Goal: Task Accomplishment & Management: Use online tool/utility

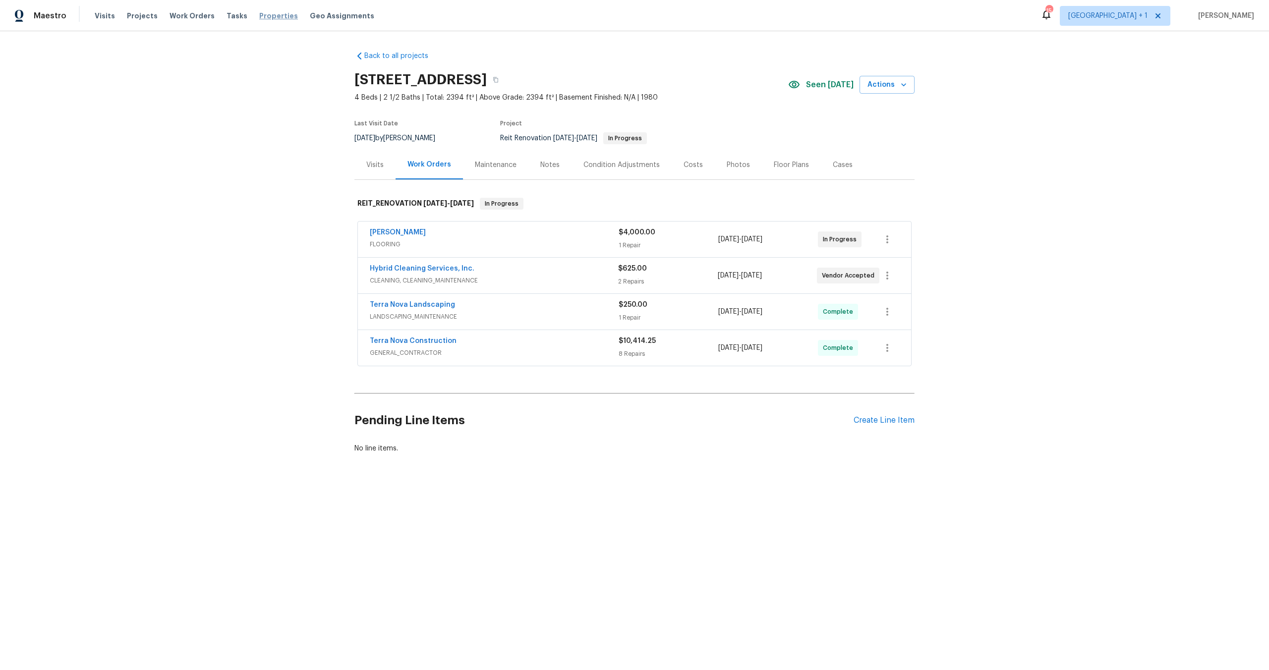
click at [259, 11] on span "Properties" at bounding box center [278, 16] width 39 height 10
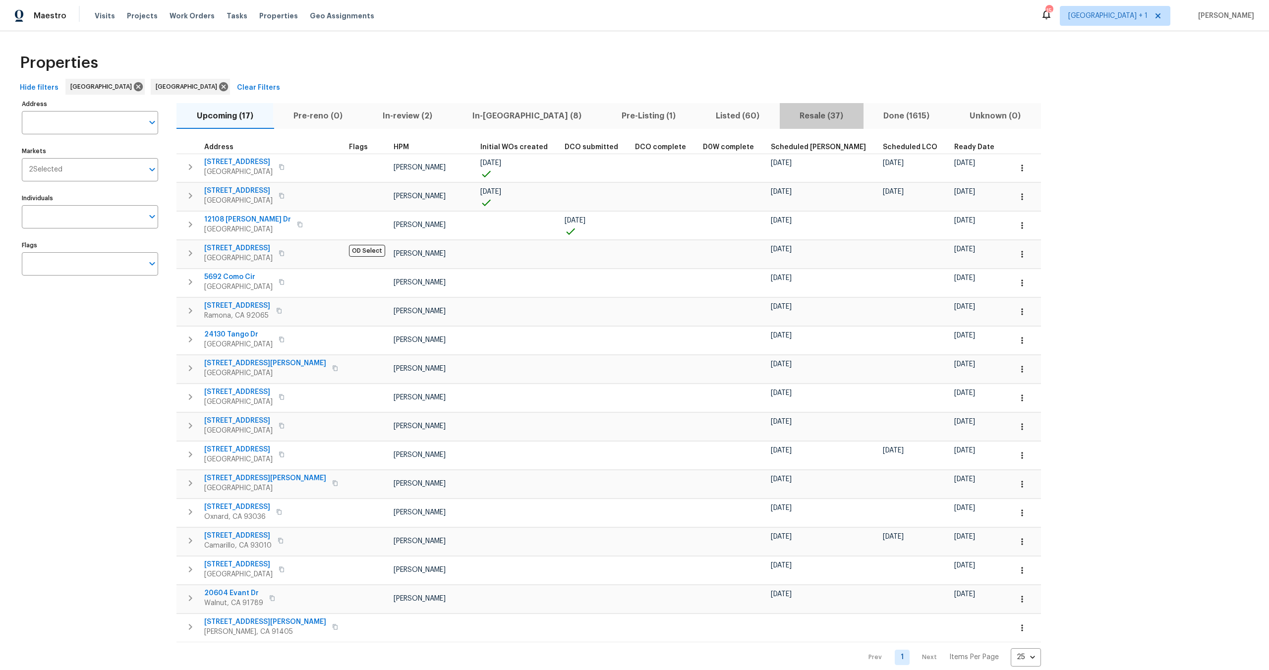
click at [786, 119] on span "Resale (37)" at bounding box center [822, 116] width 72 height 14
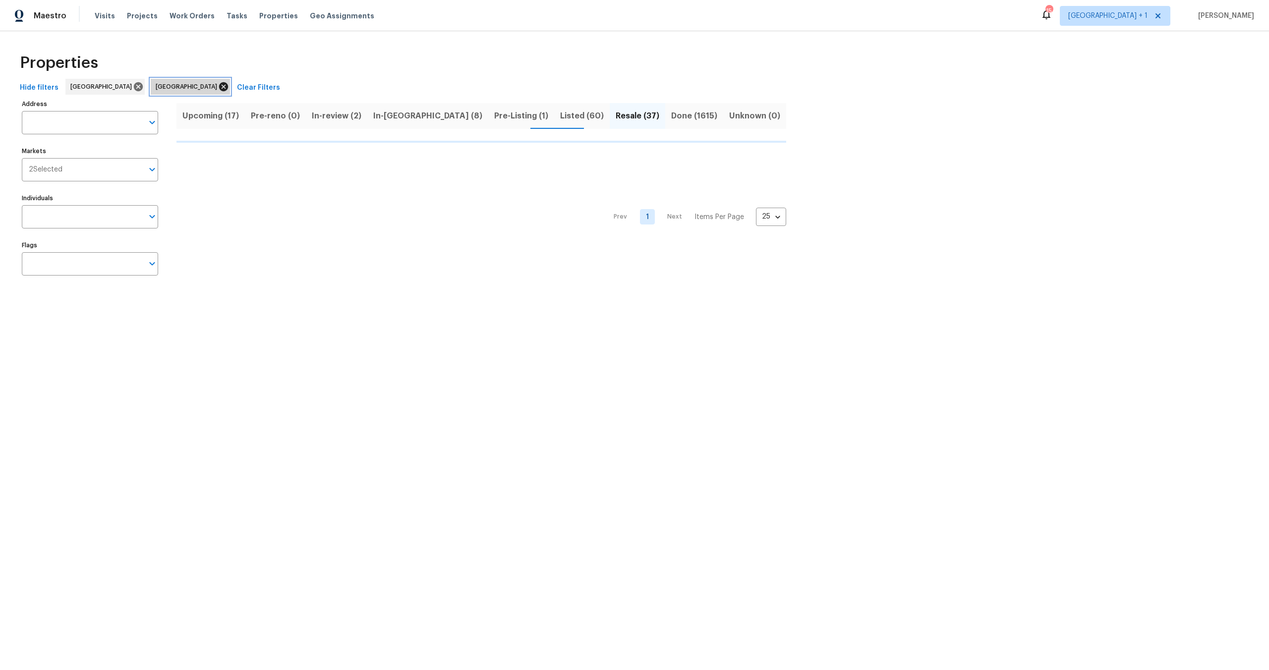
click at [219, 88] on icon at bounding box center [223, 86] width 9 height 9
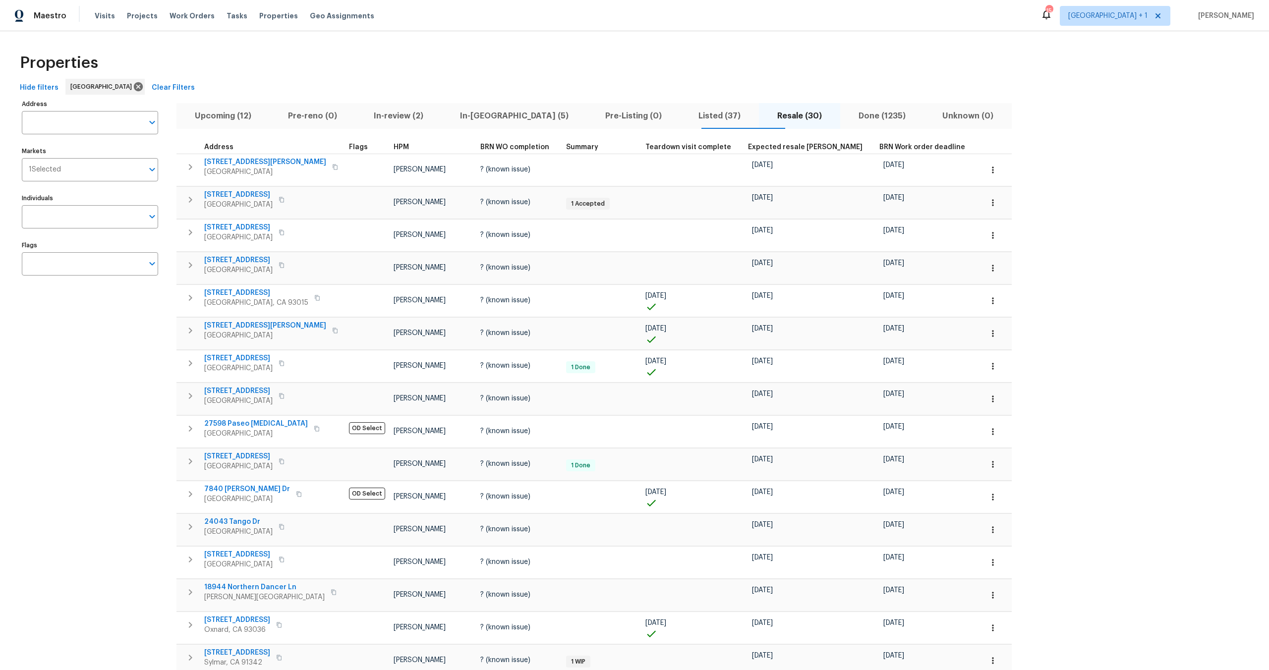
click at [686, 116] on span "Listed (37)" at bounding box center [719, 116] width 67 height 14
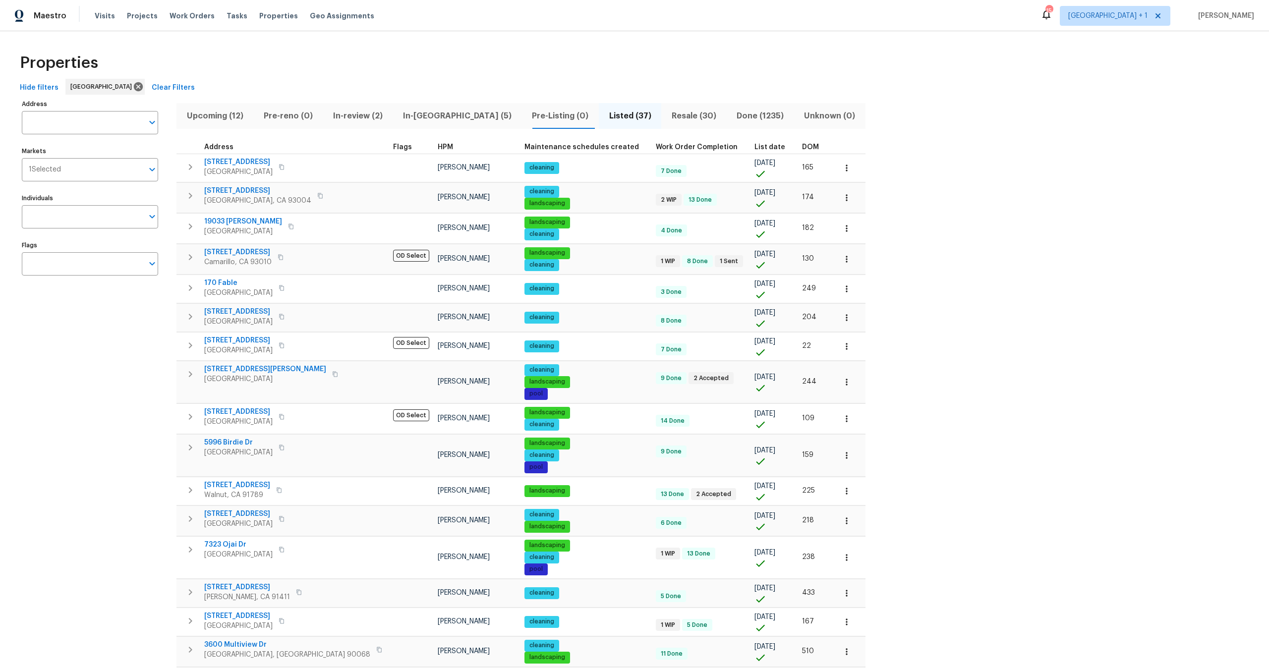
click at [438, 146] on span "HPM" at bounding box center [445, 147] width 15 height 7
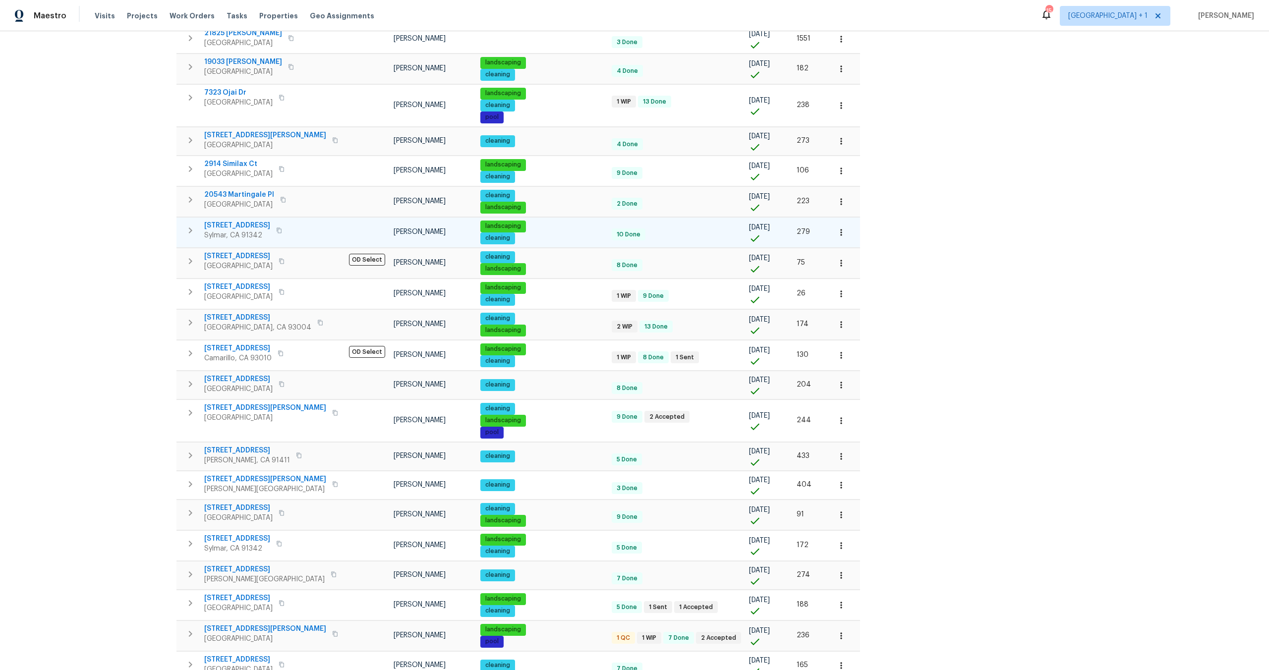
scroll to position [325, 0]
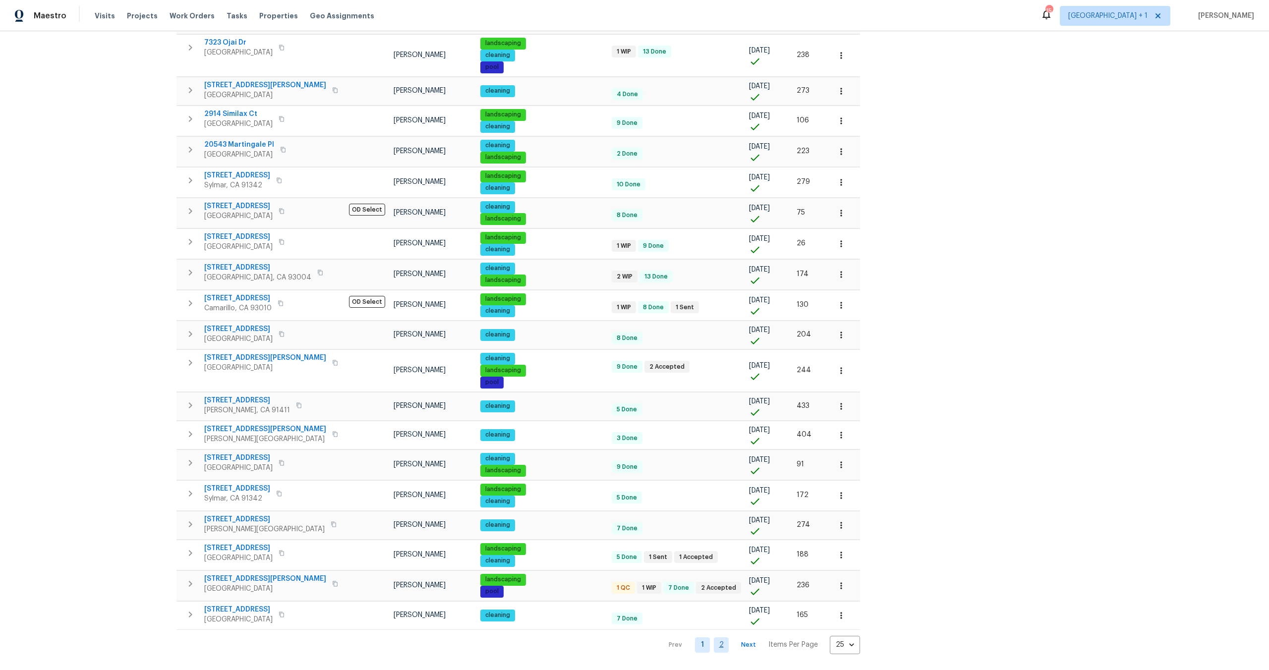
click at [714, 637] on link "2" at bounding box center [721, 644] width 15 height 15
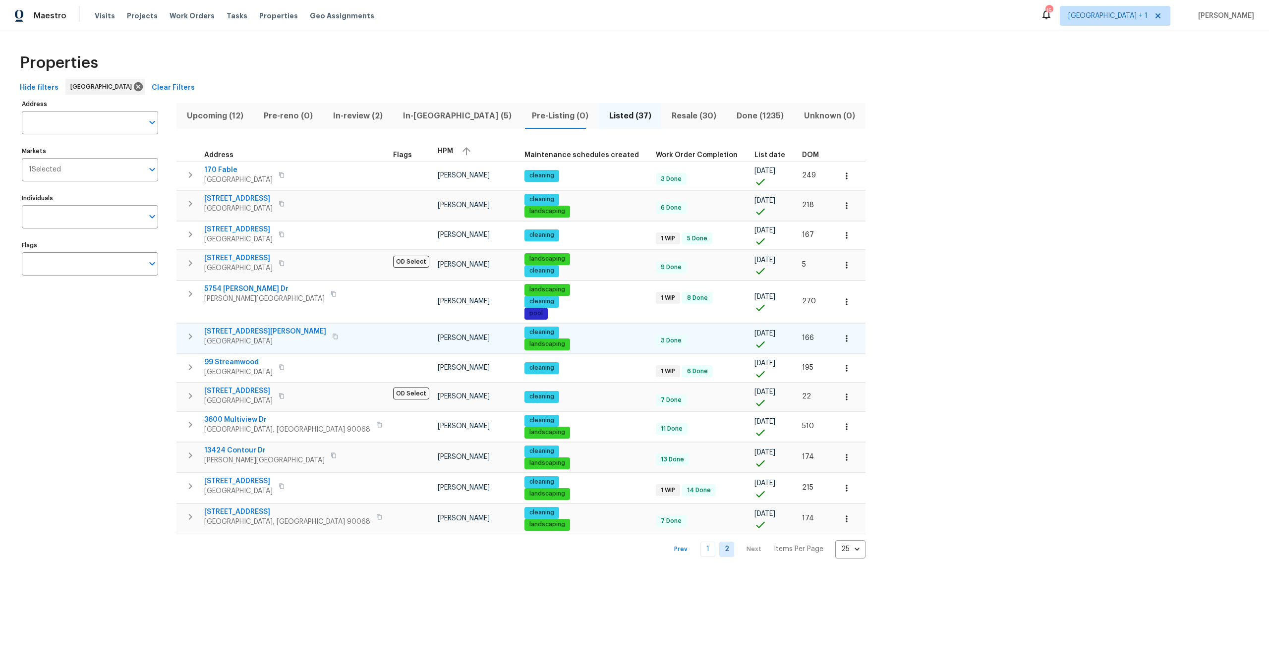
click at [243, 328] on span "2272 N Parkhurst Dr" at bounding box center [265, 332] width 122 height 10
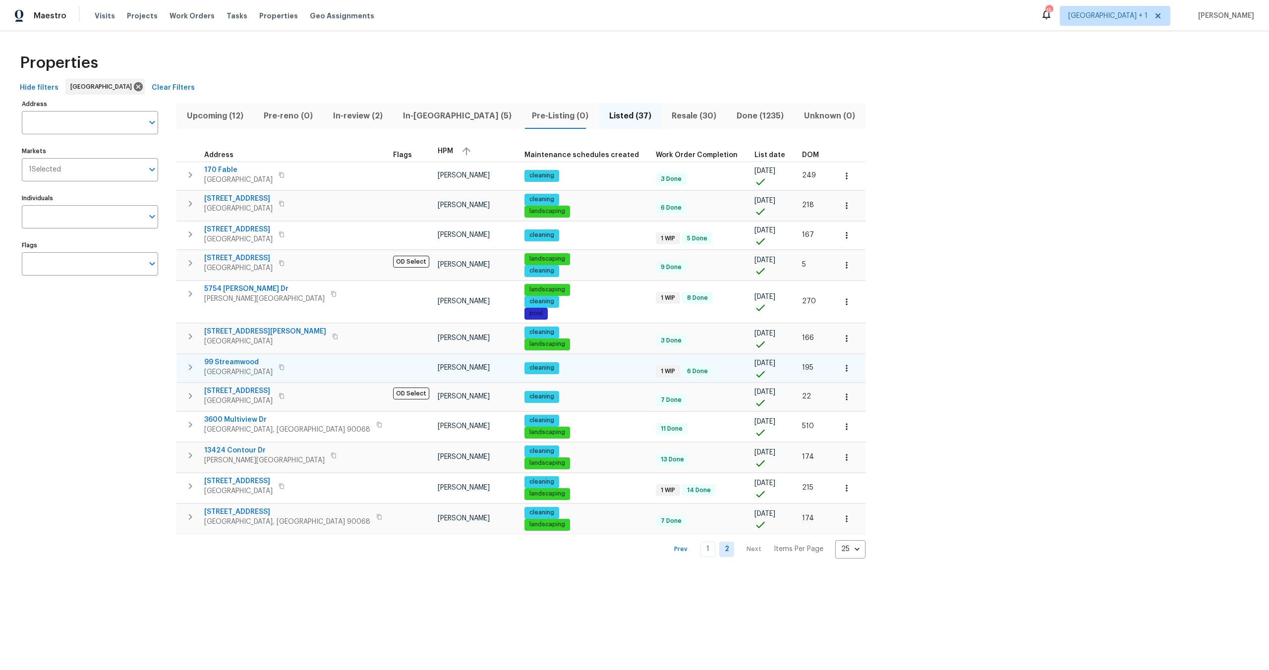
click at [232, 360] on span "99 Streamwood" at bounding box center [238, 362] width 68 height 10
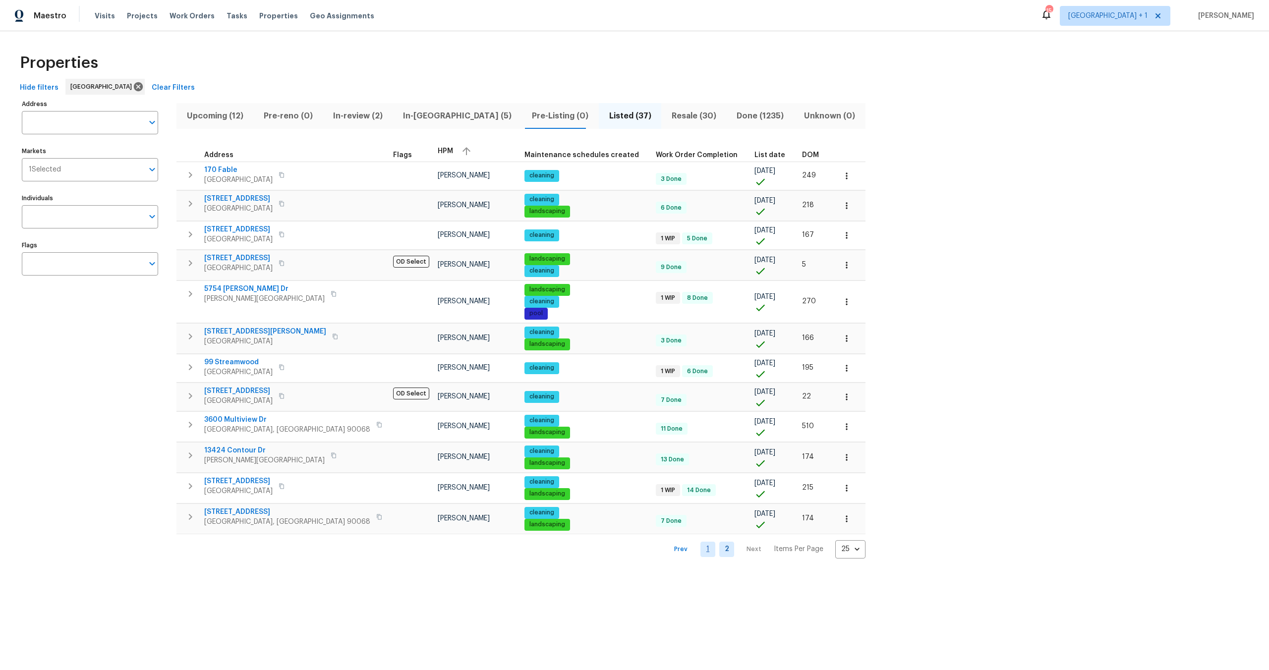
click at [700, 550] on link "1" at bounding box center [707, 549] width 15 height 15
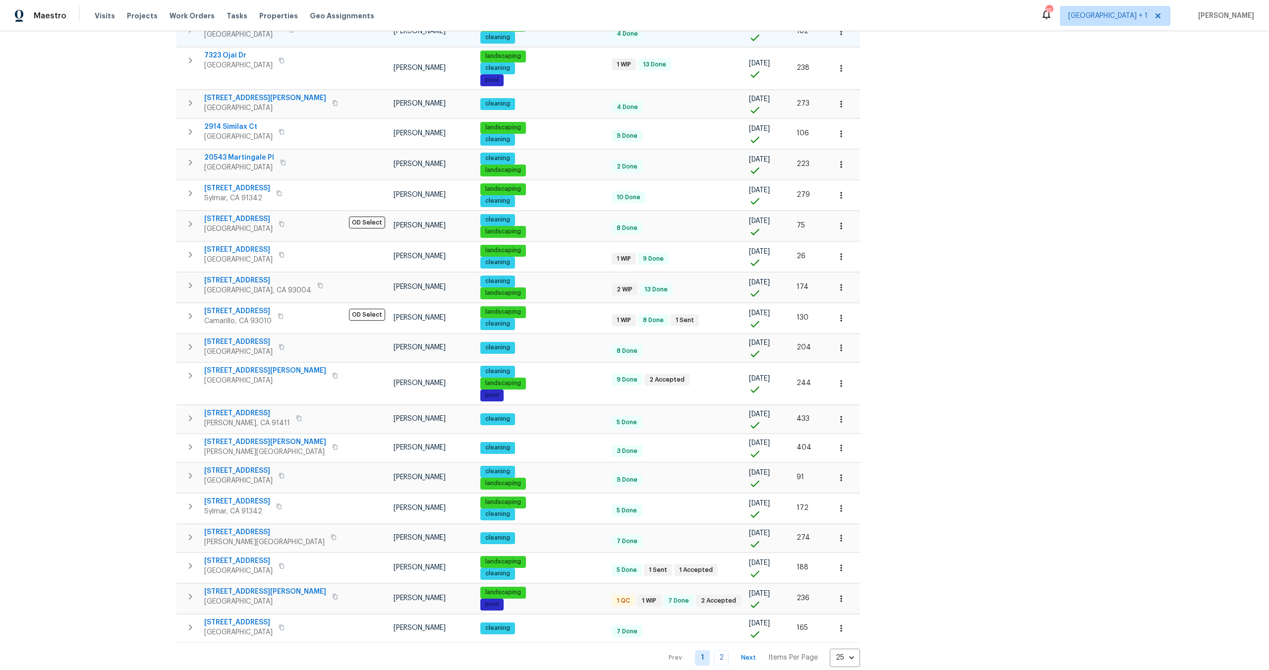
scroll to position [325, 0]
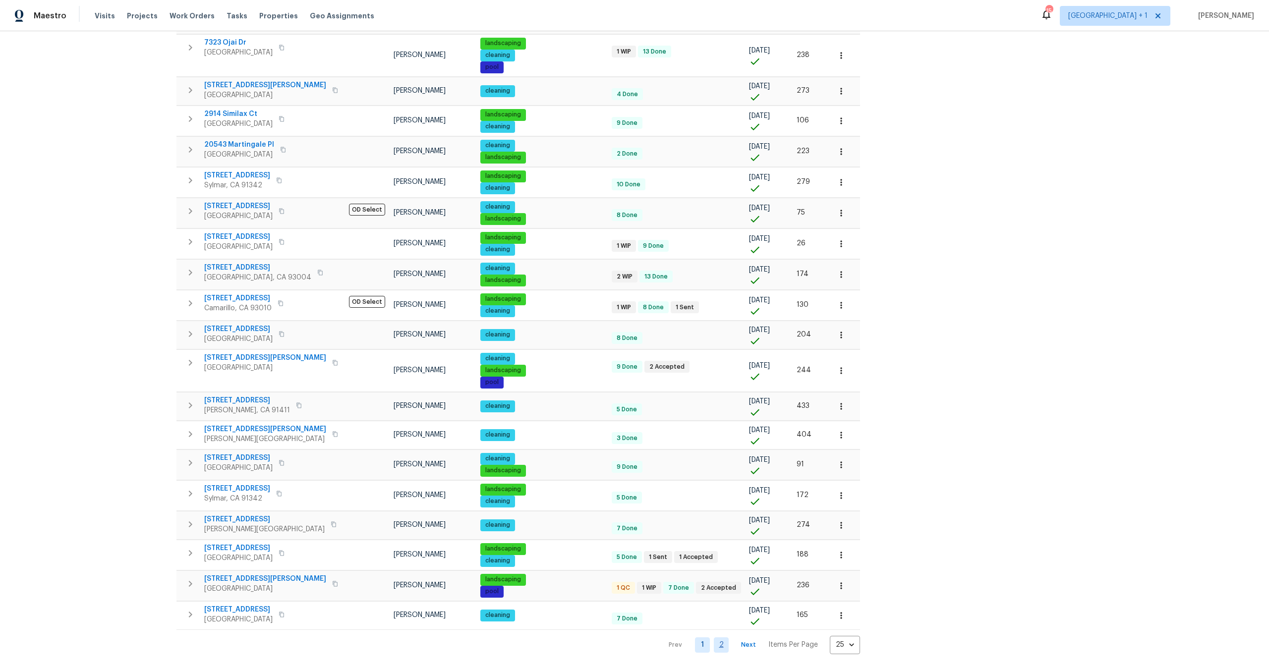
click at [714, 637] on link "2" at bounding box center [721, 644] width 15 height 15
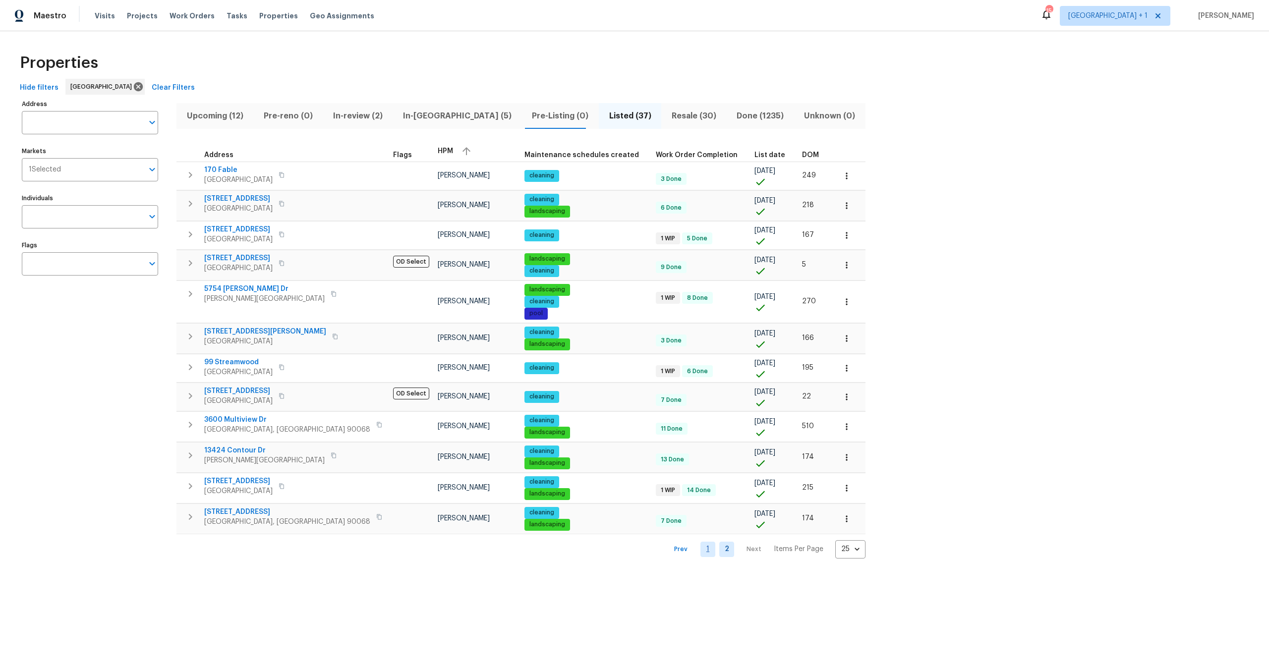
click at [700, 544] on link "1" at bounding box center [707, 549] width 15 height 15
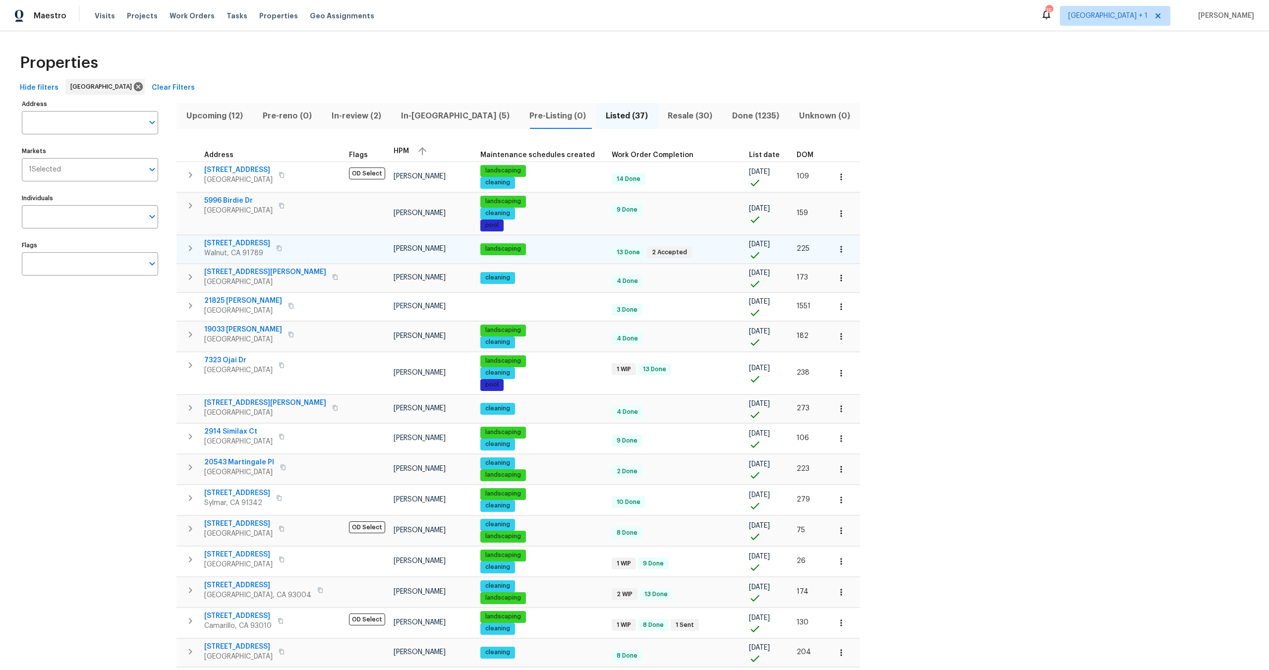
click at [257, 242] on span "19710 Quail Ridge Cir" at bounding box center [237, 243] width 66 height 10
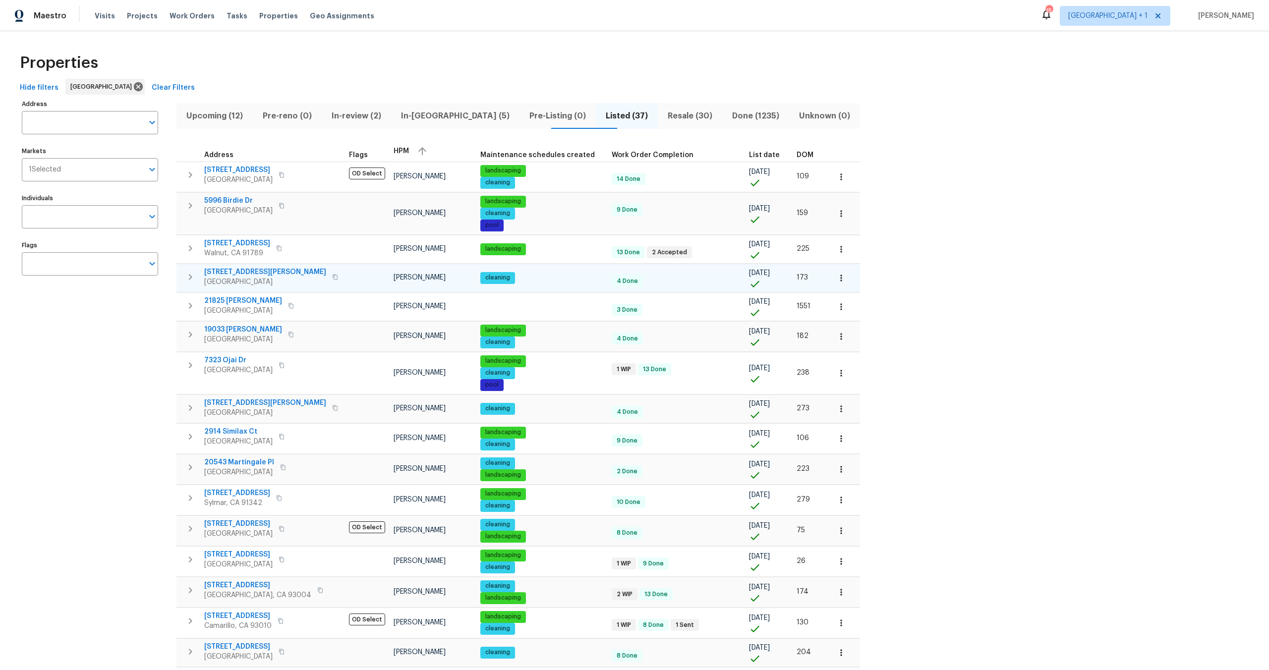
click at [235, 272] on span "3802 Howard Ave" at bounding box center [265, 272] width 122 height 10
click at [797, 153] on span "DOM" at bounding box center [805, 155] width 17 height 7
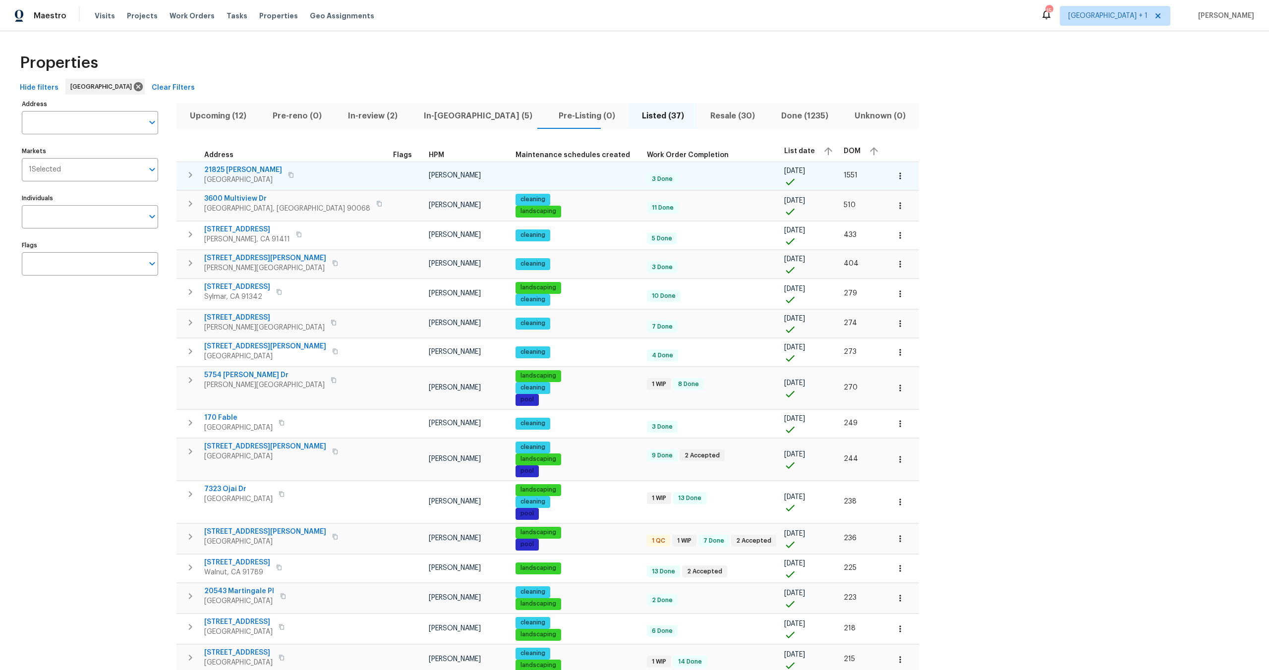
click at [227, 166] on span "21825 Jeffers Ln" at bounding box center [243, 170] width 78 height 10
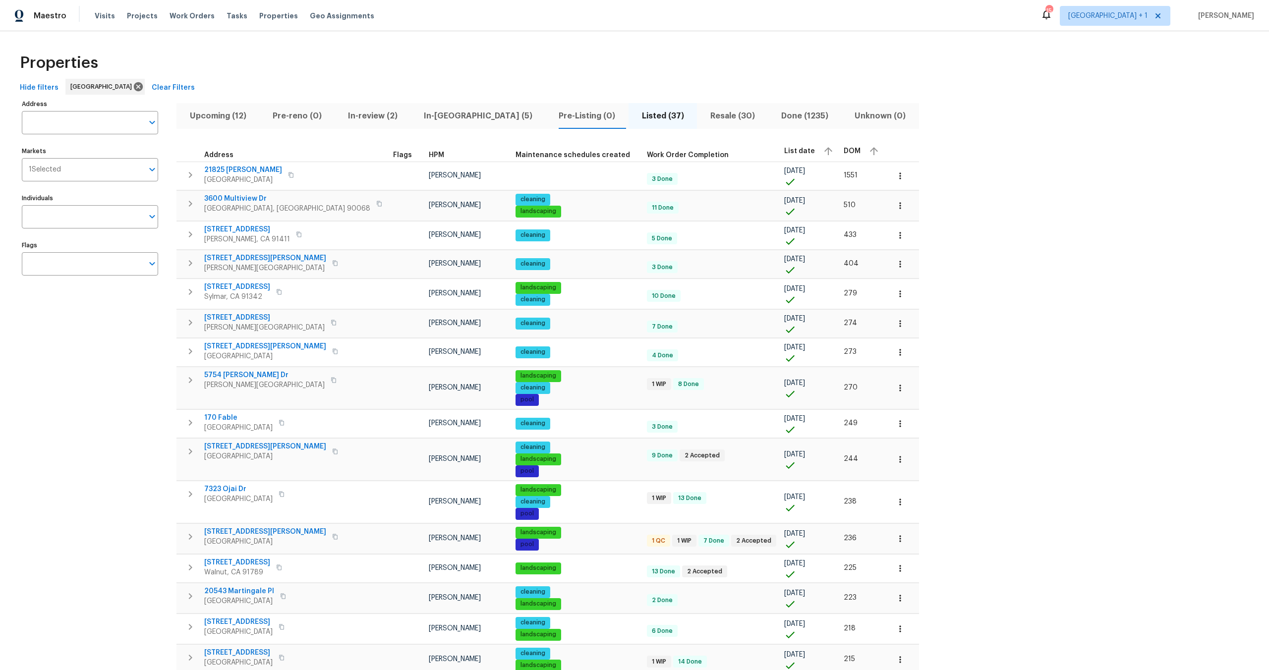
click at [429, 156] on span "HPM" at bounding box center [436, 155] width 15 height 7
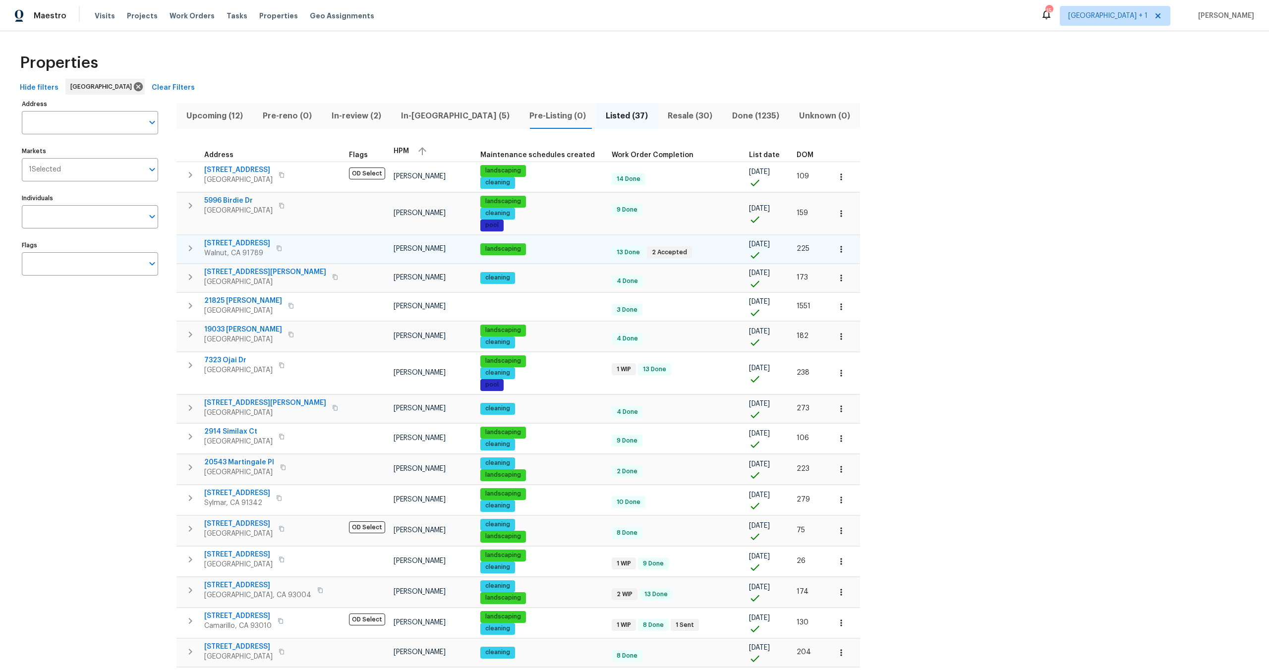
click at [256, 242] on span "19710 Quail Ridge Cir" at bounding box center [237, 243] width 66 height 10
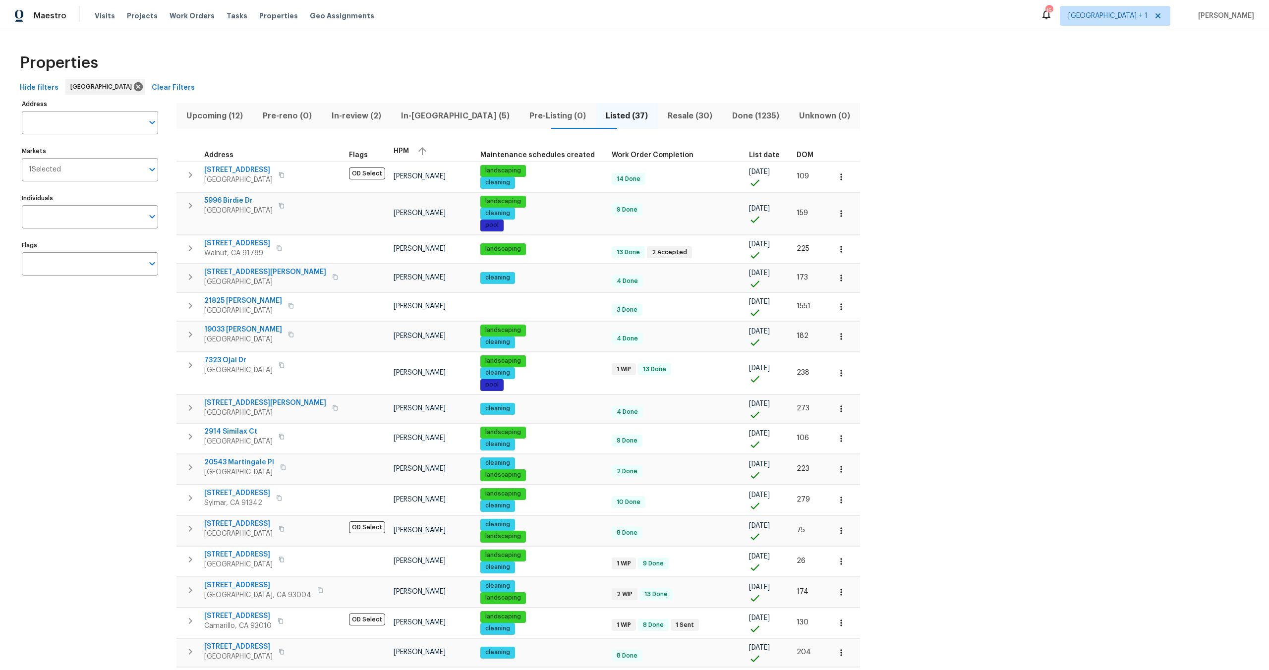
click at [387, 45] on div "Properties Hide filters Los Angeles Clear Filters Address Address Markets 1 Sel…" at bounding box center [634, 509] width 1269 height 957
click at [442, 116] on span "In-reno (5)" at bounding box center [455, 116] width 116 height 14
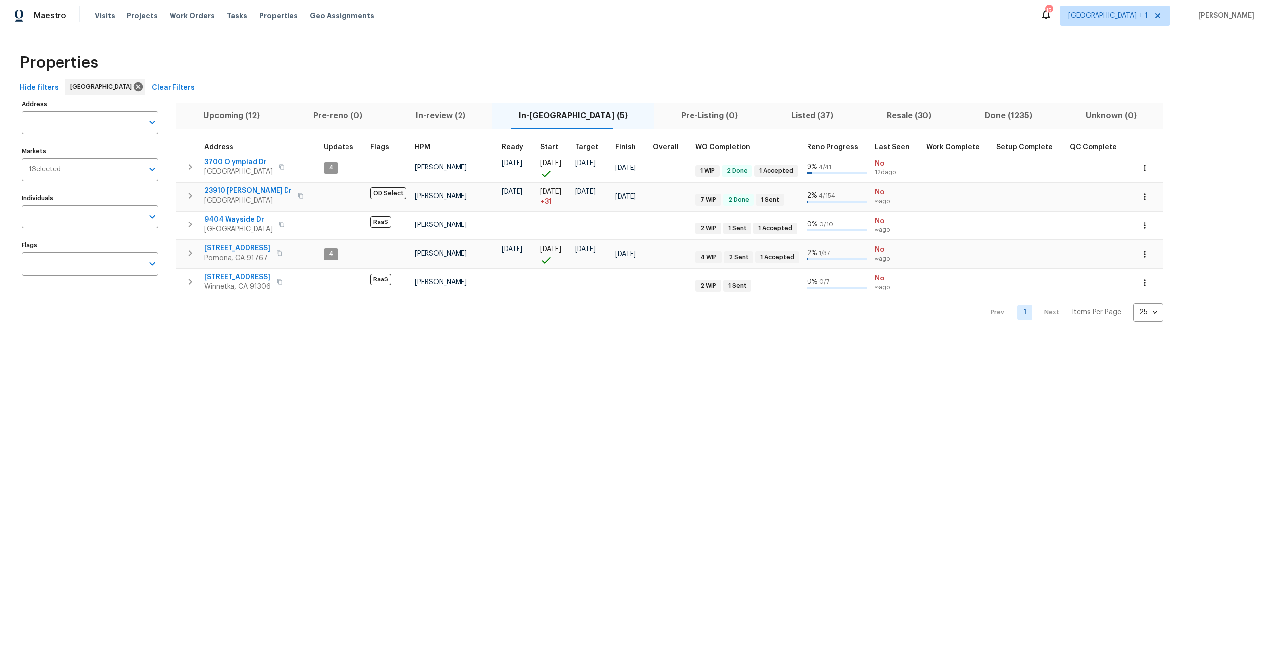
click at [437, 110] on span "In-review (2)" at bounding box center [440, 116] width 91 height 14
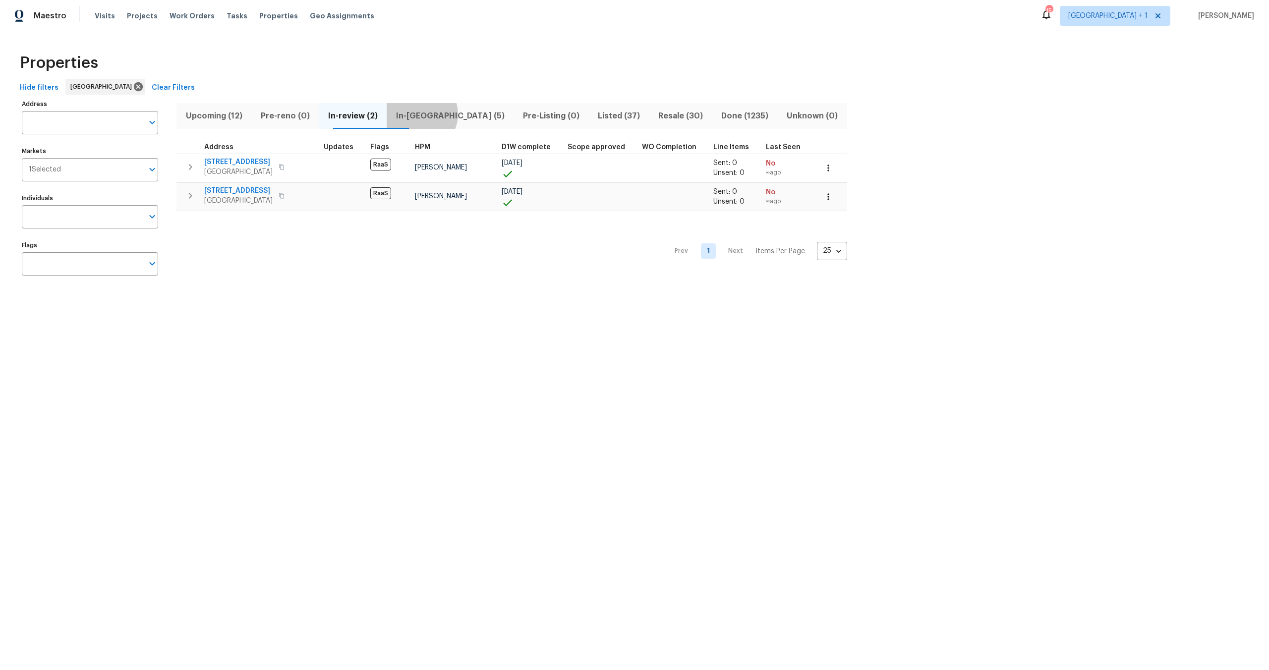
click at [441, 114] on span "In-reno (5)" at bounding box center [450, 116] width 115 height 14
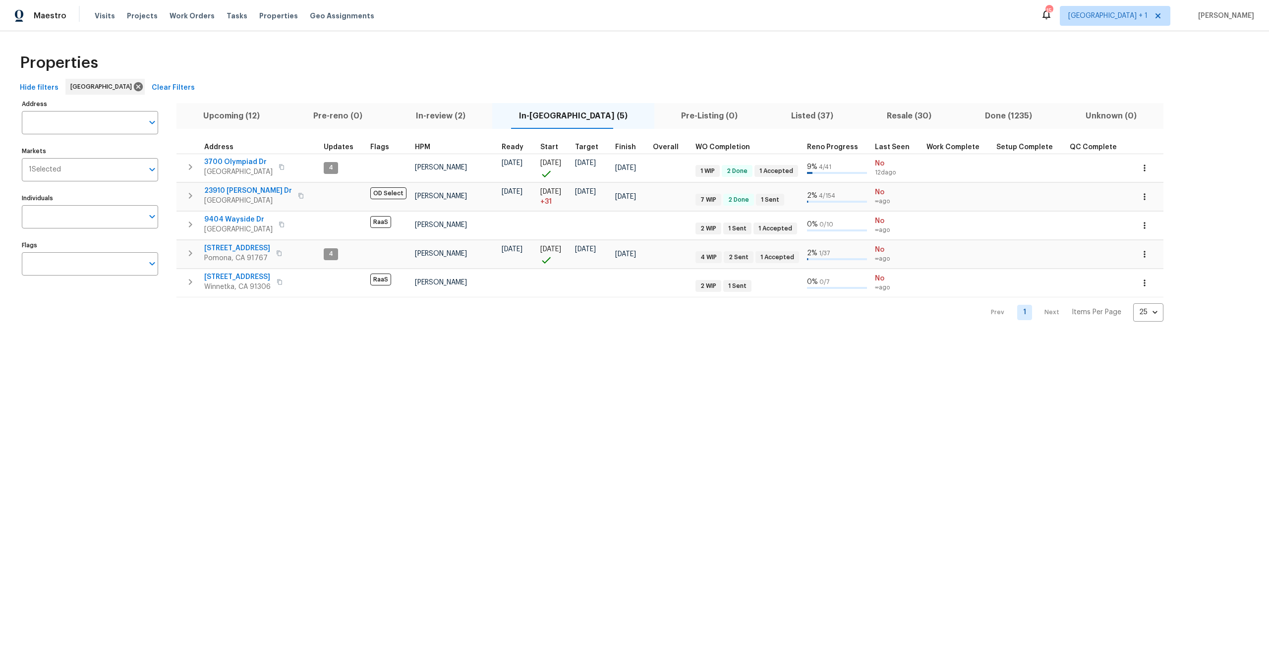
click at [360, 121] on span "Pre-reno (0)" at bounding box center [337, 116] width 91 height 14
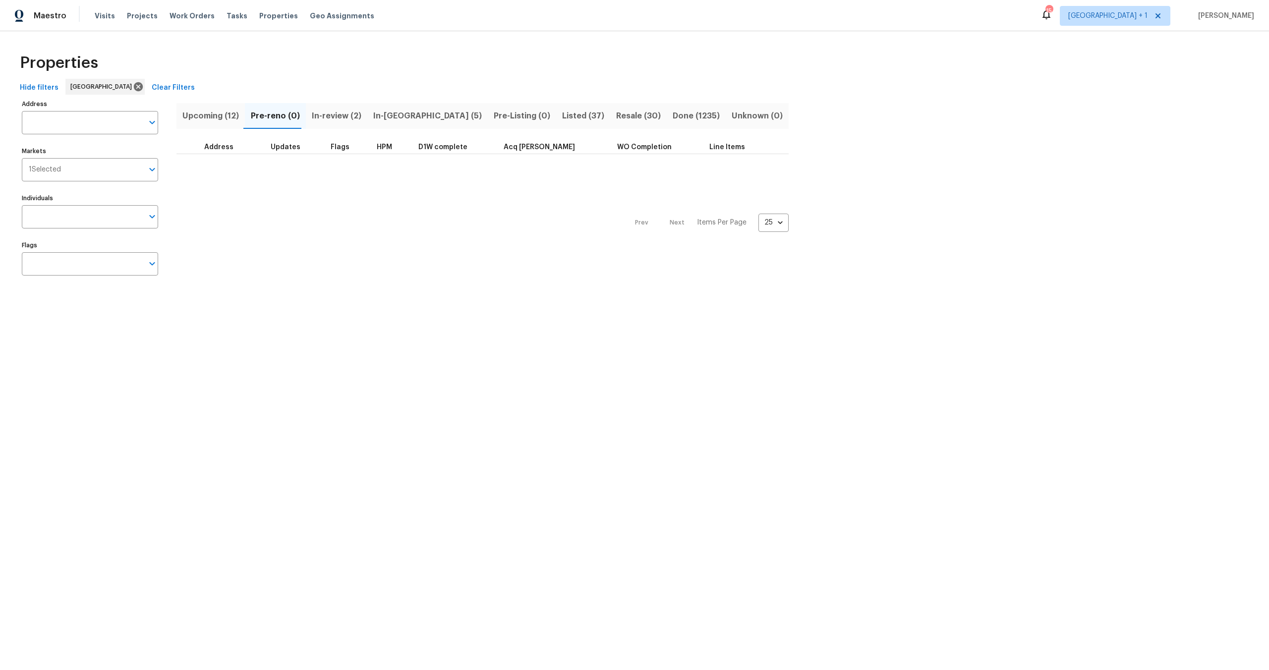
click at [388, 117] on span "In-reno (5)" at bounding box center [427, 116] width 109 height 14
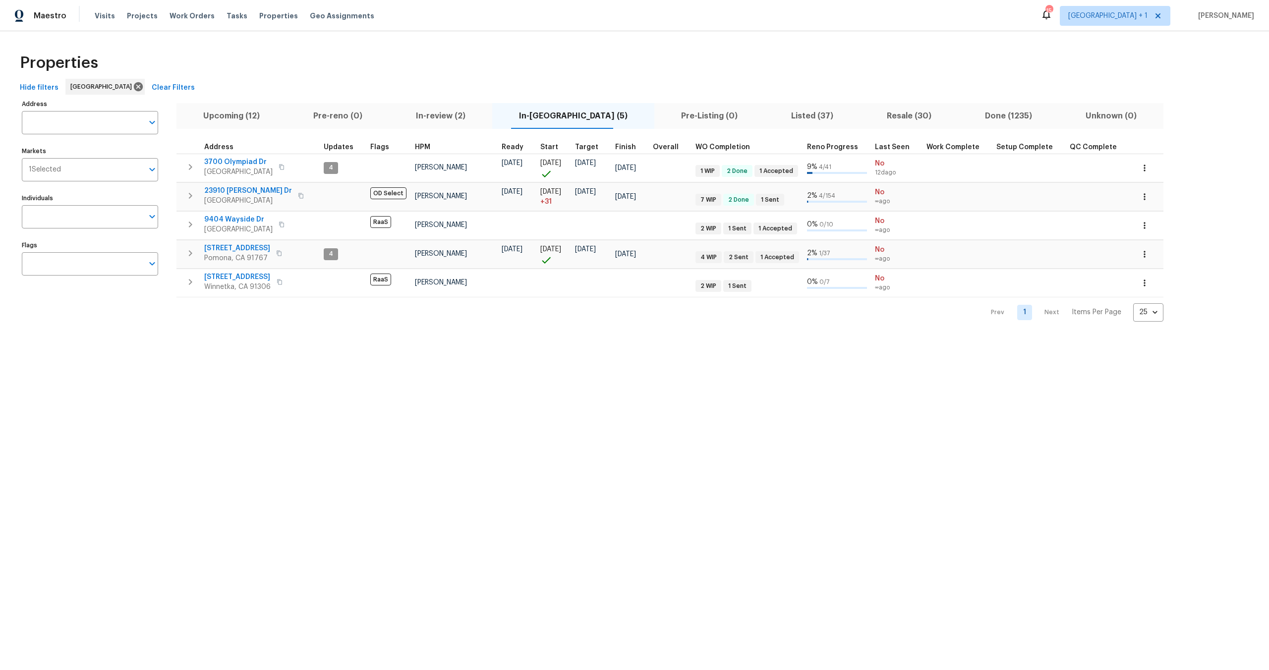
click at [609, 76] on div "Properties" at bounding box center [634, 63] width 1237 height 32
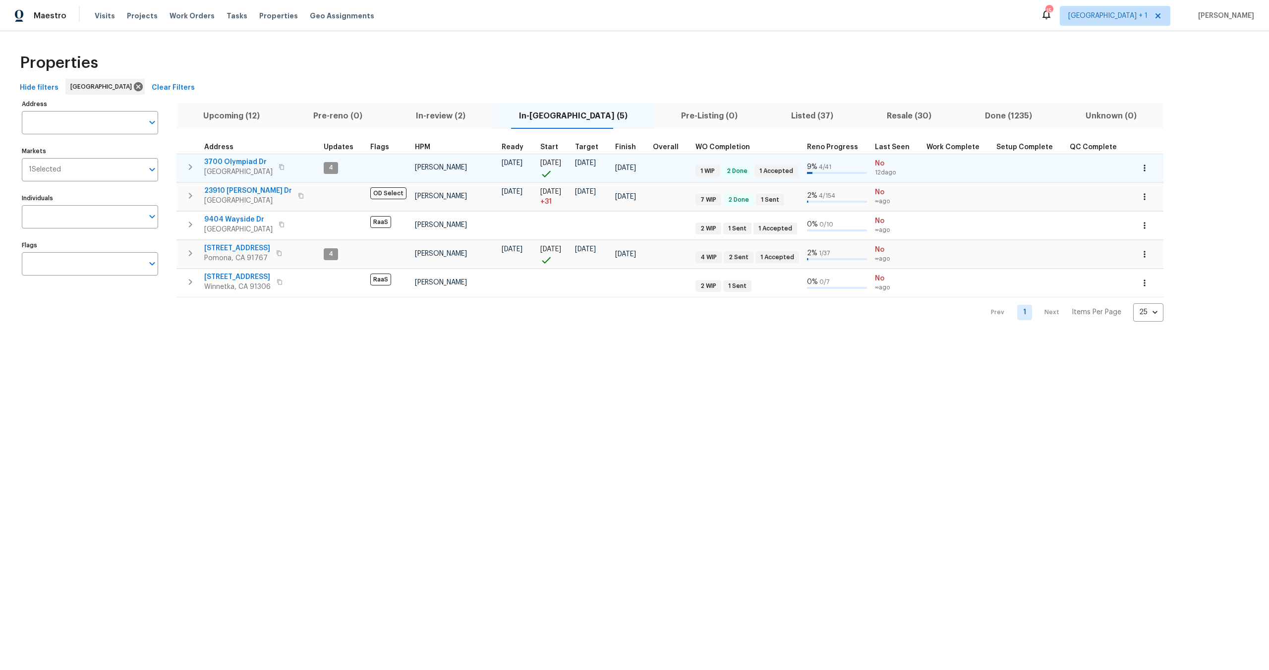
click at [248, 162] on span "3700 Olympiad Dr" at bounding box center [238, 162] width 68 height 10
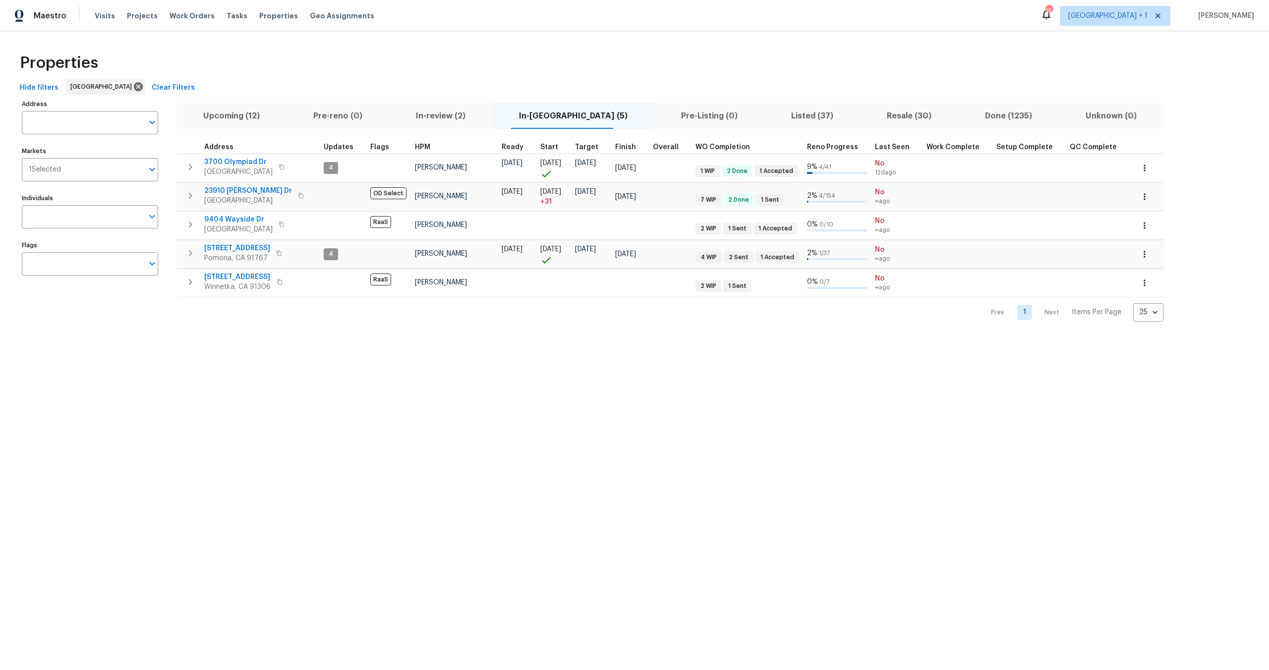
click at [770, 117] on span "Listed (37)" at bounding box center [812, 116] width 84 height 14
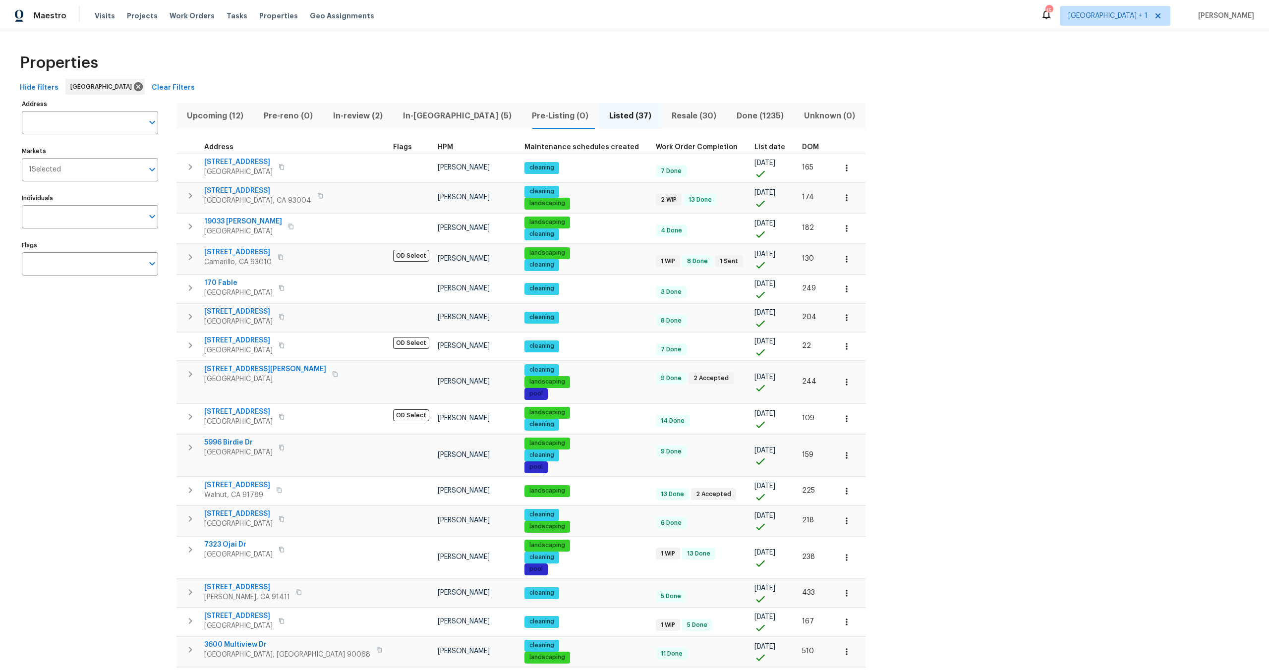
click at [438, 145] on span "HPM" at bounding box center [445, 147] width 15 height 7
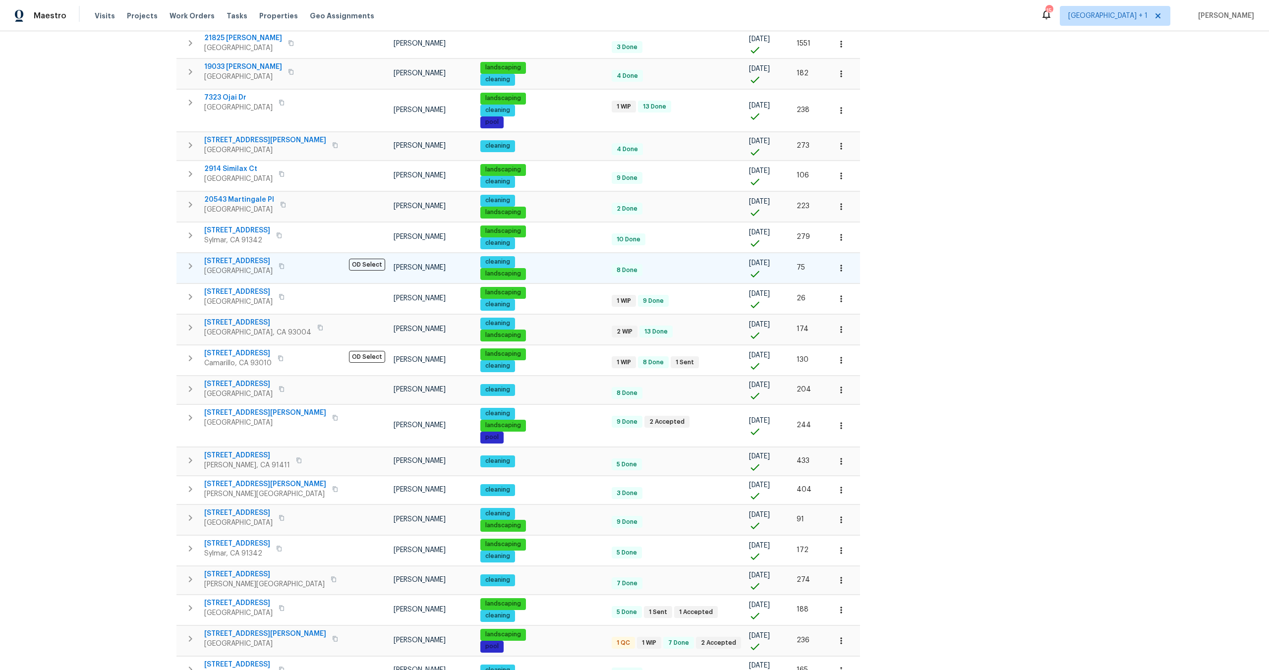
scroll to position [250, 0]
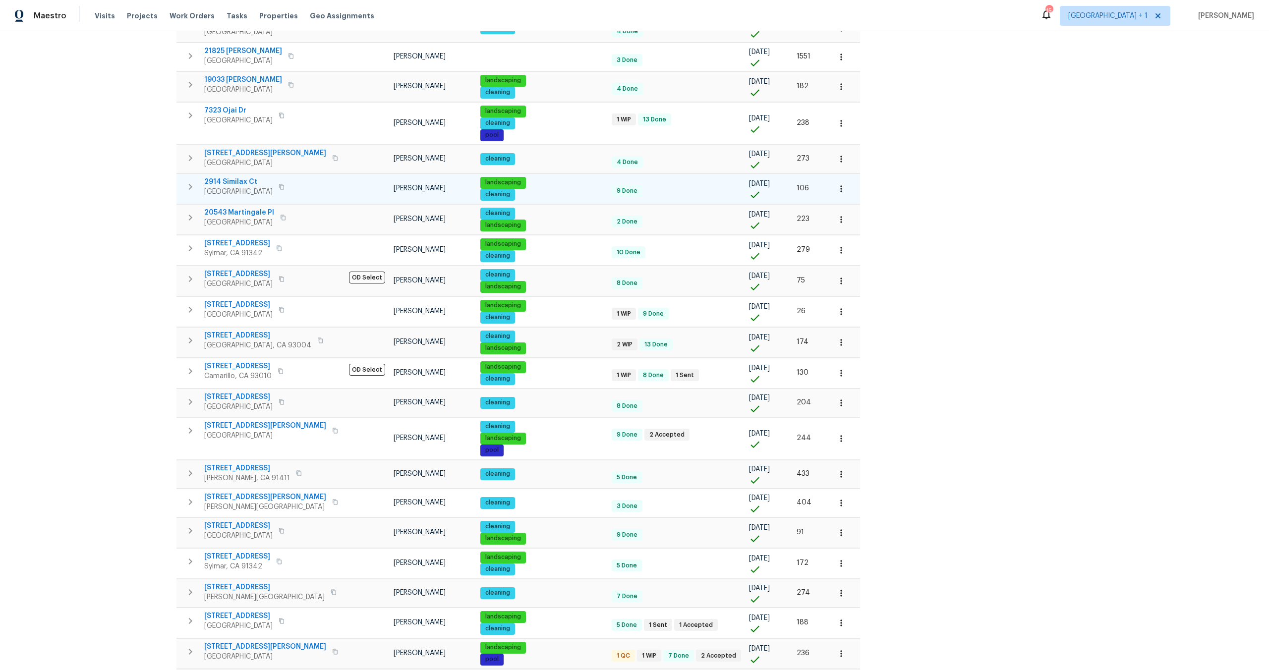
click at [241, 180] on span "2914 Similax Ct" at bounding box center [238, 182] width 68 height 10
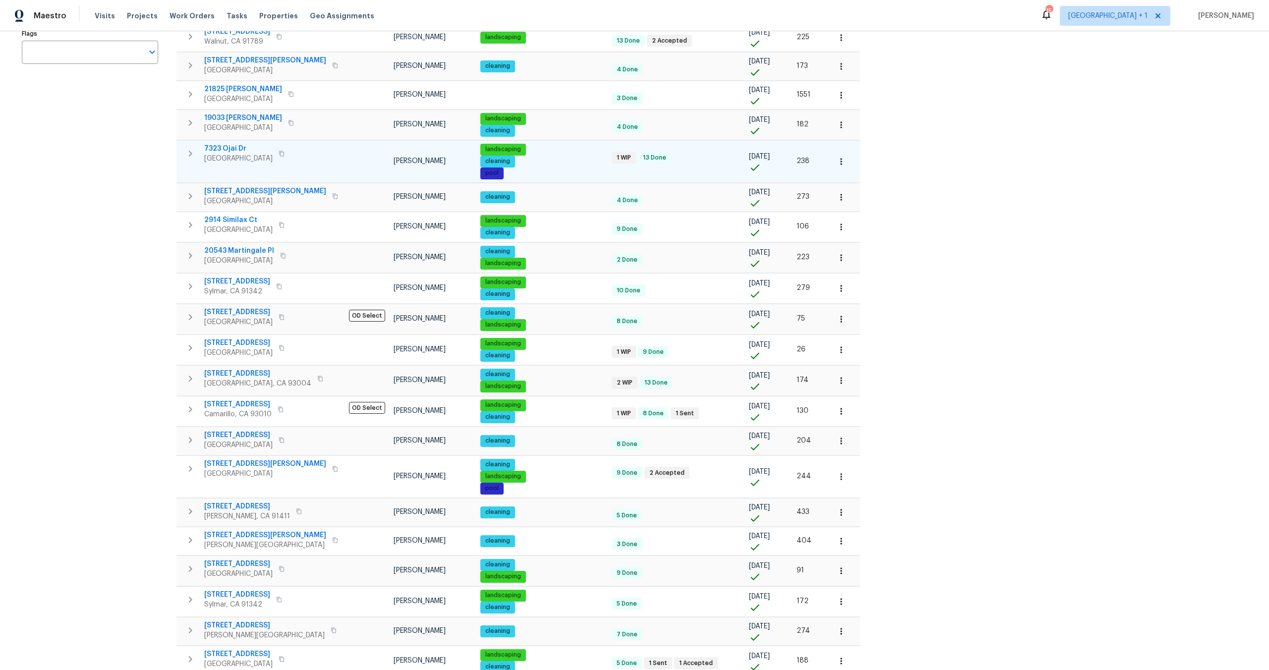
scroll to position [179, 0]
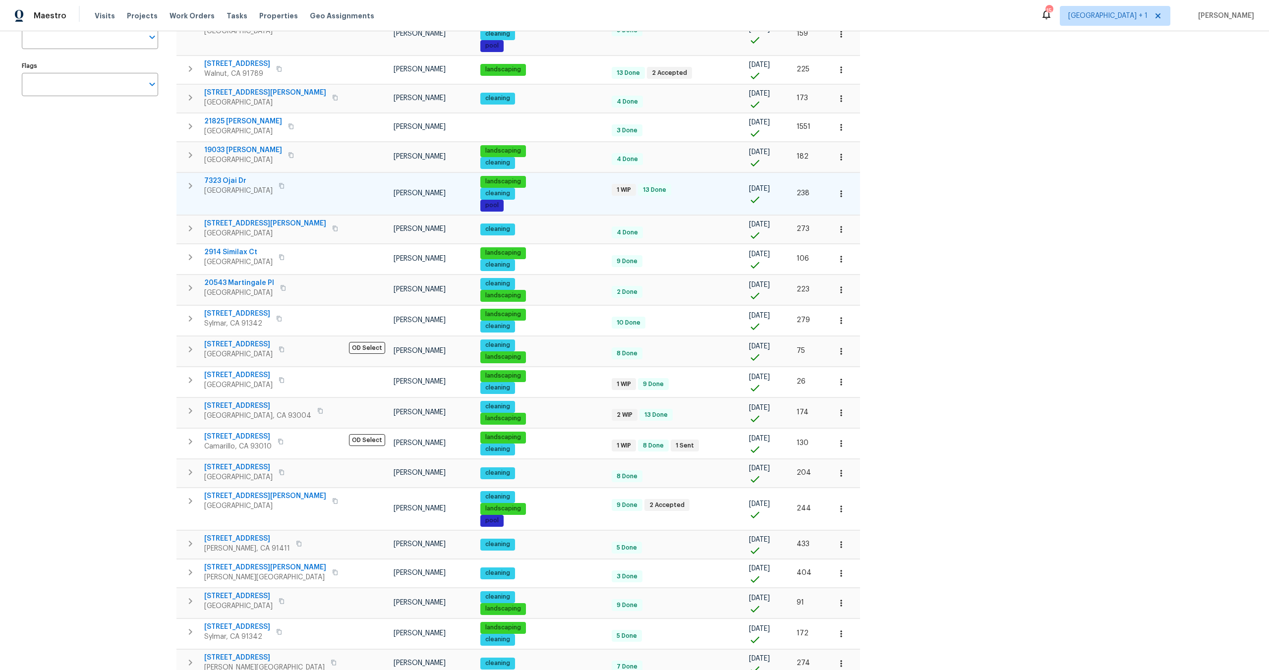
click at [226, 178] on span "7323 Ojai Dr" at bounding box center [238, 181] width 68 height 10
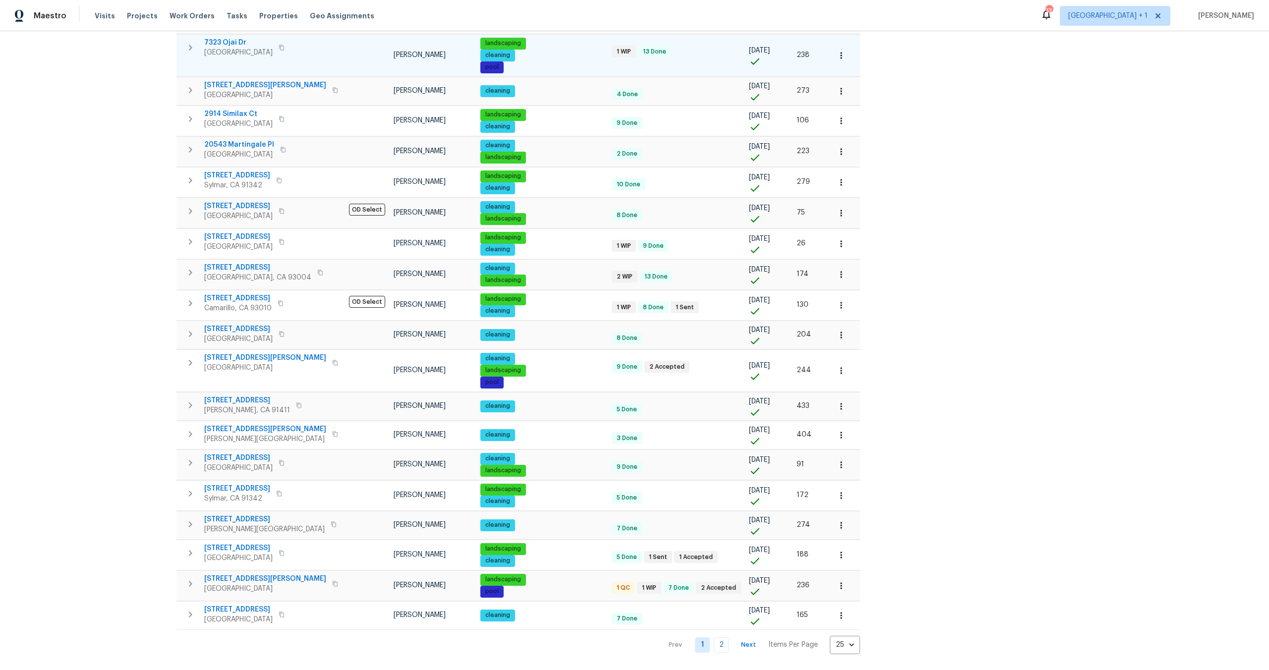
scroll to position [0, 0]
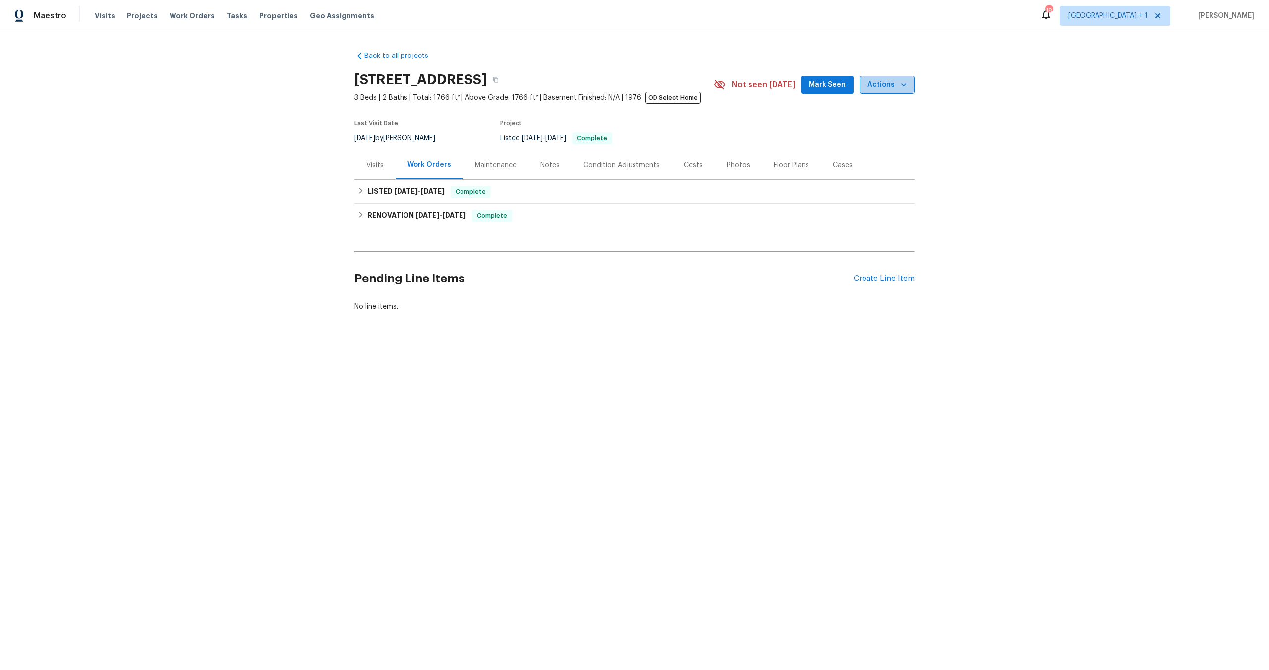
click at [879, 81] on span "Actions" at bounding box center [887, 85] width 39 height 12
click at [812, 122] on p "Schedule a visit" at bounding box center [829, 122] width 51 height 10
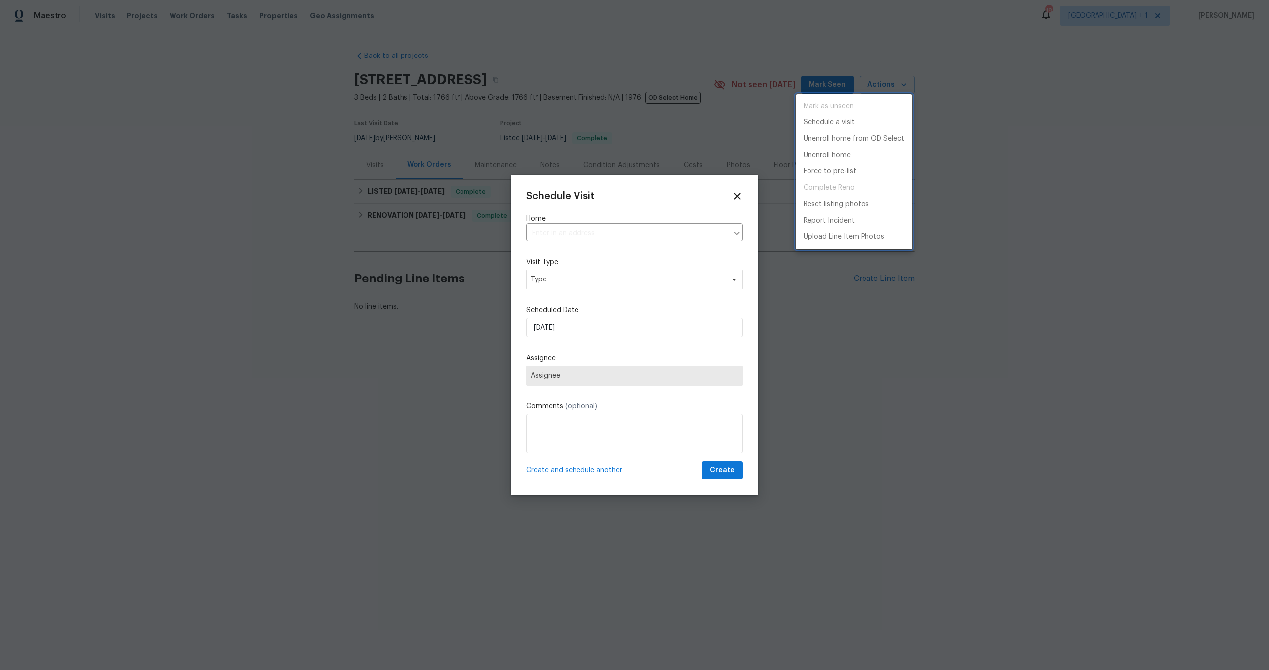
type input "953 S Ridgecrest Cir, Anaheim, CA 92807"
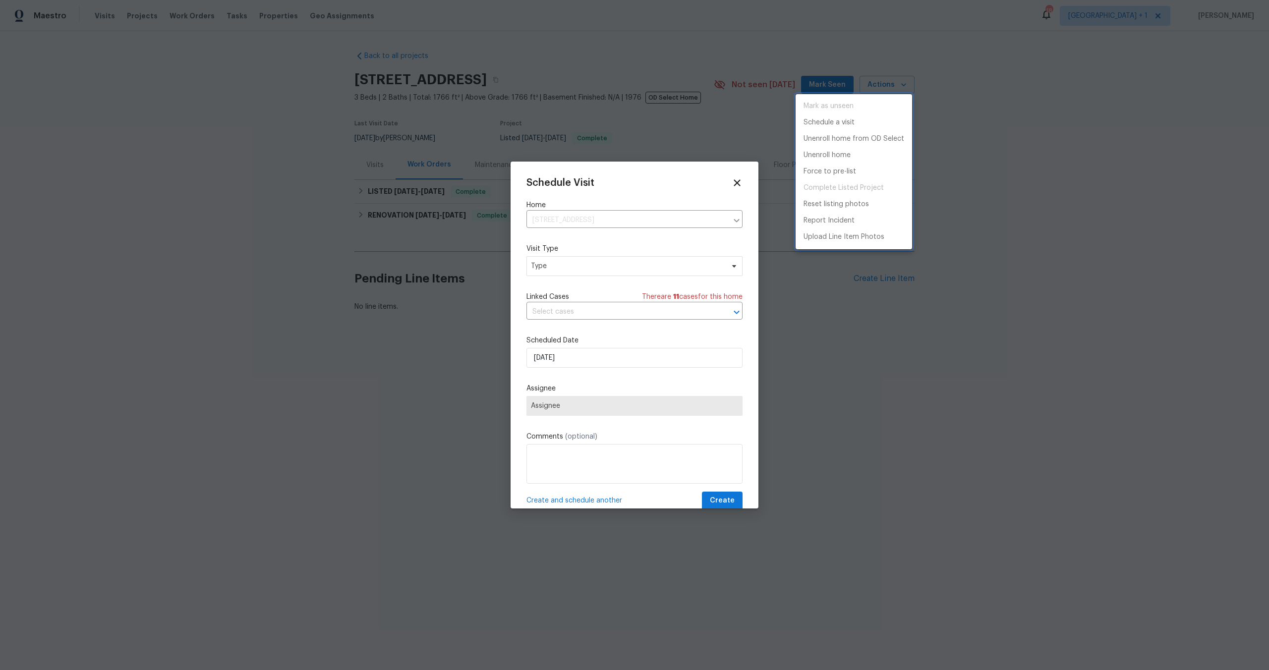
click at [561, 265] on div at bounding box center [634, 335] width 1269 height 670
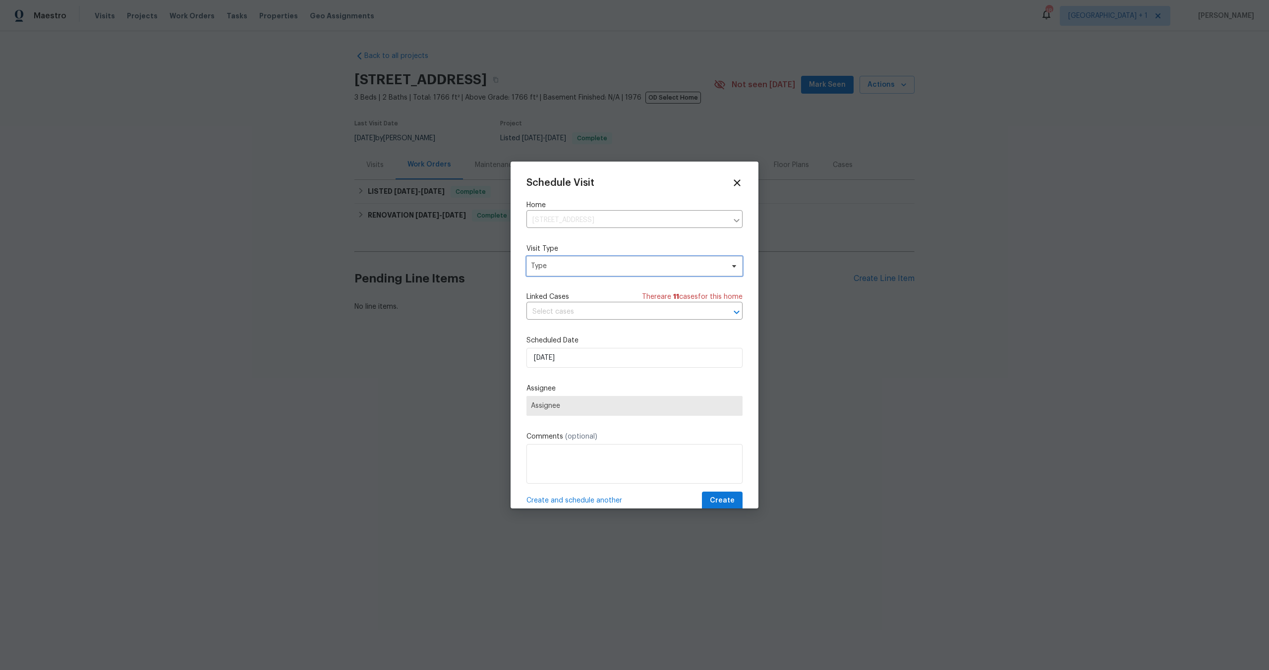
click at [562, 266] on span "Type" at bounding box center [627, 266] width 193 height 10
type input "new"
click at [577, 313] on div "New Listing Audit" at bounding box center [560, 313] width 57 height 10
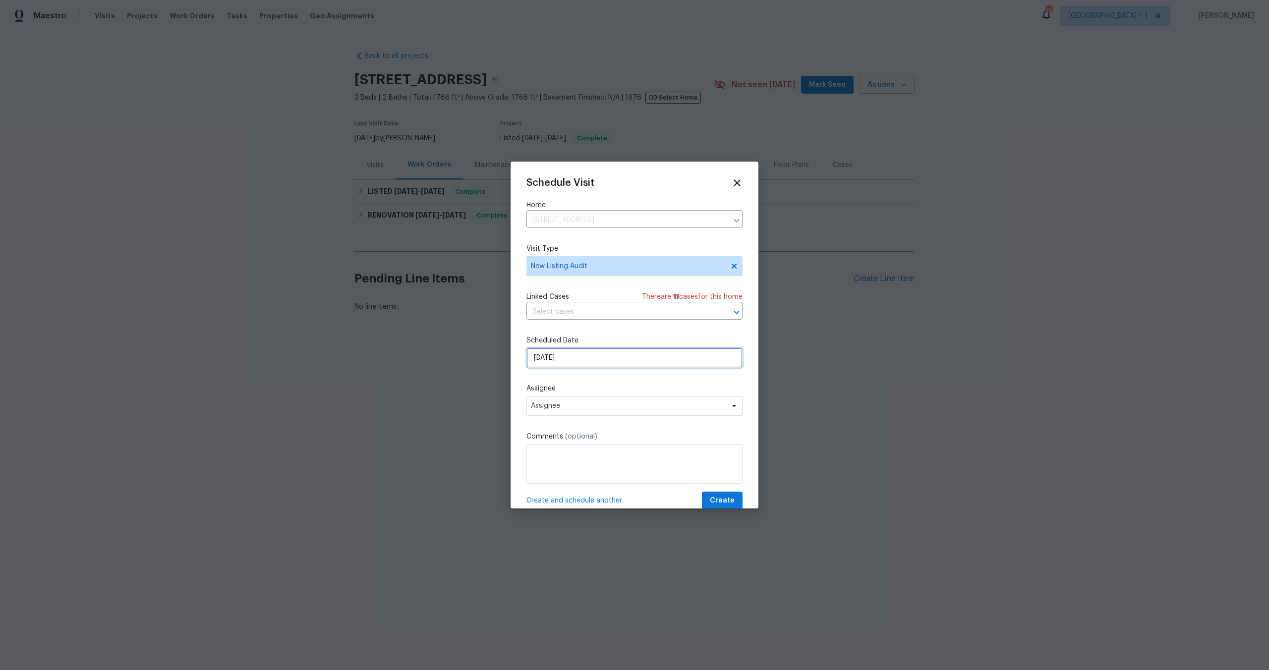
click at [583, 362] on input "10/14/2025" at bounding box center [634, 358] width 216 height 20
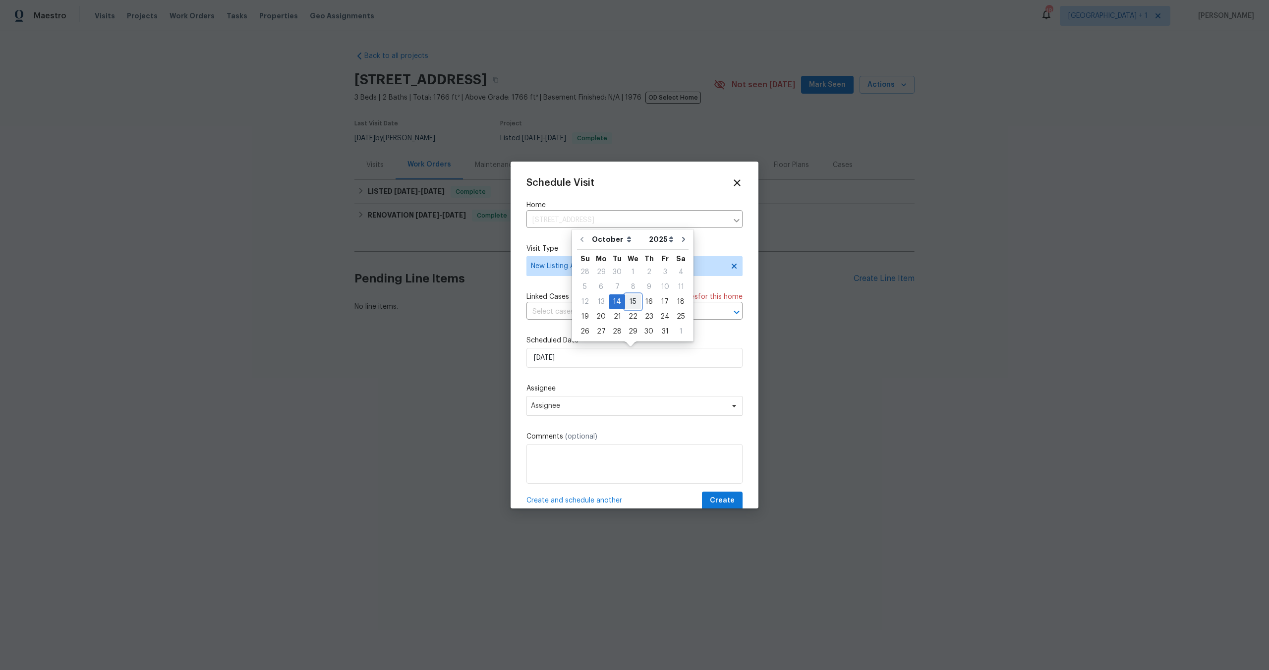
click at [627, 297] on div "15" at bounding box center [633, 302] width 16 height 14
type input "10/15/2025"
click at [581, 409] on span "Assignee" at bounding box center [628, 406] width 194 height 8
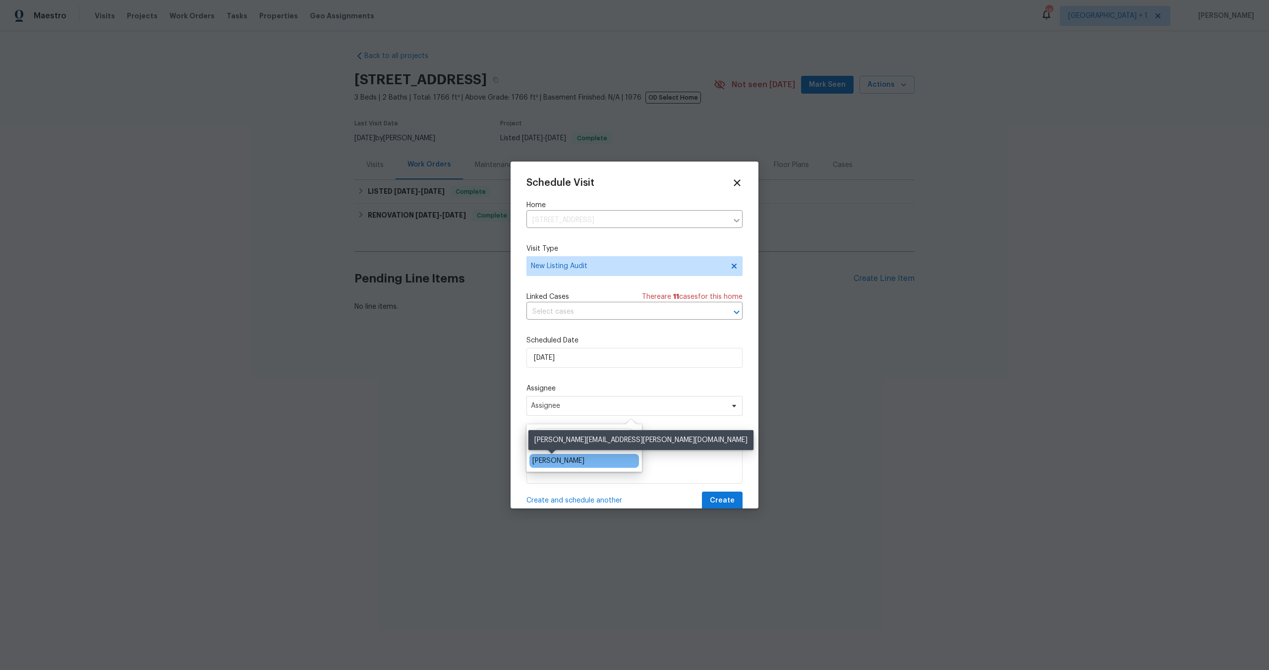
type input "eri"
click at [553, 458] on div "[PERSON_NAME]" at bounding box center [558, 461] width 52 height 10
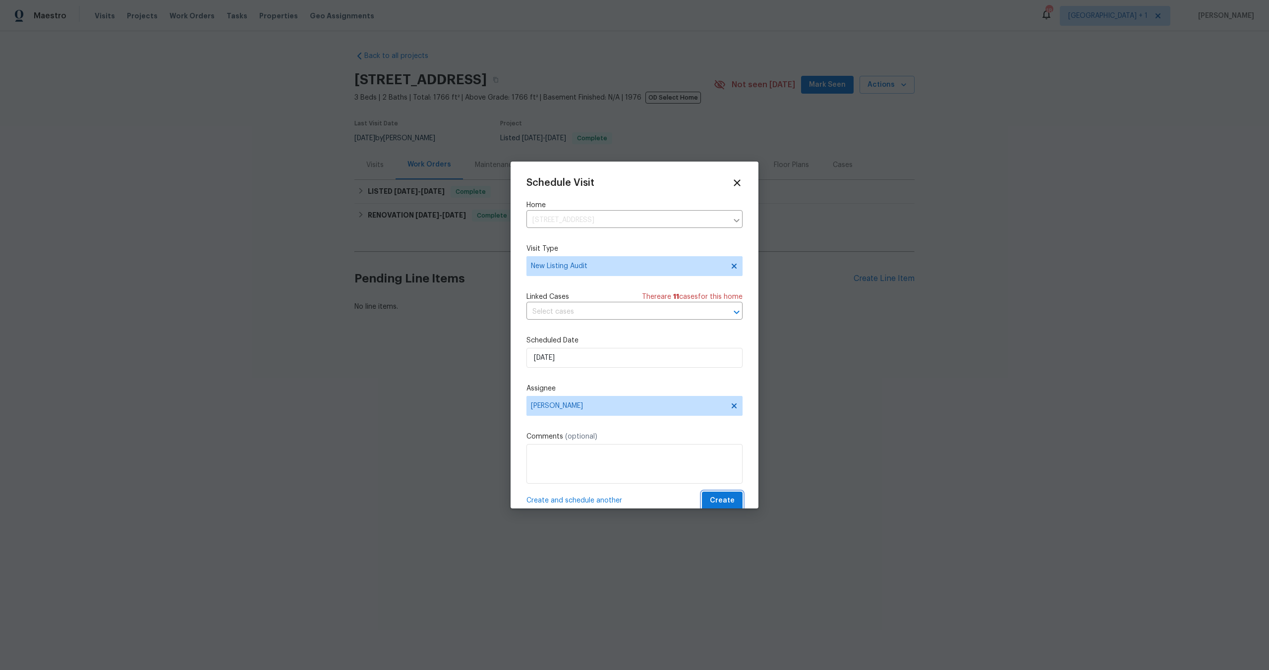
click at [710, 497] on span "Create" at bounding box center [722, 501] width 25 height 12
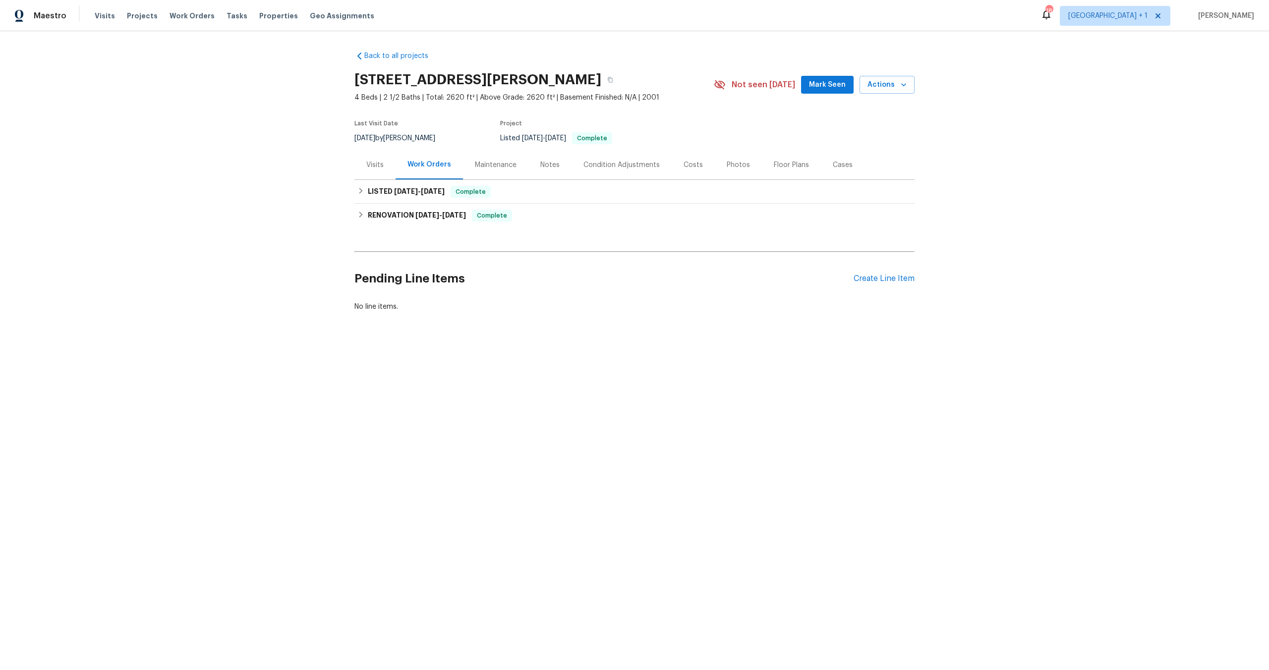
click at [362, 161] on div "Visits" at bounding box center [374, 164] width 41 height 29
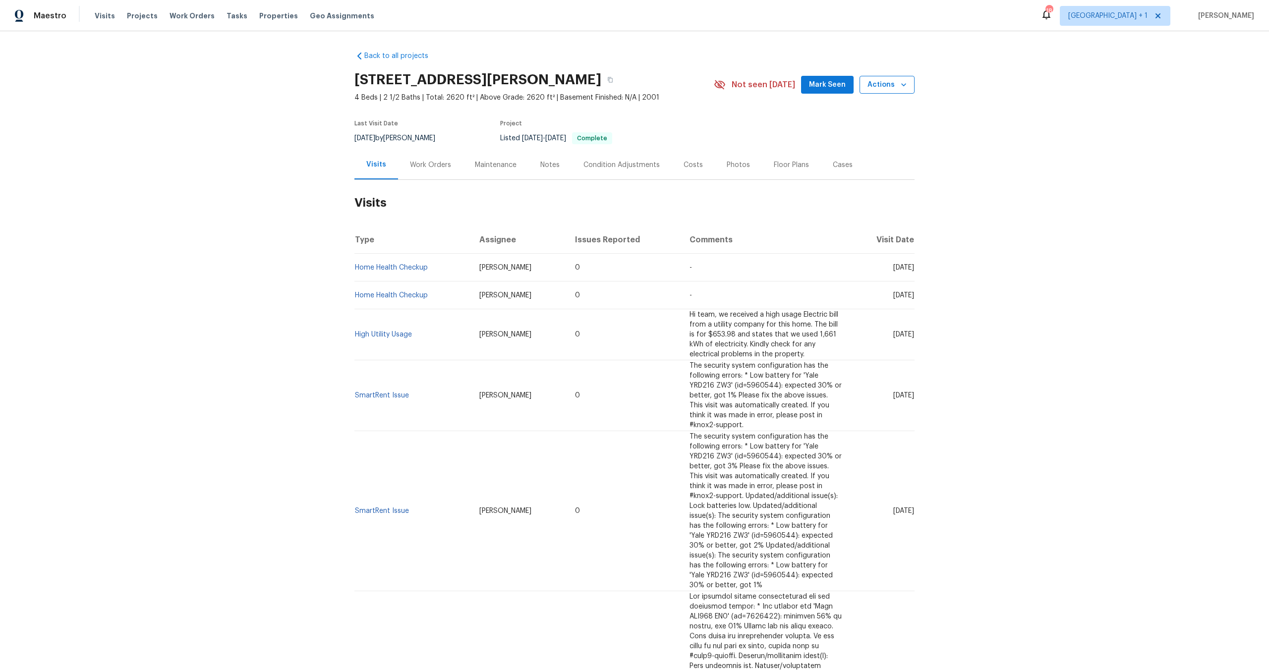
click at [886, 84] on span "Actions" at bounding box center [887, 85] width 39 height 12
click at [854, 120] on p "Schedule a visit" at bounding box center [847, 122] width 51 height 10
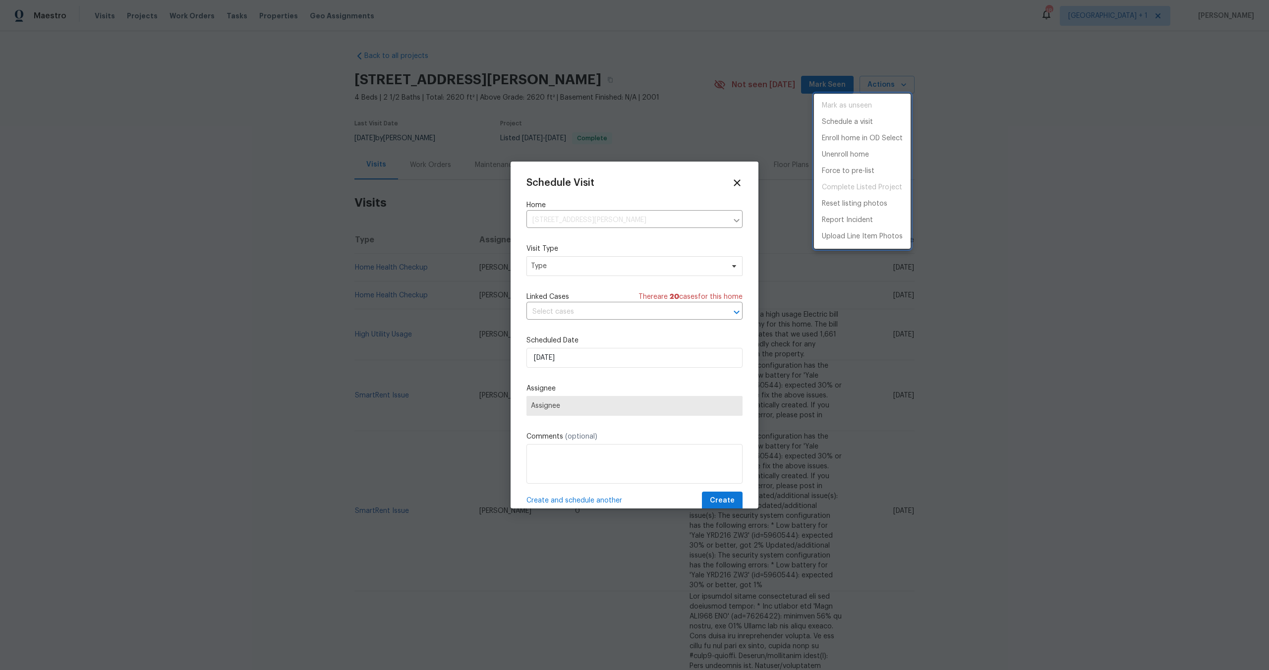
click at [587, 258] on div at bounding box center [634, 335] width 1269 height 670
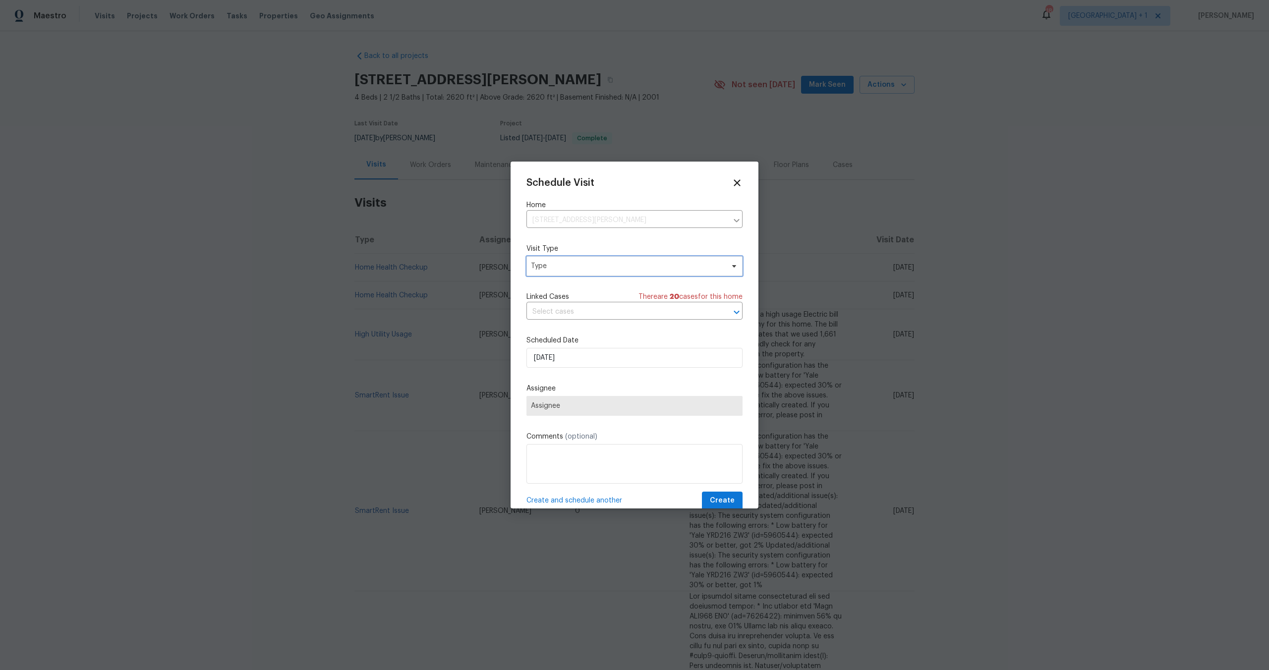
click at [582, 266] on span "Type" at bounding box center [627, 266] width 193 height 10
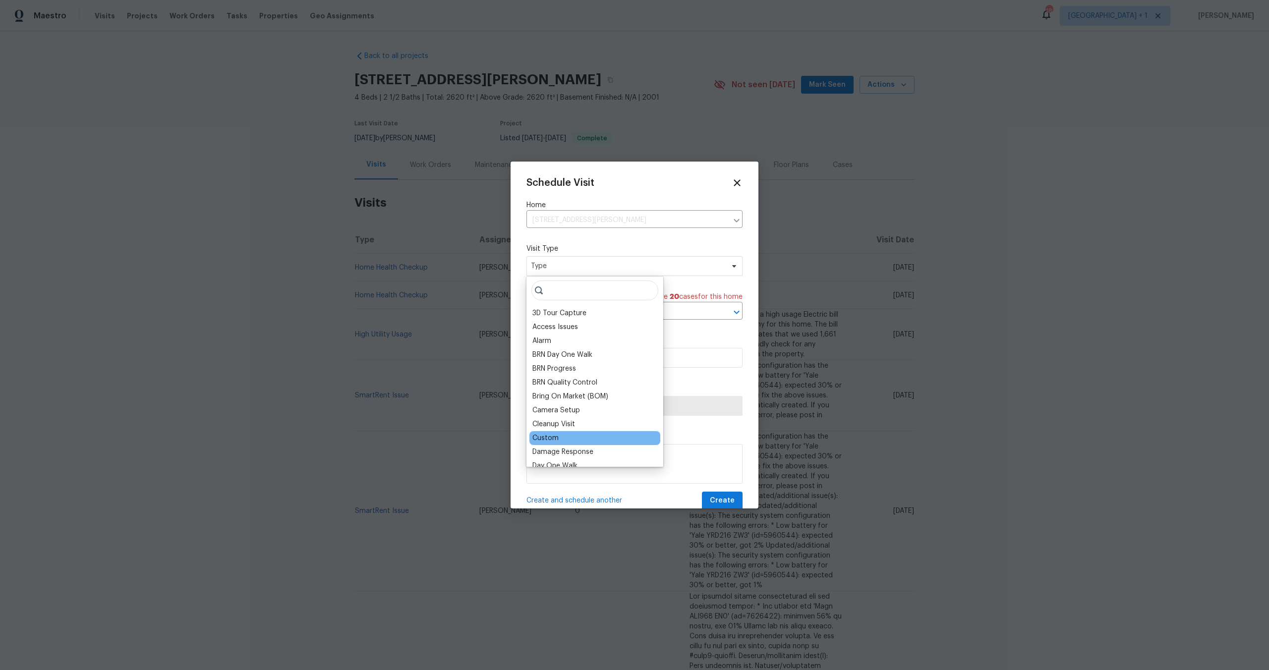
click at [554, 439] on div "Custom" at bounding box center [545, 438] width 26 height 10
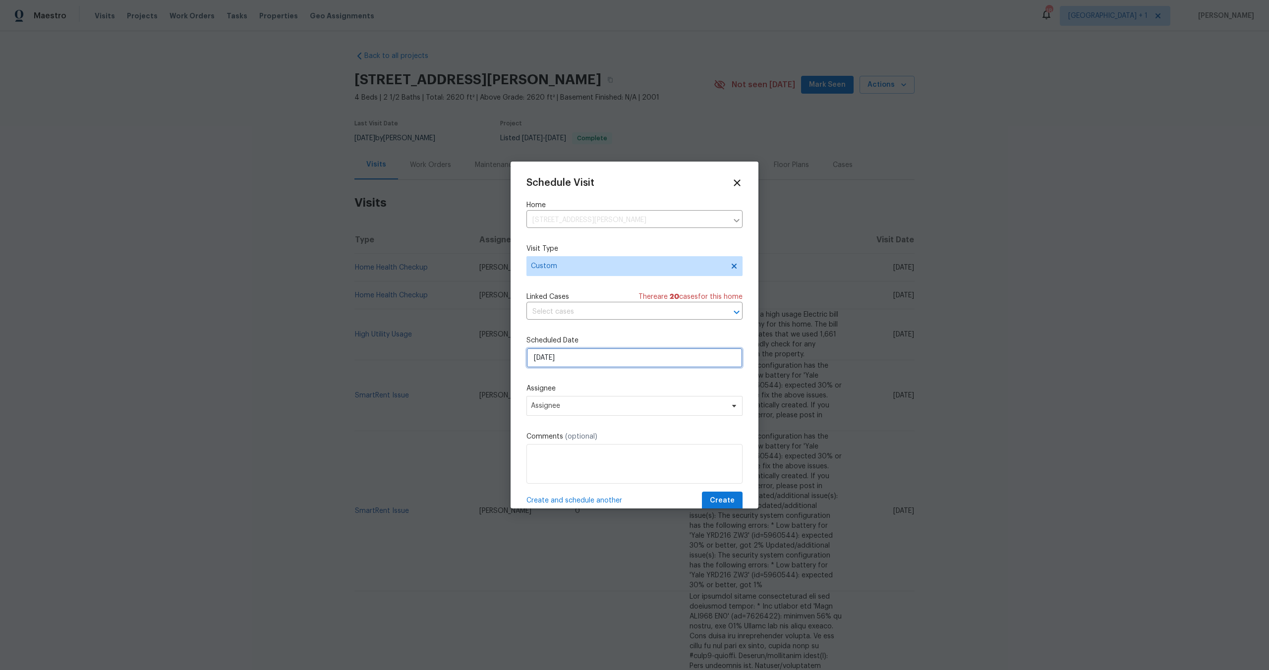
click at [575, 351] on input "10/14/2025" at bounding box center [634, 358] width 216 height 20
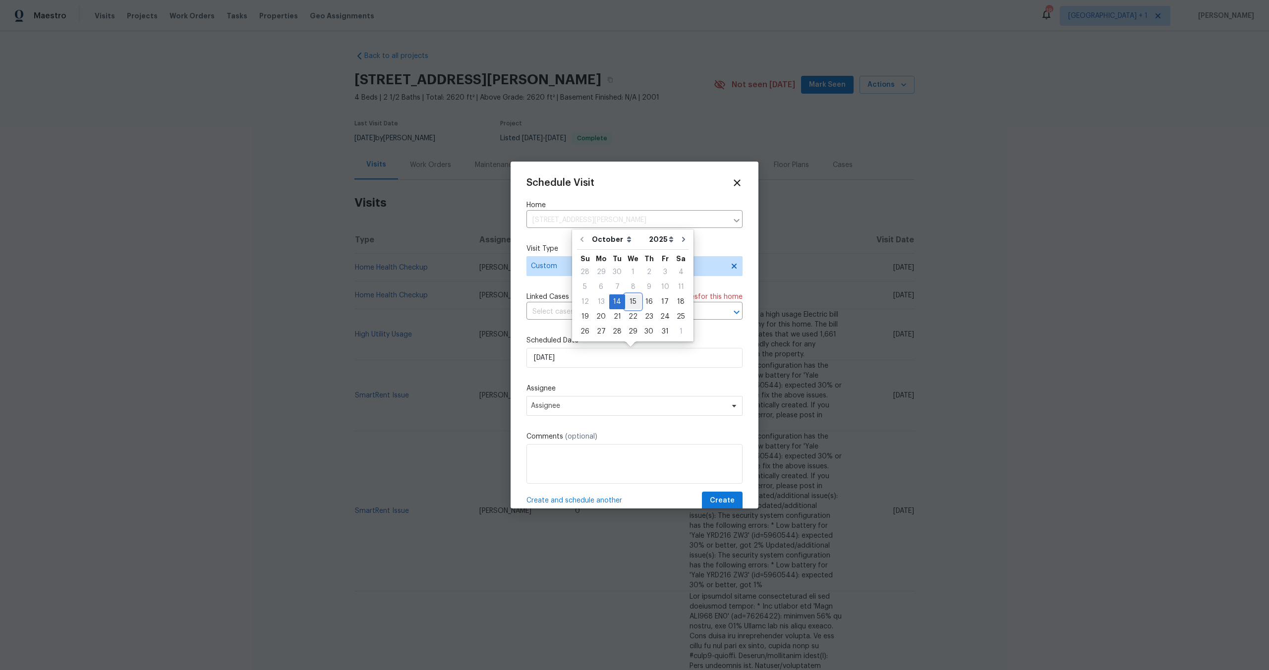
click at [628, 301] on div "15" at bounding box center [633, 302] width 16 height 14
type input "10/15/2025"
click at [599, 411] on span "Assignee" at bounding box center [634, 406] width 216 height 20
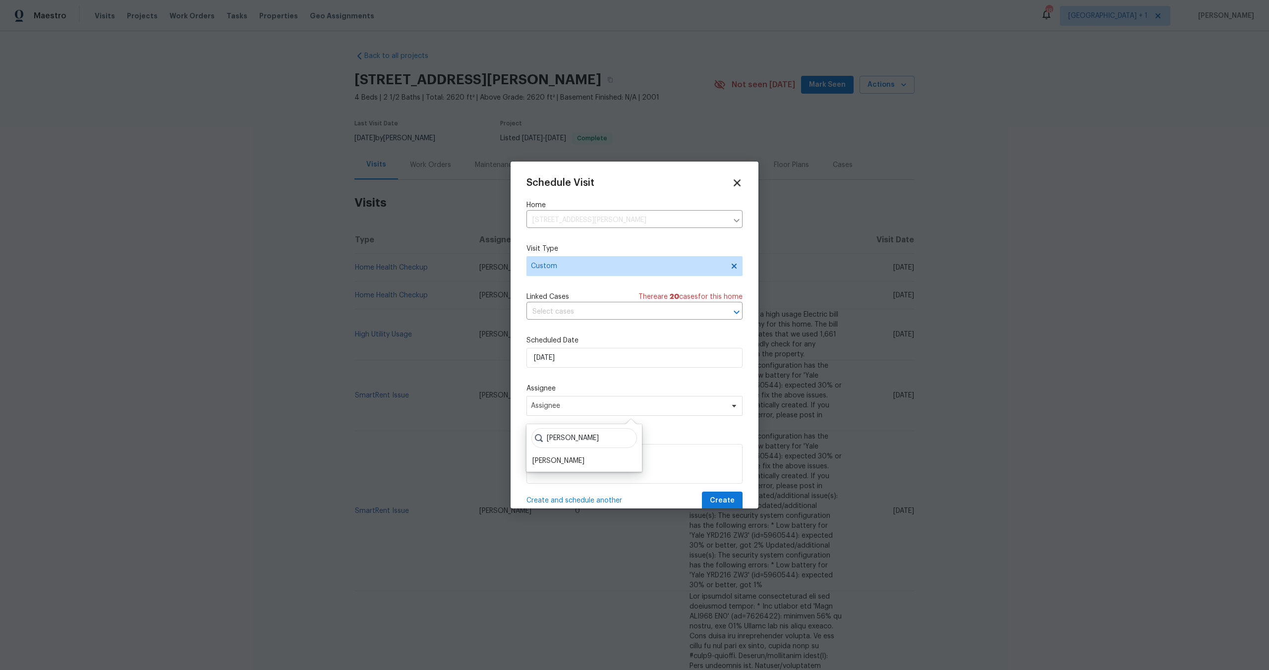
type input "eric"
click at [734, 186] on icon at bounding box center [737, 182] width 7 height 7
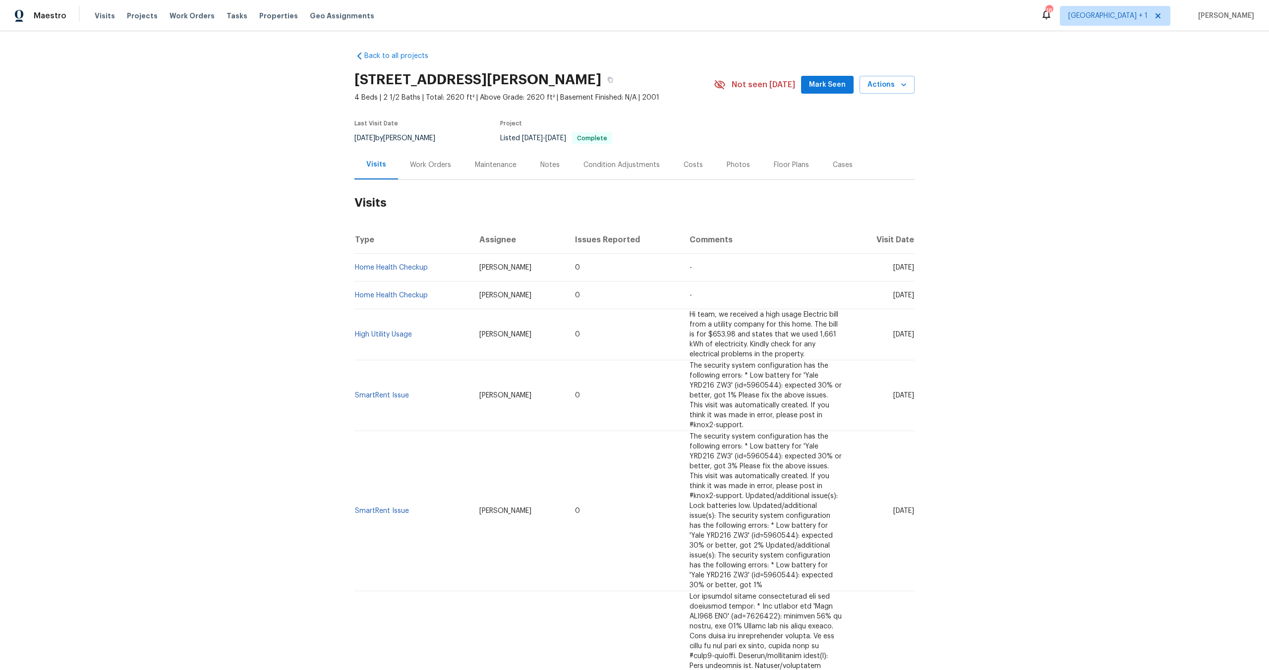
click at [727, 168] on div "Photos" at bounding box center [738, 165] width 23 height 10
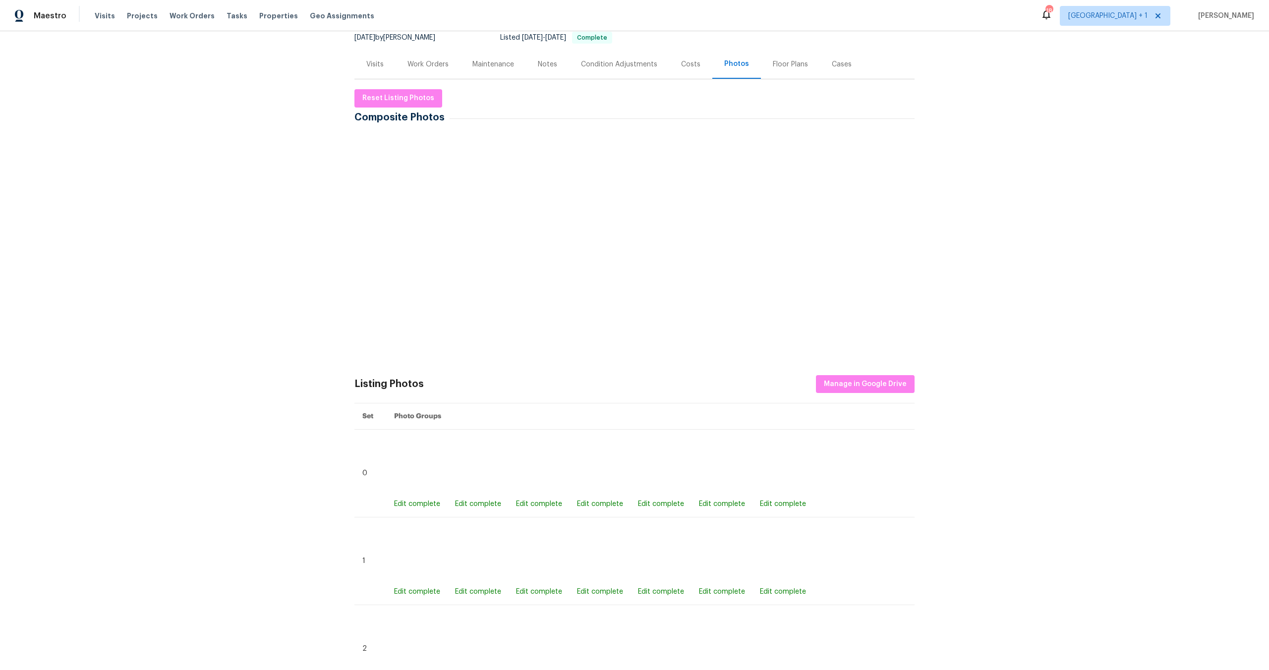
scroll to position [20, 0]
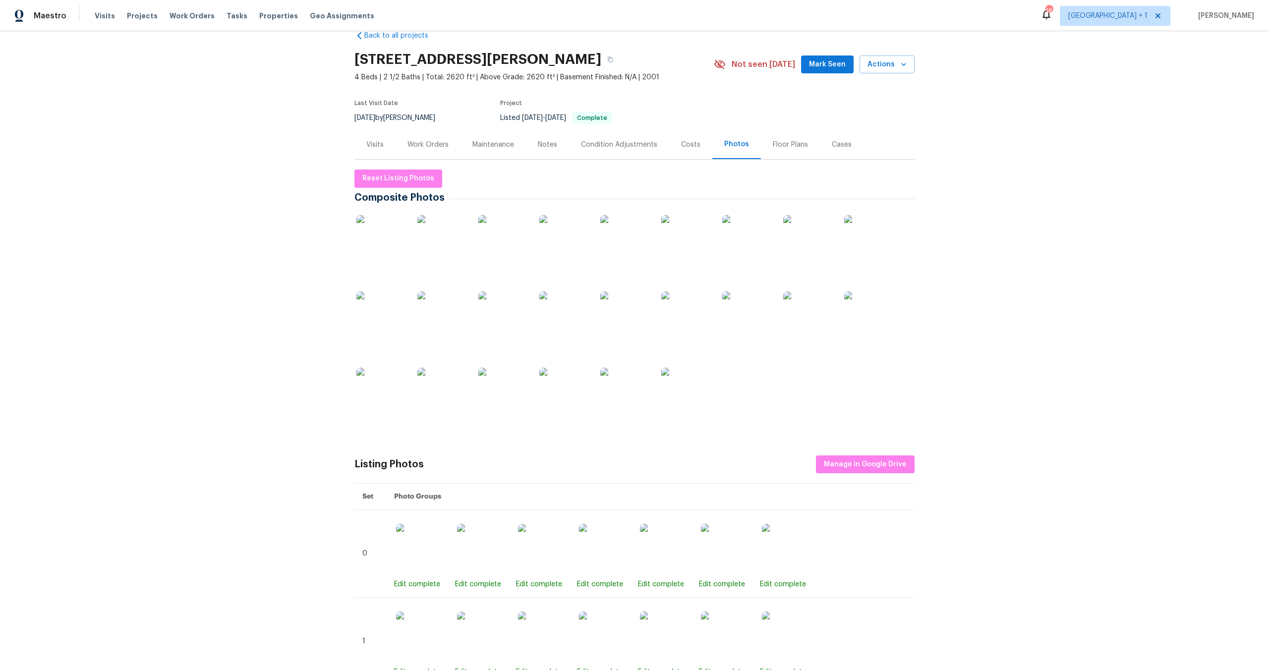
click at [369, 239] on img at bounding box center [381, 240] width 50 height 50
click at [383, 143] on div "Visits" at bounding box center [374, 144] width 41 height 29
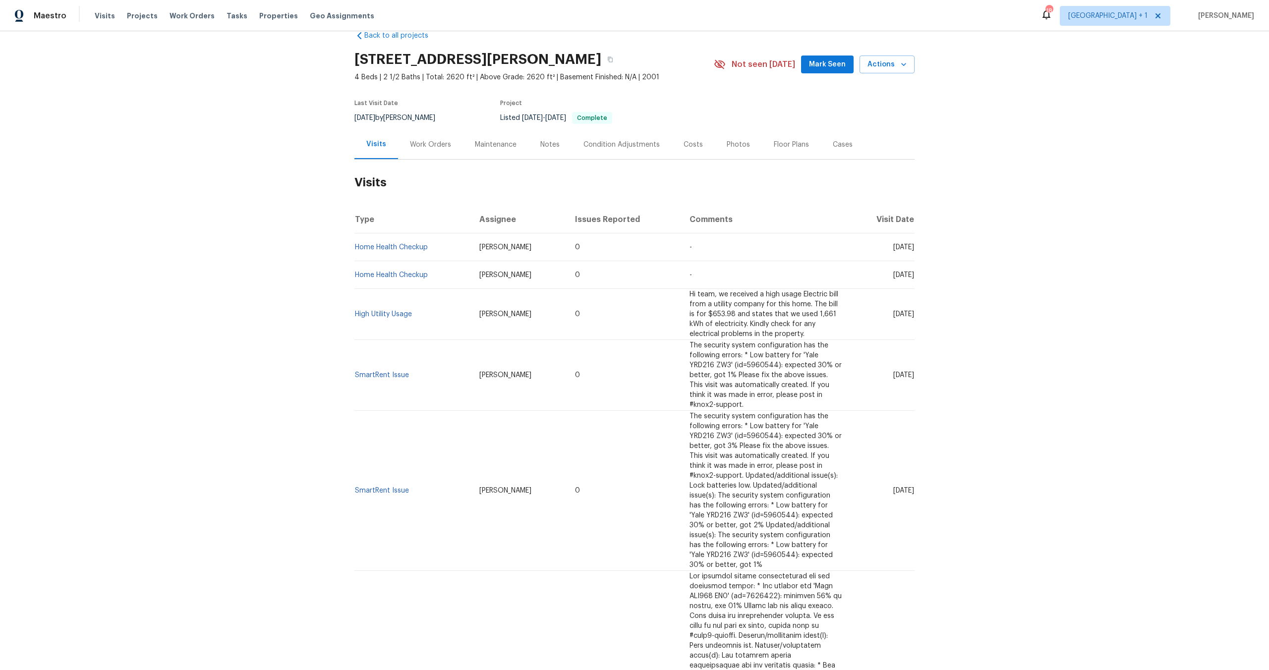
scroll to position [18, 0]
click at [881, 66] on span "Actions" at bounding box center [887, 66] width 39 height 12
click at [846, 98] on li "Schedule a visit" at bounding box center [862, 104] width 97 height 16
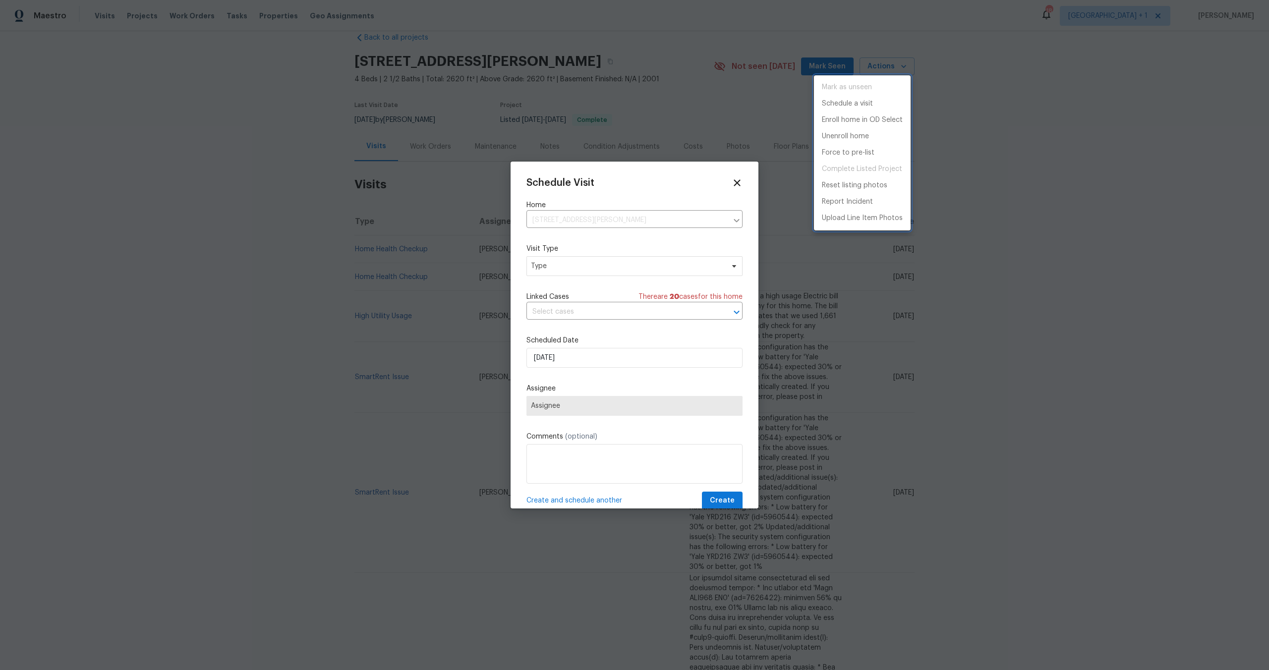
click at [580, 263] on div at bounding box center [634, 335] width 1269 height 670
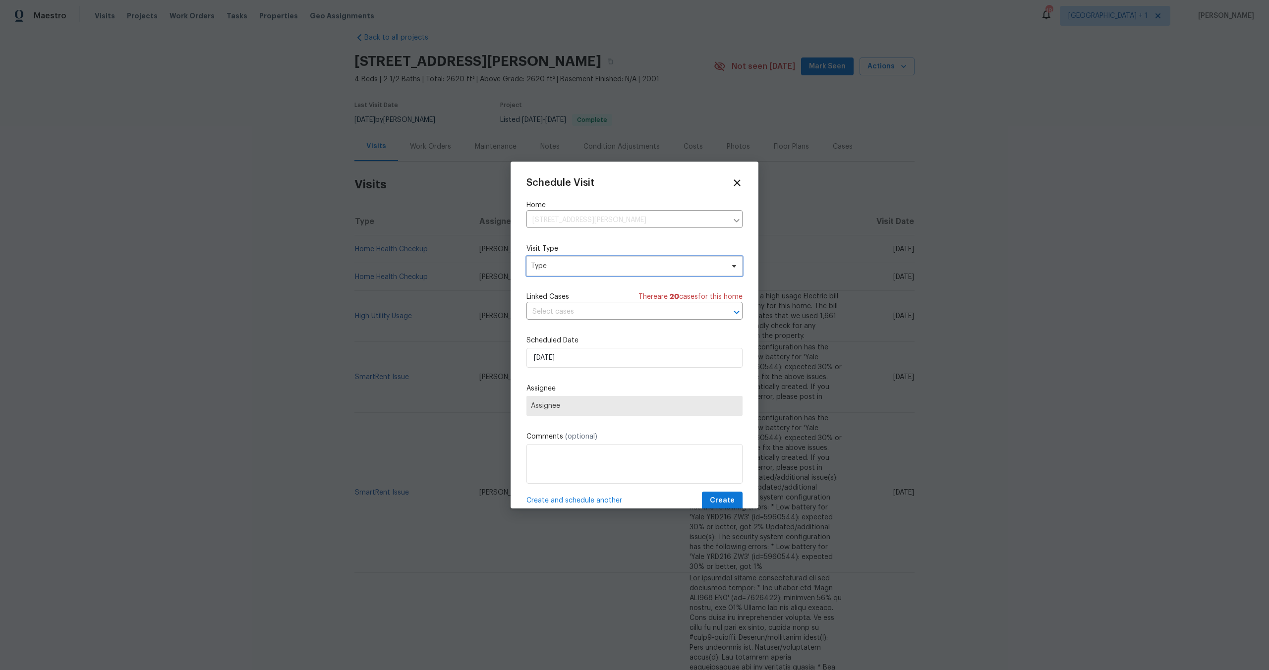
click at [579, 265] on span "Type" at bounding box center [627, 266] width 193 height 10
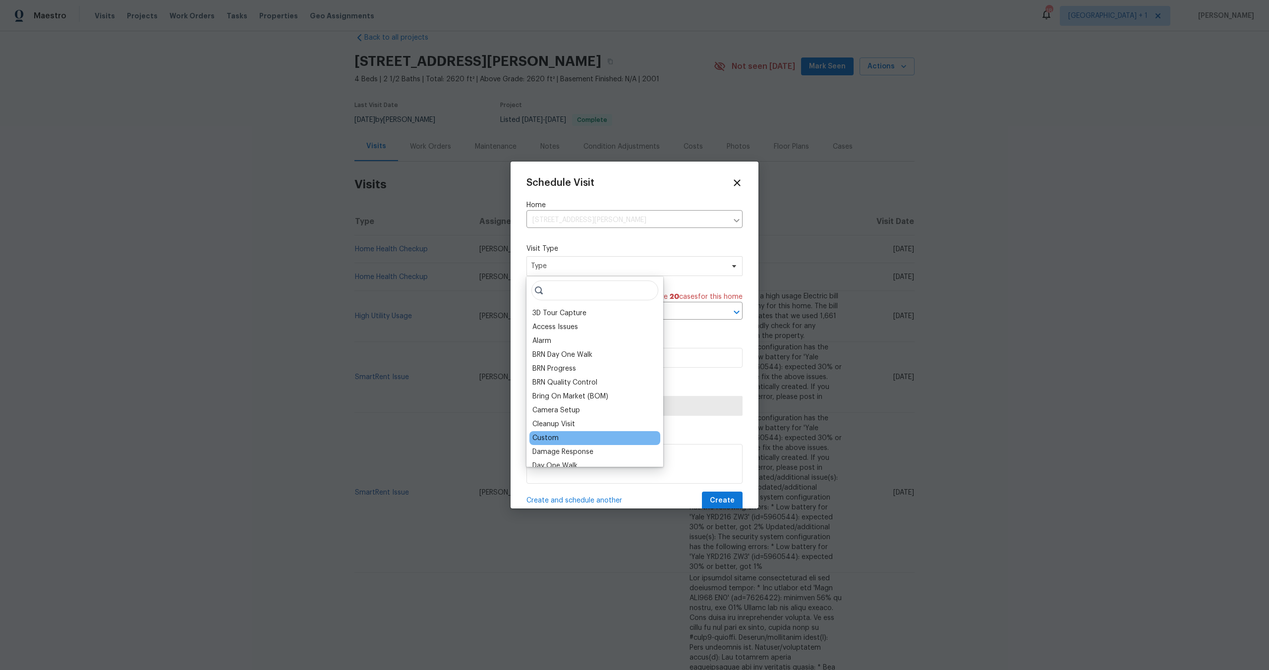
click at [545, 434] on div "Custom" at bounding box center [545, 438] width 26 height 10
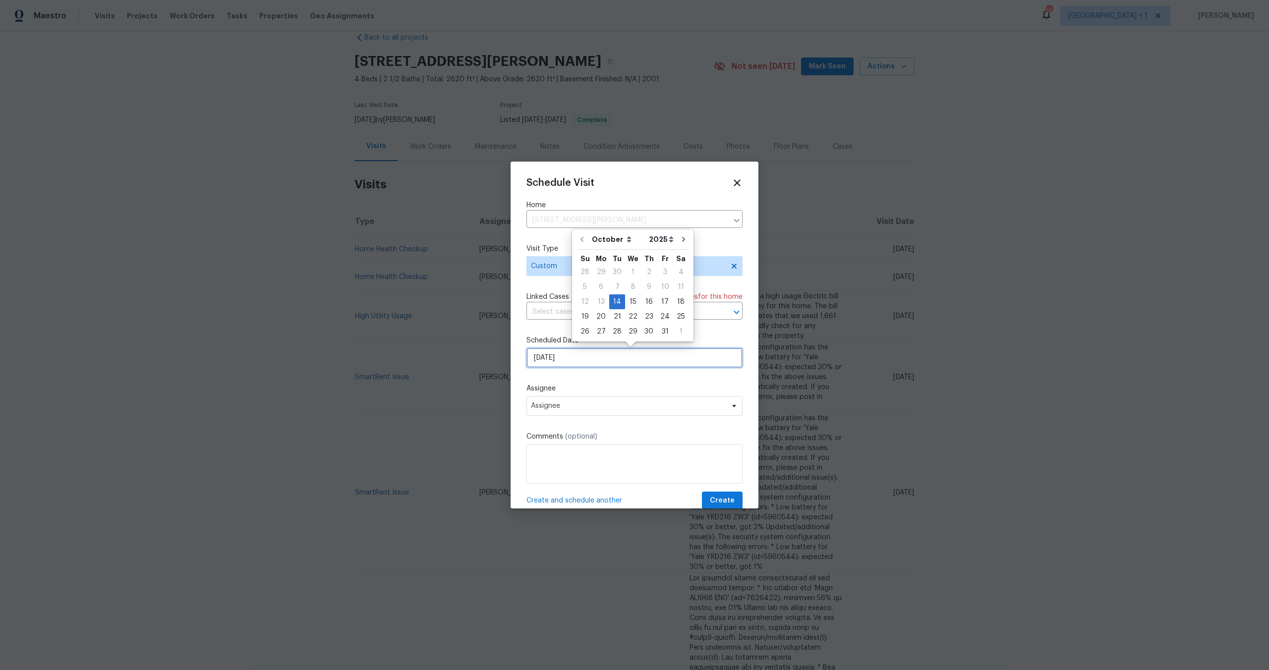
click at [584, 351] on input "10/14/2025" at bounding box center [634, 358] width 216 height 20
click at [618, 318] on div "21" at bounding box center [617, 317] width 16 height 14
type input "10/21/2025"
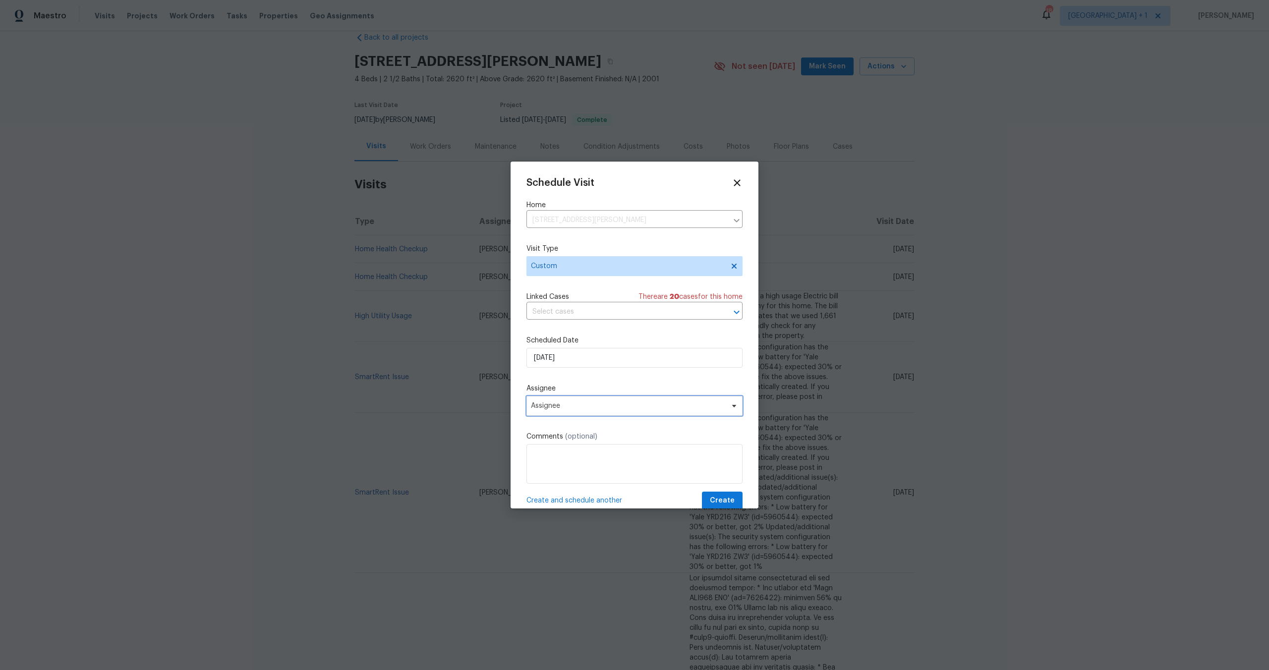
click at [619, 397] on span "Assignee" at bounding box center [634, 406] width 216 height 20
type input "pablo"
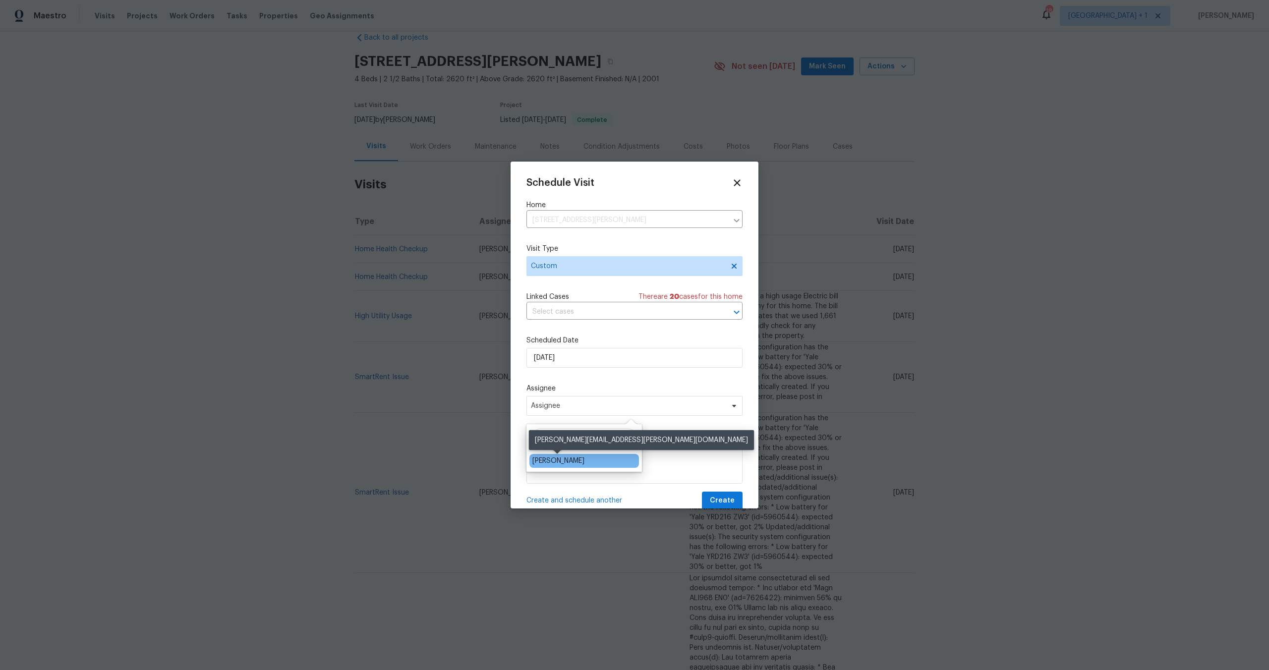
click at [580, 463] on div "[PERSON_NAME]" at bounding box center [558, 461] width 52 height 10
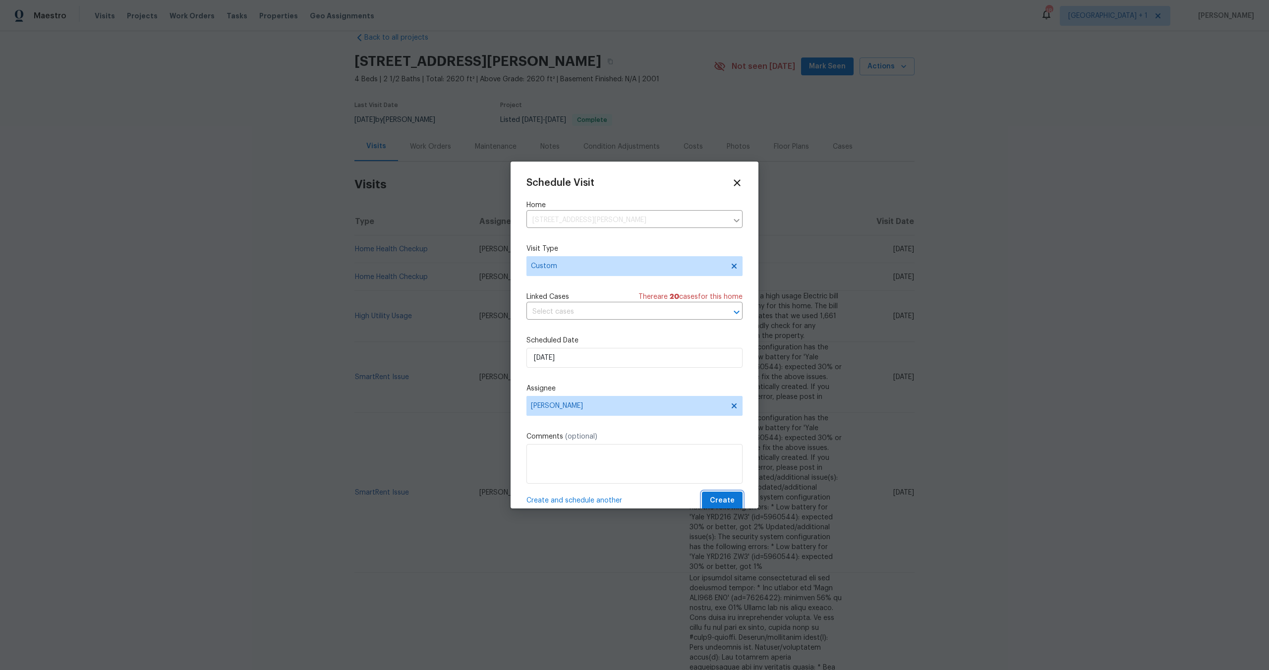
click at [720, 495] on button "Create" at bounding box center [722, 501] width 41 height 18
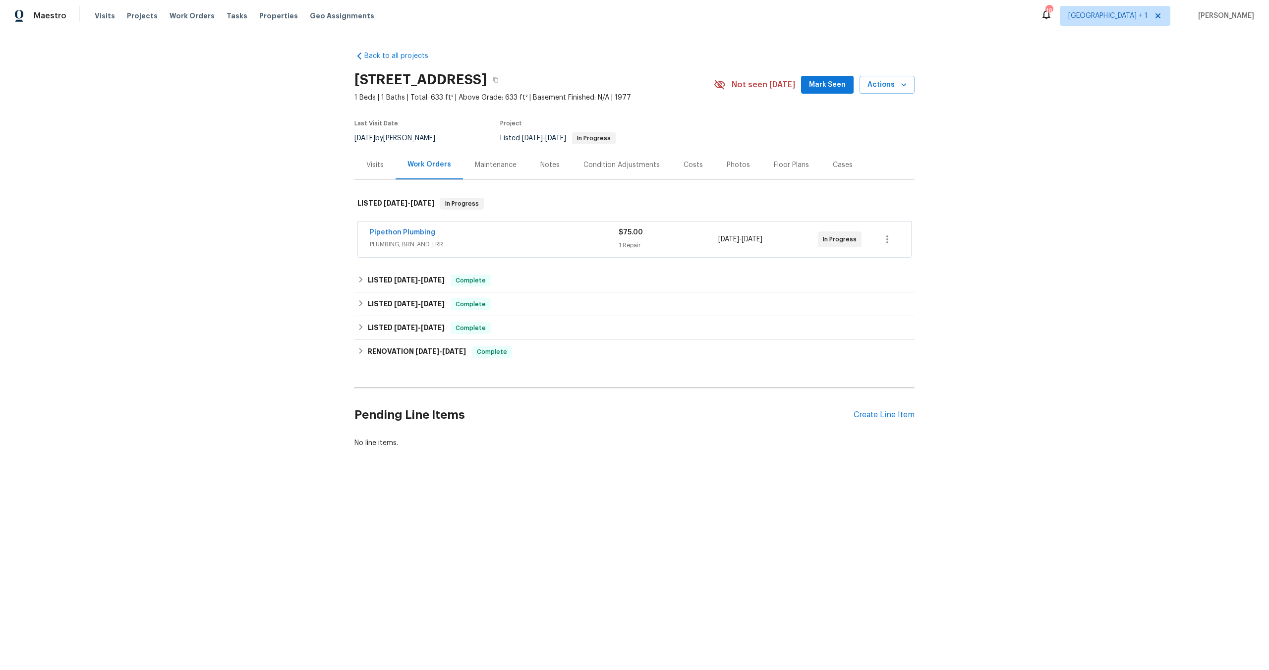
click at [727, 163] on div "Photos" at bounding box center [738, 165] width 23 height 10
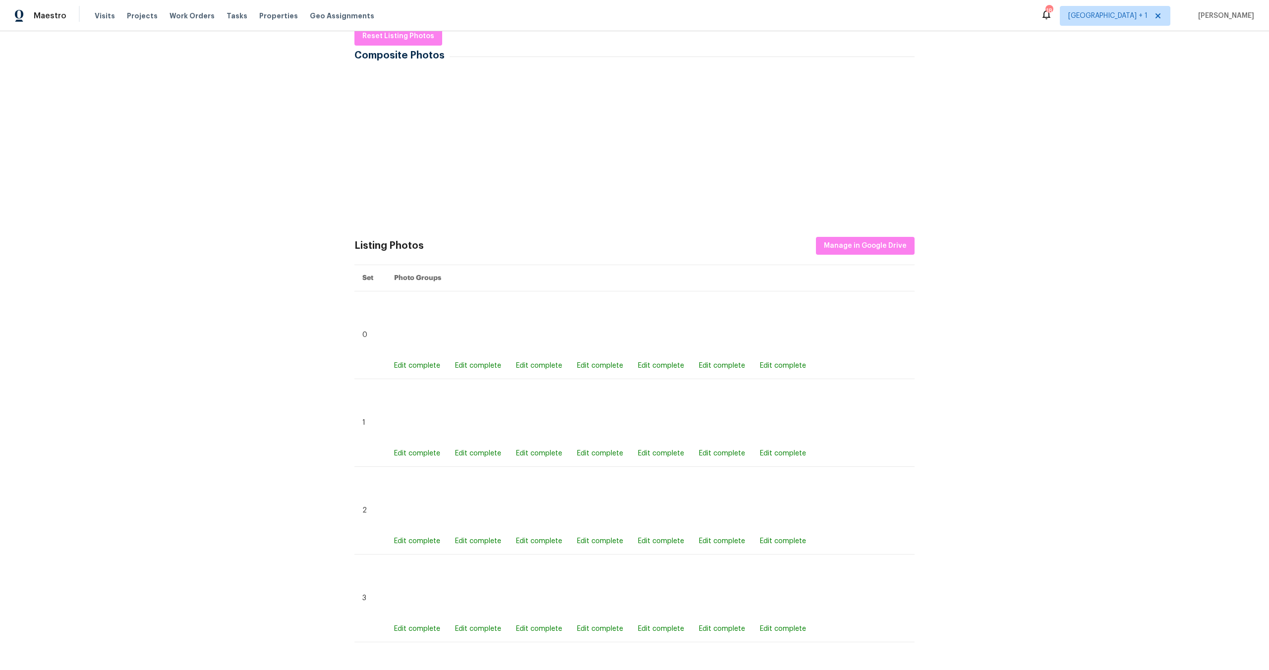
scroll to position [155, 0]
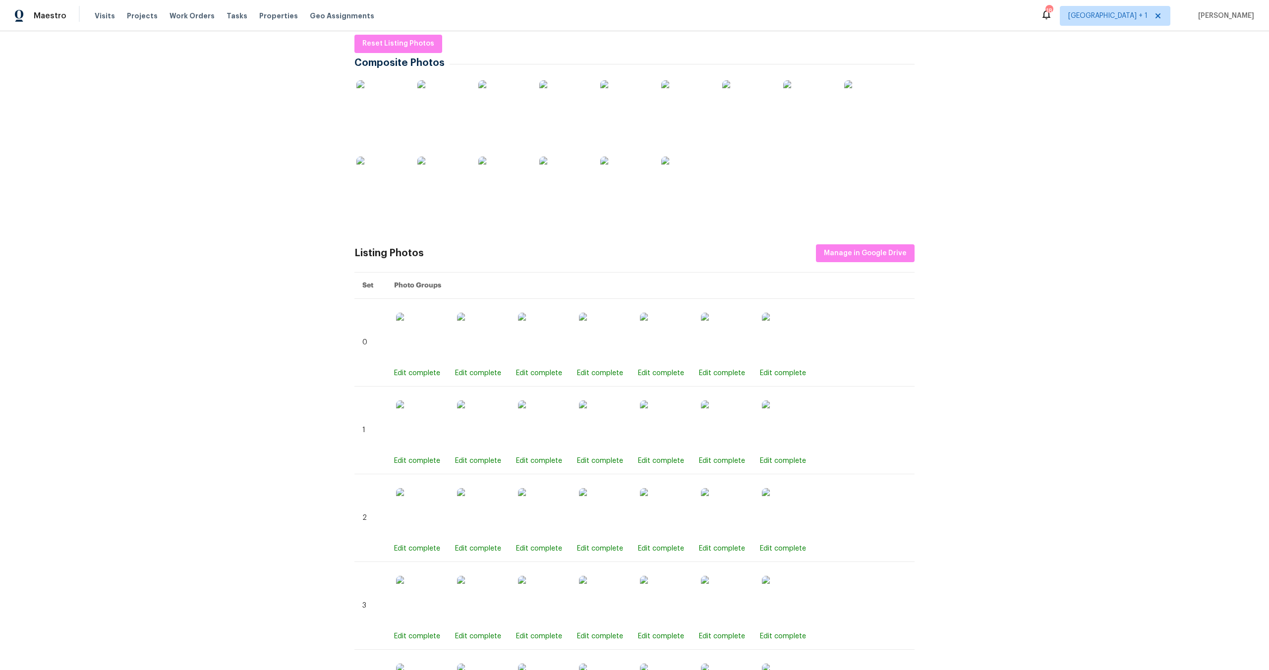
click at [397, 113] on img at bounding box center [381, 105] width 50 height 50
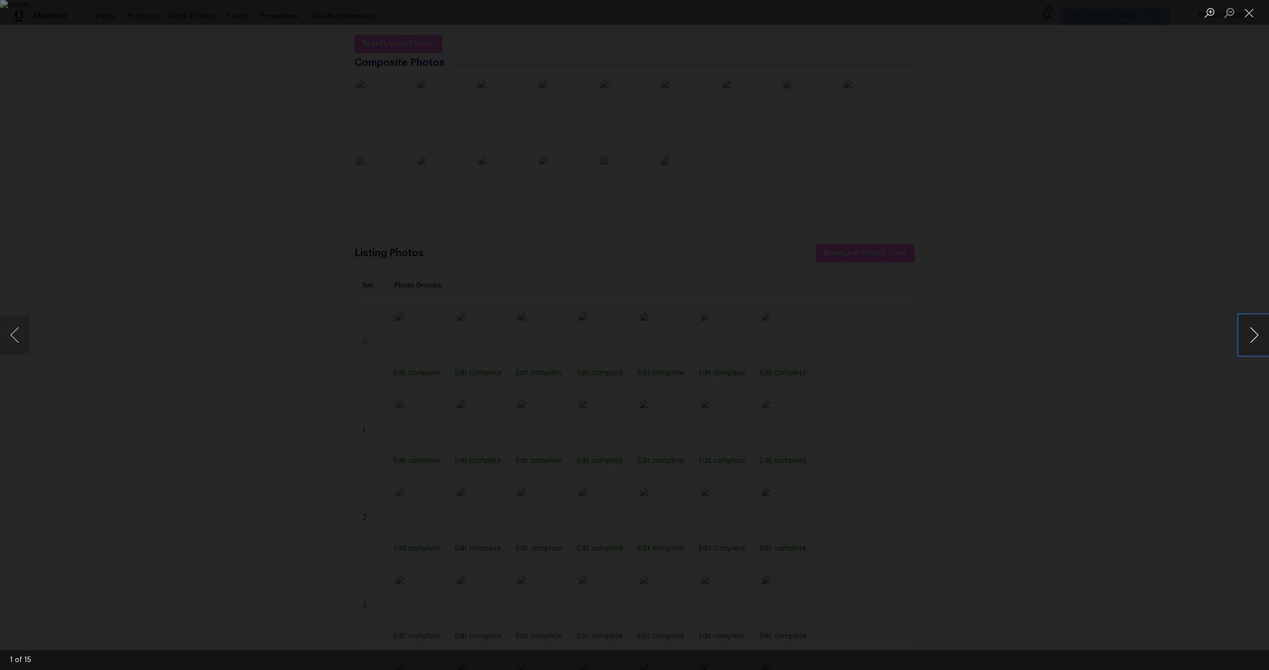
click at [1250, 335] on button "Next image" at bounding box center [1254, 335] width 30 height 40
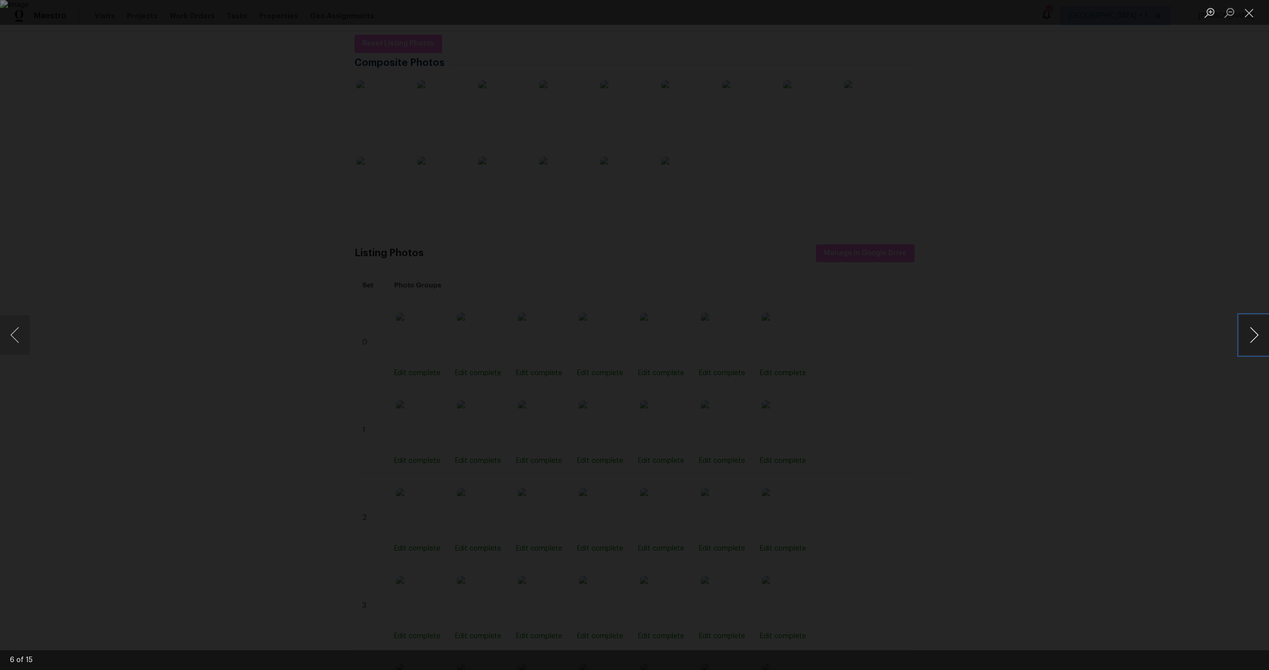
click at [1250, 335] on button "Next image" at bounding box center [1254, 335] width 30 height 40
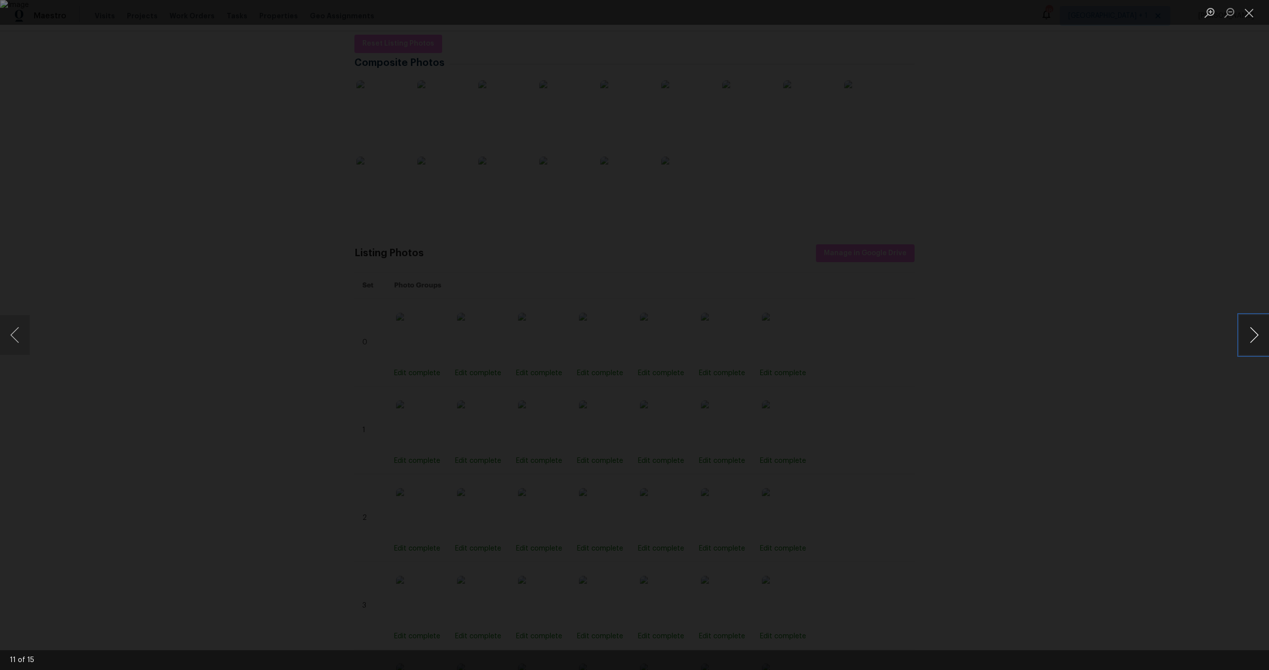
click at [1250, 335] on button "Next image" at bounding box center [1254, 335] width 30 height 40
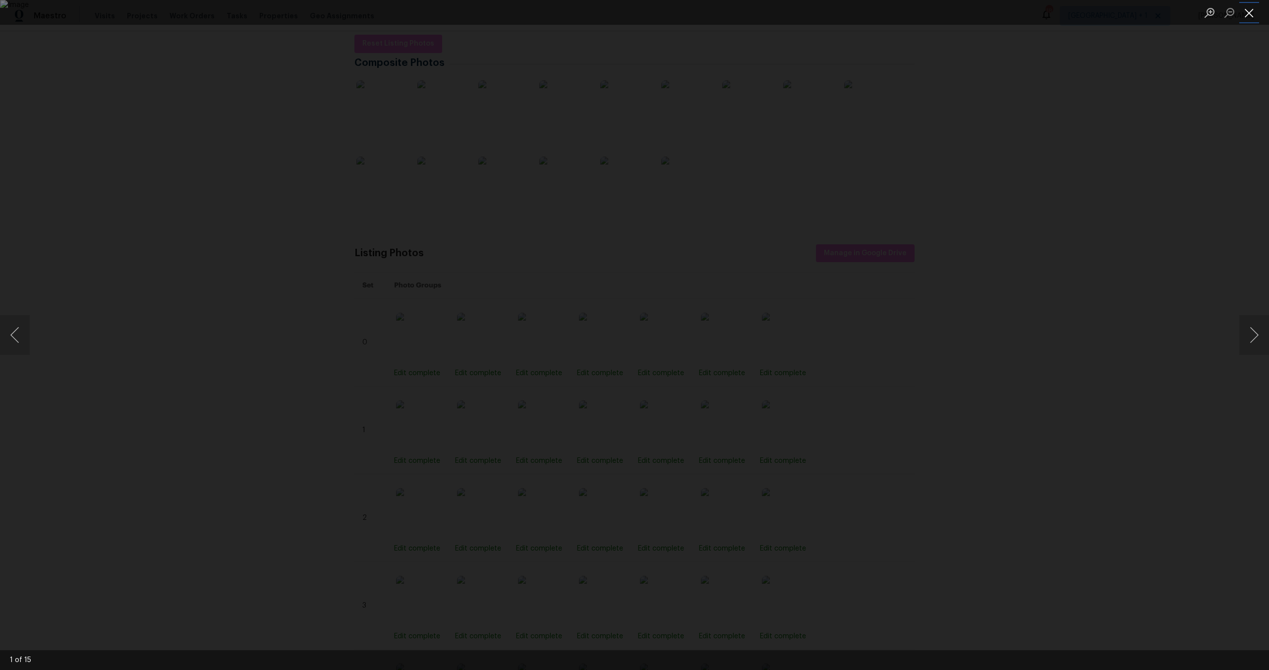
click at [1254, 14] on button "Close lightbox" at bounding box center [1249, 12] width 20 height 17
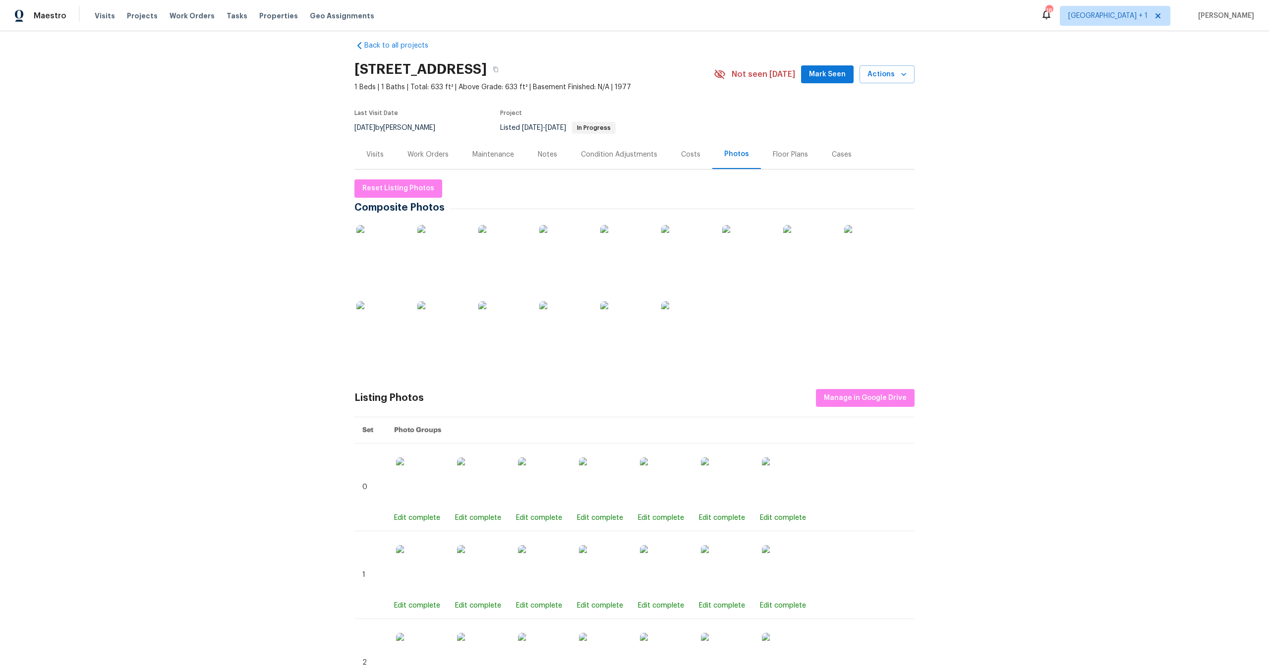
scroll to position [0, 0]
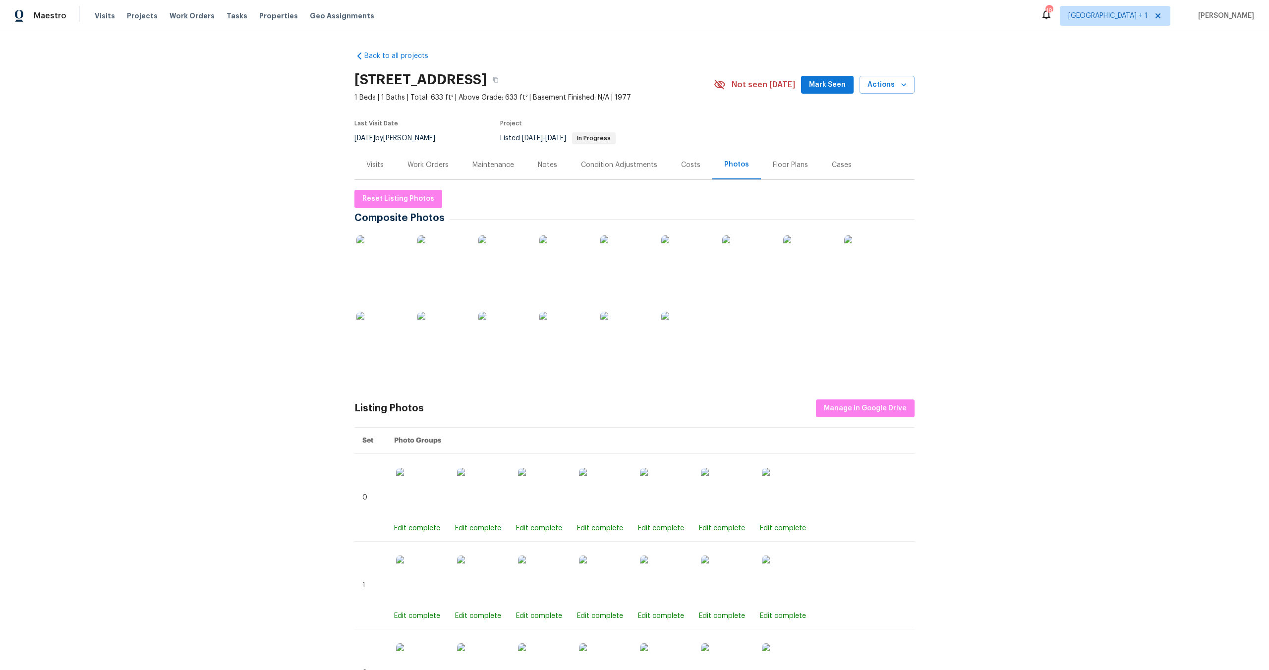
click at [379, 161] on div "Visits" at bounding box center [374, 165] width 17 height 10
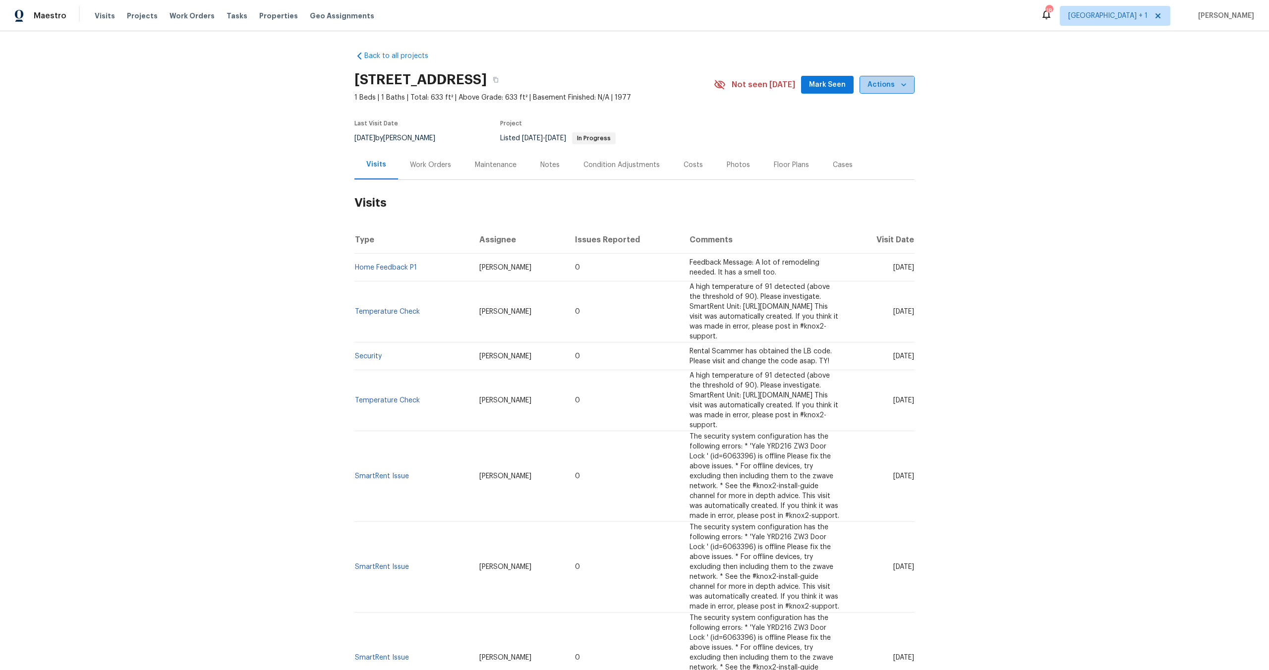
click at [879, 87] on span "Actions" at bounding box center [887, 85] width 39 height 12
click at [855, 123] on p "Schedule a visit" at bounding box center [847, 122] width 51 height 10
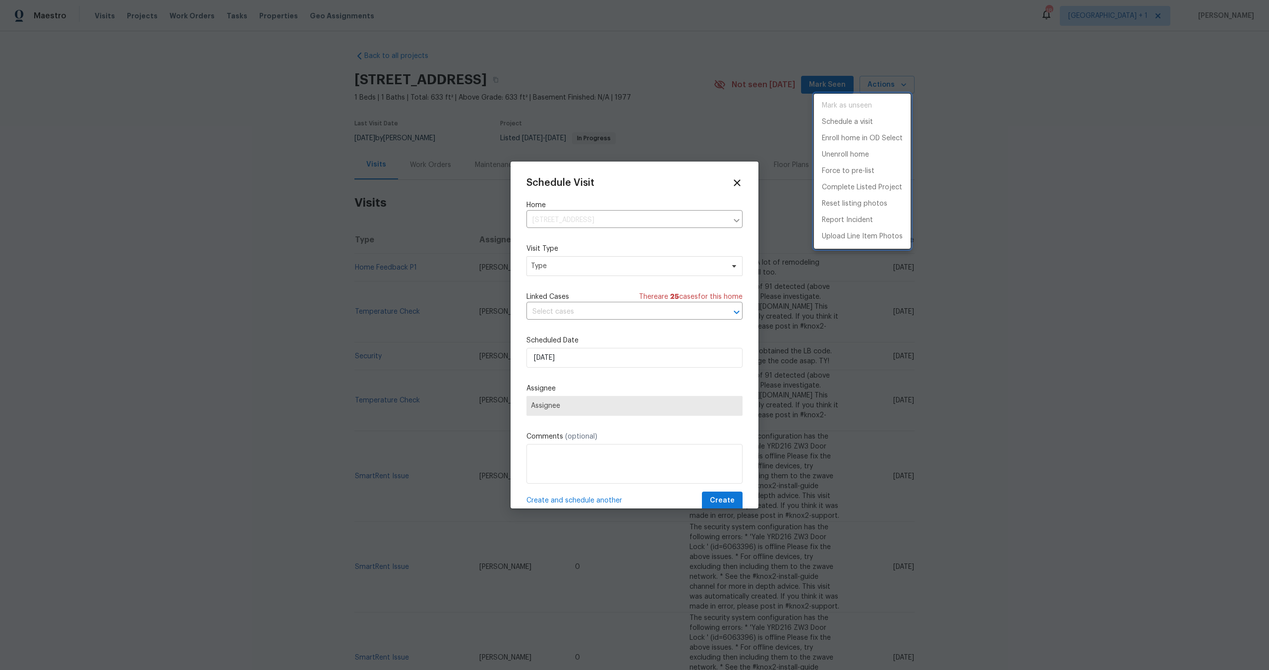
click at [582, 269] on div at bounding box center [634, 335] width 1269 height 670
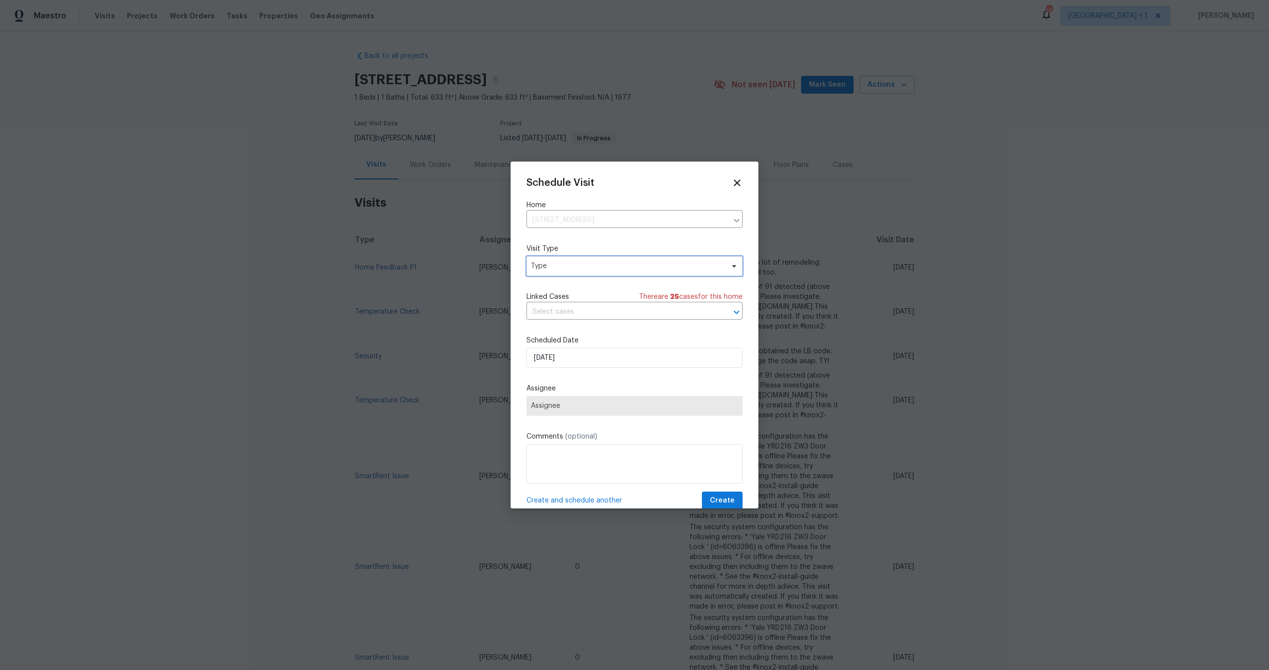
click at [582, 269] on span "Type" at bounding box center [627, 266] width 193 height 10
type input "n"
type input "custom"
click at [571, 313] on div "Custom" at bounding box center [584, 313] width 110 height 14
click at [568, 314] on div "Custom" at bounding box center [584, 313] width 110 height 14
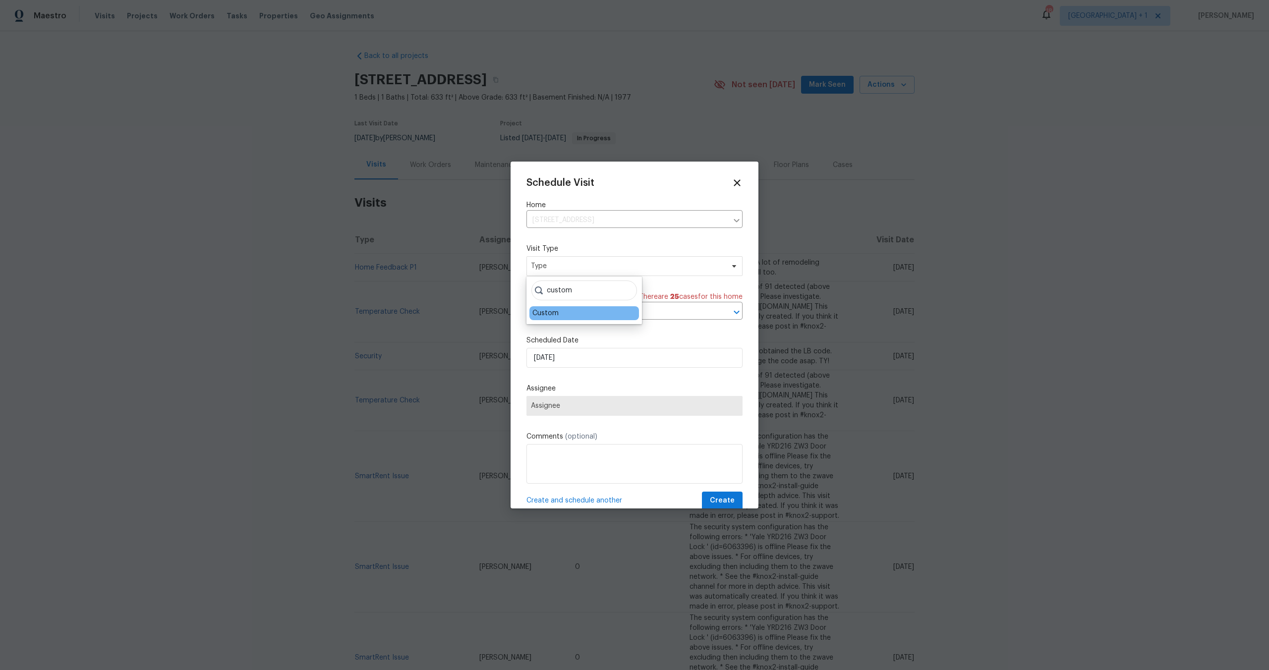
click at [551, 315] on div "Custom" at bounding box center [545, 313] width 26 height 10
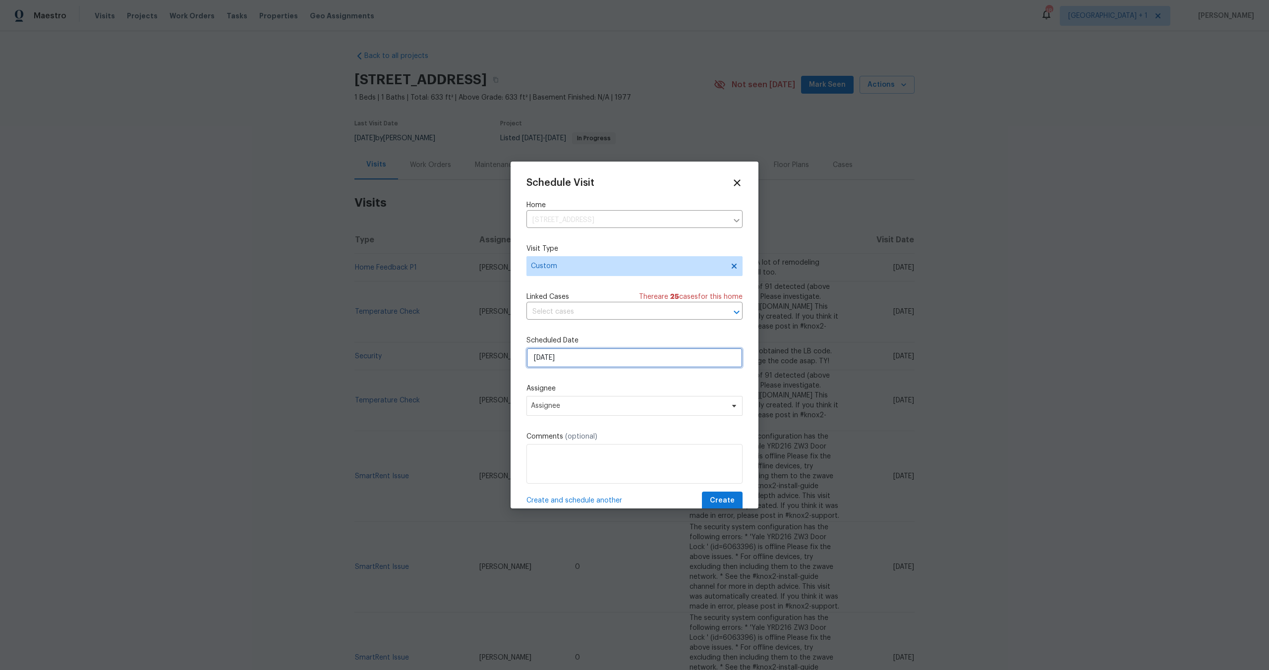
click at [585, 358] on input "10/14/2025" at bounding box center [634, 358] width 216 height 20
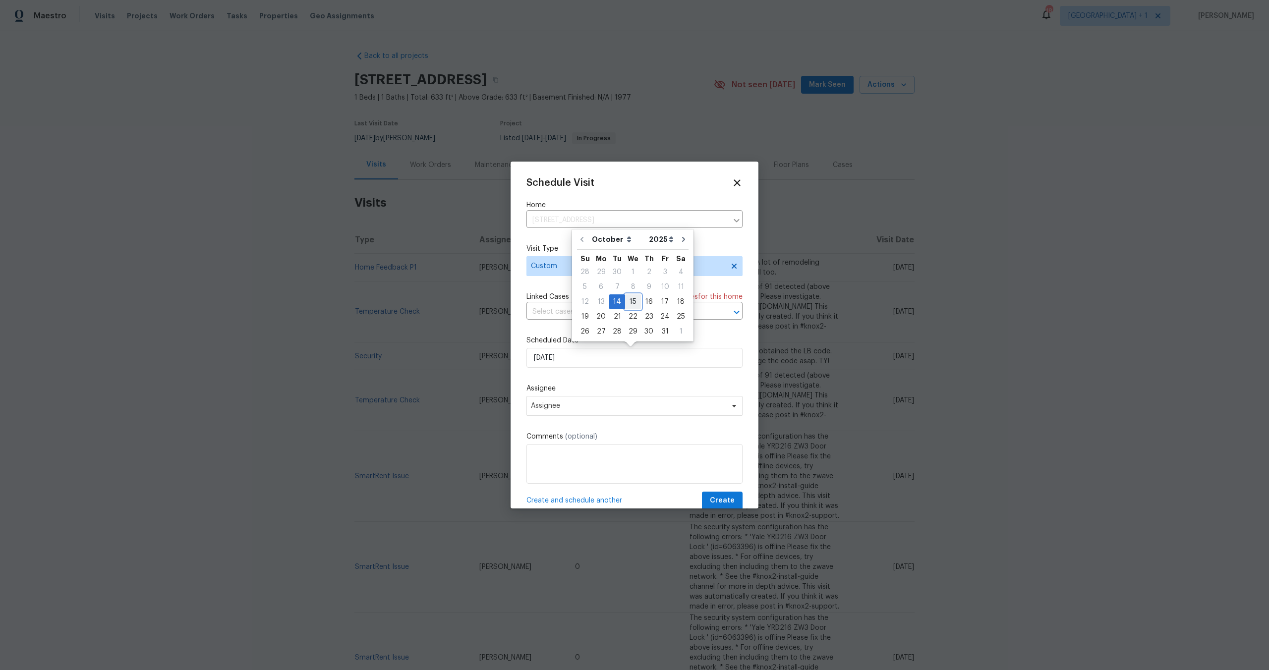
click at [629, 304] on div "15" at bounding box center [633, 302] width 16 height 14
type input "10/15/2025"
click at [603, 412] on span "Assignee" at bounding box center [634, 406] width 216 height 20
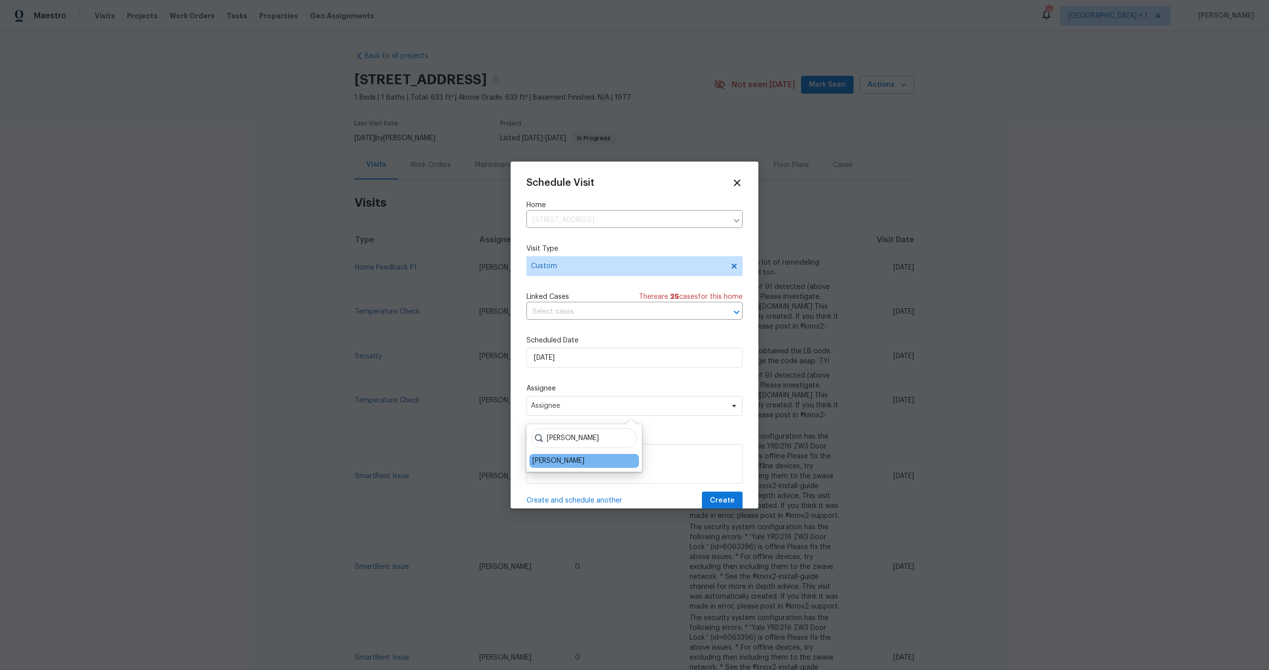
type input "eric"
click at [556, 456] on div "Eric Ramirez" at bounding box center [558, 461] width 52 height 10
click at [728, 493] on button "Create" at bounding box center [722, 501] width 41 height 18
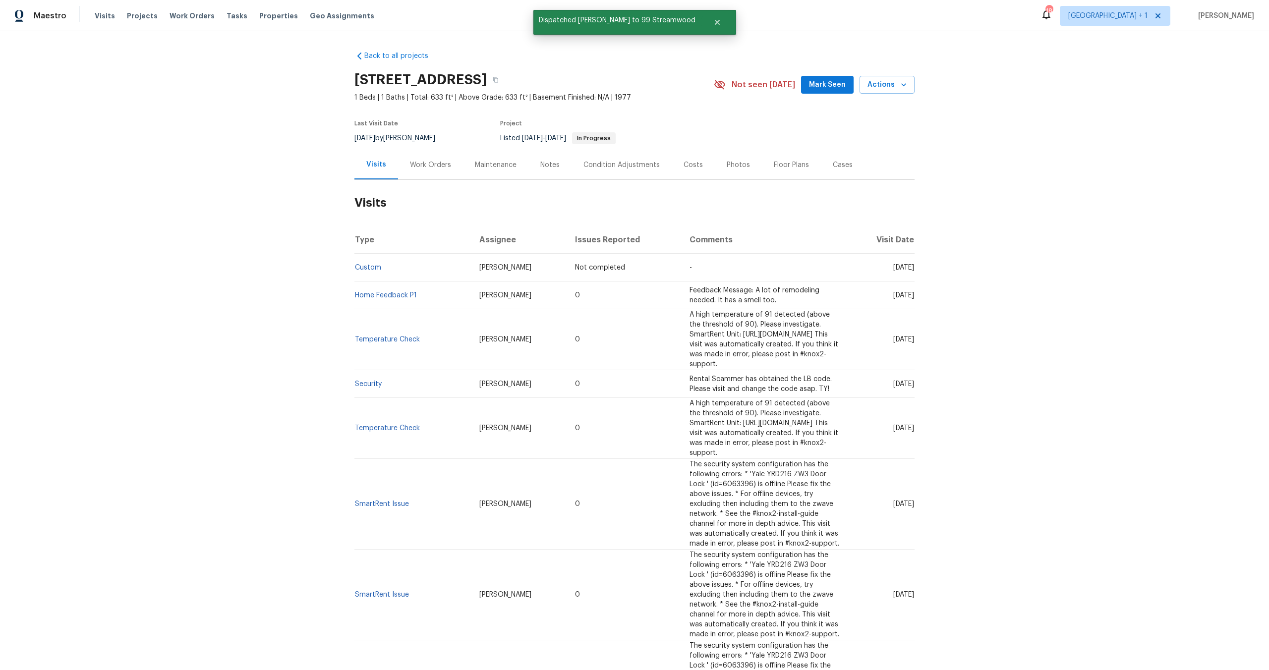
click at [675, 103] on section "99 Streamwood, Irvine, CA 92620 1 Beds | 1 Baths | Total: 633 ft² | Above Grade…" at bounding box center [634, 108] width 560 height 83
click at [431, 164] on div "Work Orders" at bounding box center [430, 165] width 41 height 10
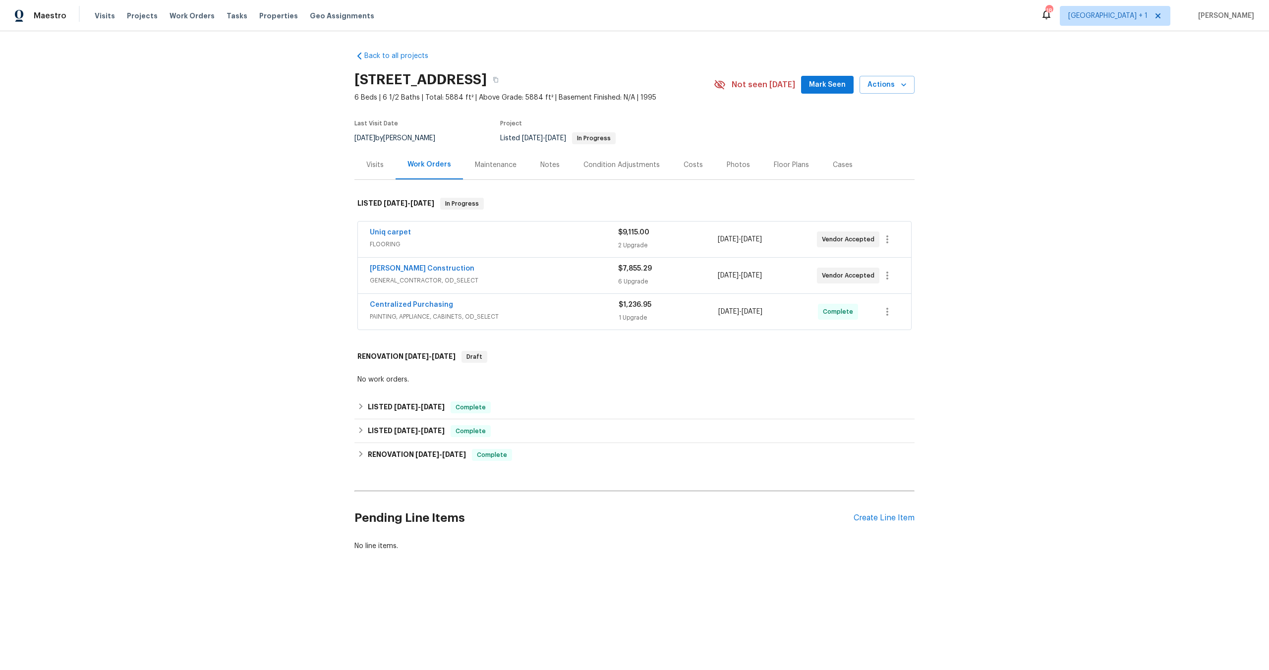
click at [715, 165] on div "Photos" at bounding box center [738, 164] width 47 height 29
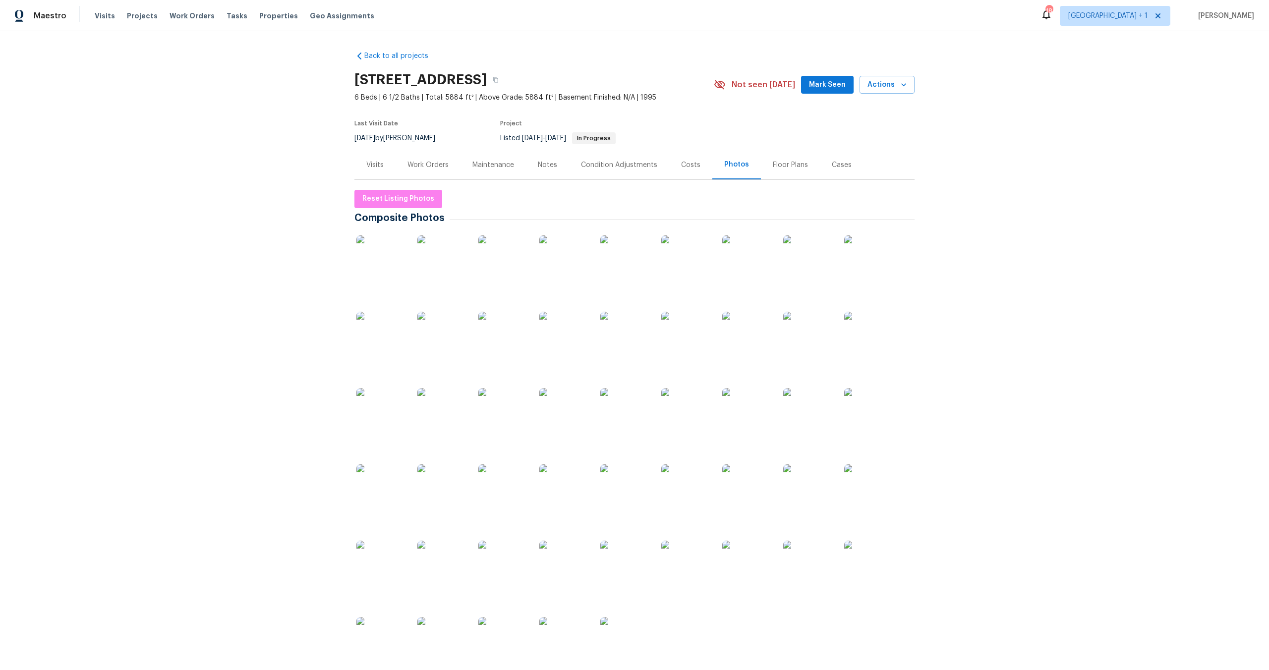
click at [395, 254] on img at bounding box center [381, 260] width 50 height 50
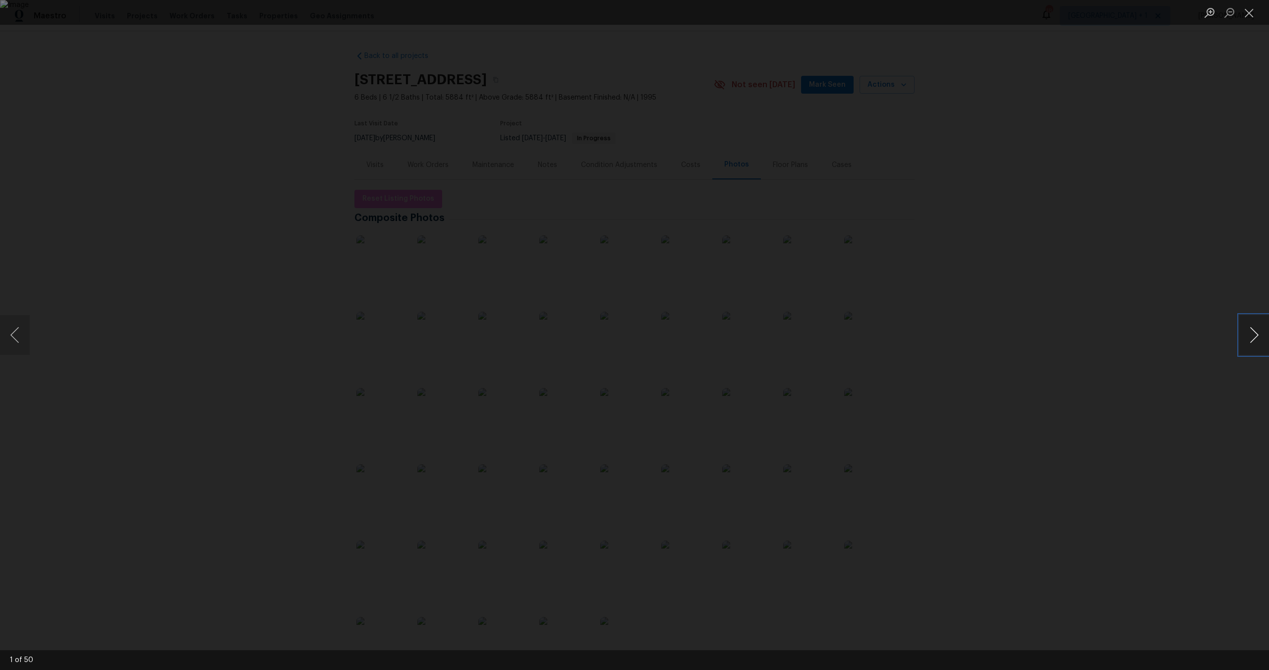
click at [1248, 331] on button "Next image" at bounding box center [1254, 335] width 30 height 40
click at [1248, 332] on button "Next image" at bounding box center [1254, 335] width 30 height 40
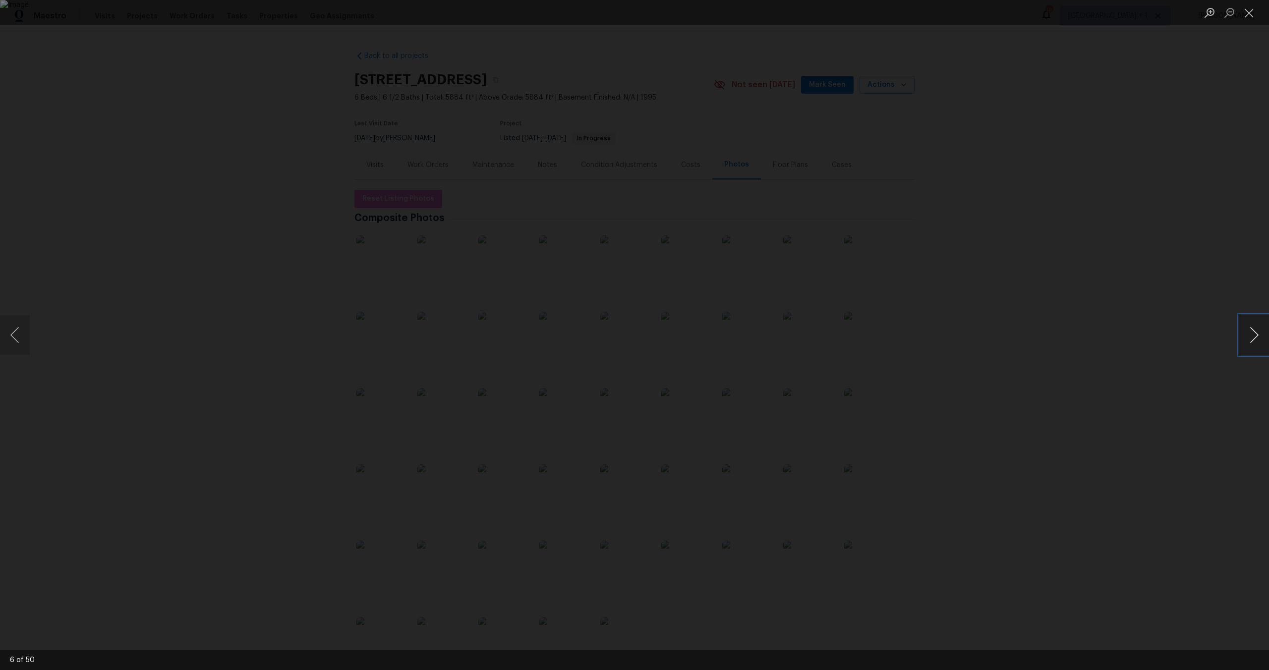
click at [1248, 332] on button "Next image" at bounding box center [1254, 335] width 30 height 40
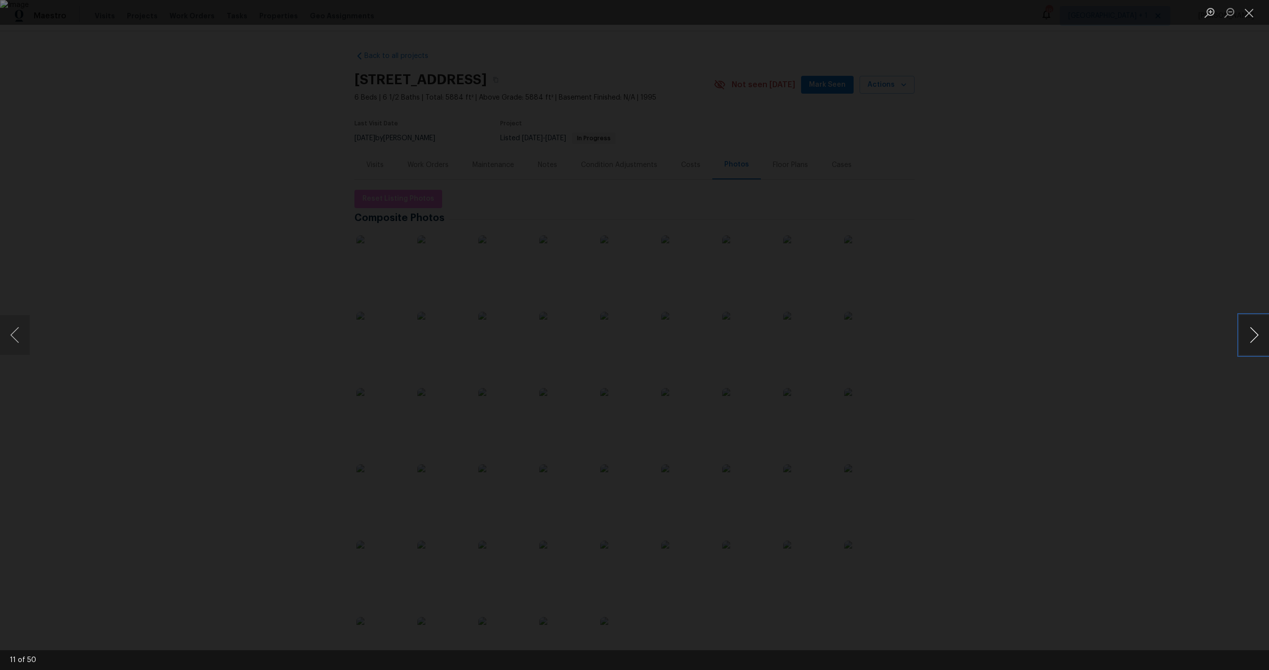
click at [1248, 332] on button "Next image" at bounding box center [1254, 335] width 30 height 40
click at [20, 336] on button "Previous image" at bounding box center [15, 335] width 30 height 40
click at [1254, 346] on button "Next image" at bounding box center [1254, 335] width 30 height 40
click at [1238, 344] on div "Lightbox" at bounding box center [634, 335] width 1269 height 670
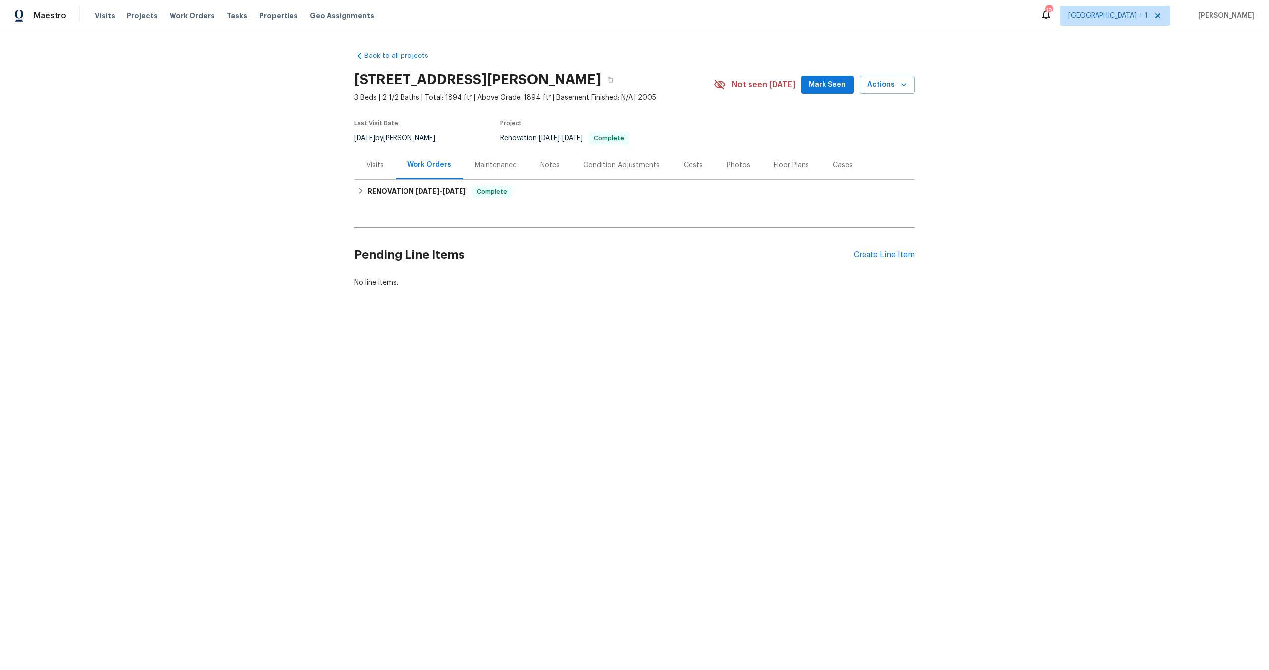
click at [716, 162] on div "Photos" at bounding box center [738, 164] width 47 height 29
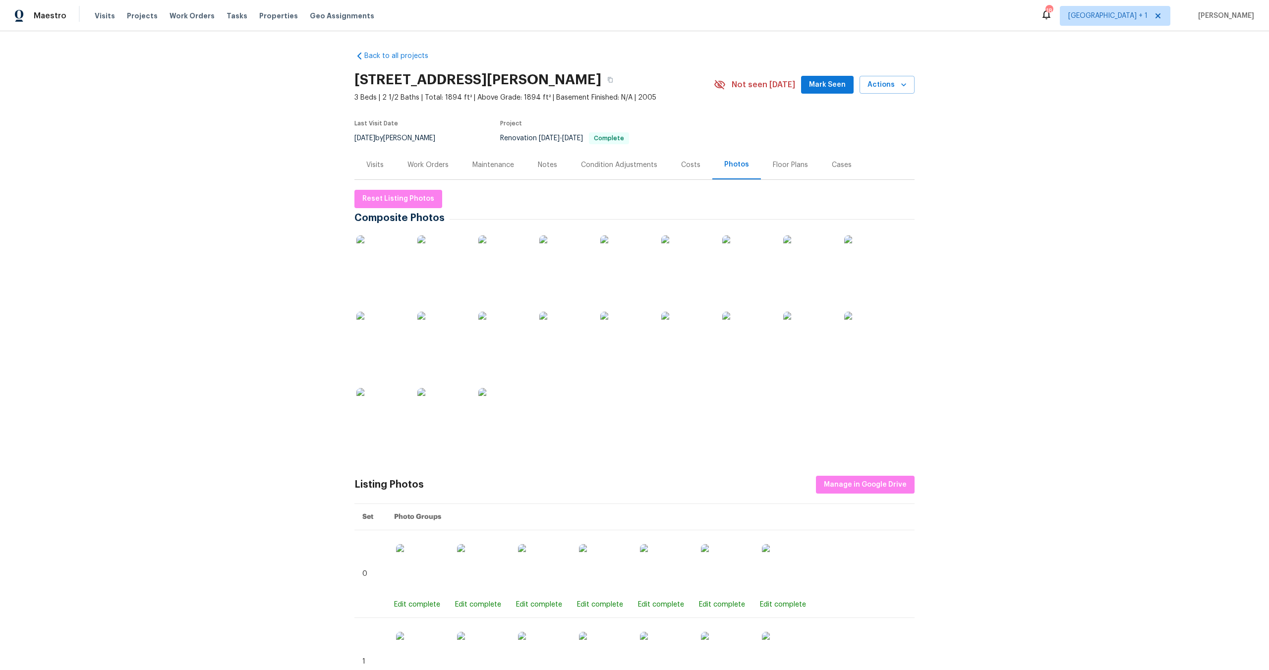
click at [389, 254] on img at bounding box center [381, 260] width 50 height 50
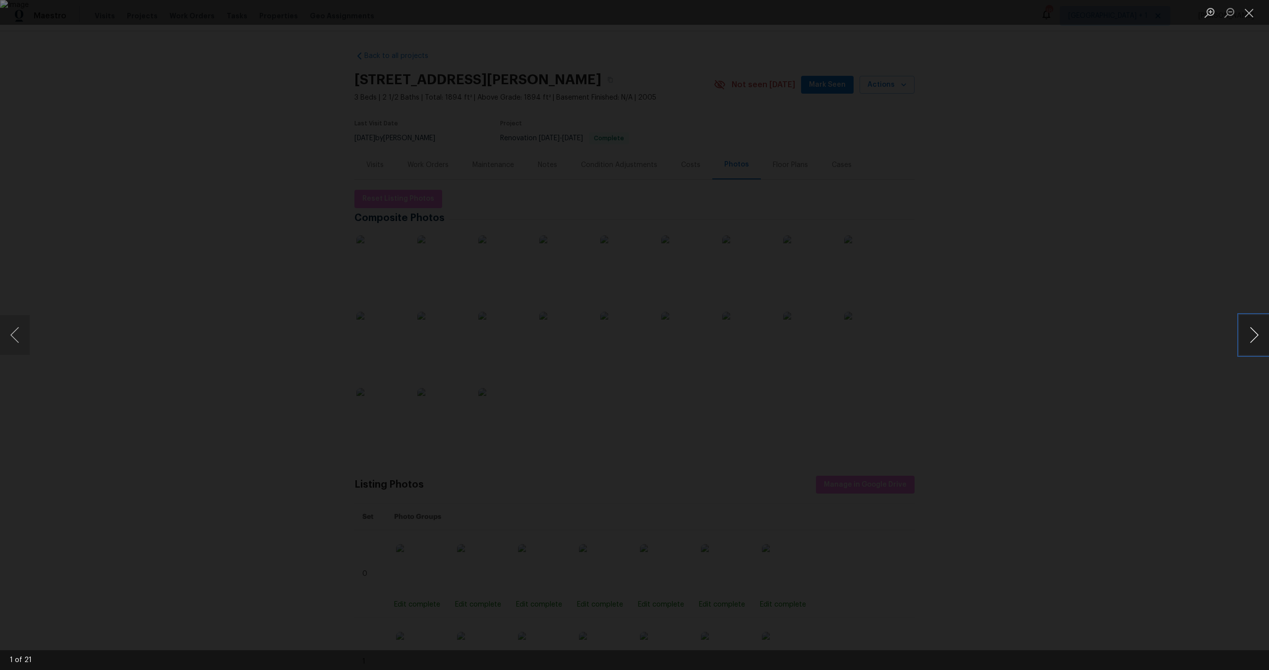
click at [1249, 334] on button "Next image" at bounding box center [1254, 335] width 30 height 40
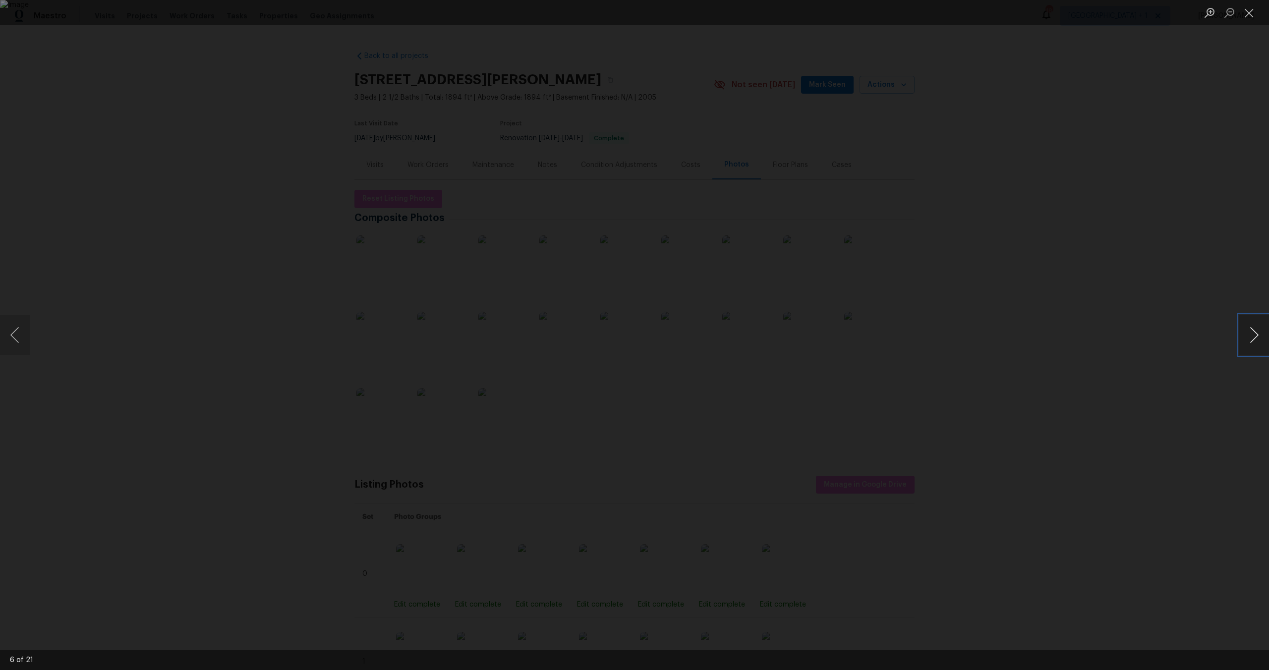
click at [1249, 334] on button "Next image" at bounding box center [1254, 335] width 30 height 40
click at [1260, 16] on ul "Lightbox" at bounding box center [1234, 12] width 69 height 25
click at [1252, 16] on button "Close lightbox" at bounding box center [1249, 12] width 20 height 17
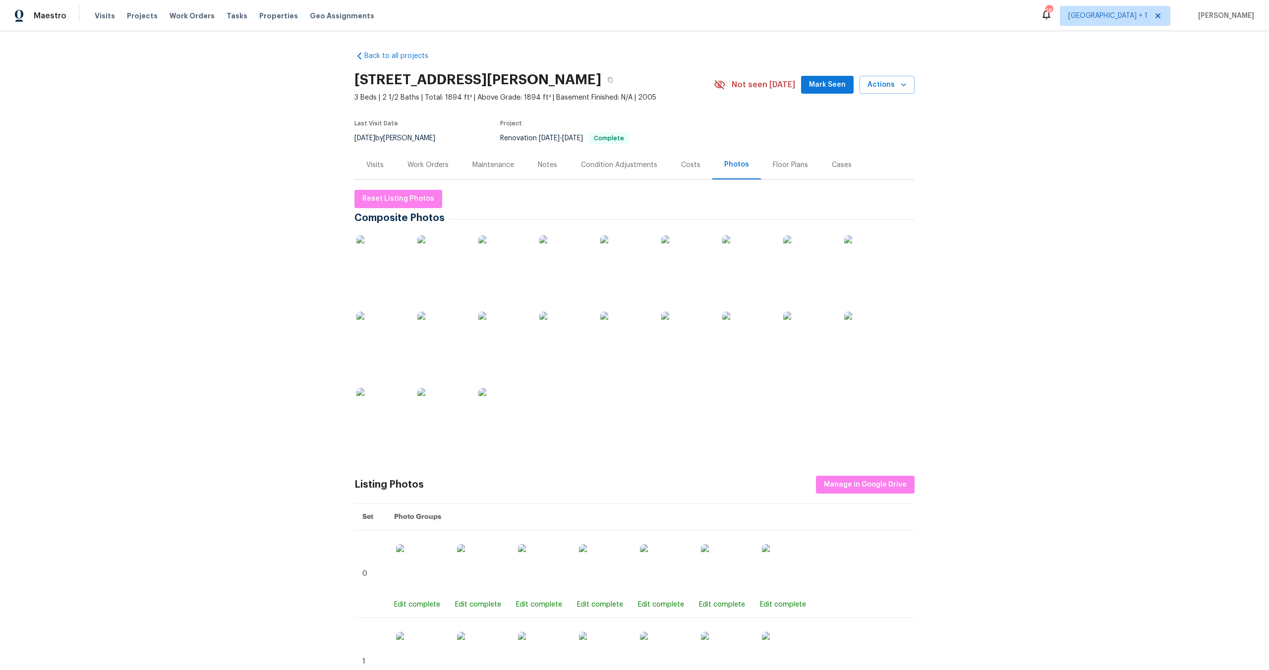
click at [425, 164] on div "Work Orders" at bounding box center [427, 165] width 41 height 10
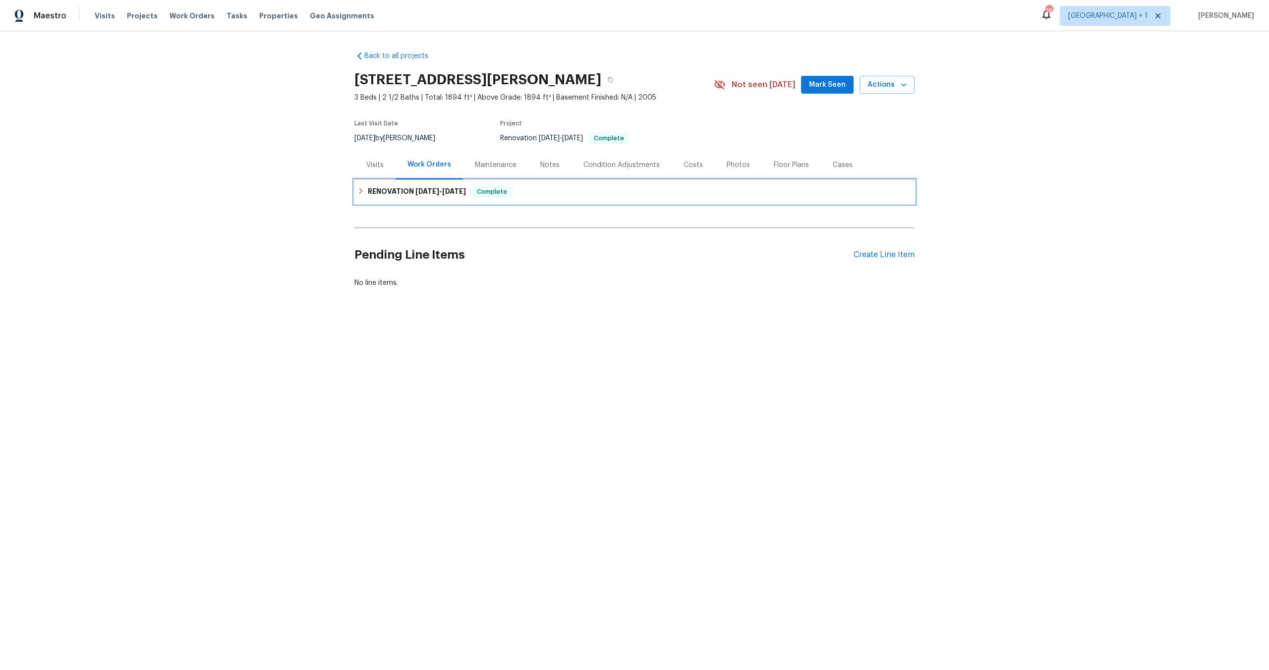
click at [434, 194] on span "4/15/25" at bounding box center [427, 191] width 24 height 7
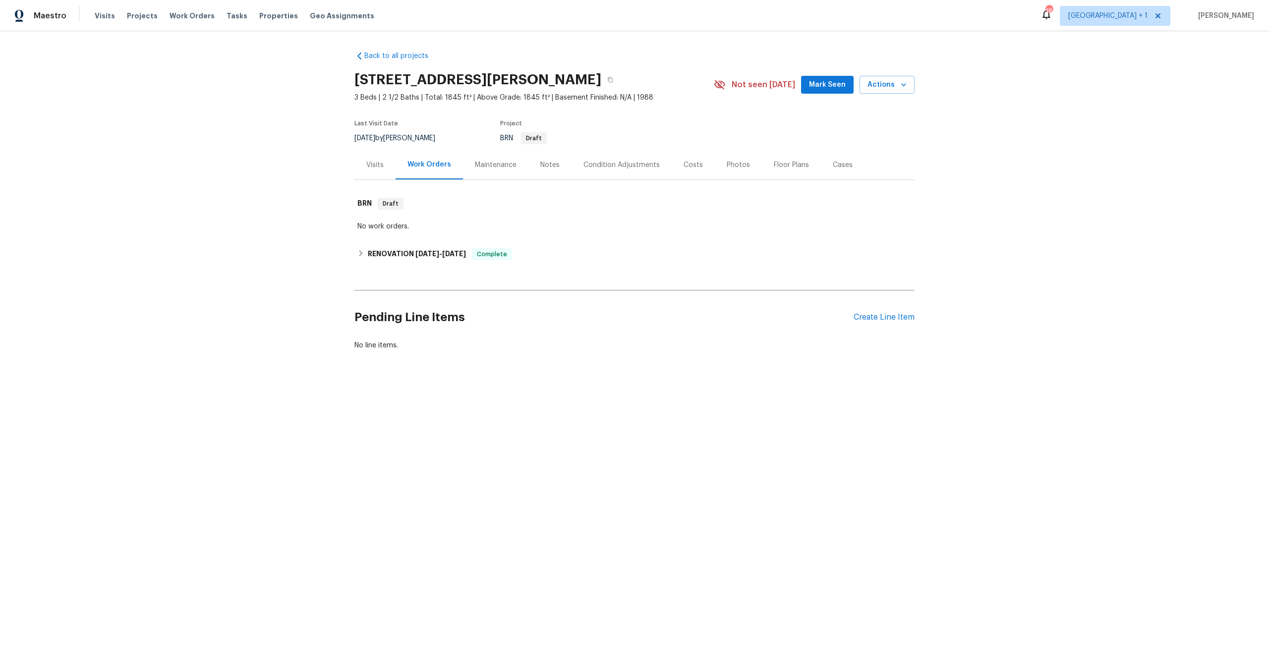
click at [727, 167] on div "Photos" at bounding box center [738, 165] width 23 height 10
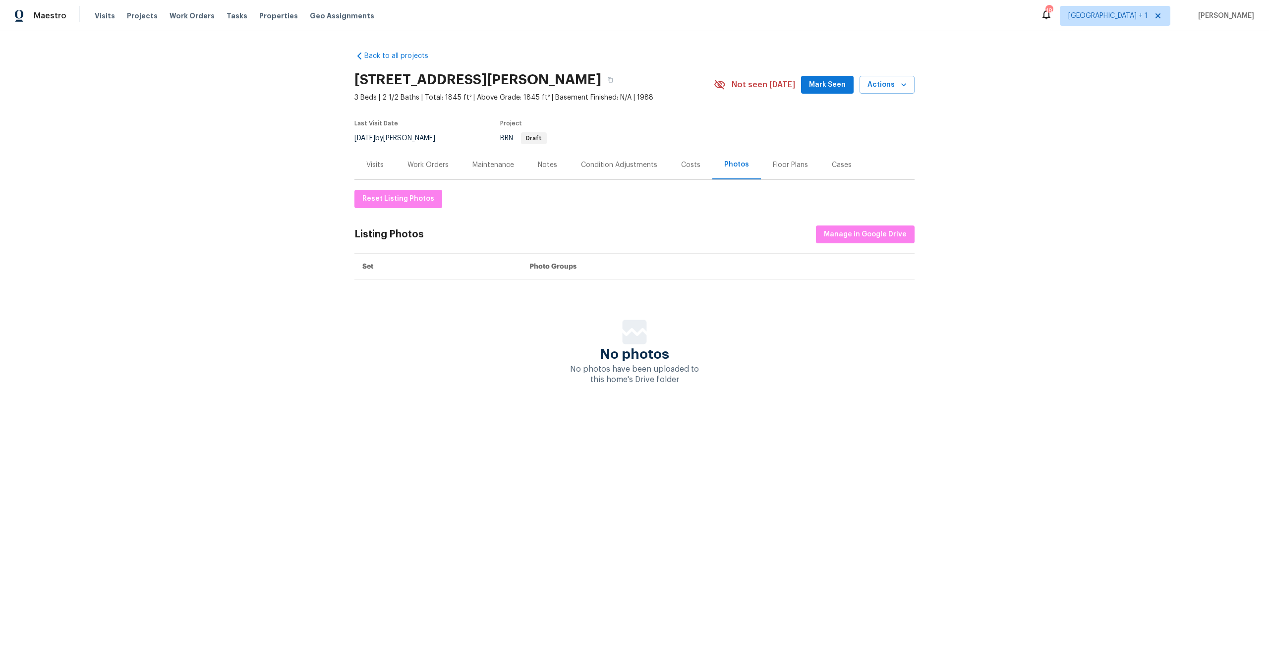
click at [407, 165] on div "Work Orders" at bounding box center [427, 165] width 41 height 10
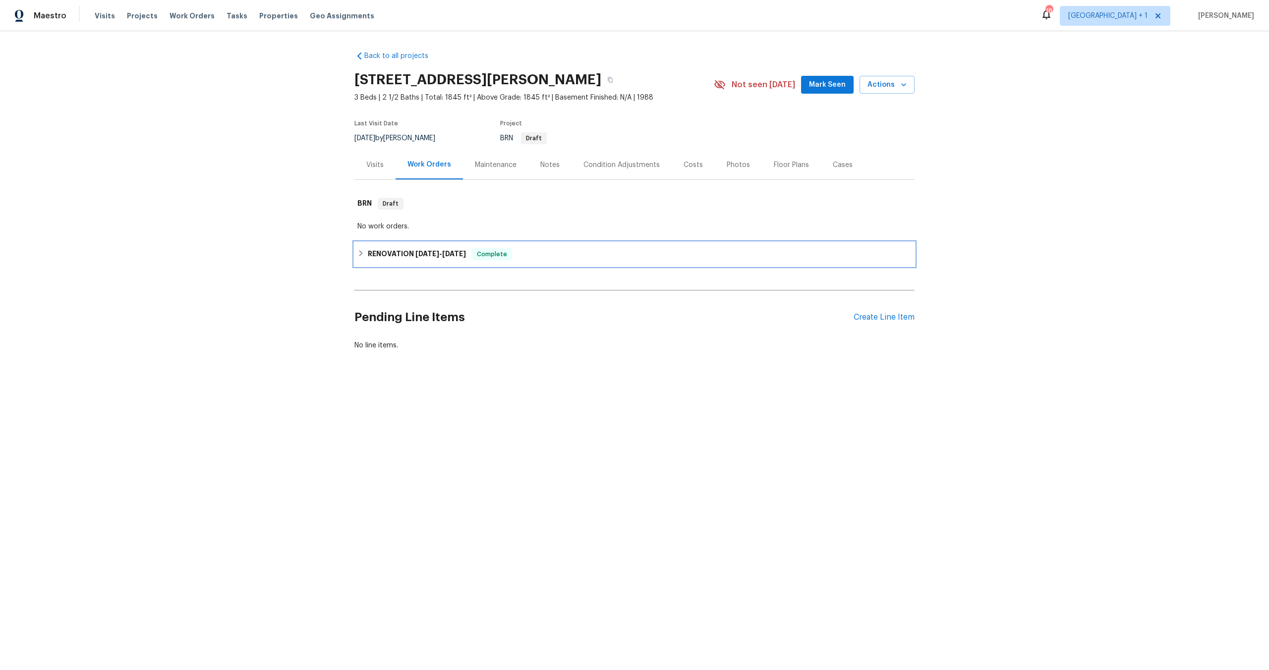
click at [421, 249] on h6 "RENOVATION [DATE] - [DATE]" at bounding box center [417, 254] width 98 height 12
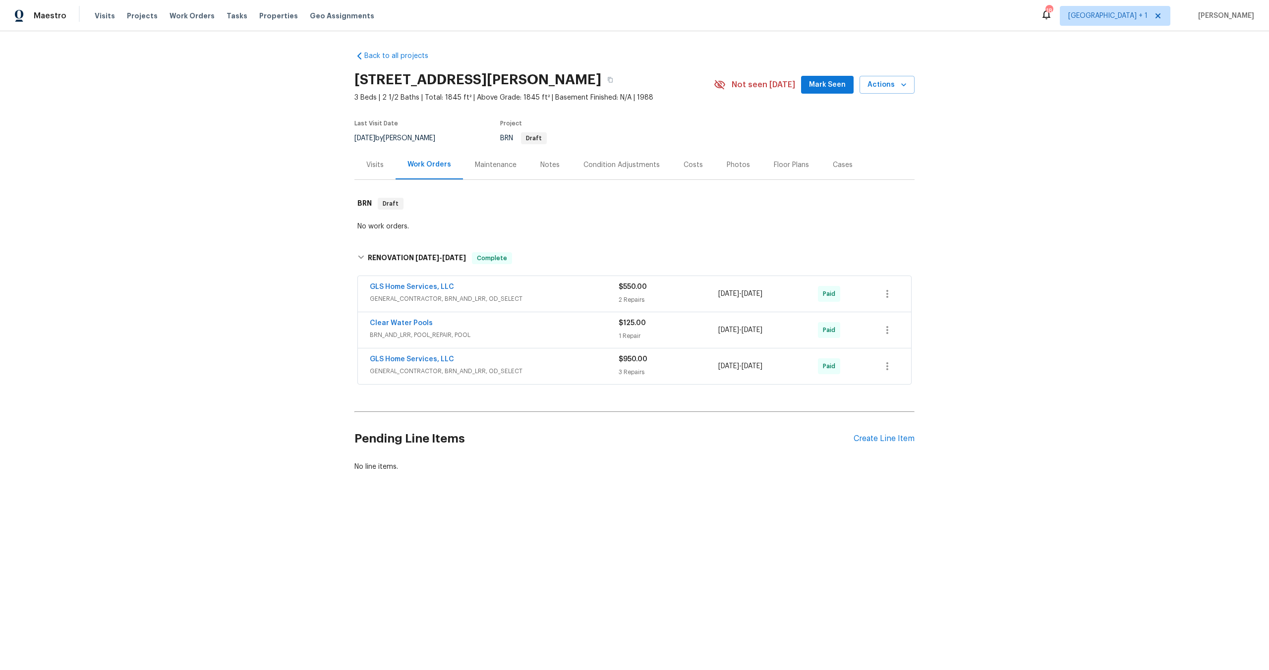
click at [376, 161] on div "Visits" at bounding box center [374, 165] width 17 height 10
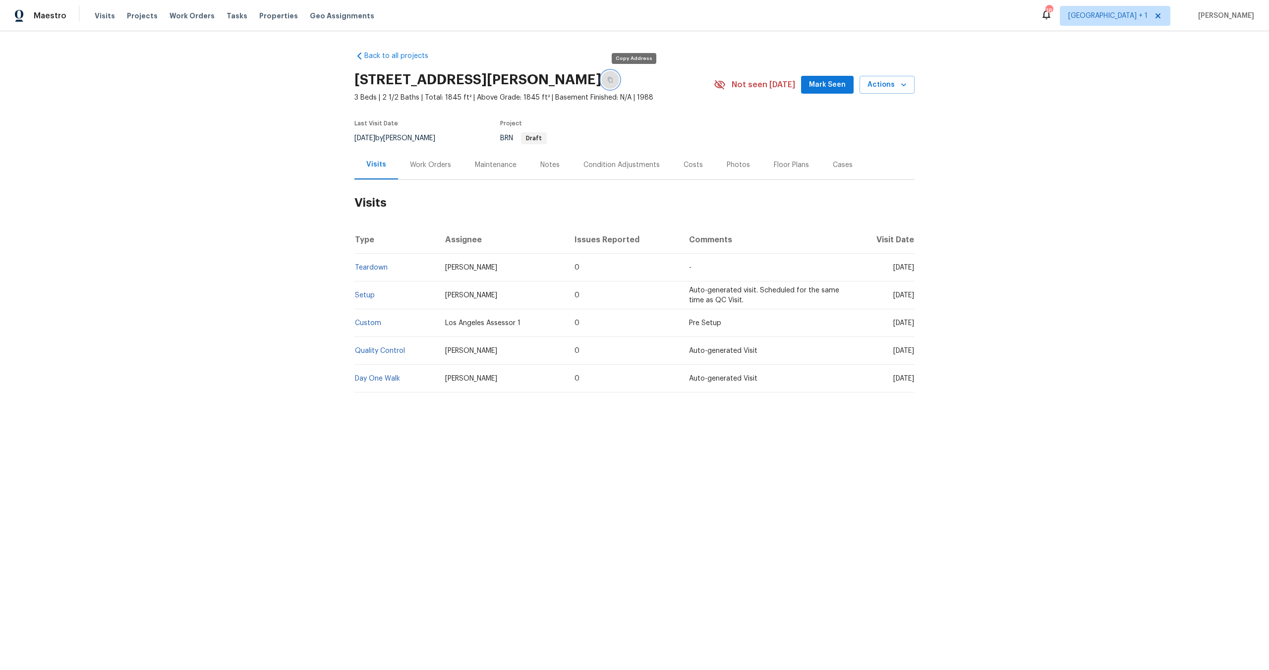
click at [619, 83] on button "button" at bounding box center [610, 80] width 18 height 18
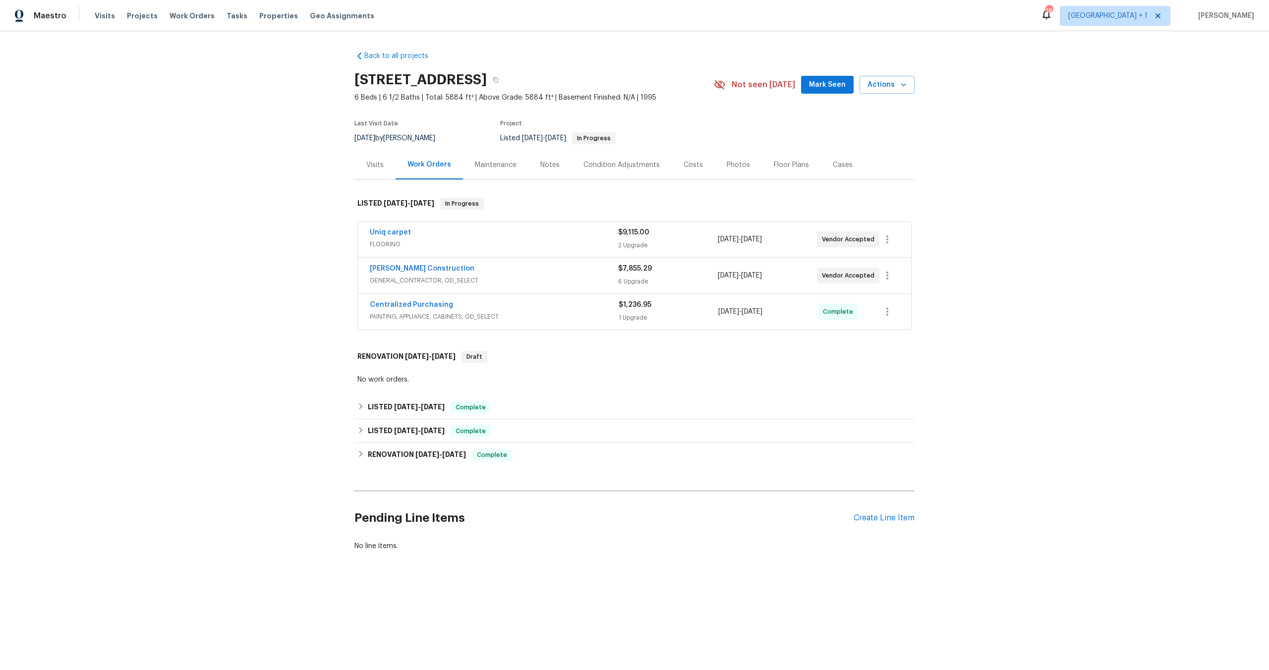
click at [532, 246] on span "FLOORING" at bounding box center [494, 244] width 248 height 10
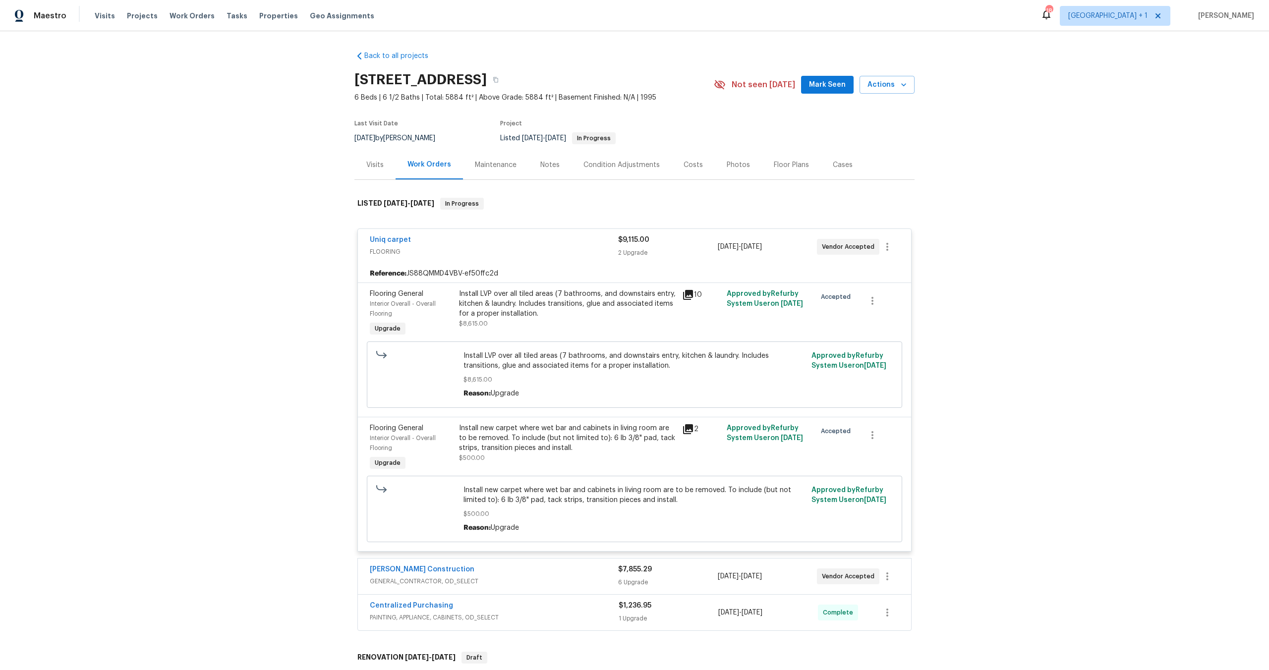
click at [527, 251] on span "FLOORING" at bounding box center [494, 252] width 248 height 10
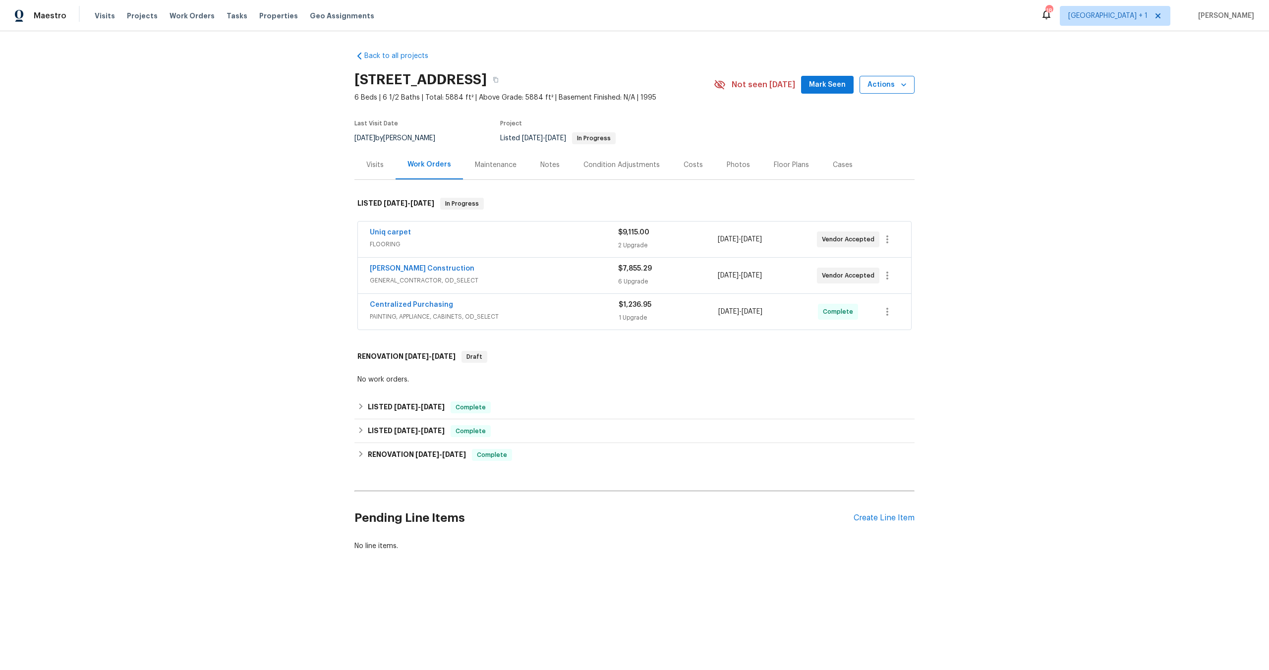
click at [872, 85] on span "Actions" at bounding box center [887, 85] width 39 height 12
click at [850, 121] on p "Schedule a visit" at bounding box center [847, 122] width 51 height 10
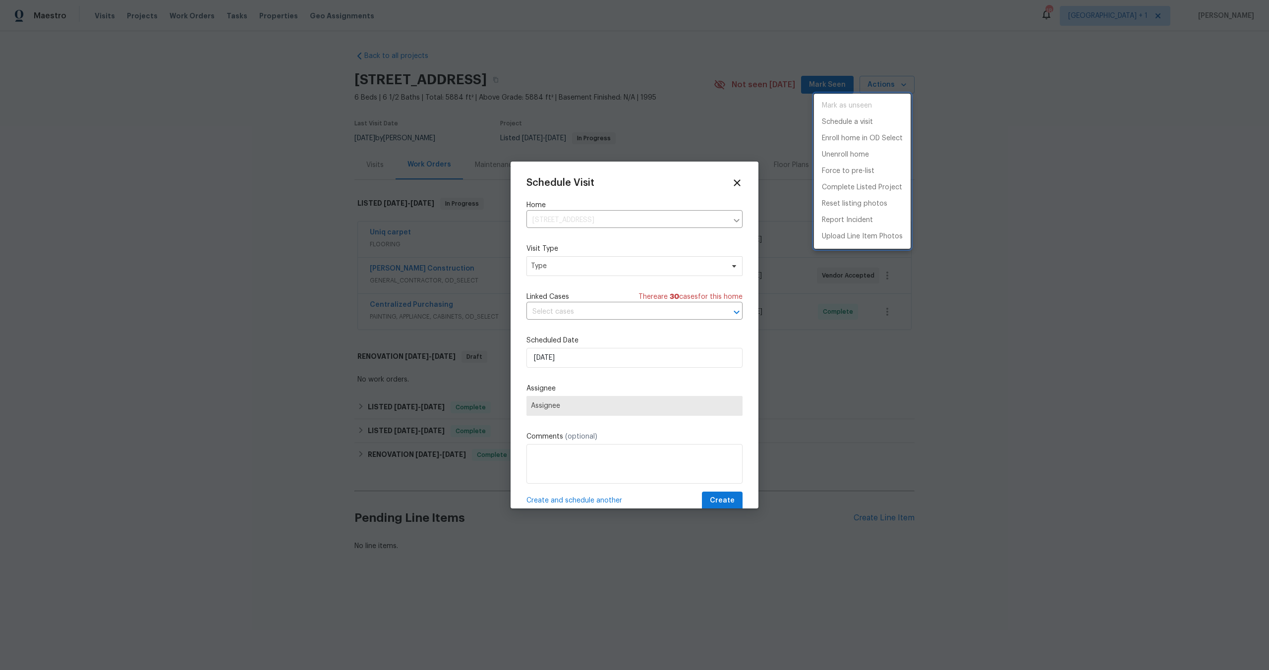
click at [551, 270] on div at bounding box center [634, 335] width 1269 height 670
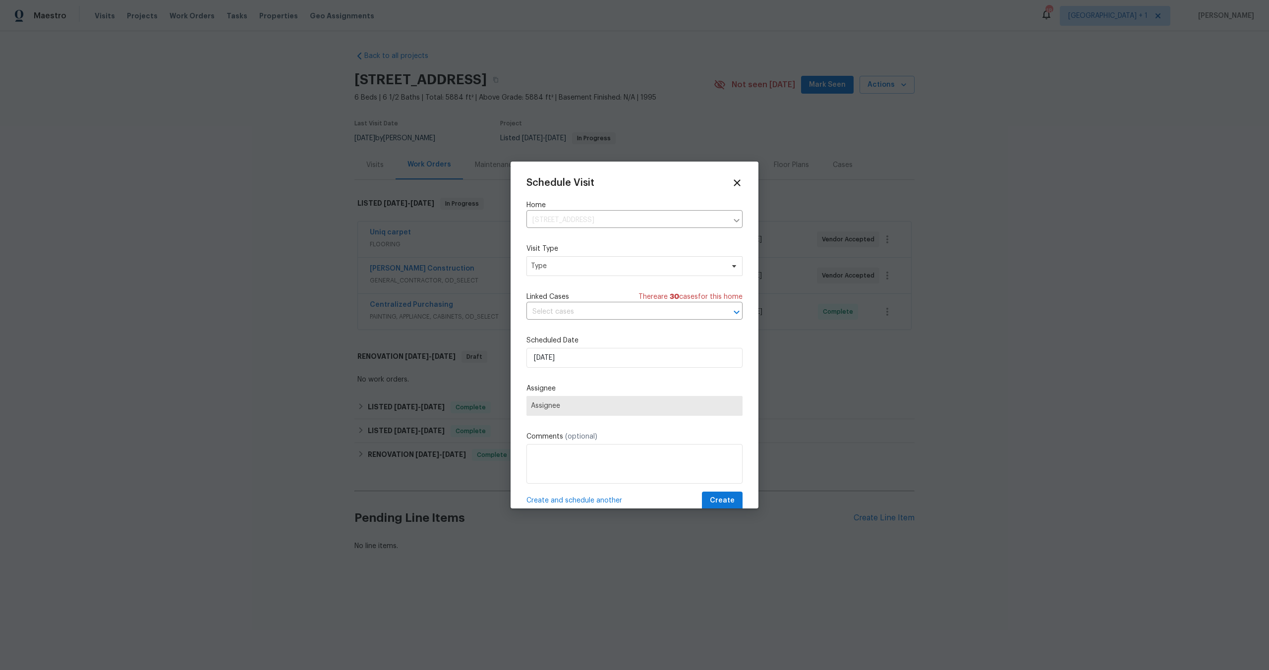
click at [552, 268] on div "Mark as unseen Schedule a visit Enroll home in OD Select Unenroll home Force to…" at bounding box center [634, 335] width 1269 height 670
click at [553, 266] on span "Type" at bounding box center [627, 266] width 193 height 10
type input "cu"
click at [547, 311] on div "Custom" at bounding box center [545, 313] width 26 height 10
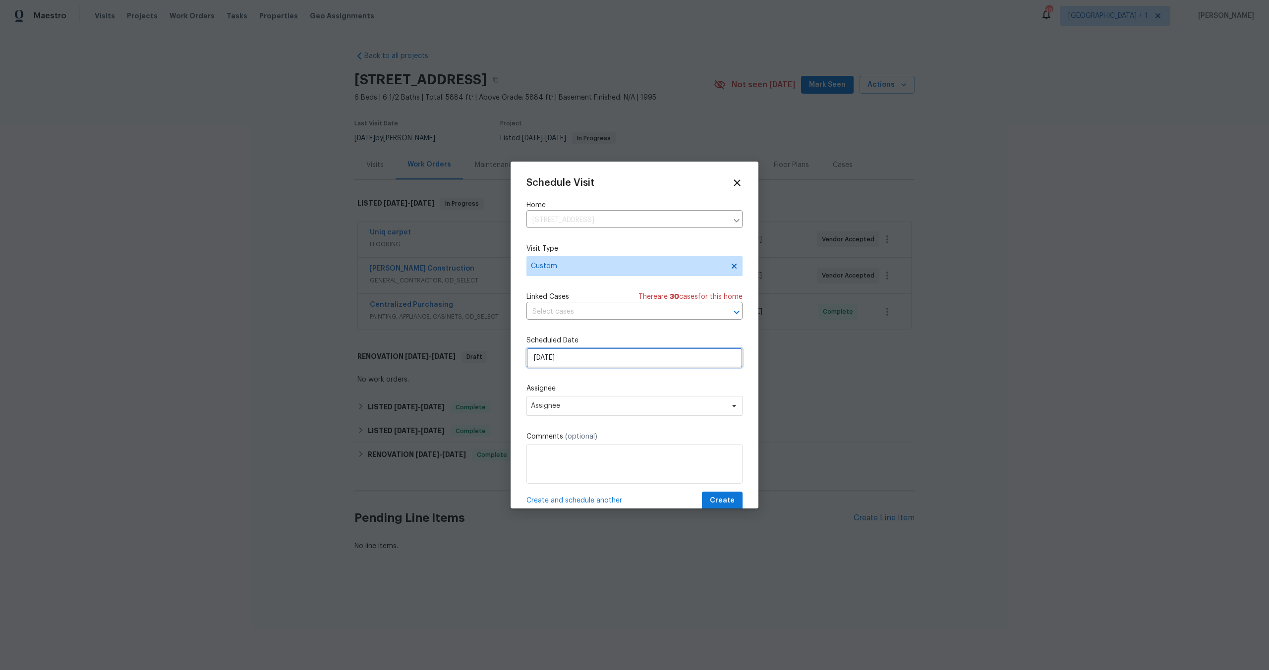
click at [593, 356] on input "[DATE]" at bounding box center [634, 358] width 216 height 20
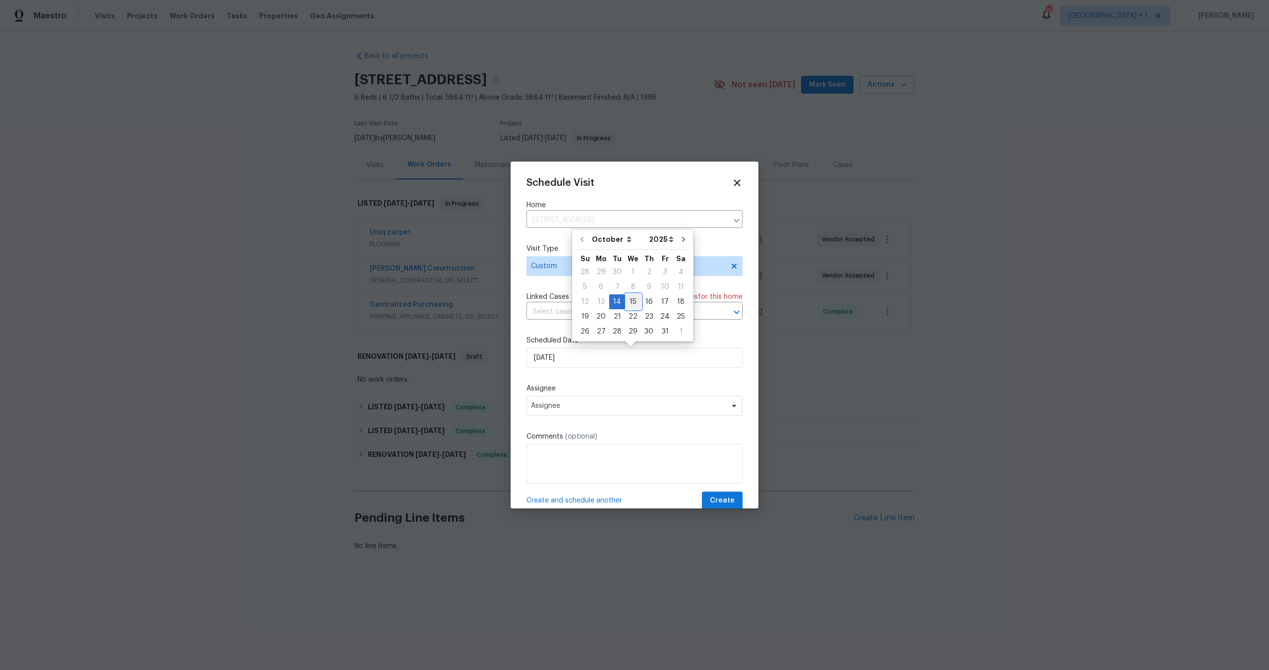
click at [630, 299] on div "15" at bounding box center [633, 302] width 16 height 14
type input "[DATE]"
click at [615, 405] on span "Assignee" at bounding box center [628, 406] width 194 height 8
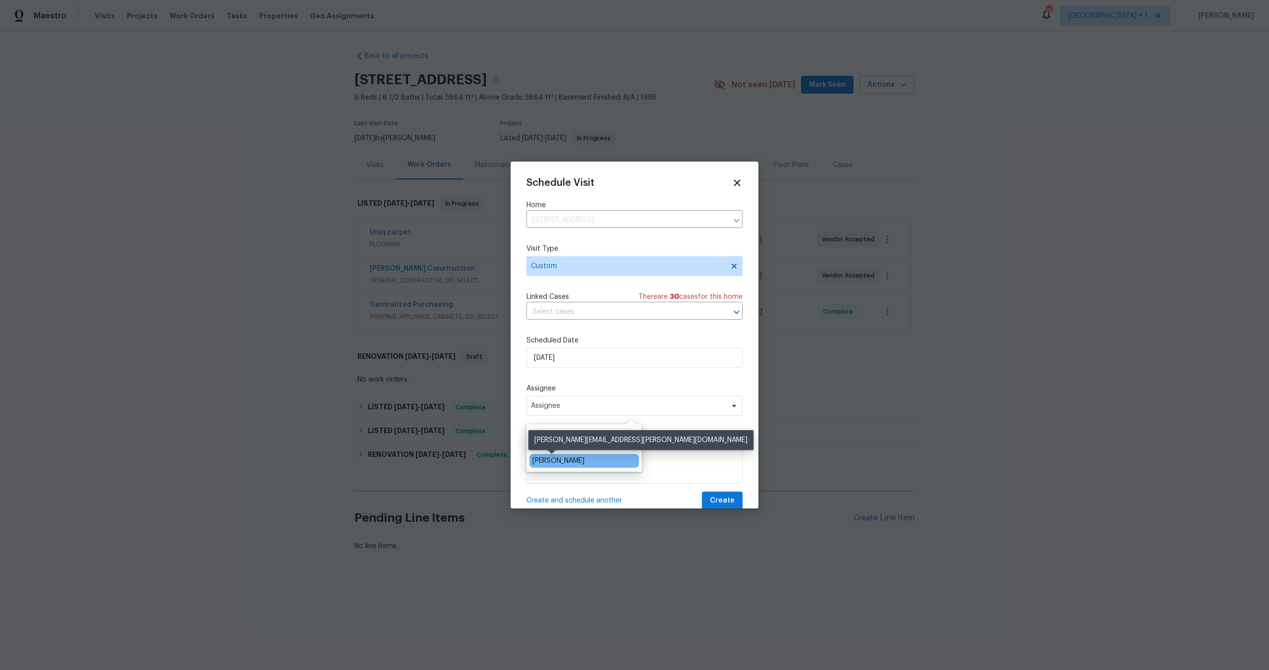
type input "eri"
click at [570, 462] on div "[PERSON_NAME]" at bounding box center [558, 461] width 52 height 10
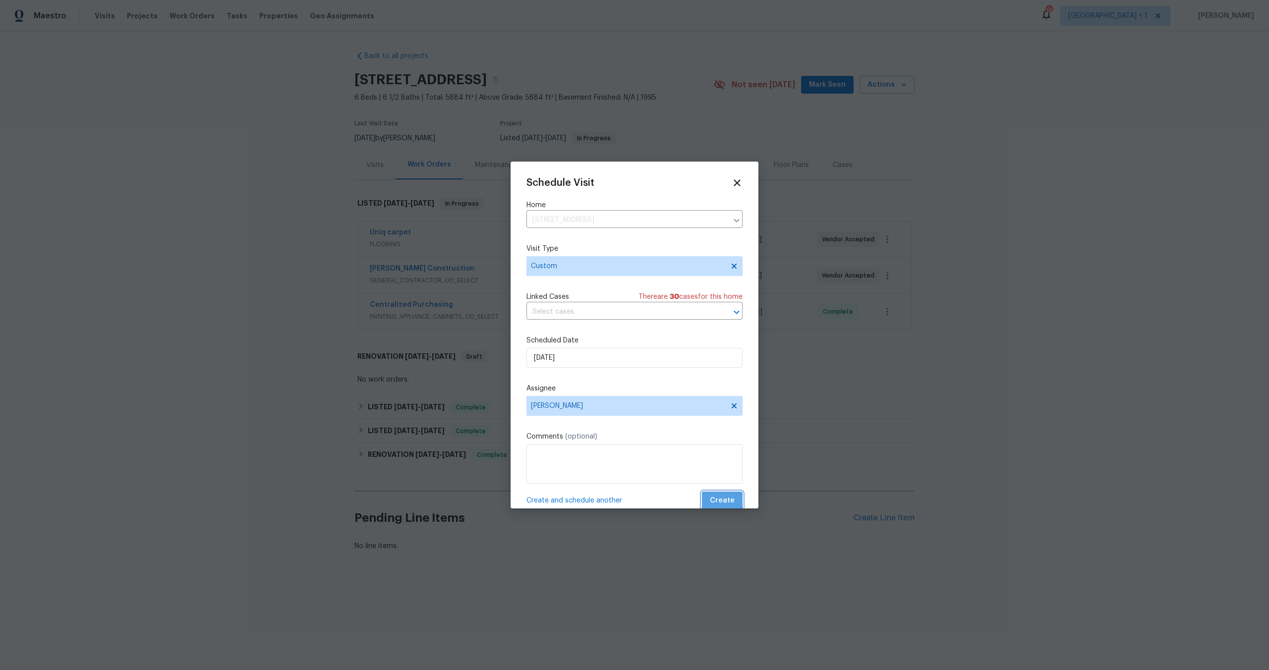
click at [712, 499] on span "Create" at bounding box center [722, 501] width 25 height 12
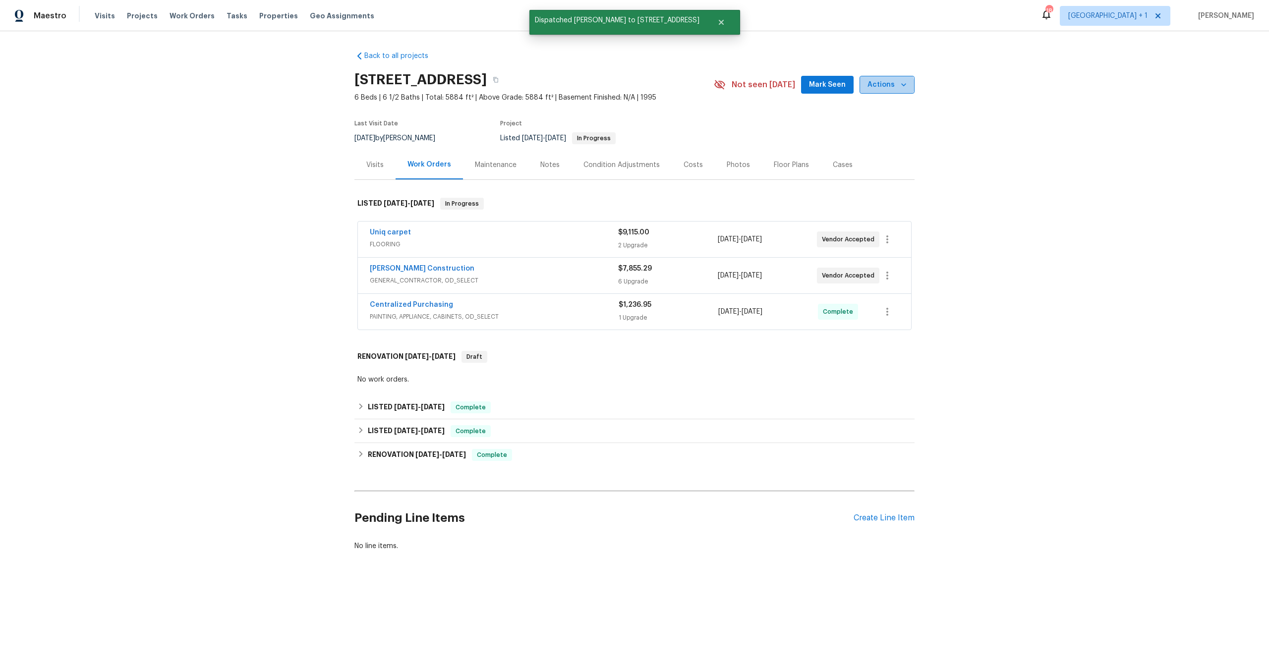
click at [885, 85] on span "Actions" at bounding box center [887, 85] width 39 height 12
click at [861, 119] on p "Schedule a visit" at bounding box center [847, 122] width 51 height 10
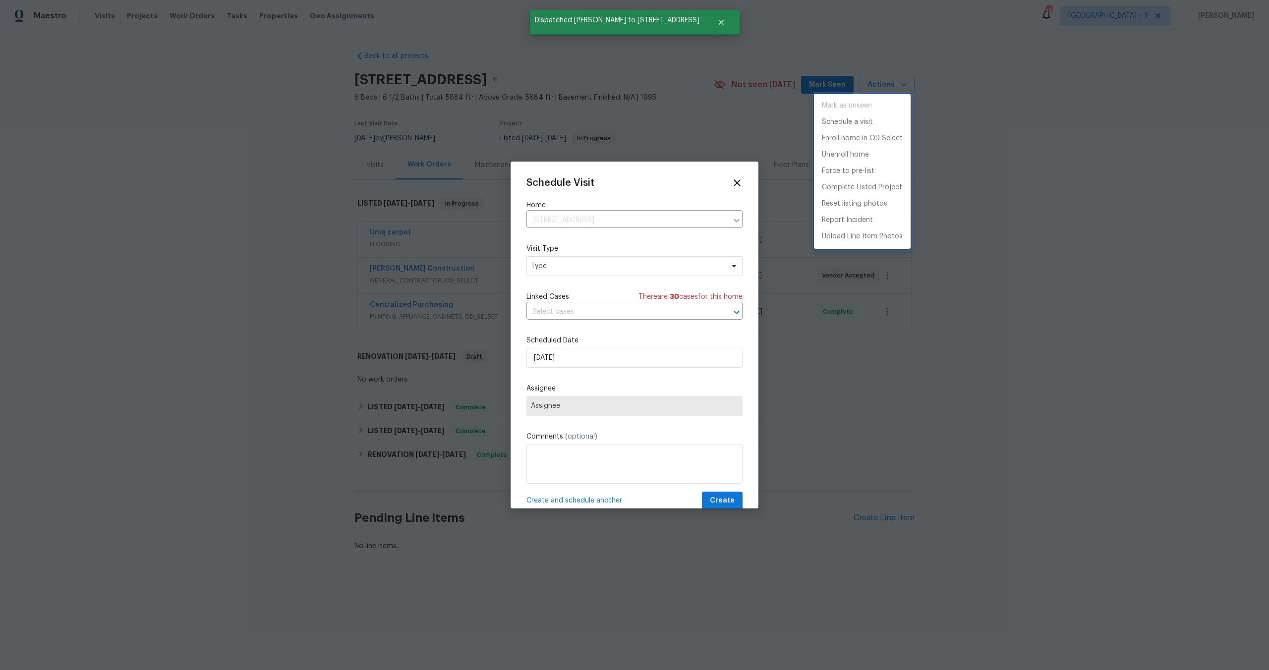
click at [553, 269] on div at bounding box center [634, 335] width 1269 height 670
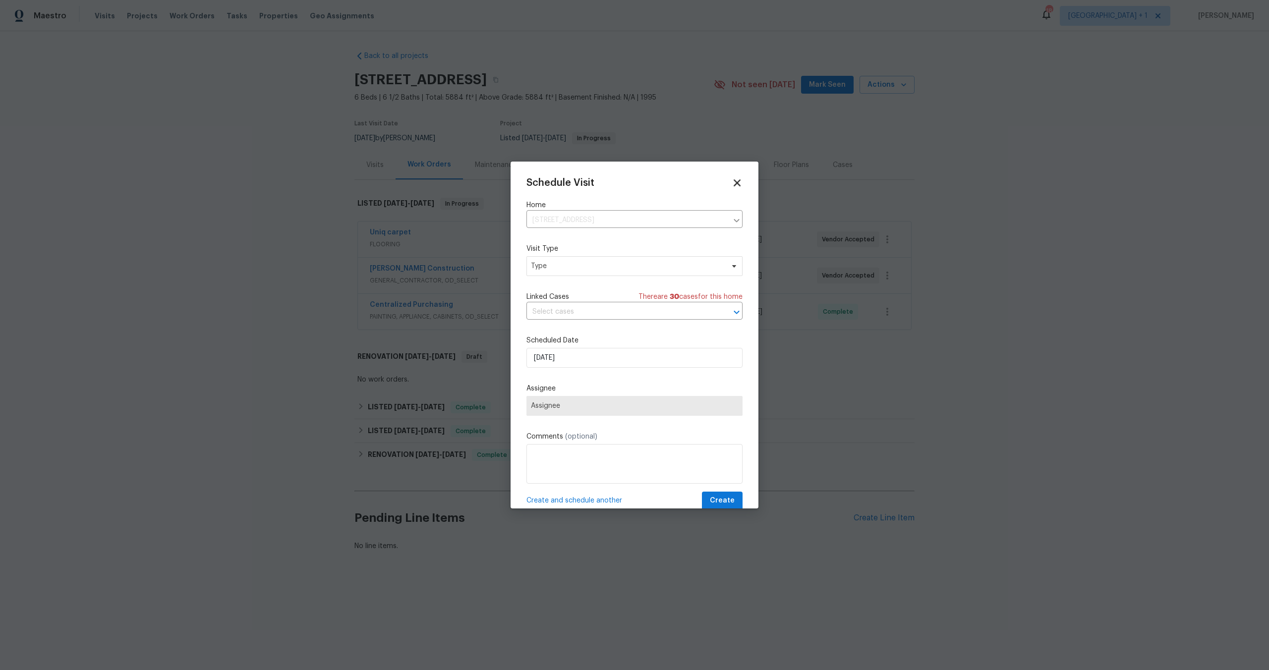
click at [731, 186] on icon at bounding box center [736, 182] width 11 height 11
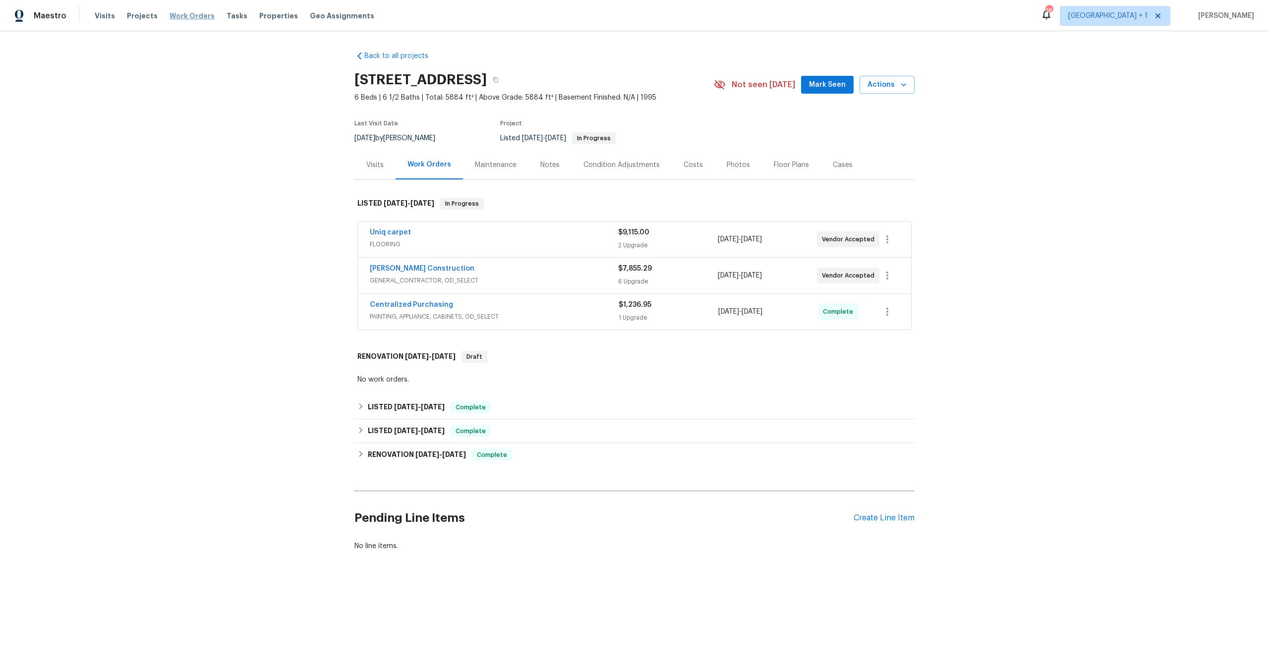
click at [183, 17] on span "Work Orders" at bounding box center [192, 16] width 45 height 10
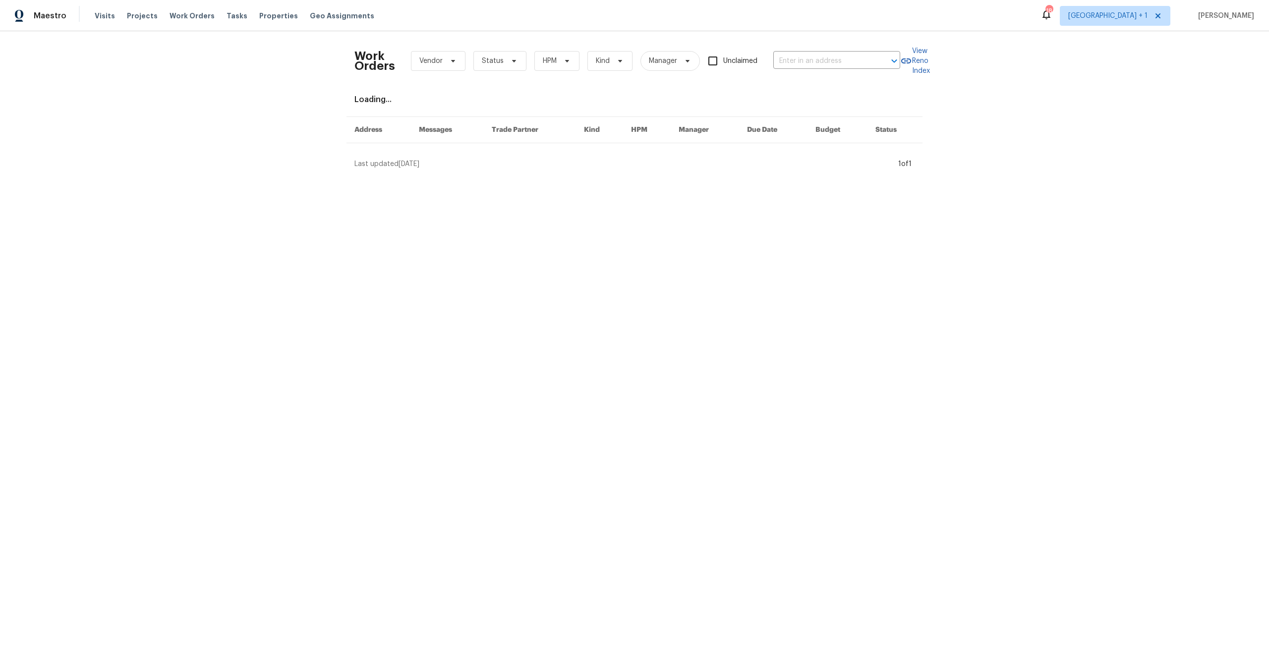
click at [849, 71] on div "Work Orders Vendor Status HPM Kind Manager Unclaimed ​" at bounding box center [627, 61] width 546 height 44
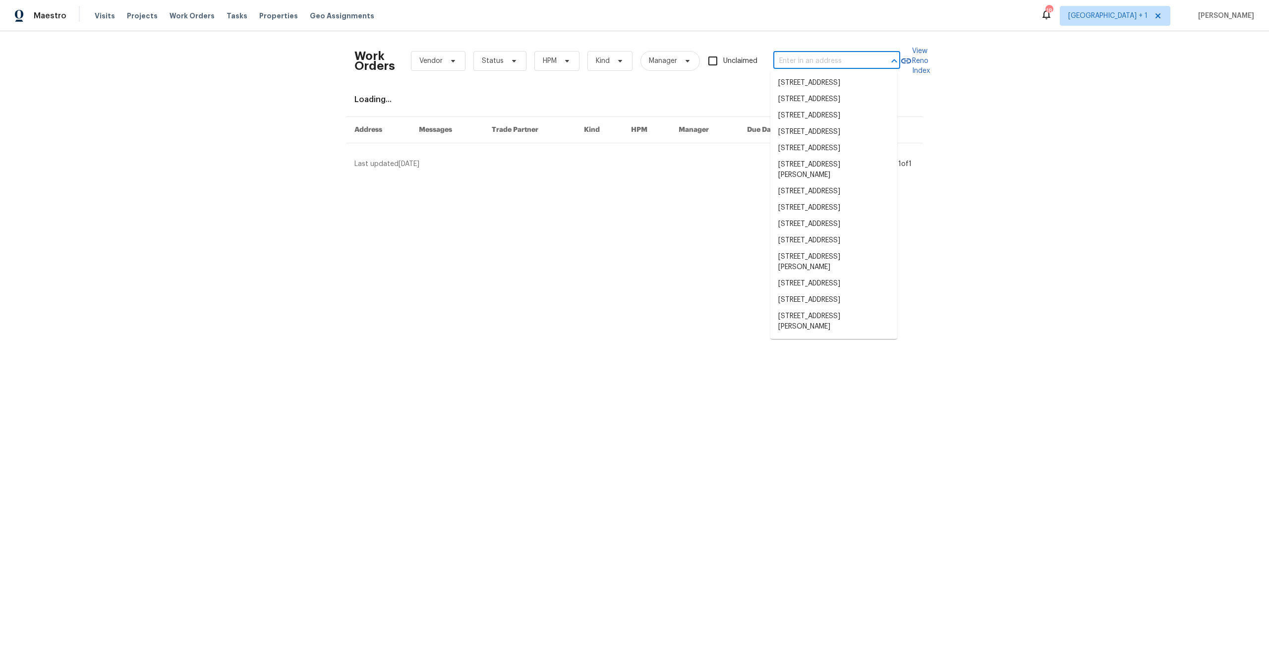
click at [842, 59] on input "text" at bounding box center [822, 61] width 99 height 15
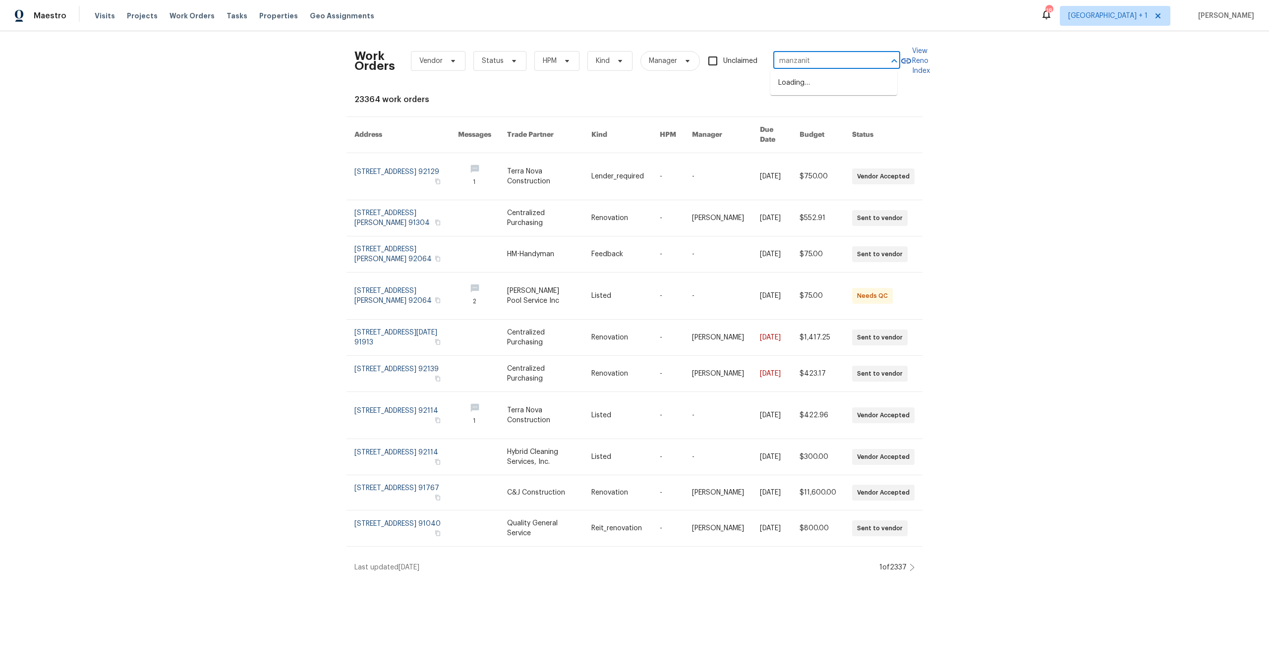
type input "manzanita"
click at [805, 91] on li "272 Manzanita Ln, Thousand Oaks, CA 91361" at bounding box center [833, 83] width 127 height 16
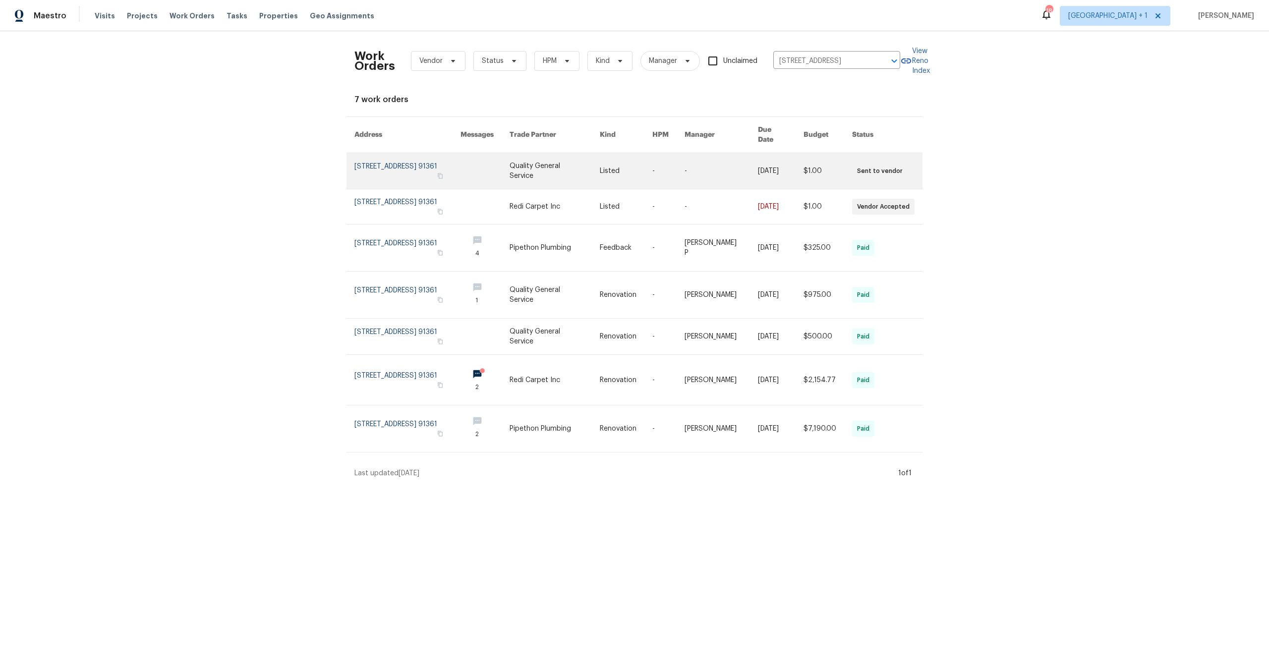
click at [372, 162] on link at bounding box center [407, 171] width 106 height 36
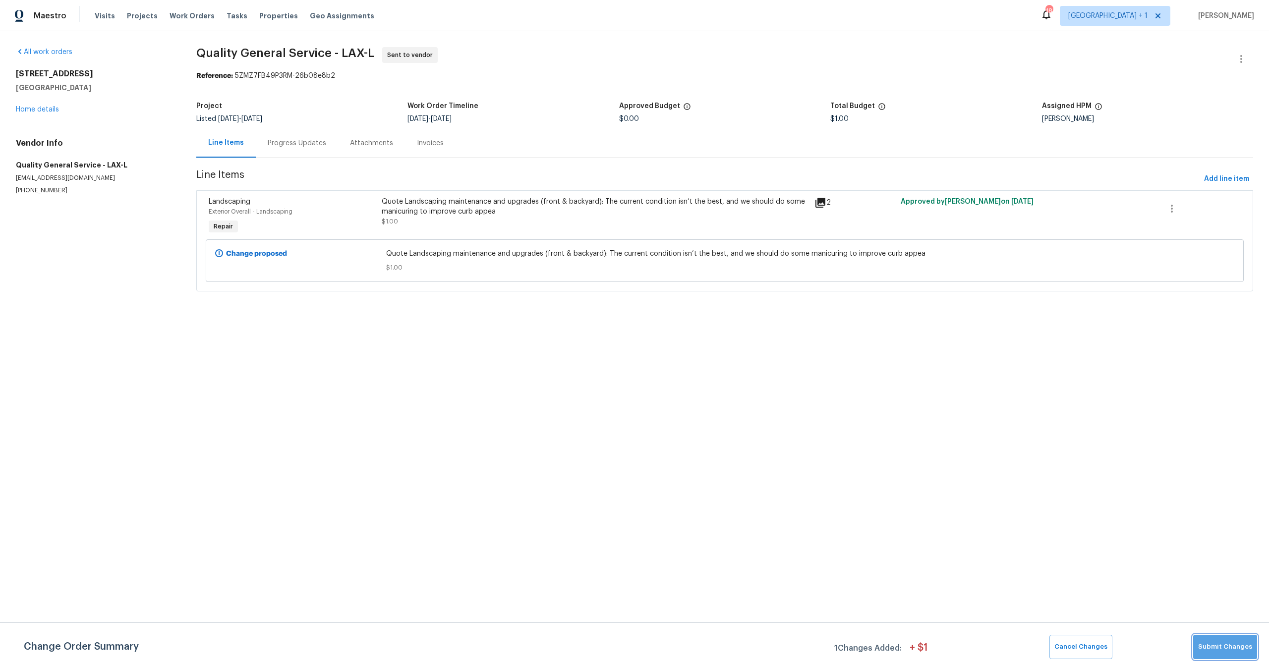
click at [1234, 642] on span "Submit Changes" at bounding box center [1225, 646] width 54 height 11
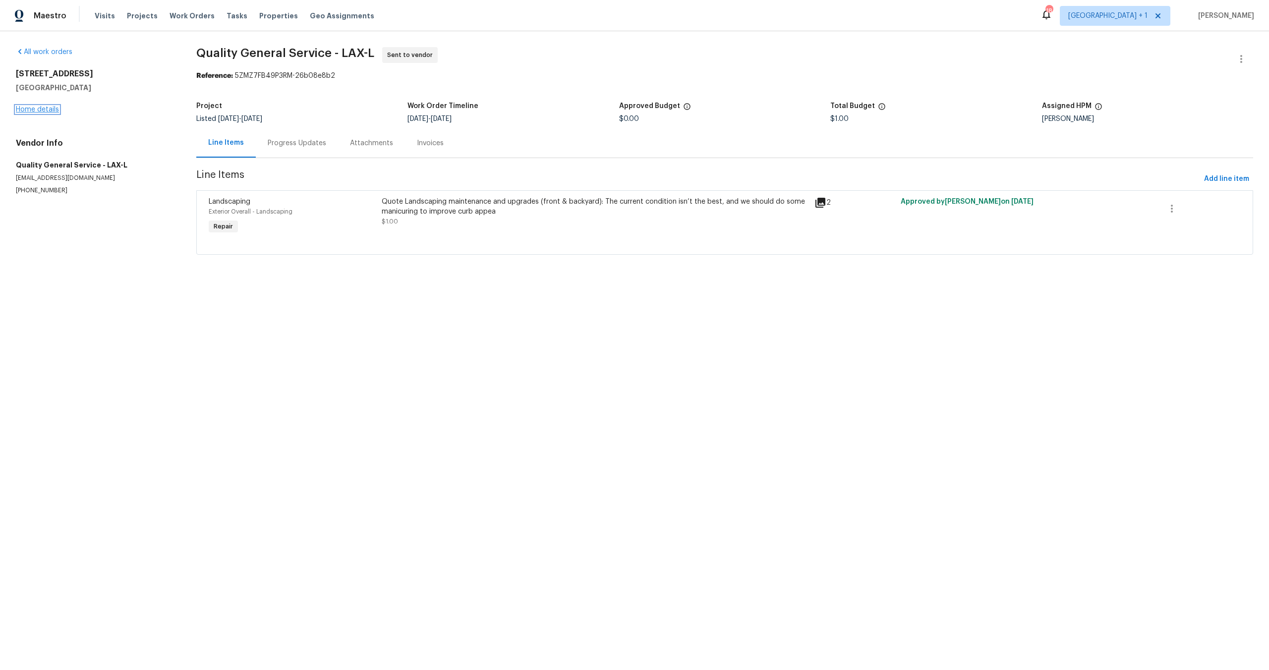
click at [40, 108] on link "Home details" at bounding box center [37, 109] width 43 height 7
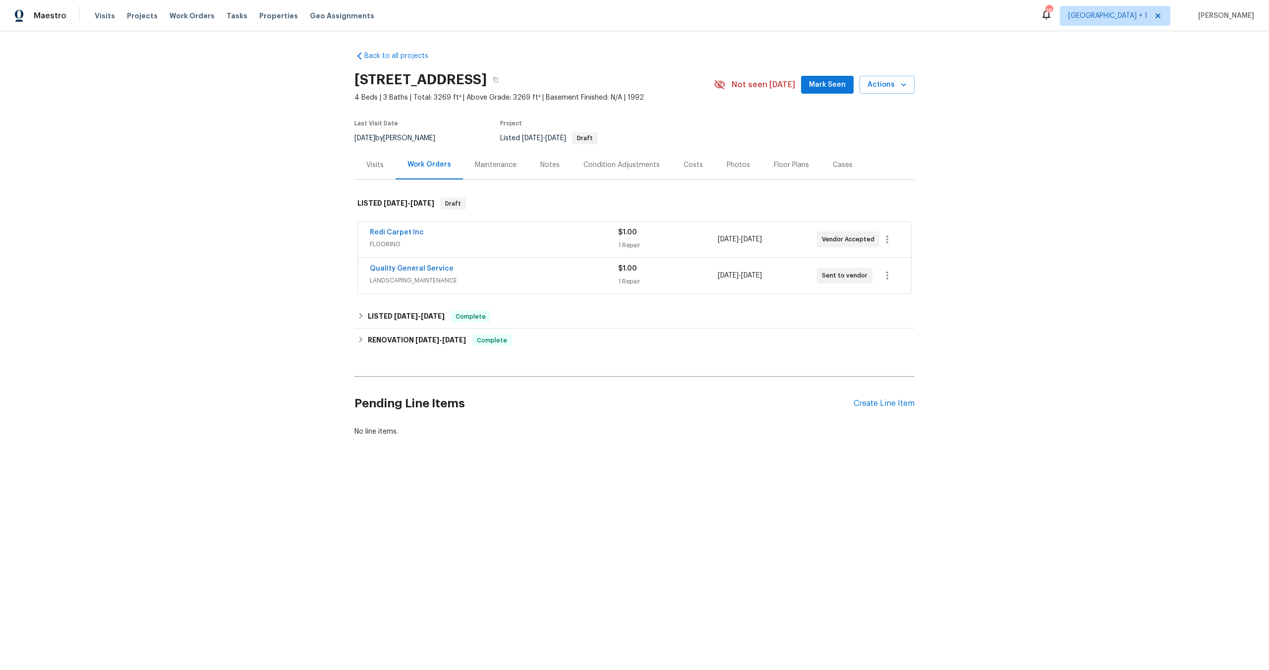
click at [380, 227] on div "Redi Carpet Inc FLOORING $1.00 1 Repair 10/13/2025 - 10/13/2025 Vendor Accepted" at bounding box center [634, 240] width 553 height 36
click at [381, 230] on link "Redi Carpet Inc" at bounding box center [397, 232] width 54 height 7
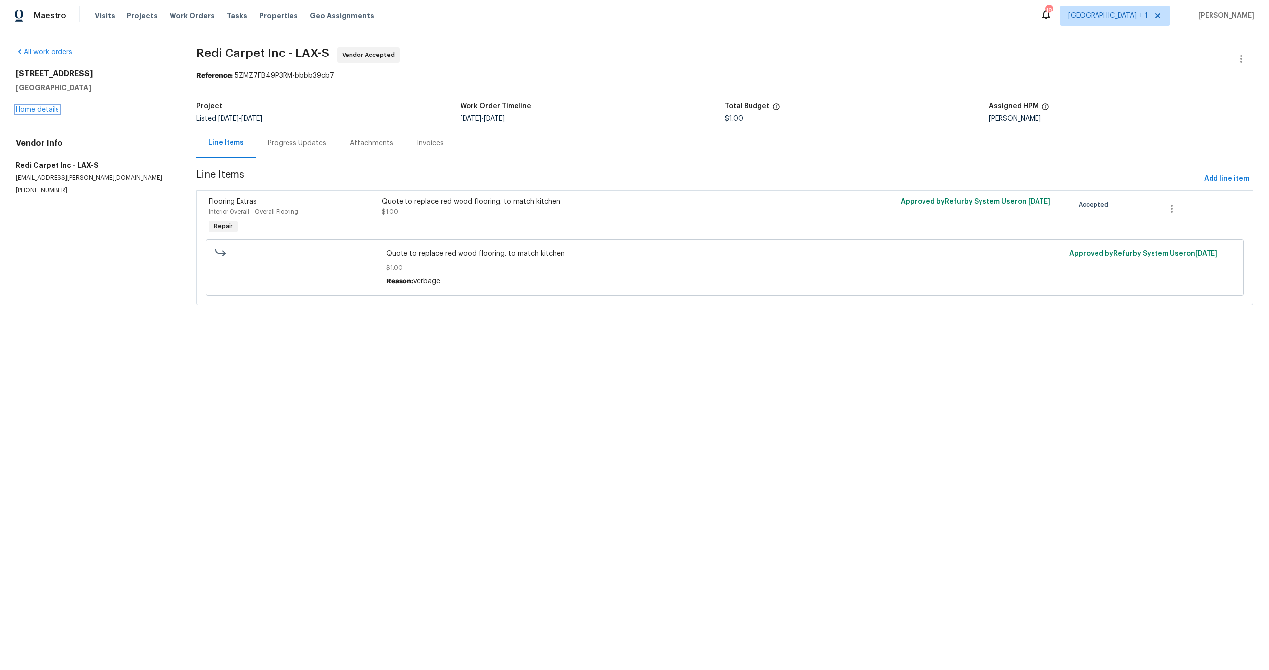
click at [43, 109] on link "Home details" at bounding box center [37, 109] width 43 height 7
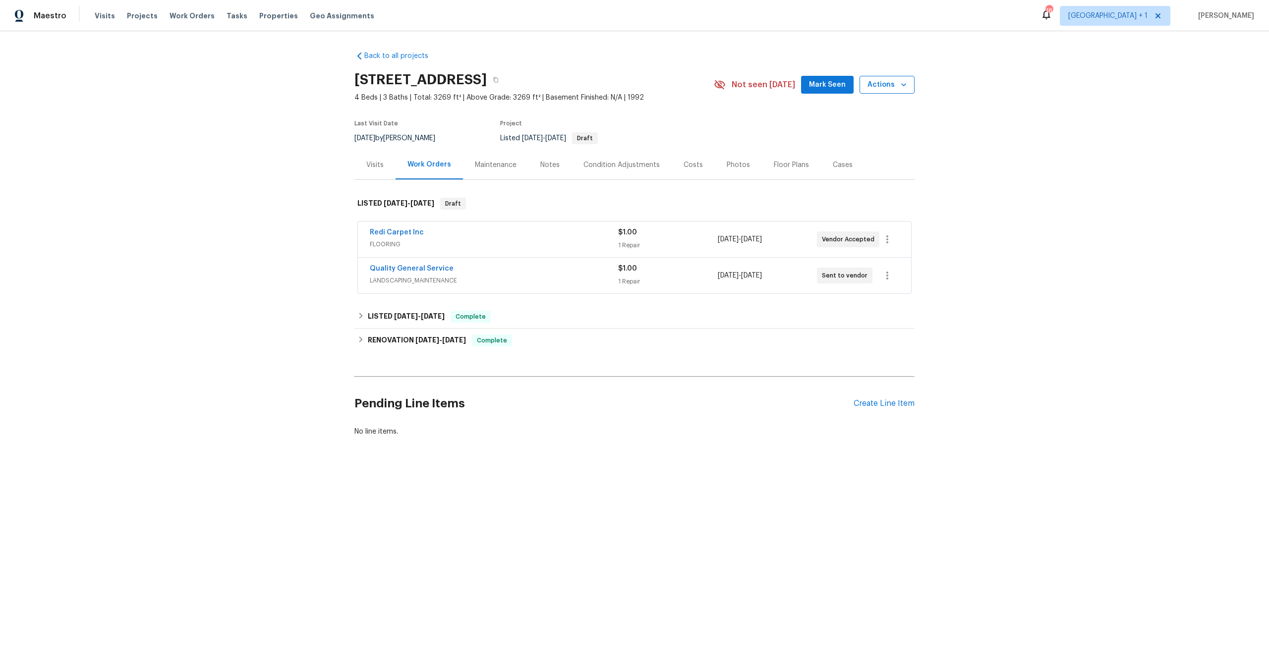
click at [874, 88] on span "Actions" at bounding box center [887, 85] width 39 height 12
click at [848, 121] on p "Schedule a visit" at bounding box center [847, 122] width 51 height 10
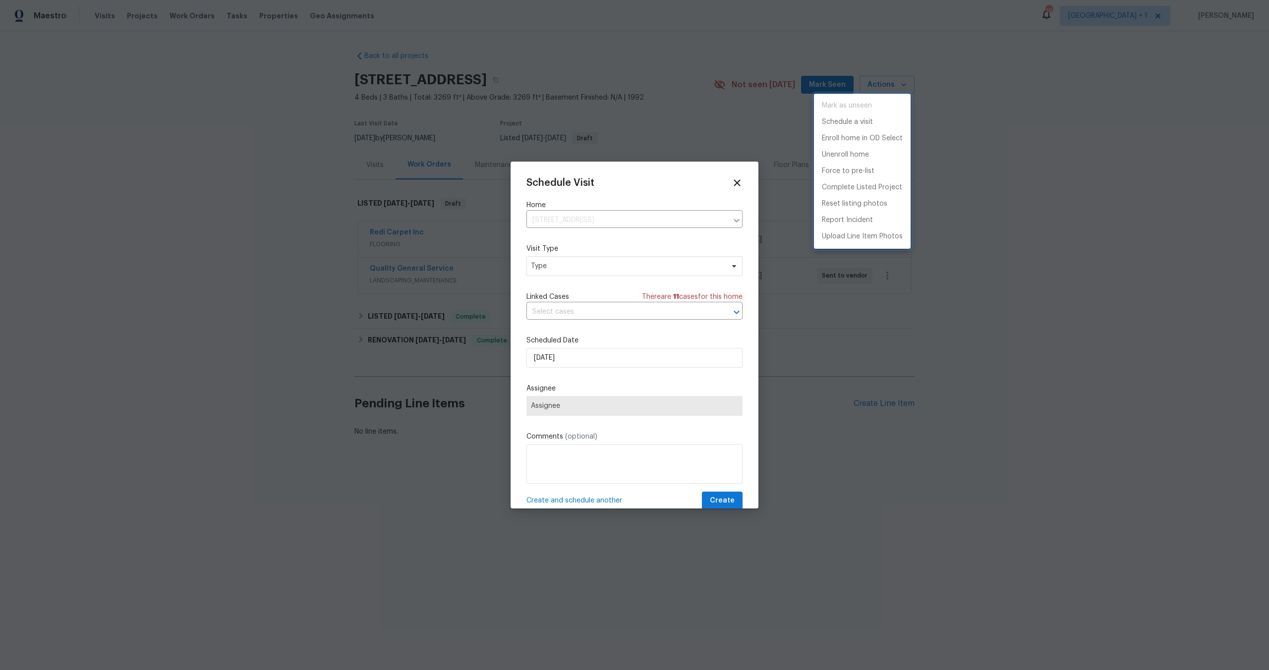
click at [562, 267] on div at bounding box center [634, 335] width 1269 height 670
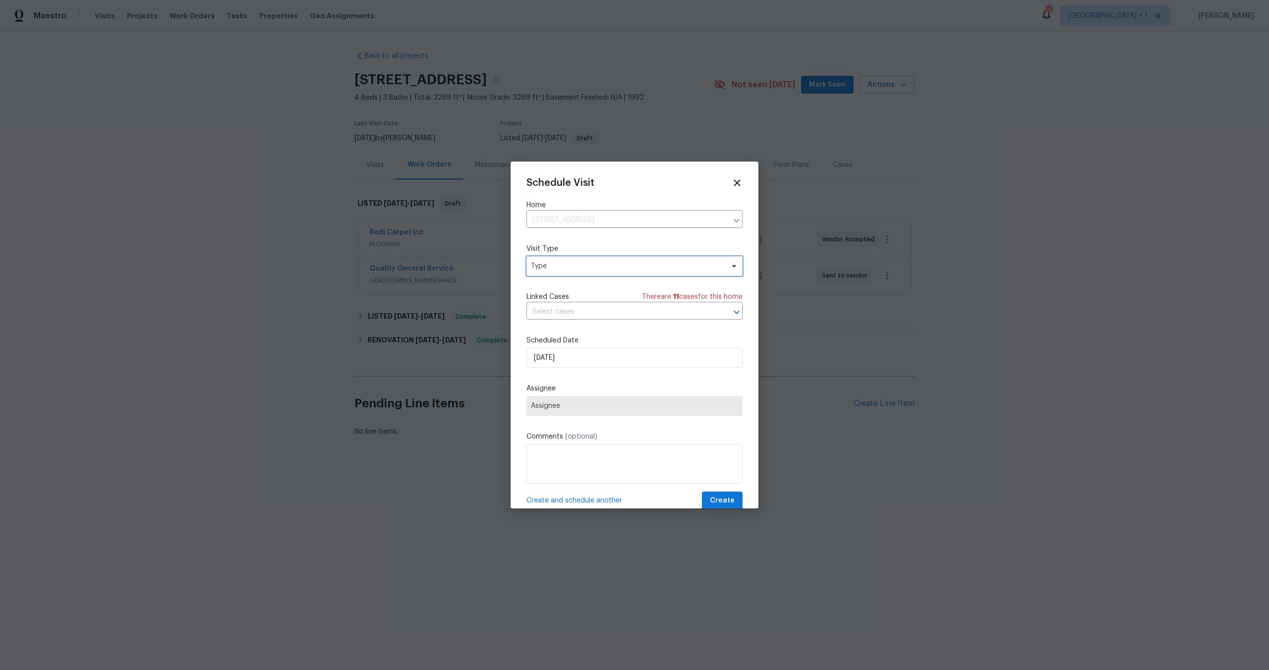
click at [571, 267] on span "Type" at bounding box center [627, 266] width 193 height 10
type input "cus"
click at [545, 306] on div "Custom" at bounding box center [584, 313] width 110 height 14
click at [543, 309] on div "Custom" at bounding box center [545, 313] width 26 height 10
click at [596, 406] on span "Assignee" at bounding box center [628, 406] width 194 height 8
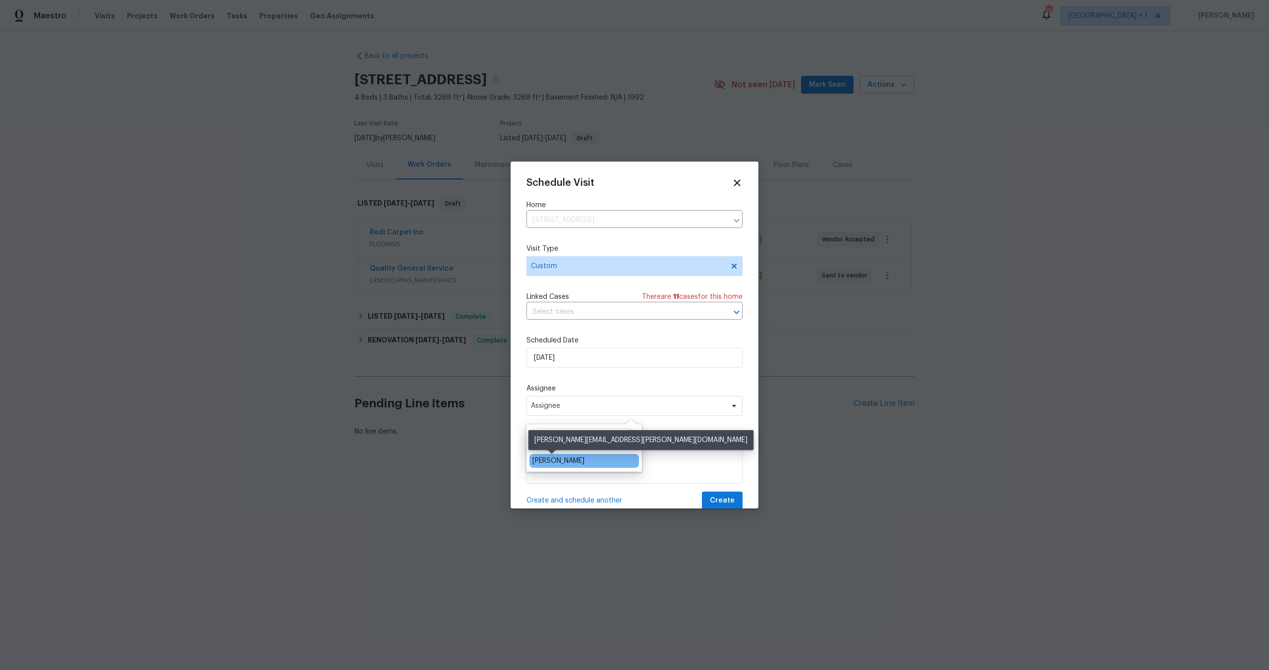
type input "eri"
click at [567, 458] on div "[PERSON_NAME]" at bounding box center [558, 461] width 52 height 10
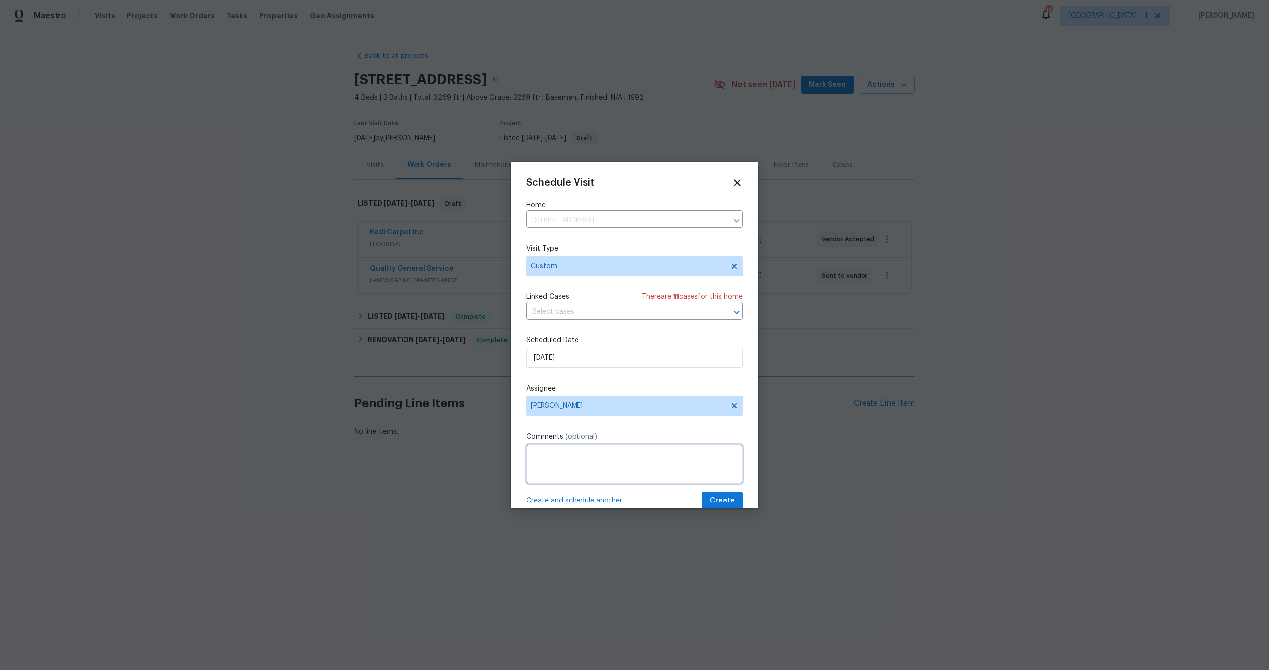
click at [567, 458] on textarea at bounding box center [634, 464] width 216 height 40
type textarea "C"
click at [699, 476] on textarea "Come up with scope to clean landscaping. Pablo suggested removing the tree at f…" at bounding box center [634, 464] width 216 height 40
click at [557, 478] on textarea "Come up with scope to clean landscaping. Pablo suggested removing the tree at f…" at bounding box center [634, 464] width 216 height 40
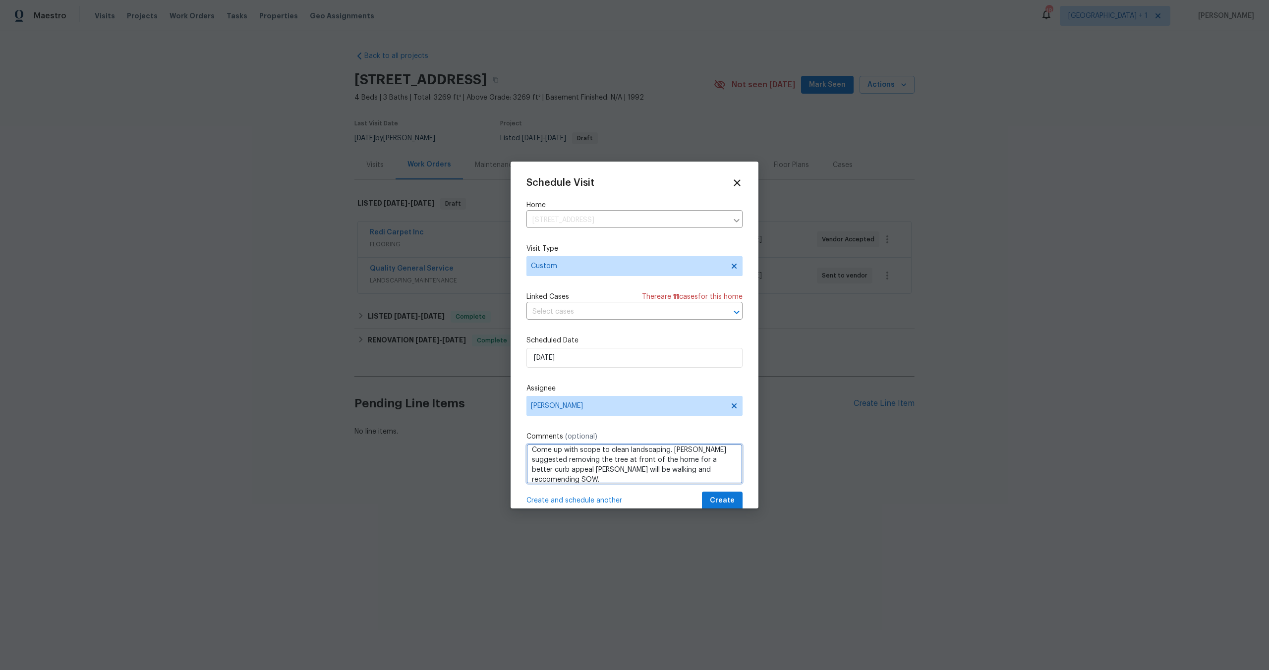
type textarea "Come up with scope to clean landscaping. Pablo suggested removing the tree at f…"
click at [702, 500] on button "Create" at bounding box center [722, 501] width 41 height 18
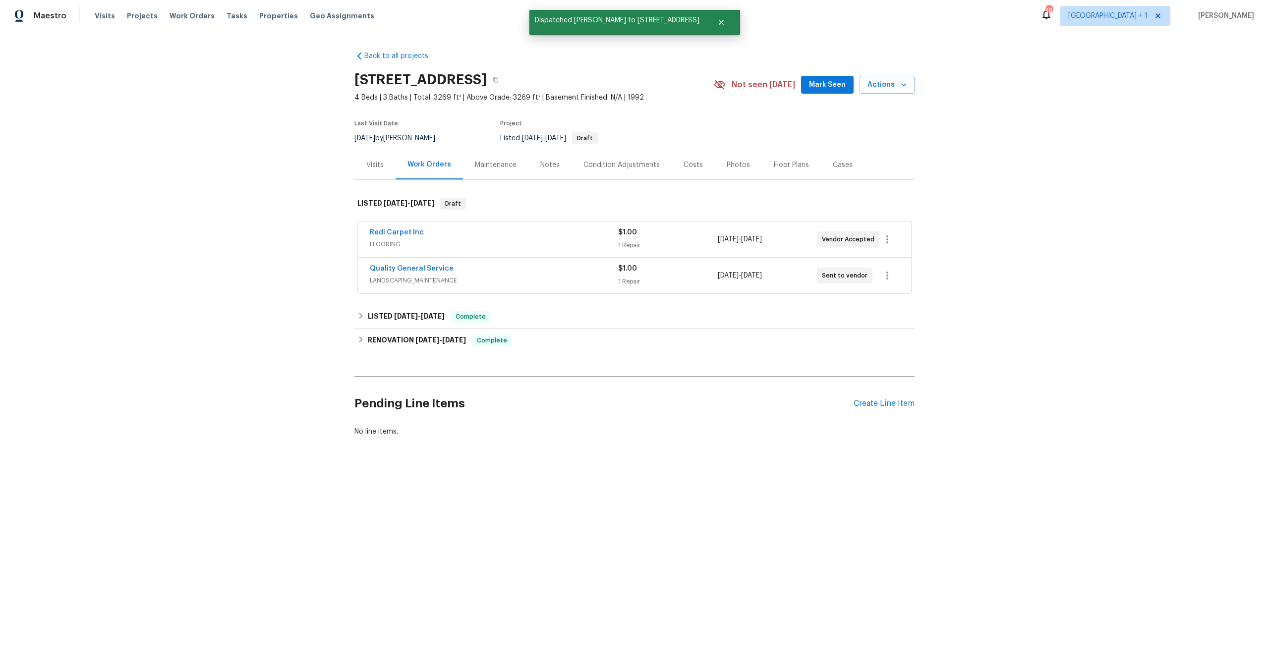
click at [371, 164] on div "Visits" at bounding box center [374, 165] width 17 height 10
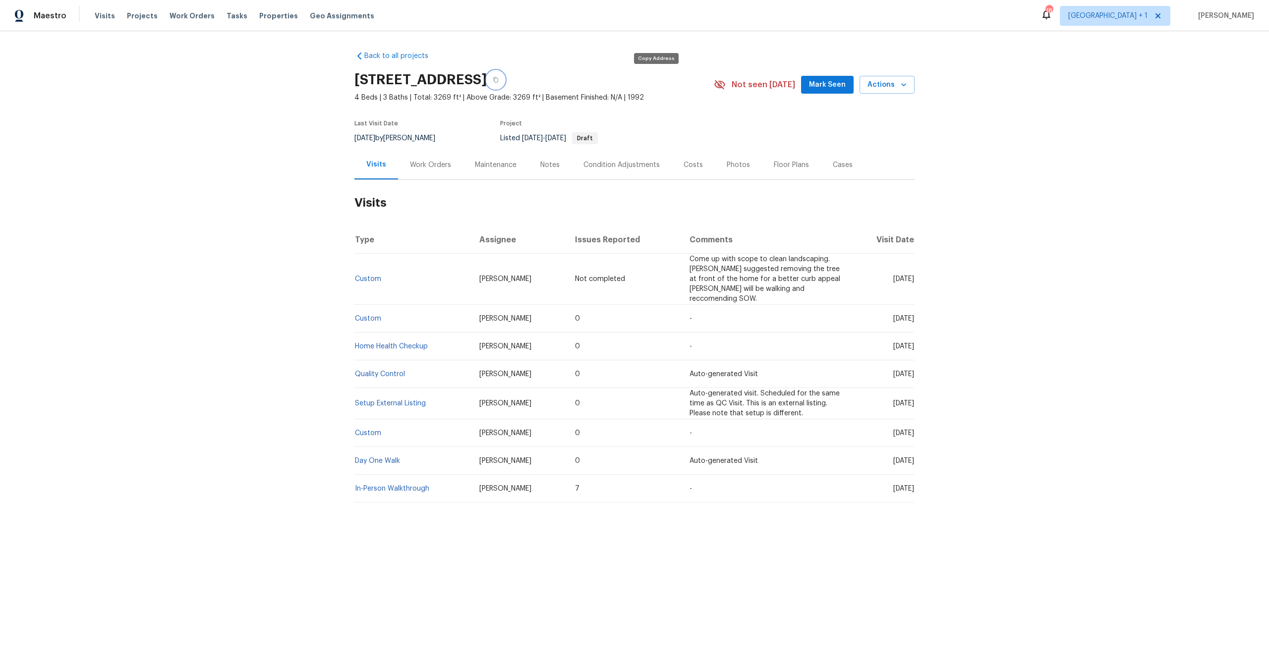
click at [505, 83] on button "button" at bounding box center [496, 80] width 18 height 18
click at [97, 11] on span "Visits" at bounding box center [105, 16] width 20 height 10
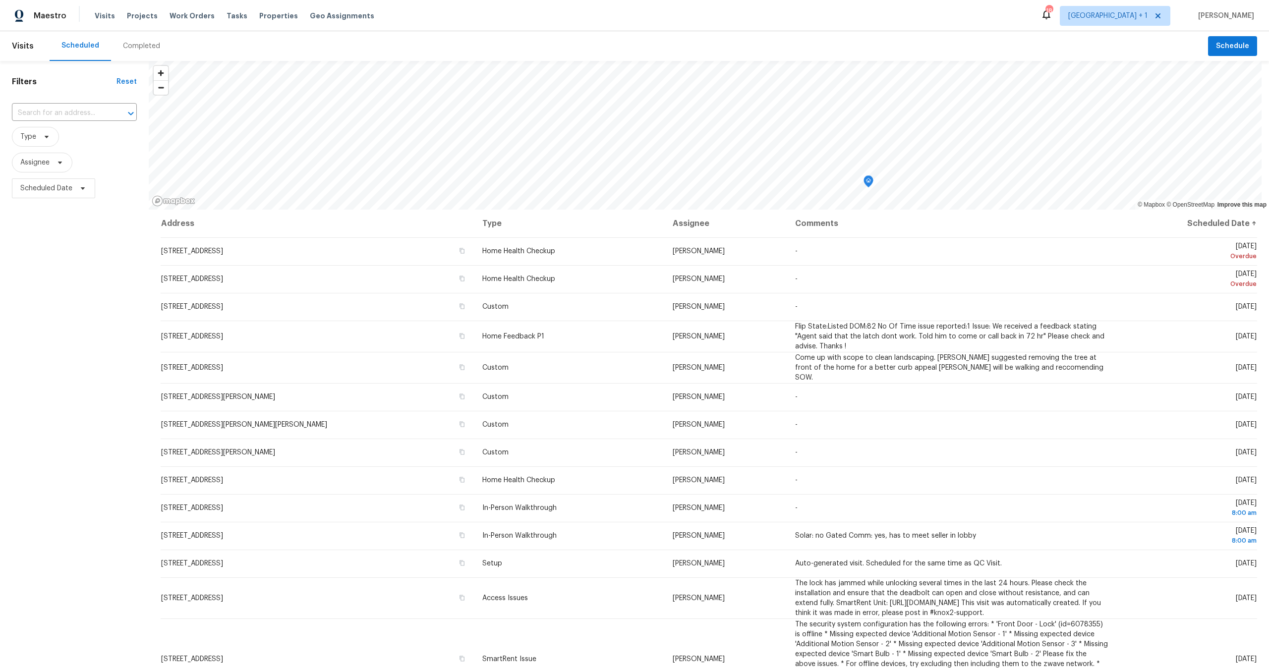
click at [98, 103] on div "​" at bounding box center [74, 113] width 125 height 21
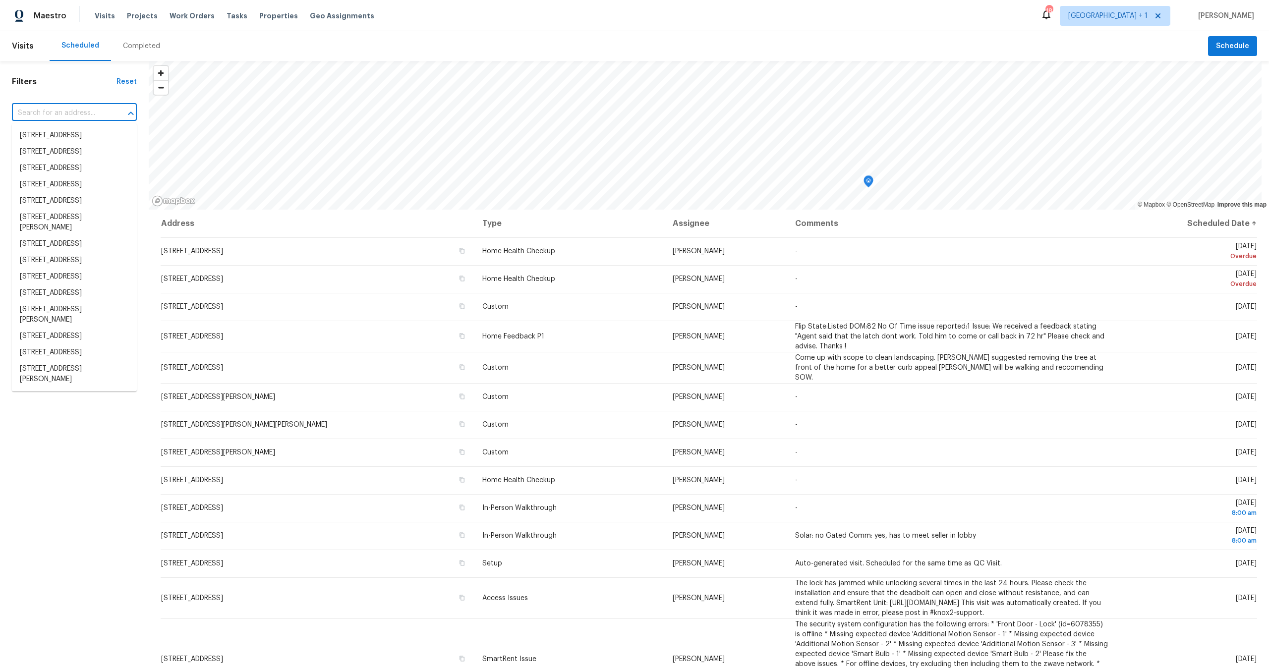
paste input "272 Manzanita Ln, Thousand Oaks, CA 91361"
type input "272 Manzanita Ln, Thousand Oaks, CA 91361"
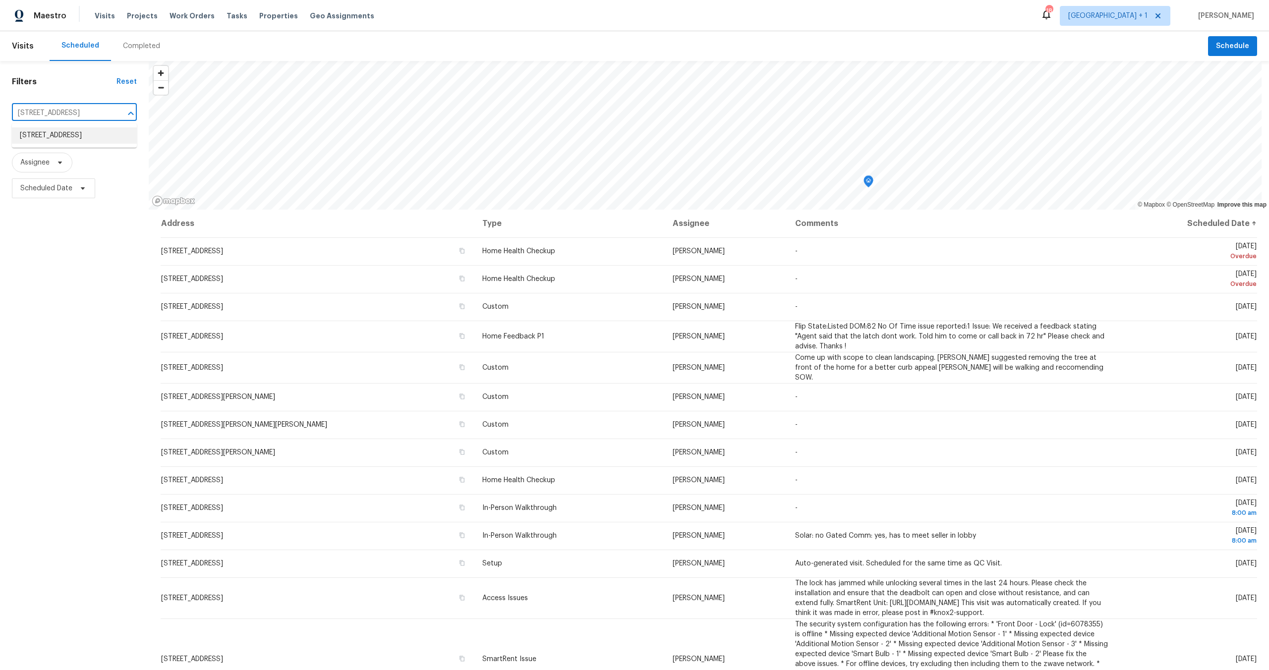
click at [93, 136] on li "272 Manzanita Ln, Thousand Oaks, CA 91361" at bounding box center [74, 135] width 125 height 16
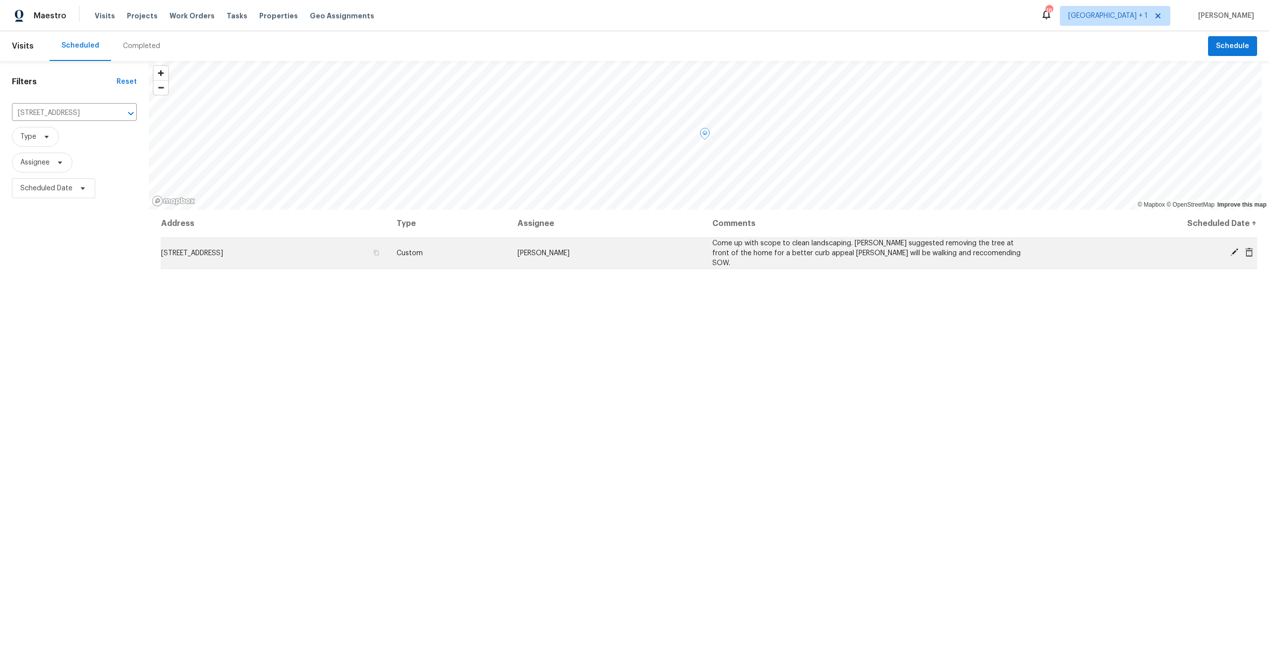
click at [1230, 251] on icon at bounding box center [1234, 252] width 8 height 8
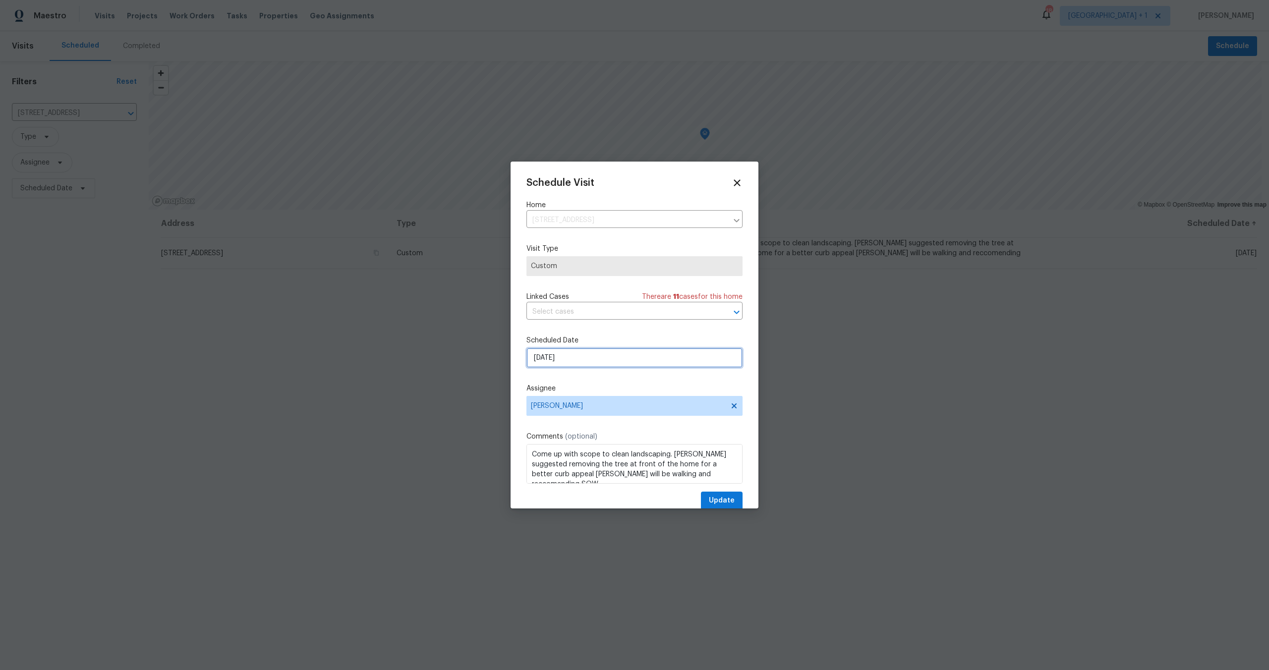
click at [578, 368] on input "[DATE]" at bounding box center [634, 358] width 216 height 20
click at [633, 303] on div "15" at bounding box center [633, 302] width 16 height 14
type input "[DATE]"
click at [711, 504] on span "Update" at bounding box center [722, 501] width 26 height 12
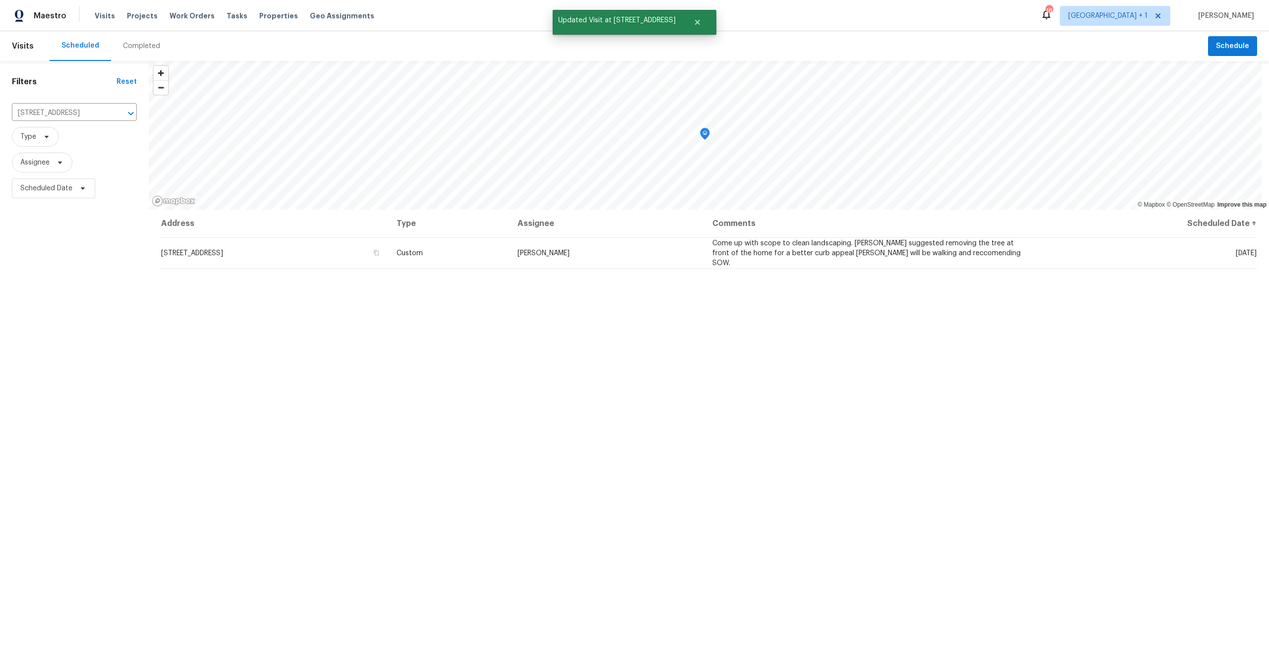
click at [561, 386] on div "Address Type Assignee Comments Scheduled Date ↑ 272 Manzanita Ln, Thousand Oaks…" at bounding box center [709, 478] width 1120 height 536
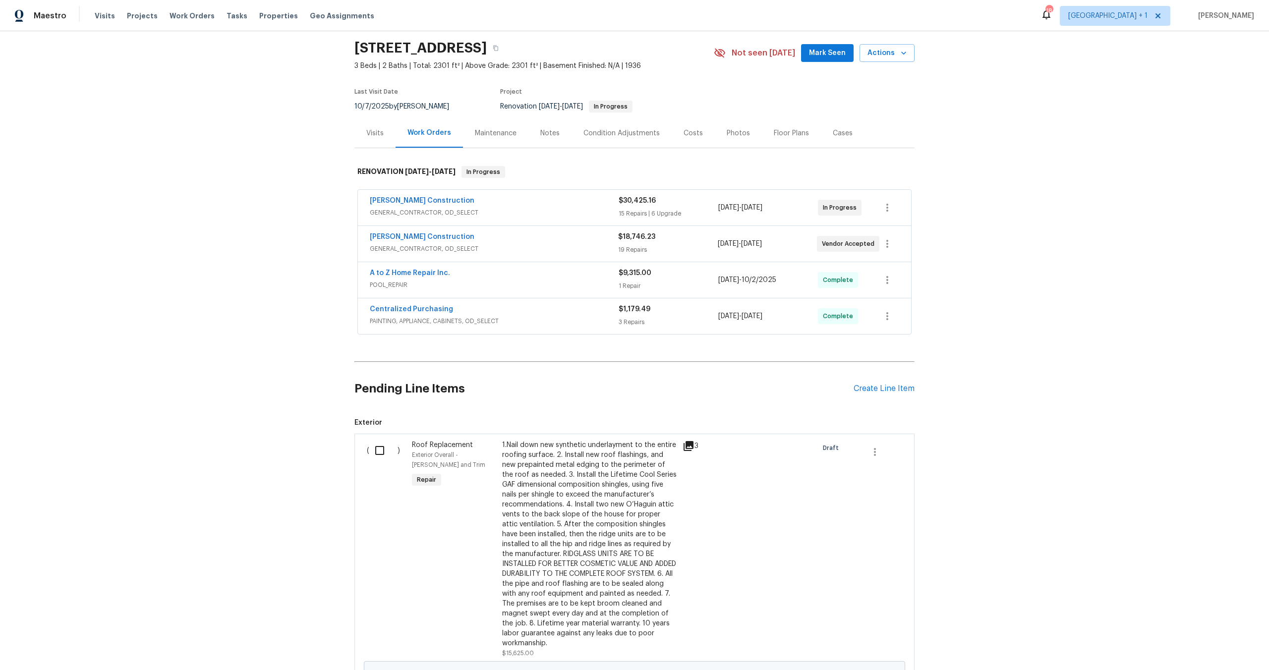
scroll to position [28, 0]
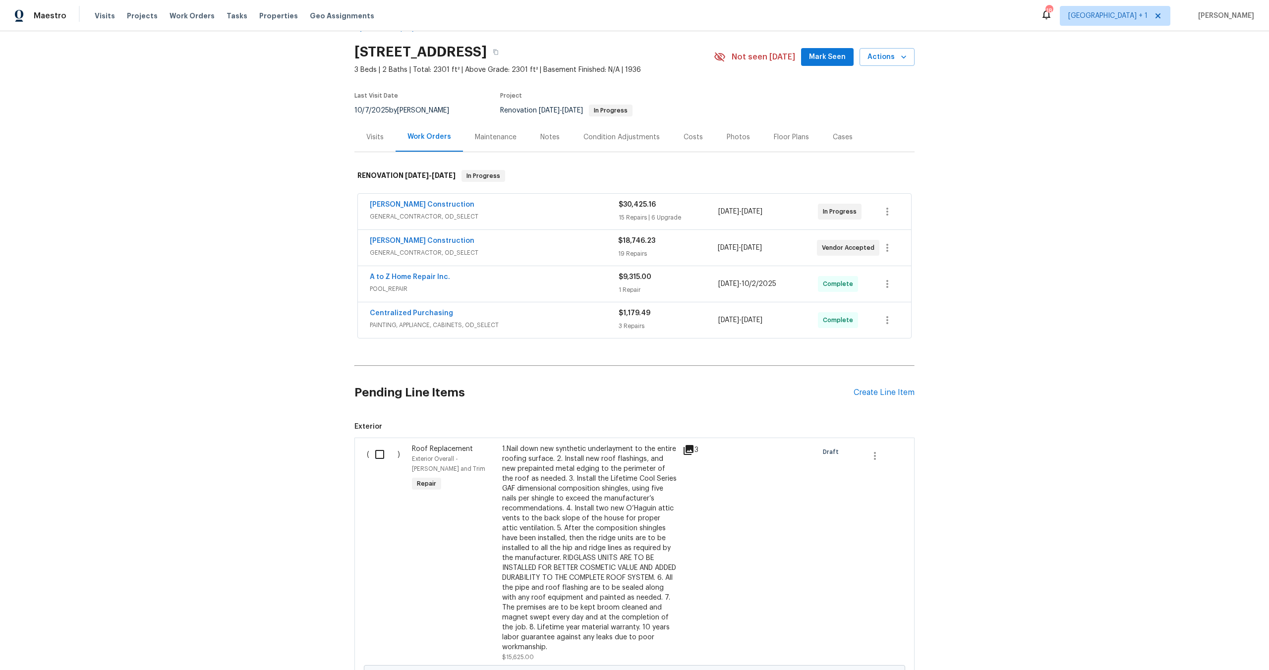
click at [684, 139] on div "Costs" at bounding box center [693, 137] width 19 height 10
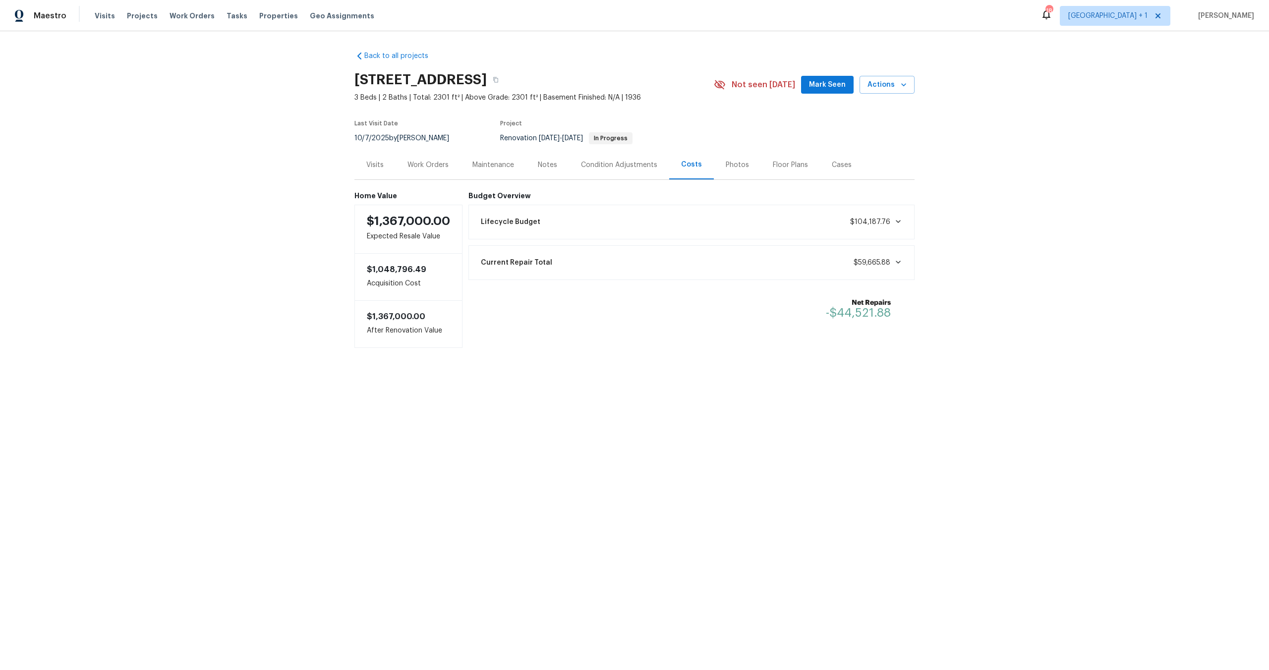
click at [529, 163] on div "Notes" at bounding box center [547, 164] width 43 height 29
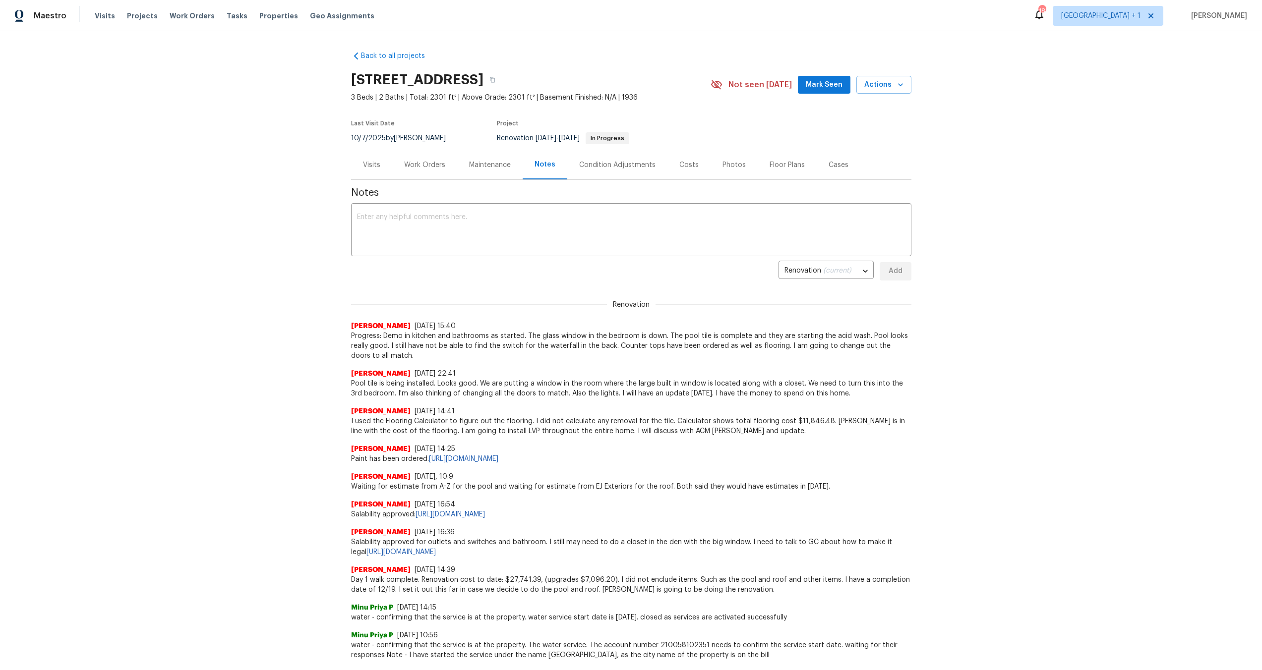
click at [431, 161] on div "Work Orders" at bounding box center [424, 165] width 41 height 10
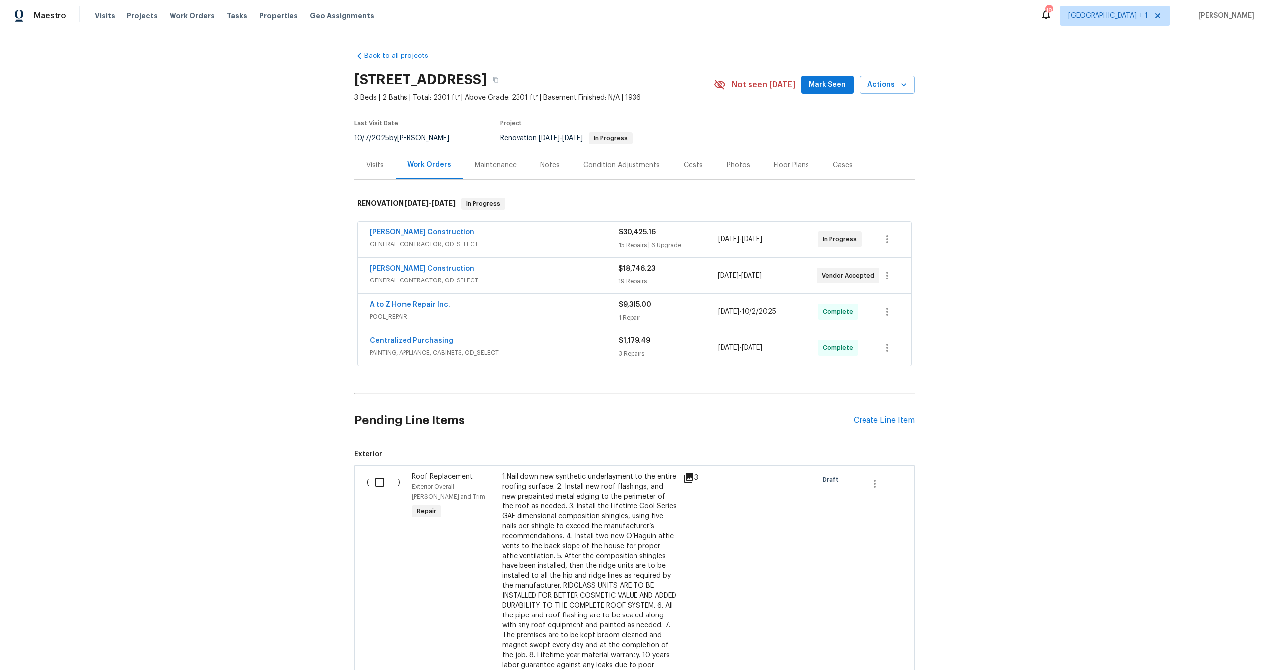
click at [555, 166] on div "Notes" at bounding box center [549, 164] width 43 height 29
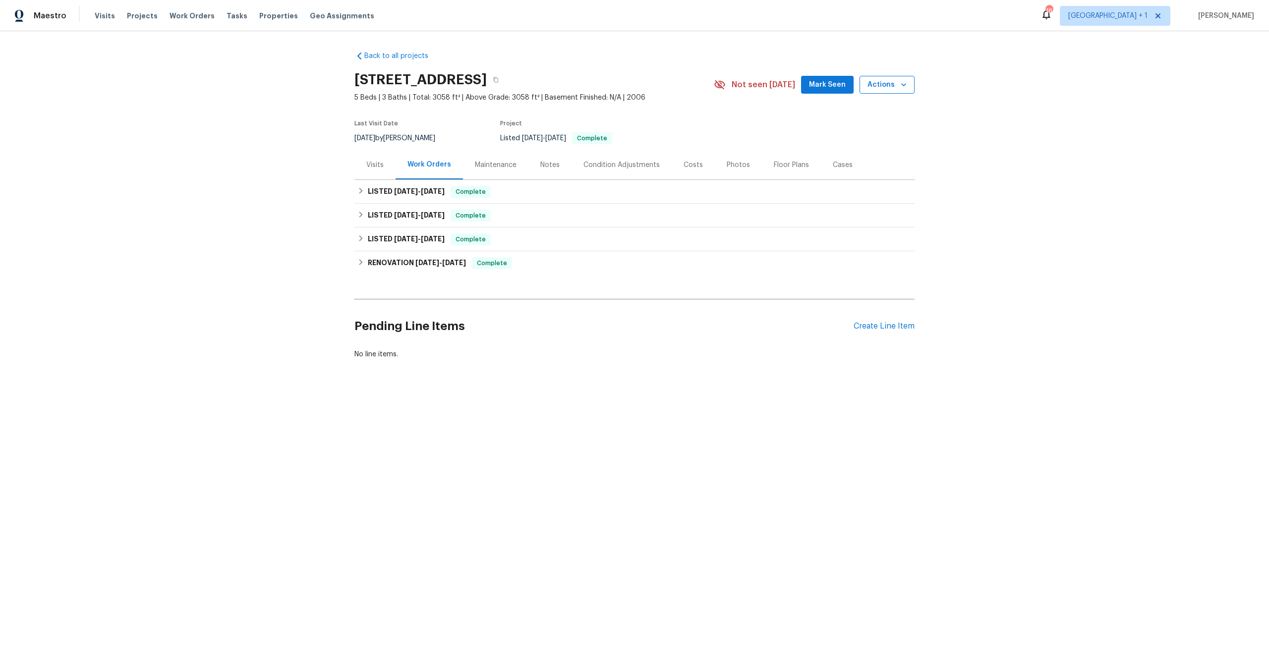
click at [877, 92] on button "Actions" at bounding box center [887, 85] width 55 height 18
click at [852, 124] on p "Schedule a visit" at bounding box center [847, 122] width 51 height 10
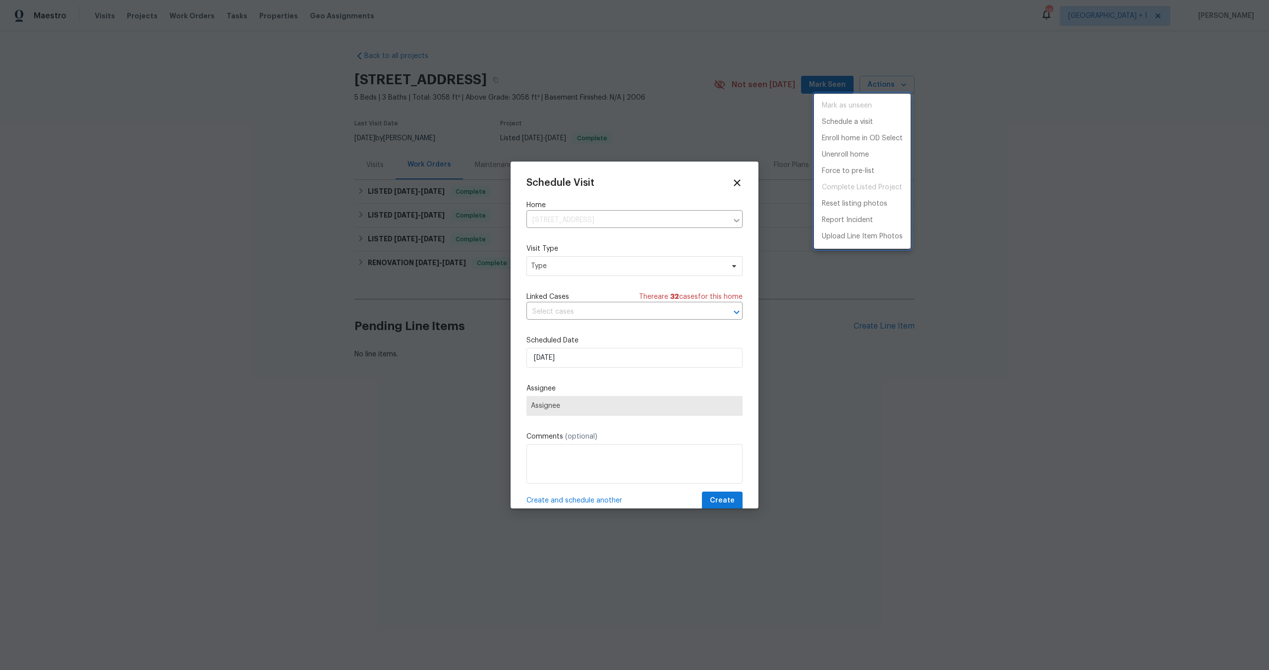
click at [589, 268] on div at bounding box center [634, 335] width 1269 height 670
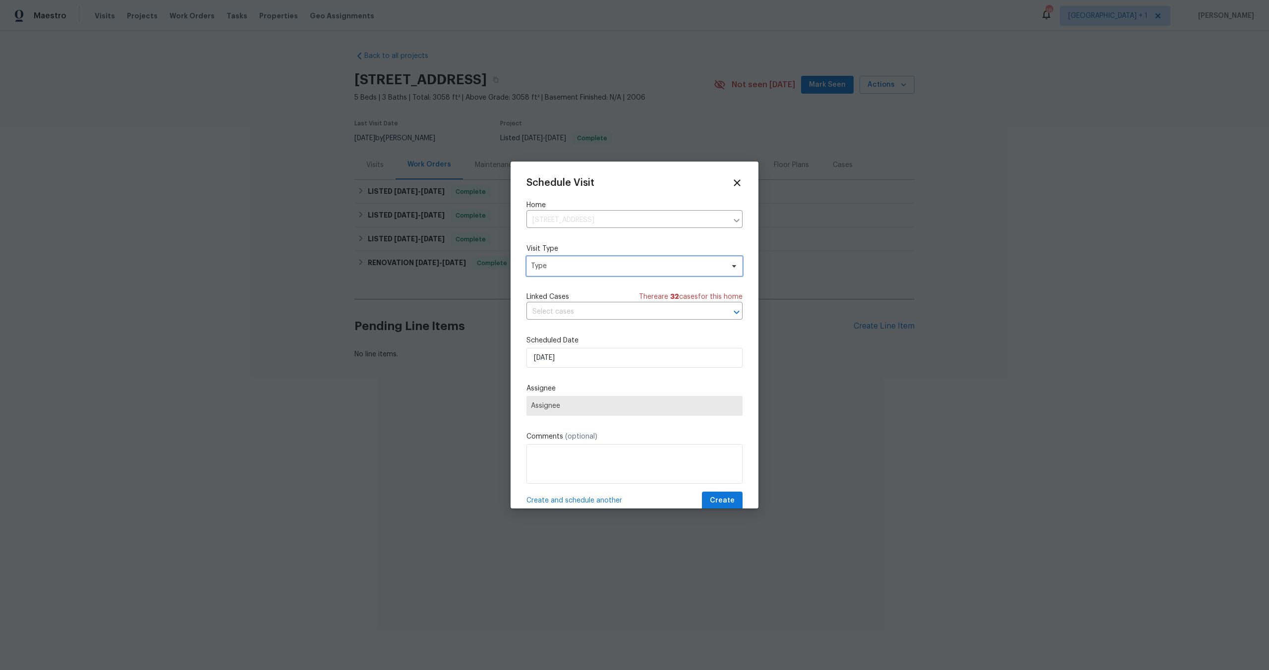
click at [588, 270] on span "Type" at bounding box center [627, 266] width 193 height 10
type input "cu"
click at [561, 308] on div "Custom" at bounding box center [584, 313] width 110 height 14
click at [560, 309] on div "Custom" at bounding box center [584, 313] width 110 height 14
click at [552, 312] on div "Custom" at bounding box center [545, 313] width 26 height 10
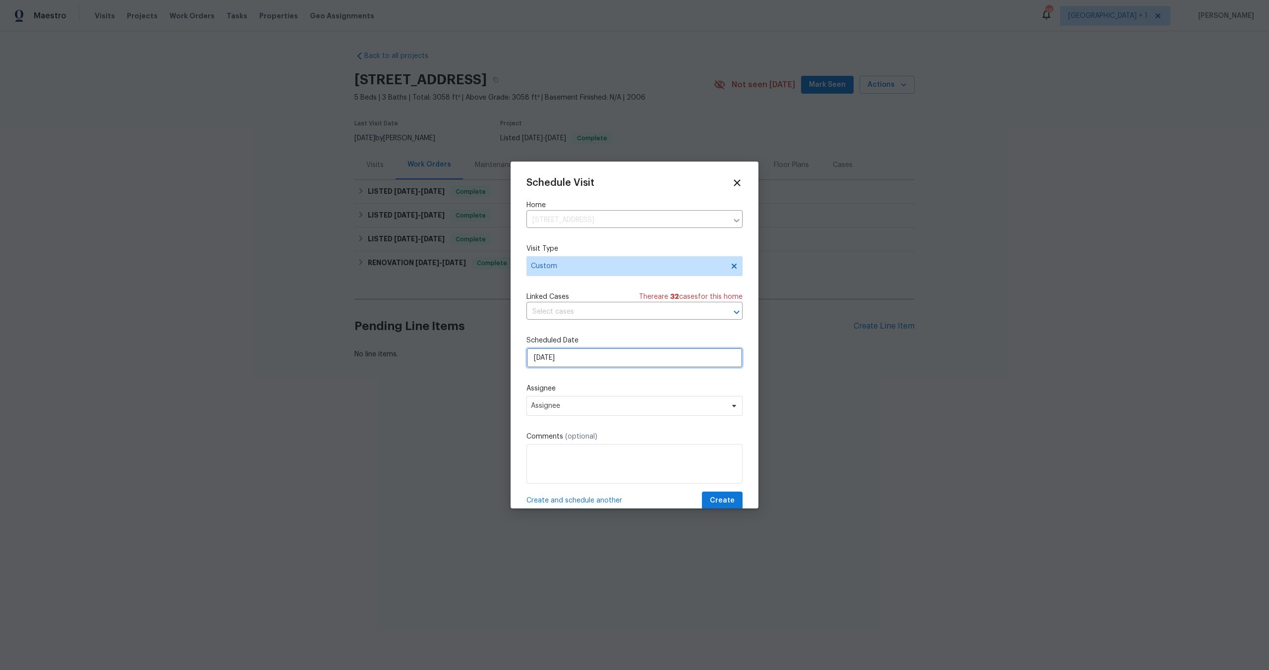
click at [583, 358] on input "[DATE]" at bounding box center [634, 358] width 216 height 20
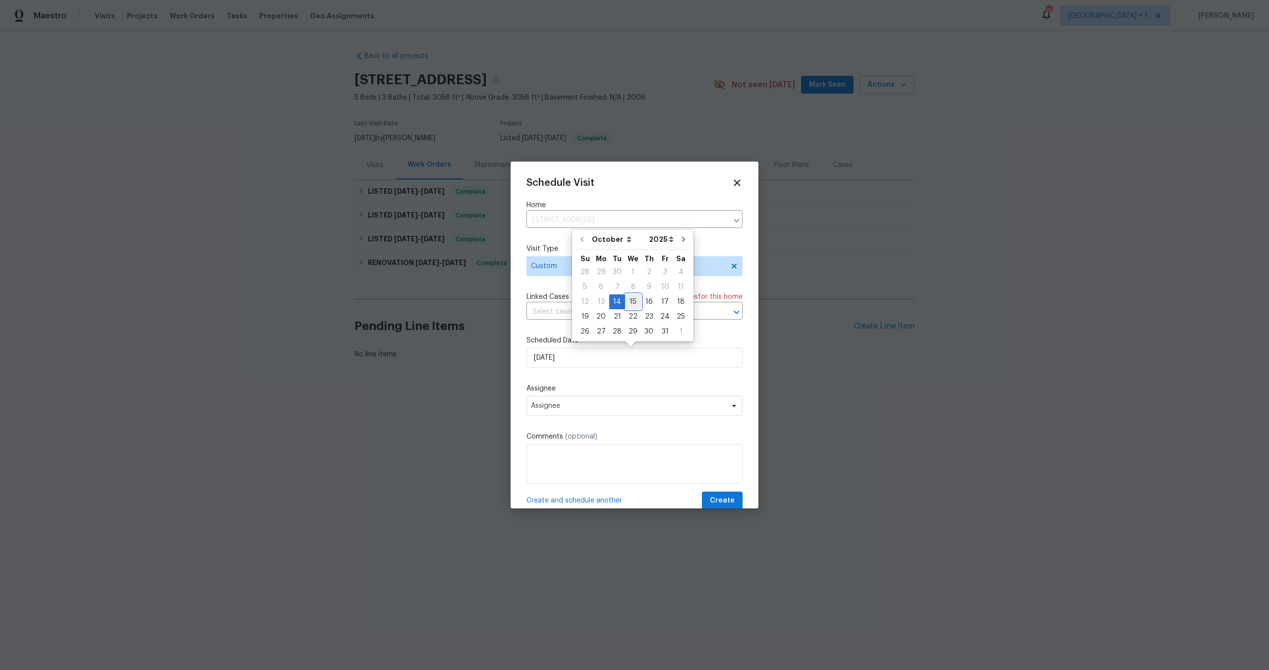
click at [627, 299] on div "15" at bounding box center [633, 302] width 16 height 14
type input "[DATE]"
click at [583, 418] on div "Schedule Visit Home [STREET_ADDRESS] ​ Visit Type Custom Linked Cases There are…" at bounding box center [634, 343] width 216 height 333
click at [584, 410] on span "Assignee" at bounding box center [628, 406] width 194 height 8
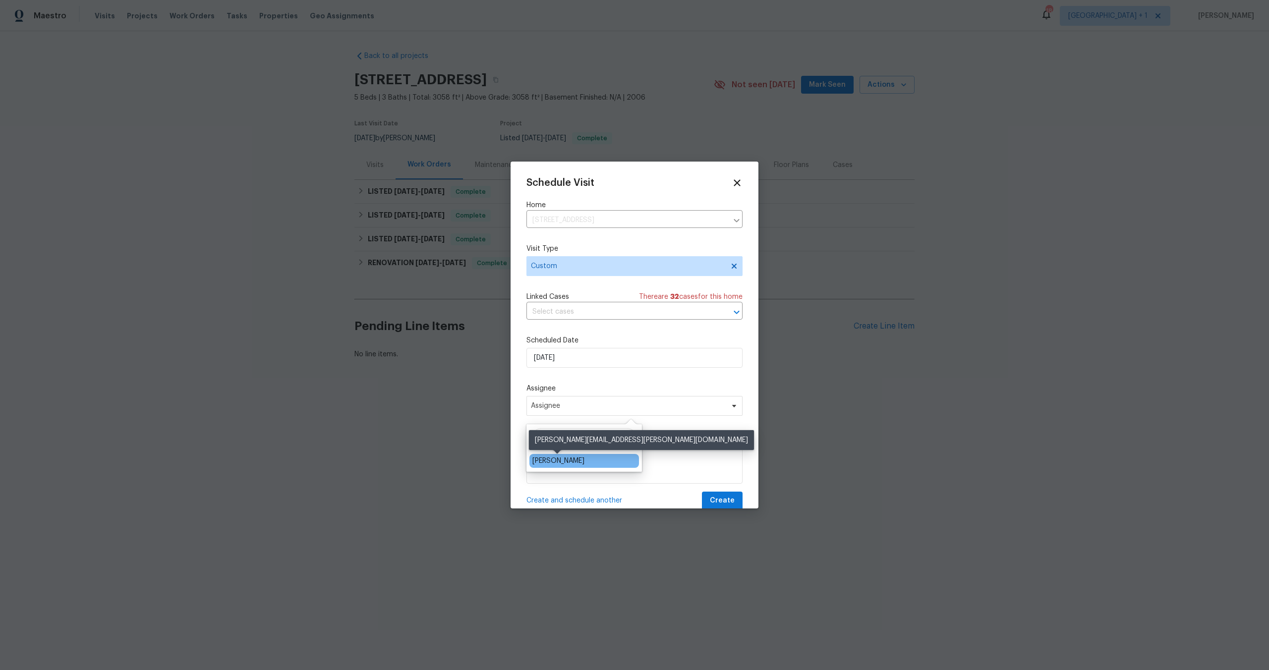
type input "pabl"
click at [566, 462] on div "[PERSON_NAME]" at bounding box center [558, 461] width 52 height 10
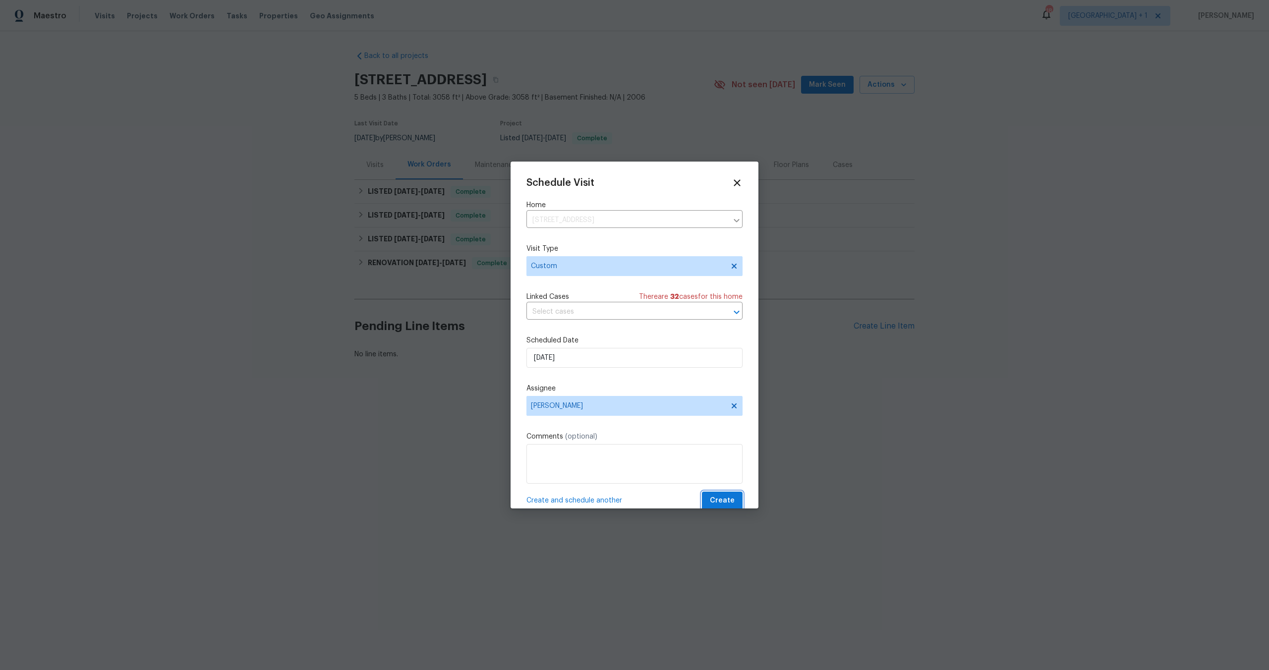
click at [717, 501] on span "Create" at bounding box center [722, 501] width 25 height 12
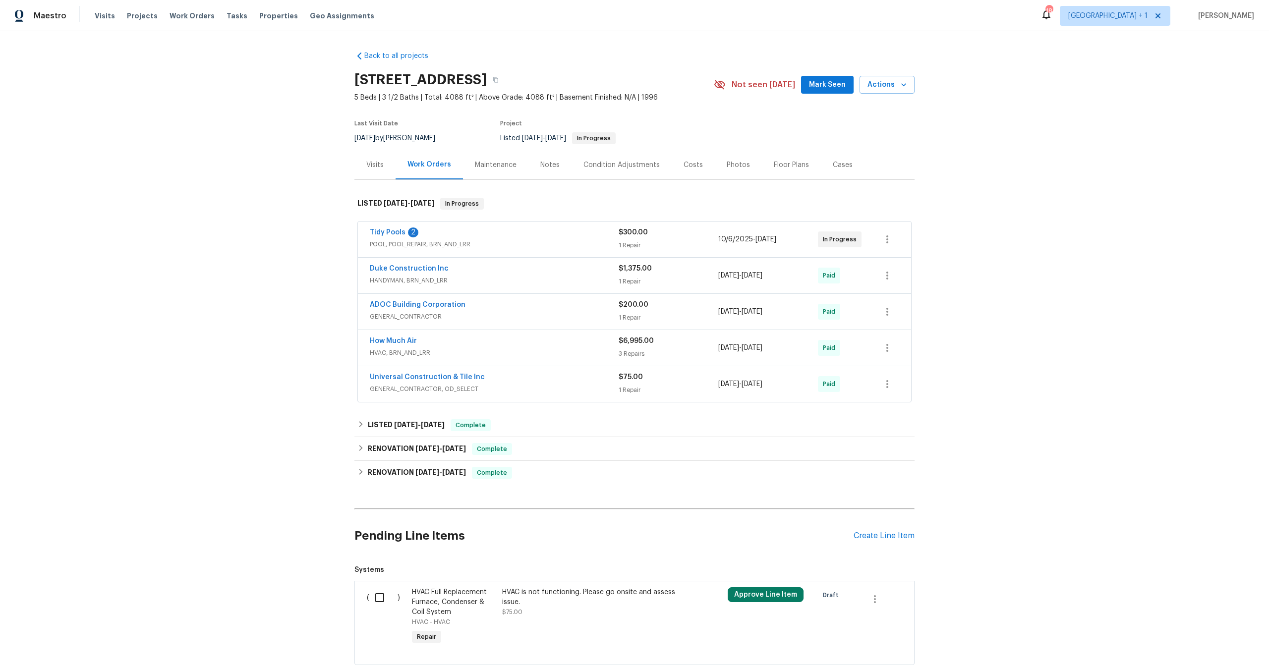
click at [484, 220] on div "Tidy Pools 2 POOL, POOL_REPAIR, BRN_AND_LRR $300.00 1 Repair [DATE] - [DATE] In…" at bounding box center [634, 313] width 560 height 186
click at [484, 233] on div "Tidy Pools 2" at bounding box center [494, 234] width 249 height 12
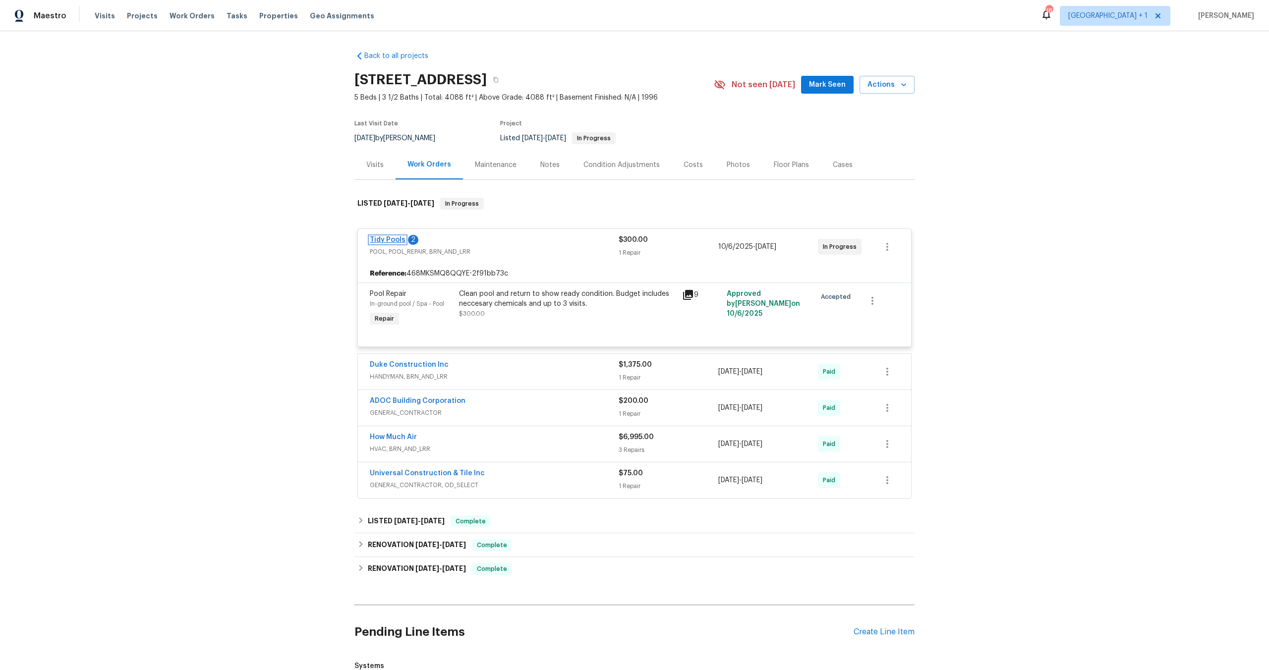
click at [380, 239] on link "Tidy Pools" at bounding box center [388, 239] width 36 height 7
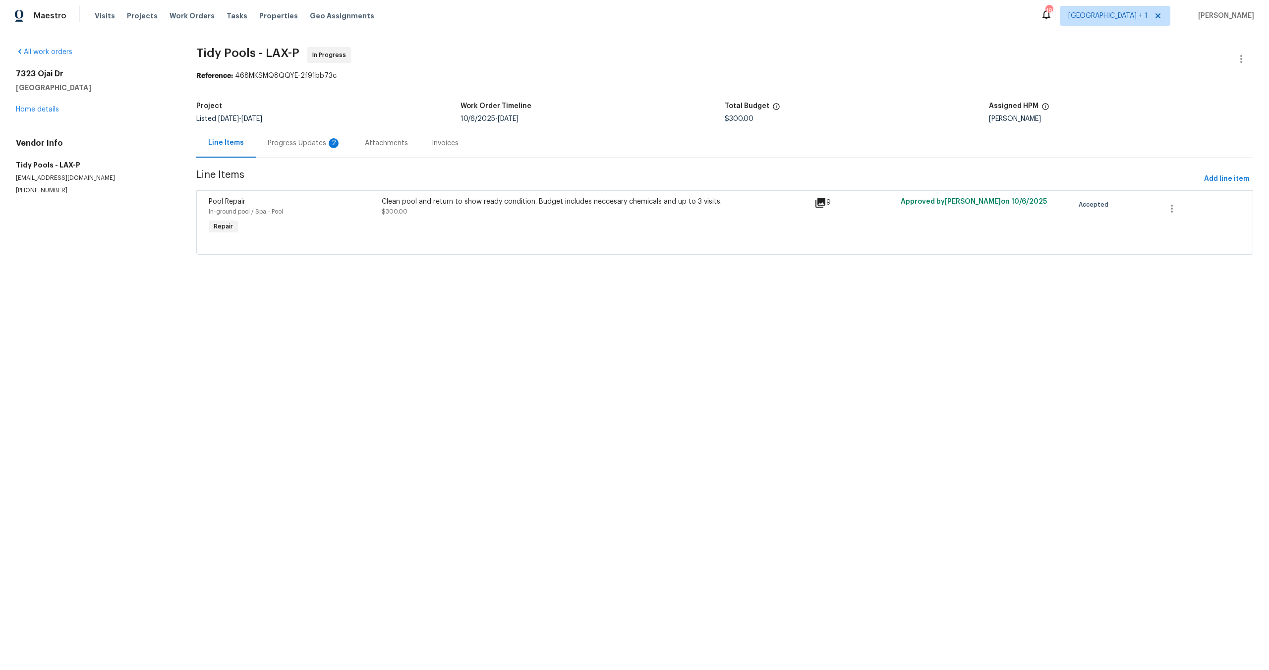
click at [296, 152] on div "Progress Updates 2" at bounding box center [304, 142] width 97 height 29
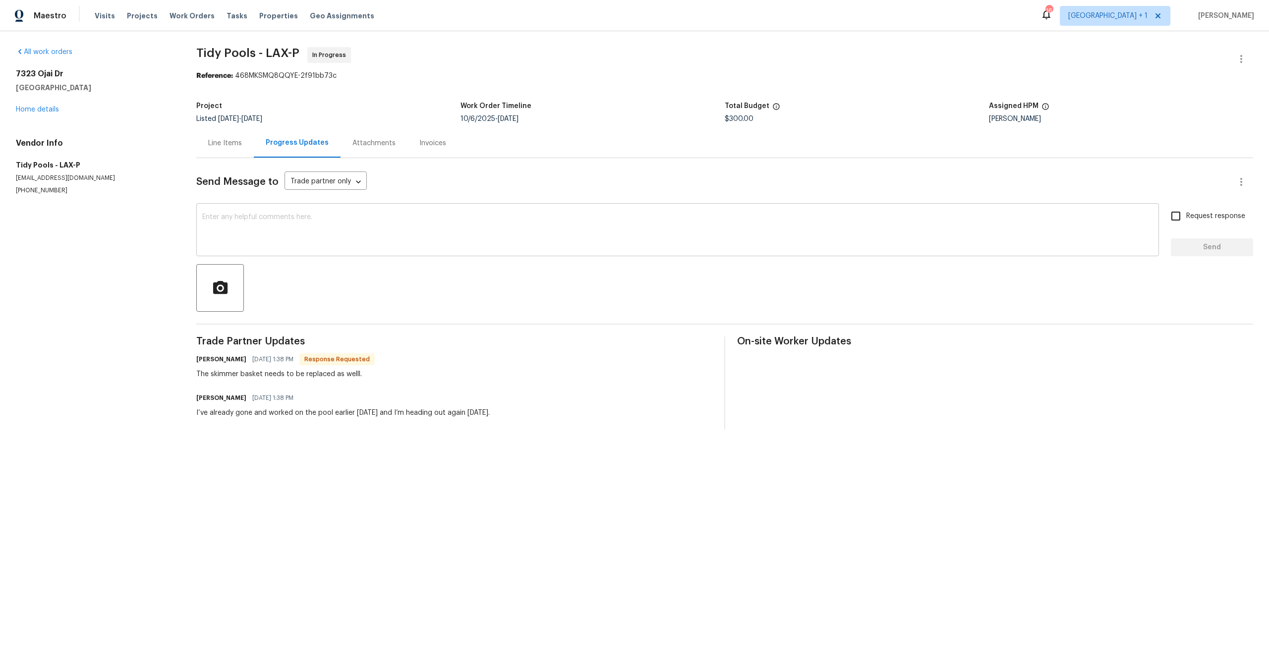
click at [277, 231] on textarea at bounding box center [677, 231] width 951 height 35
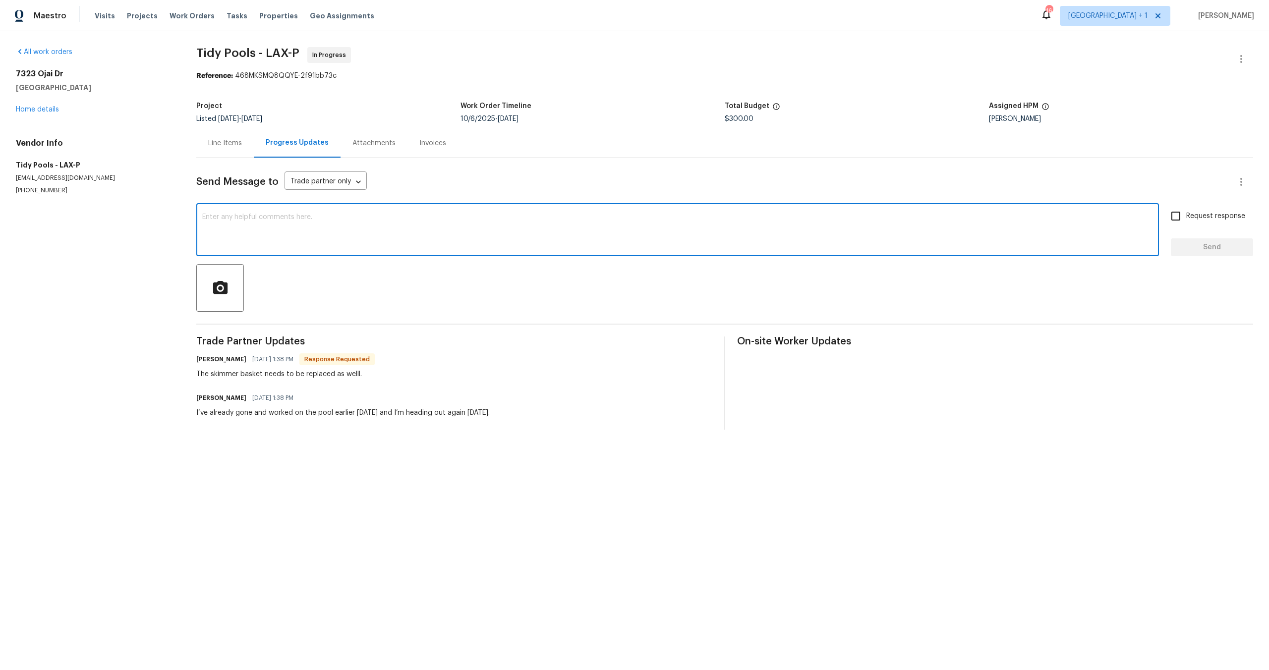
type textarea "@"
type textarea "[PERSON_NAME], please change out skimmer basket."
click at [1171, 216] on input "Request response" at bounding box center [1175, 216] width 21 height 21
checkbox input "true"
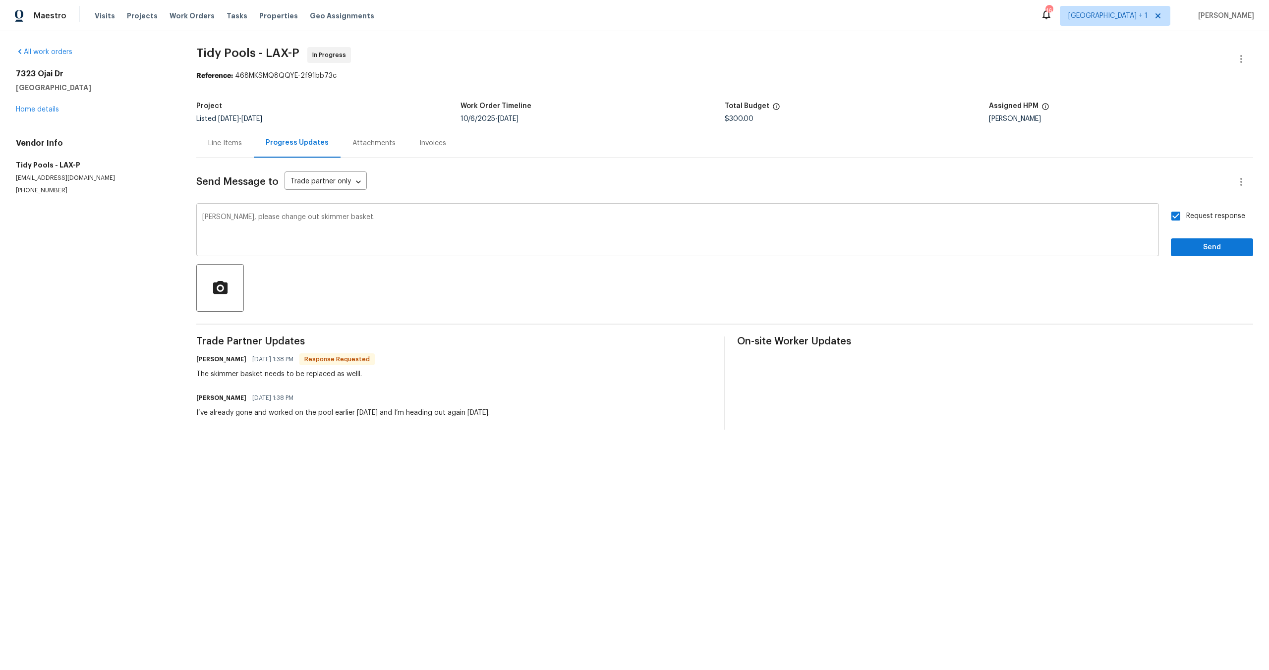
click at [548, 224] on textarea "[PERSON_NAME], please change out skimmer basket." at bounding box center [677, 231] width 951 height 35
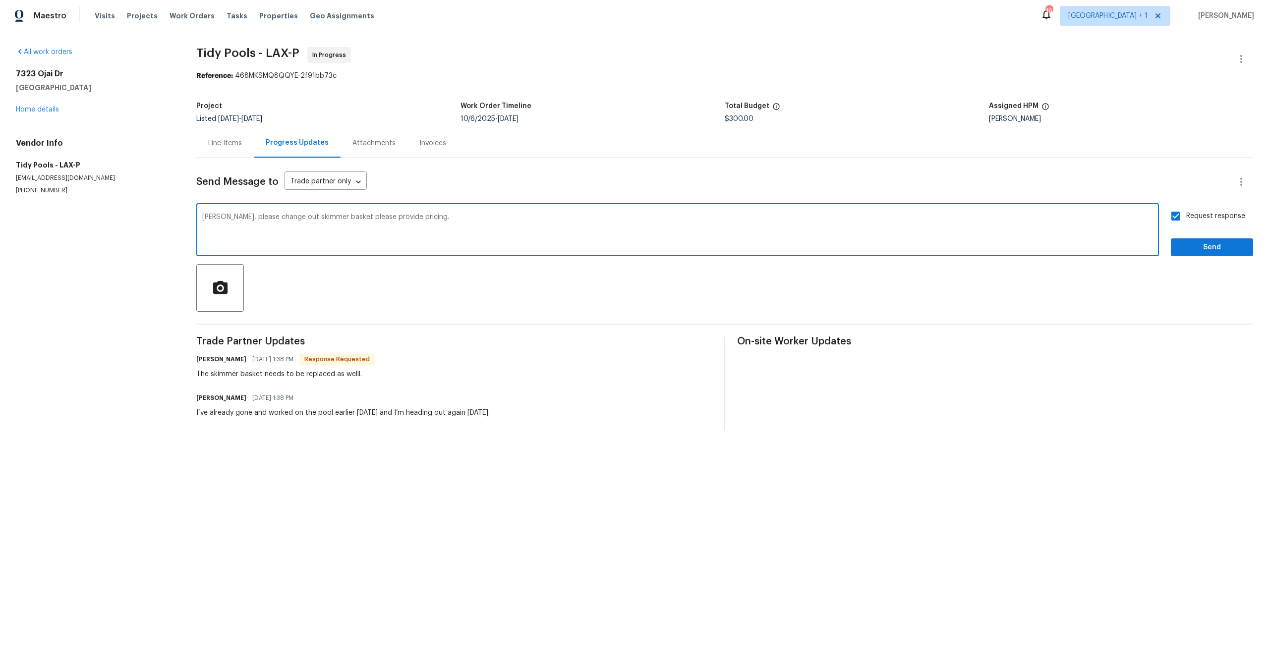
type textarea "[PERSON_NAME], please change out skimmer basket please provide pricing."
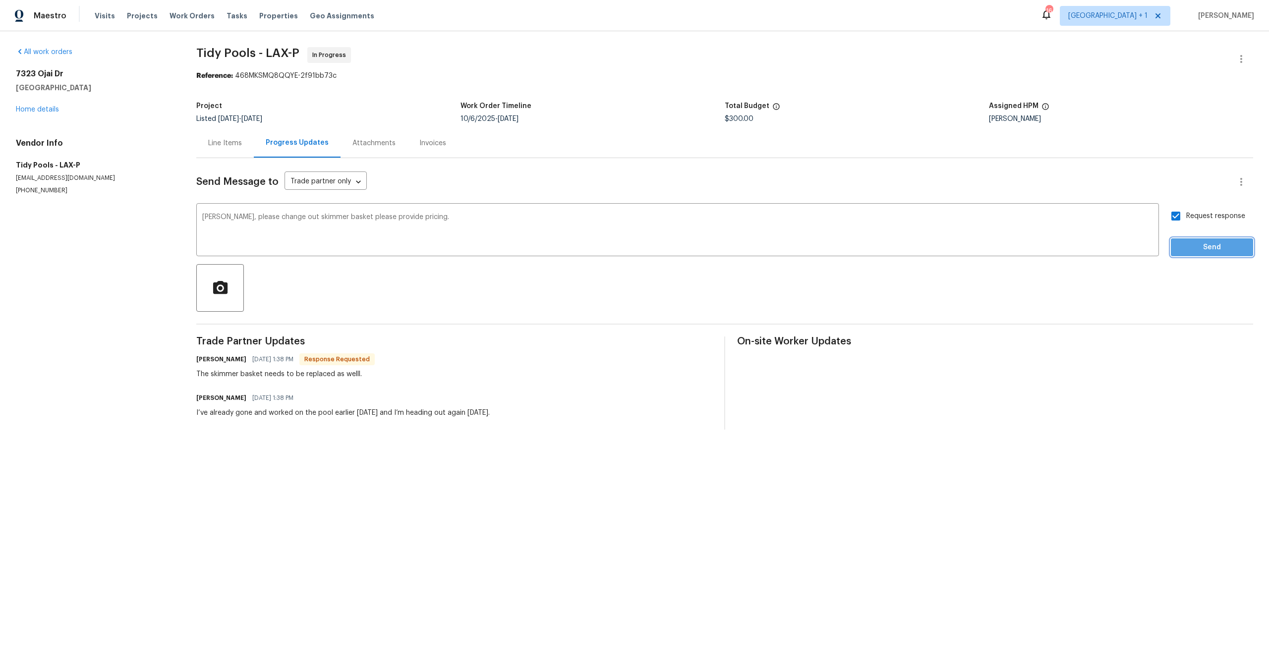
click at [1192, 247] on span "Send" at bounding box center [1212, 247] width 66 height 12
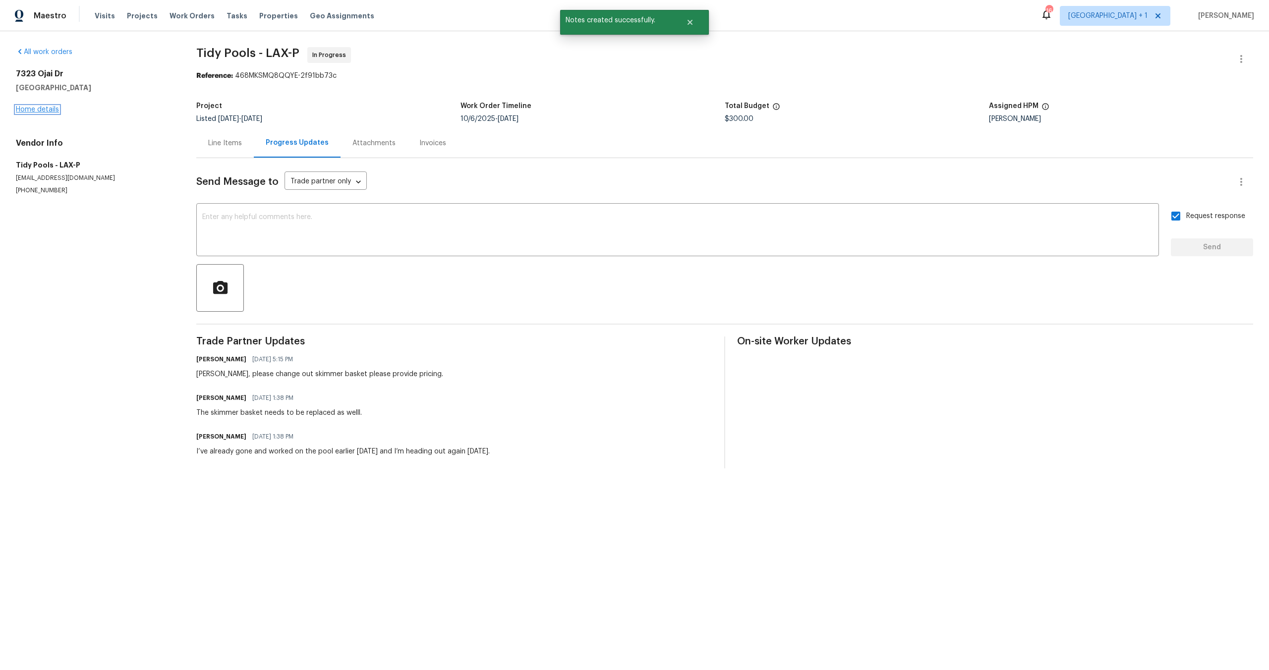
click at [49, 108] on link "Home details" at bounding box center [37, 109] width 43 height 7
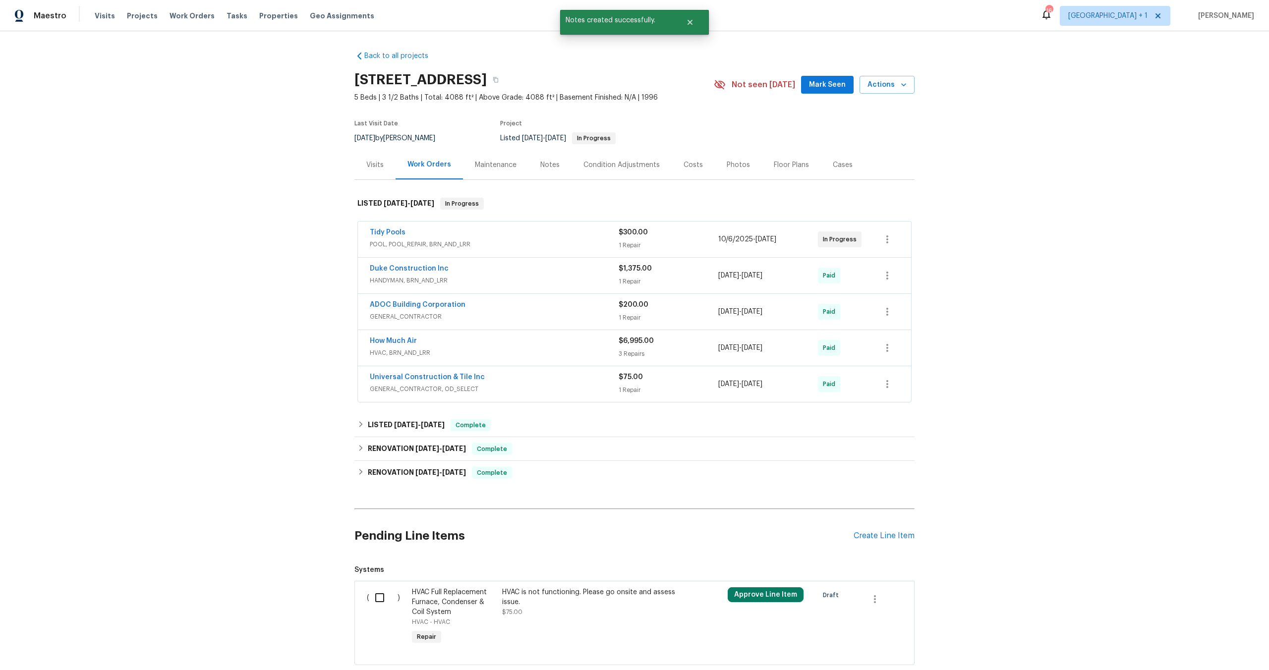
click at [563, 274] on div "Duke Construction Inc" at bounding box center [494, 270] width 249 height 12
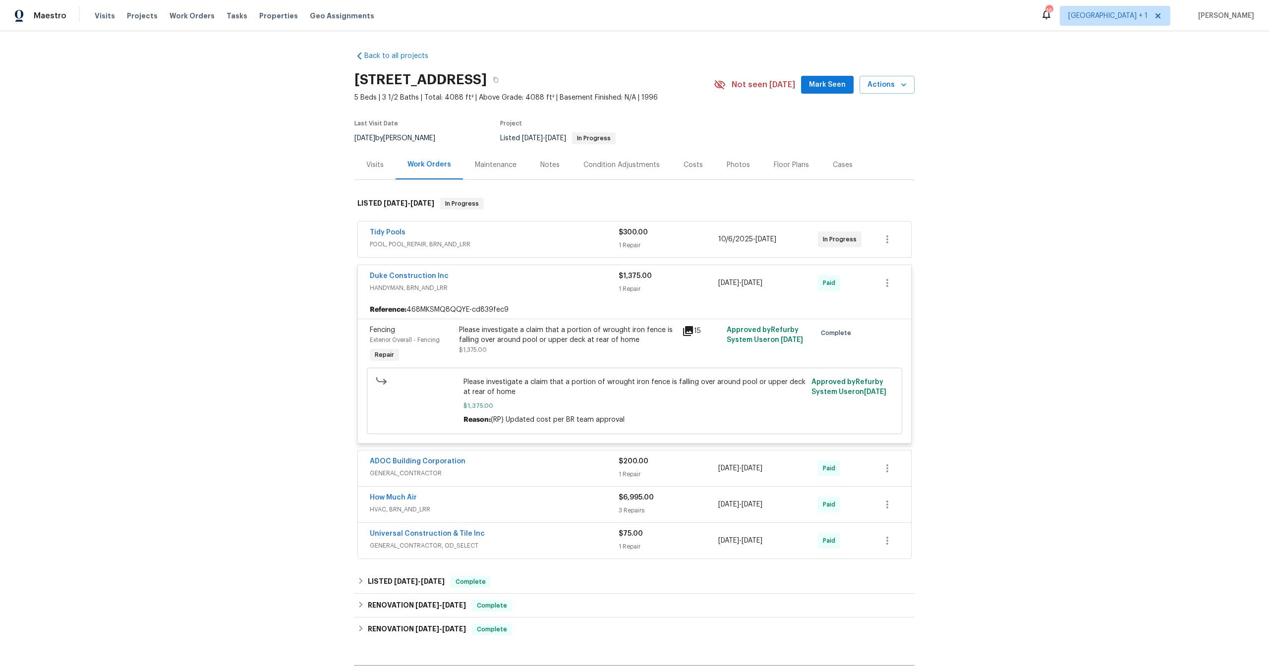
click at [500, 289] on span "HANDYMAN, BRN_AND_LRR" at bounding box center [494, 288] width 249 height 10
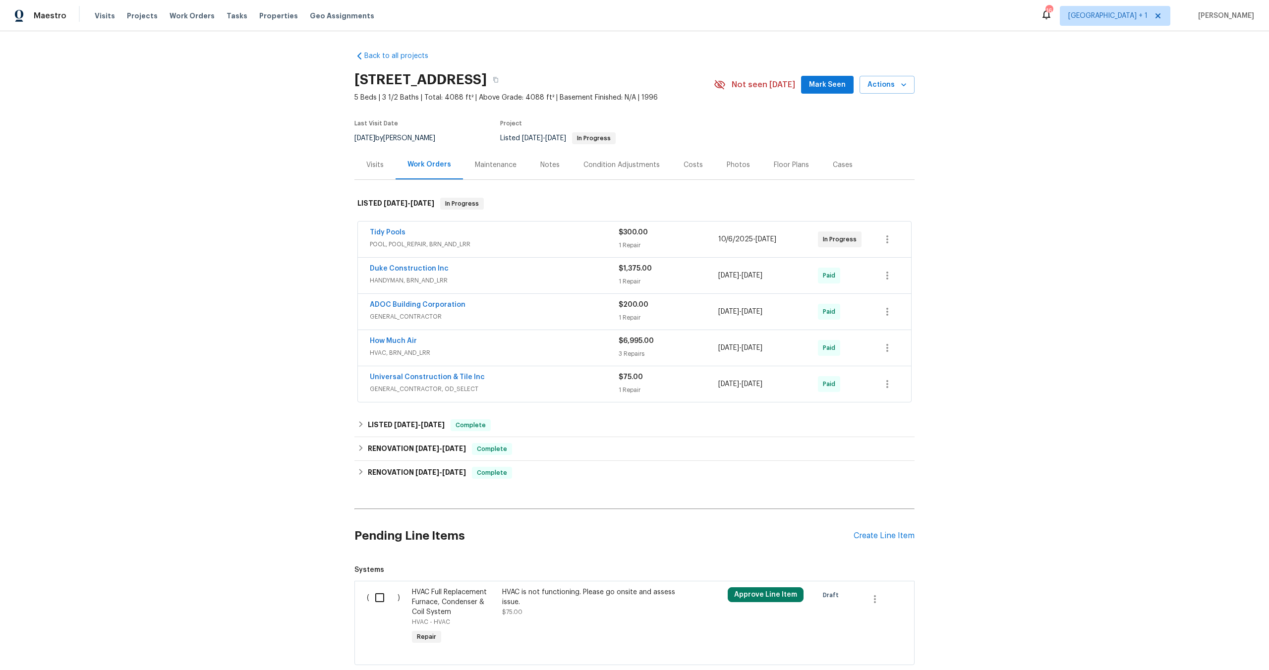
click at [557, 317] on span "GENERAL_CONTRACTOR" at bounding box center [494, 317] width 249 height 10
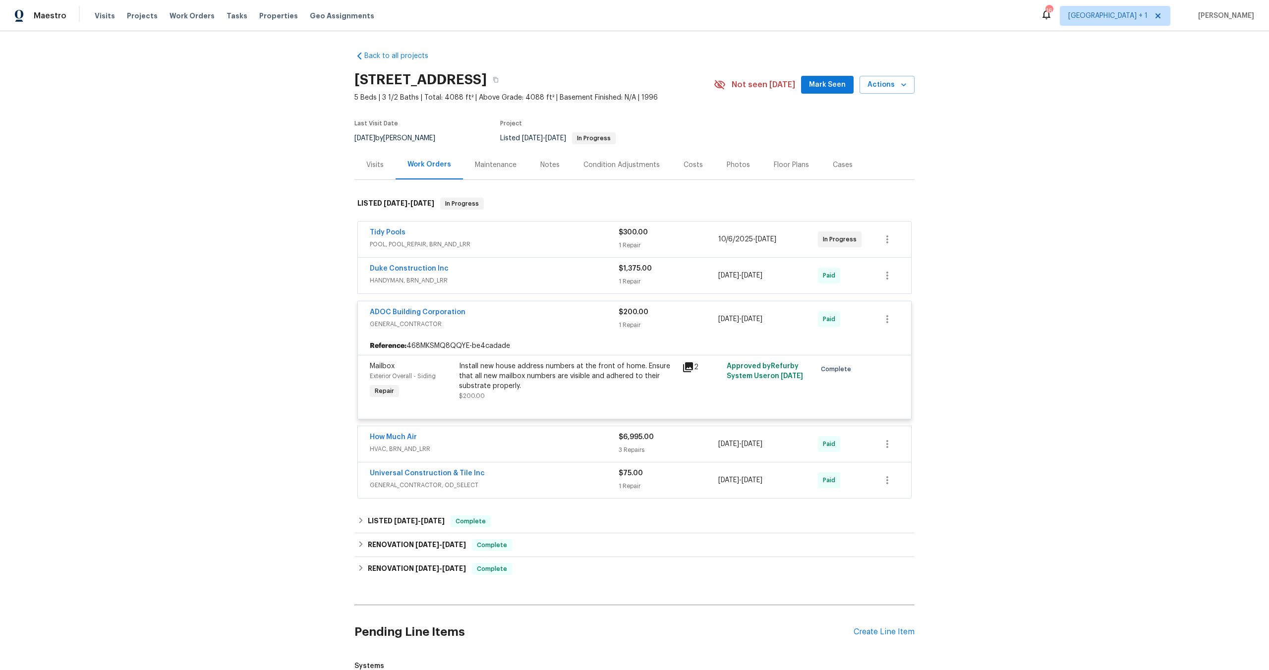
click at [557, 317] on div "ADOC Building Corporation" at bounding box center [494, 313] width 249 height 12
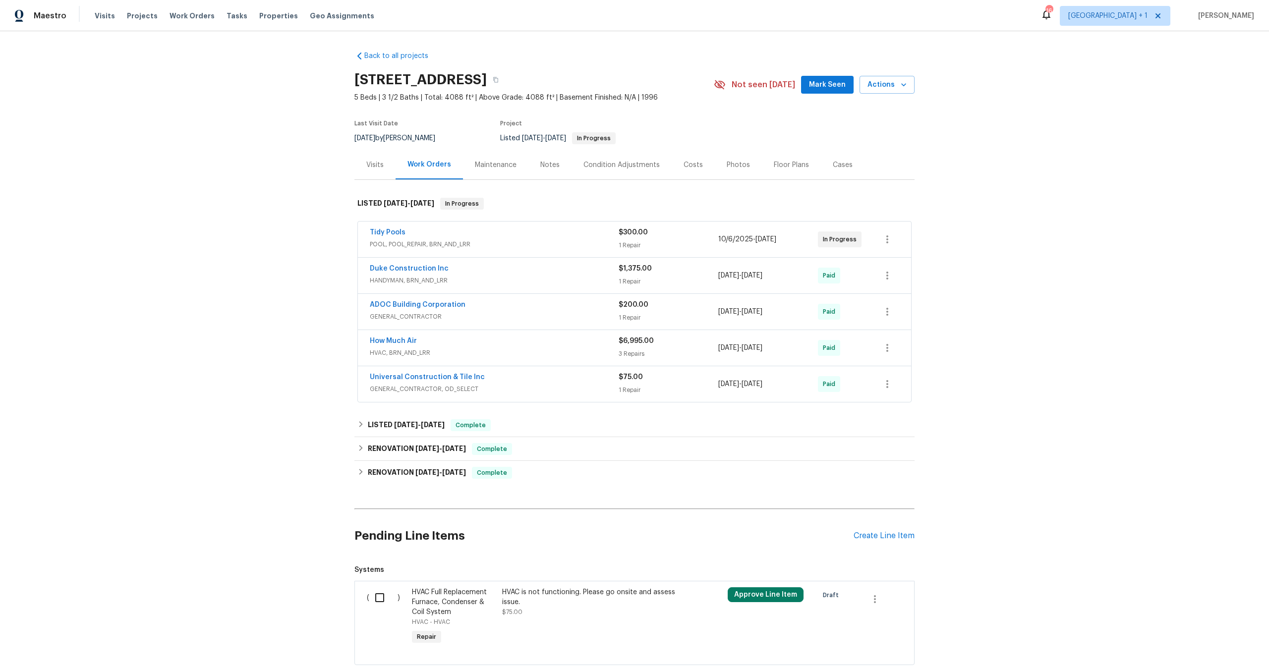
click at [574, 387] on span "GENERAL_CONTRACTOR, OD_SELECT" at bounding box center [494, 389] width 249 height 10
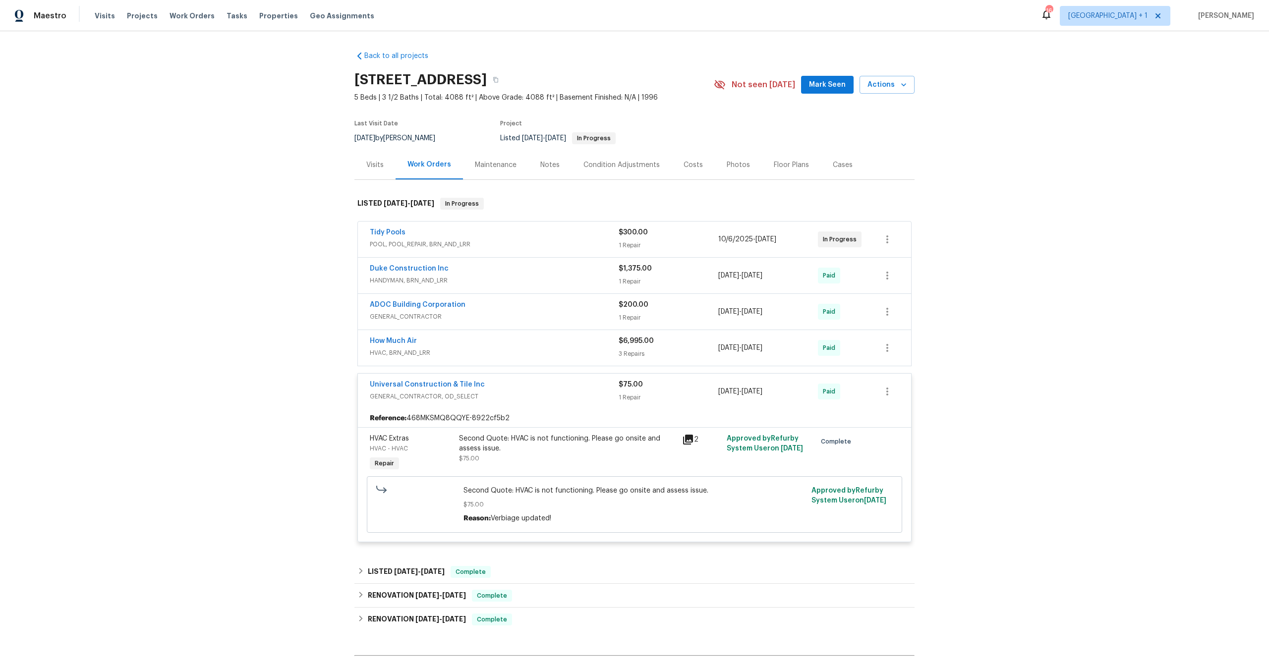
click at [582, 421] on div "Reference: 468MKSMQ8QQYE-8922cf5b2" at bounding box center [634, 418] width 553 height 18
click at [579, 405] on div "Universal Construction & Tile Inc GENERAL_CONTRACTOR, OD_SELECT $75.00 1 Repair…" at bounding box center [634, 392] width 553 height 36
click at [564, 393] on span "GENERAL_CONTRACTOR, OD_SELECT" at bounding box center [494, 397] width 249 height 10
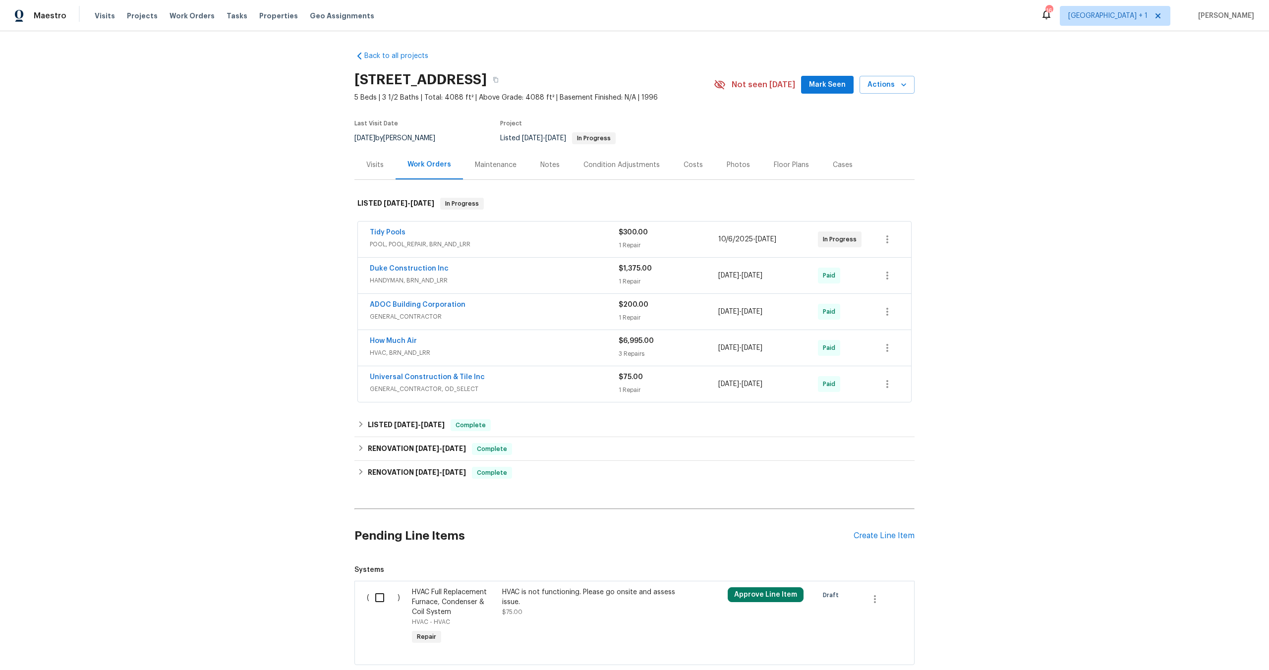
click at [675, 124] on div "Project" at bounding box center [595, 126] width 190 height 12
click at [485, 168] on div "Maintenance" at bounding box center [496, 165] width 42 height 10
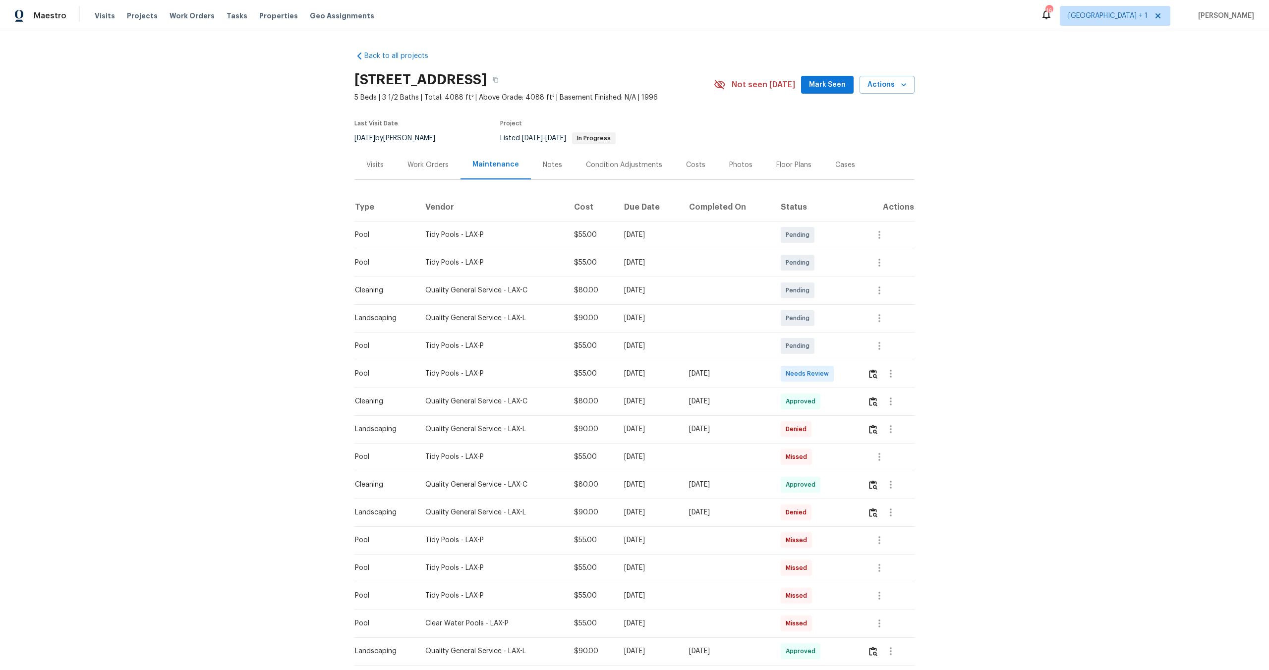
click at [541, 156] on div "Notes" at bounding box center [552, 164] width 43 height 29
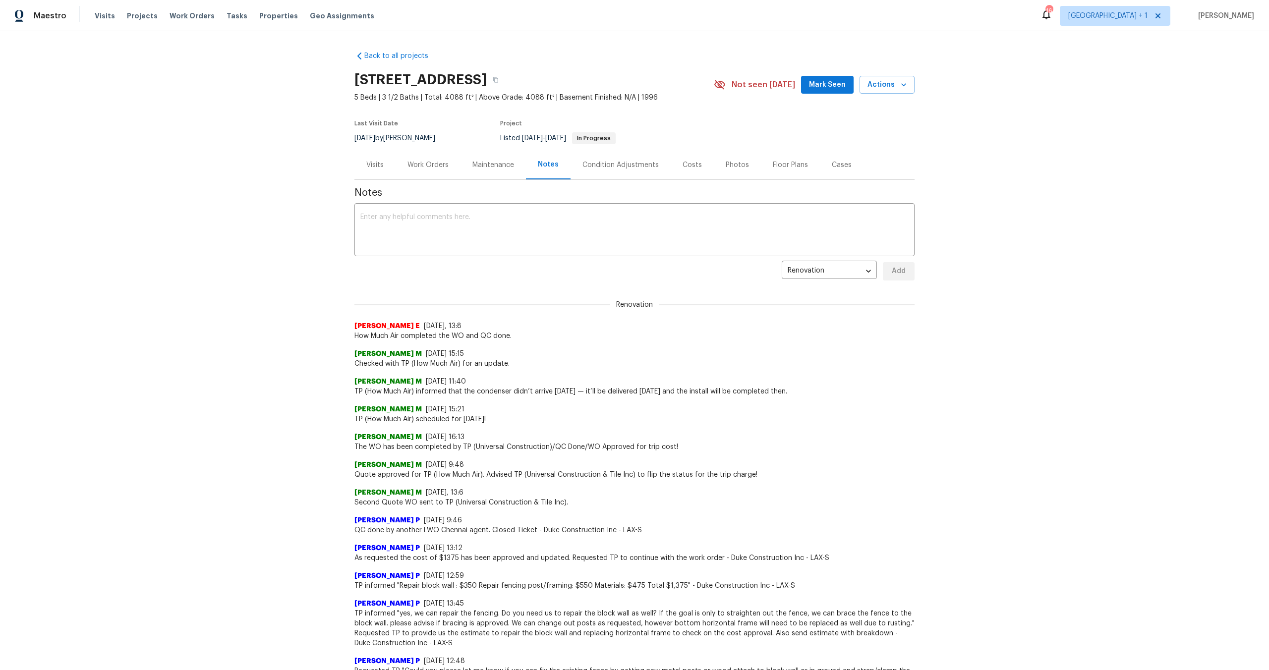
click at [432, 166] on div "Work Orders" at bounding box center [427, 165] width 41 height 10
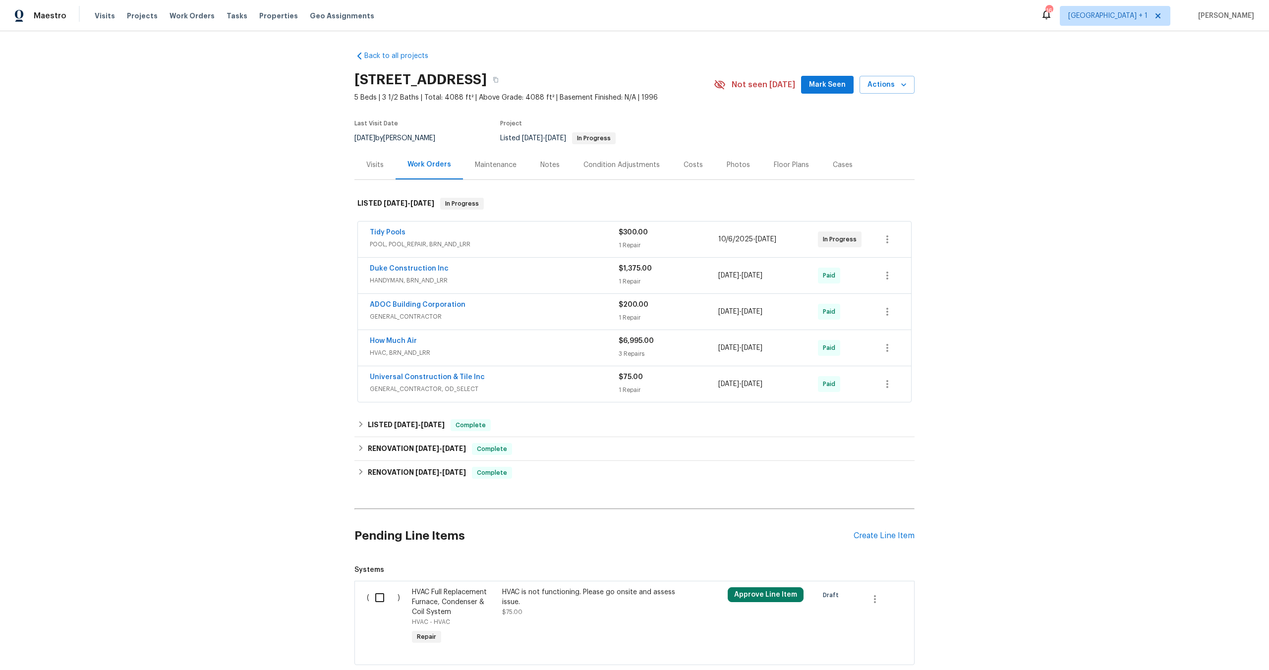
click at [1136, 403] on div "Back to all projects [STREET_ADDRESS] 5 Beds | 3 1/2 Baths | Total: 4088 ft² | …" at bounding box center [634, 350] width 1269 height 639
click at [378, 202] on h6 "LISTED [DATE] - [DATE]" at bounding box center [395, 204] width 77 height 12
click at [384, 205] on span "[DATE]" at bounding box center [396, 203] width 24 height 7
click at [300, 296] on div "Back to all projects [STREET_ADDRESS] 5 Beds | 3 1/2 Baths | Total: 4088 ft² | …" at bounding box center [634, 350] width 1269 height 639
click at [883, 88] on span "Actions" at bounding box center [887, 85] width 39 height 12
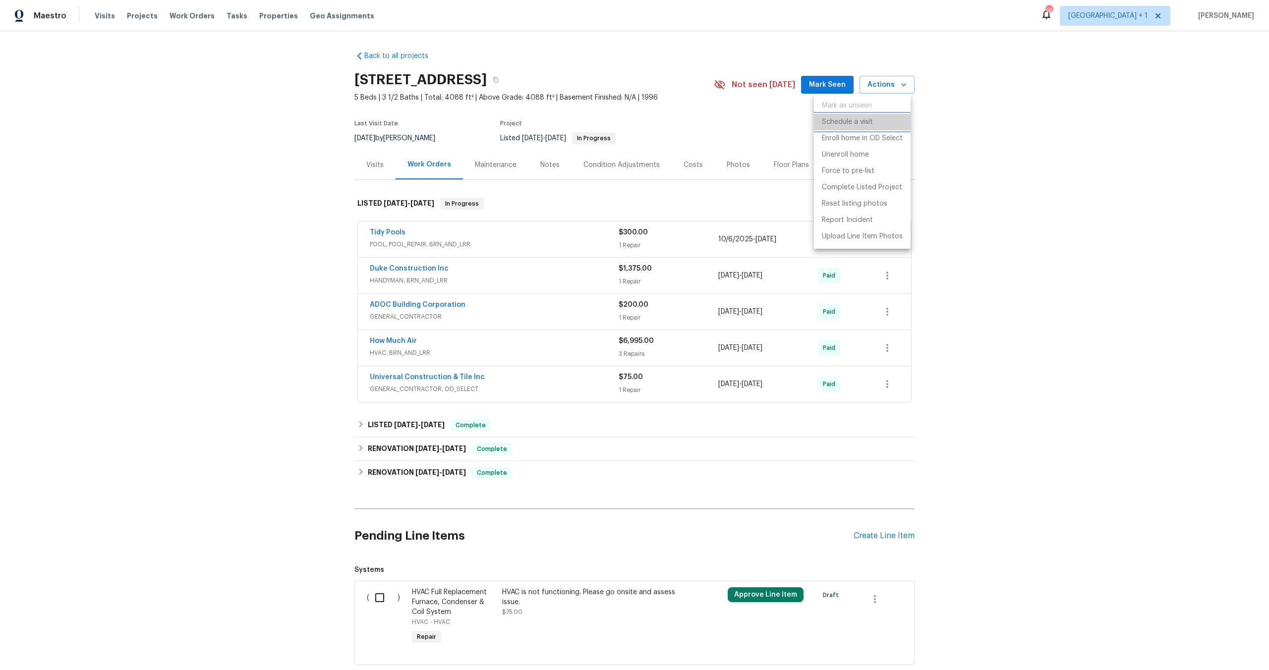
click at [844, 120] on p "Schedule a visit" at bounding box center [847, 122] width 51 height 10
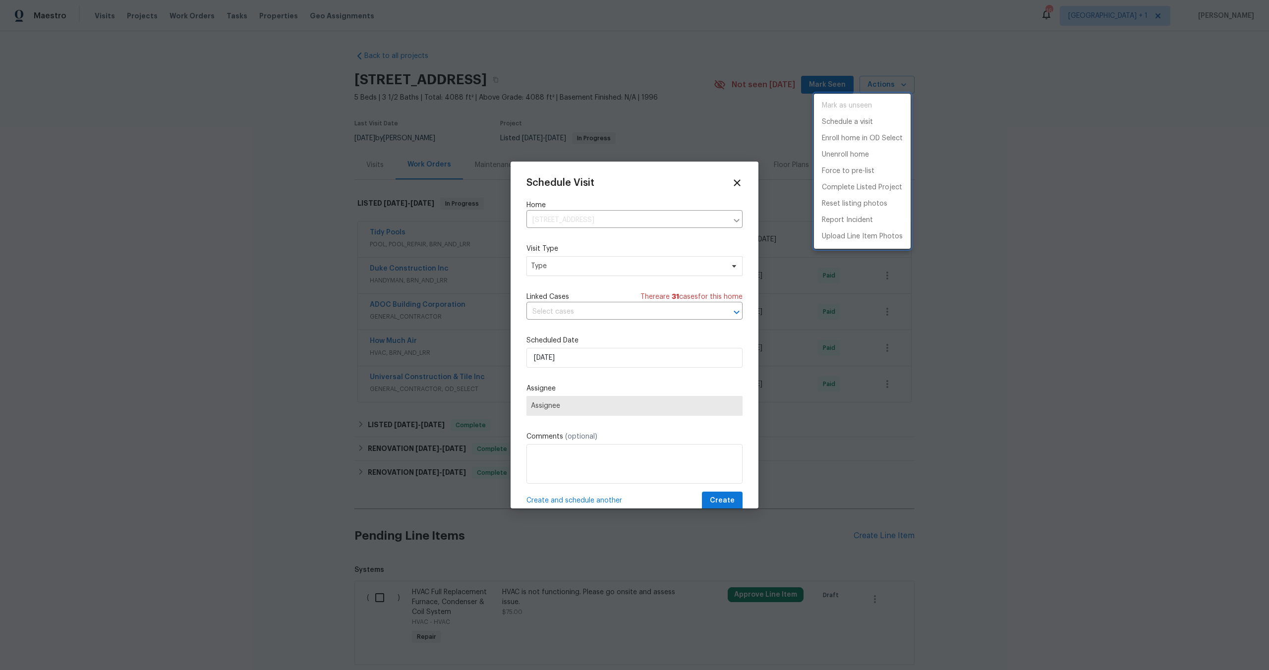
click at [585, 270] on div at bounding box center [634, 335] width 1269 height 670
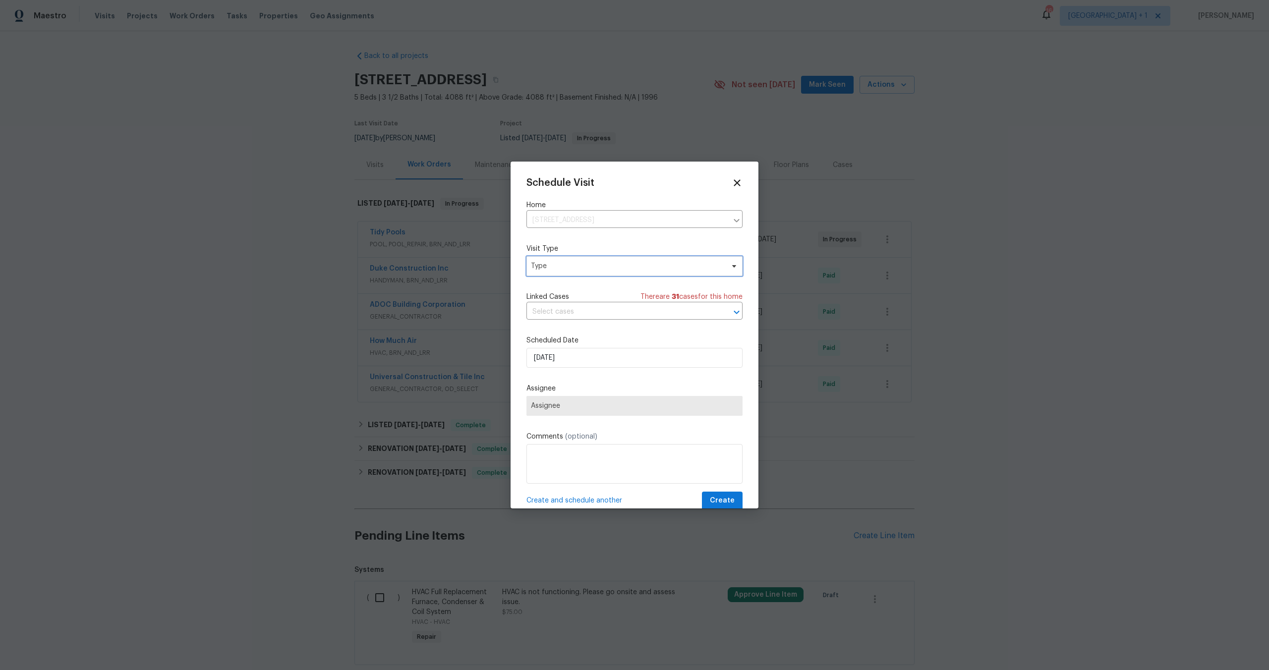
click at [582, 269] on span "Type" at bounding box center [627, 266] width 193 height 10
type input "custom"
click at [560, 310] on div "Custom" at bounding box center [584, 313] width 110 height 14
click at [549, 313] on div "Custom" at bounding box center [545, 313] width 26 height 10
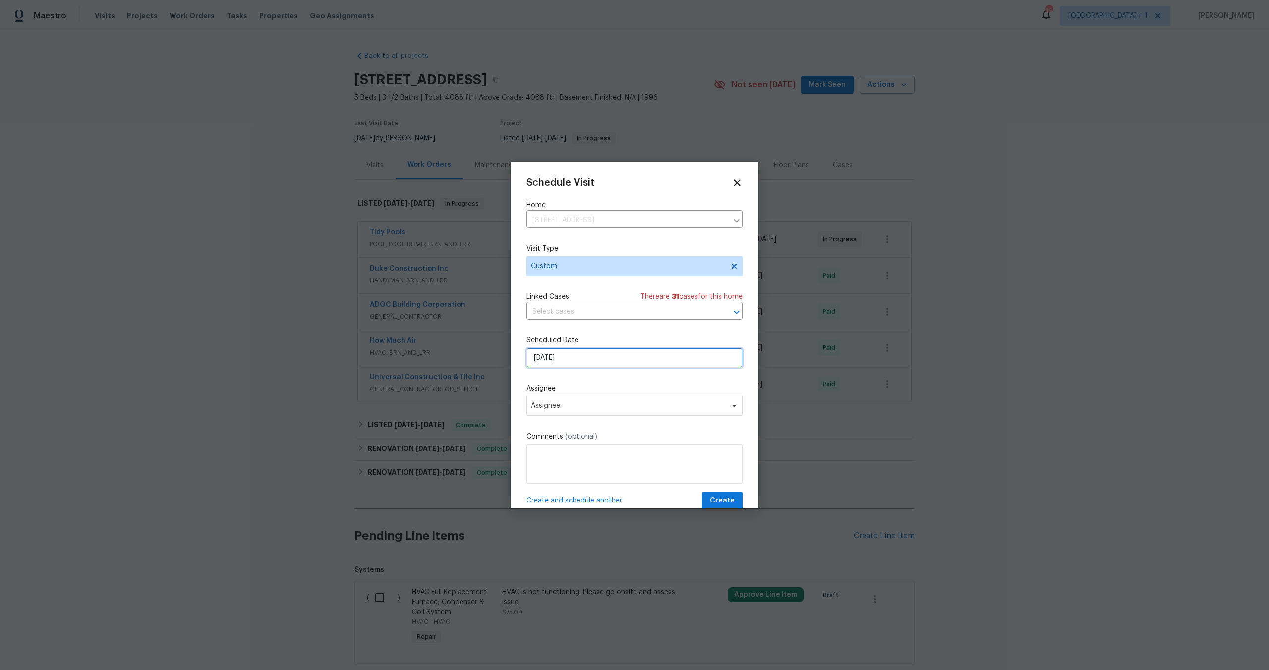
click at [589, 357] on input "[DATE]" at bounding box center [634, 358] width 216 height 20
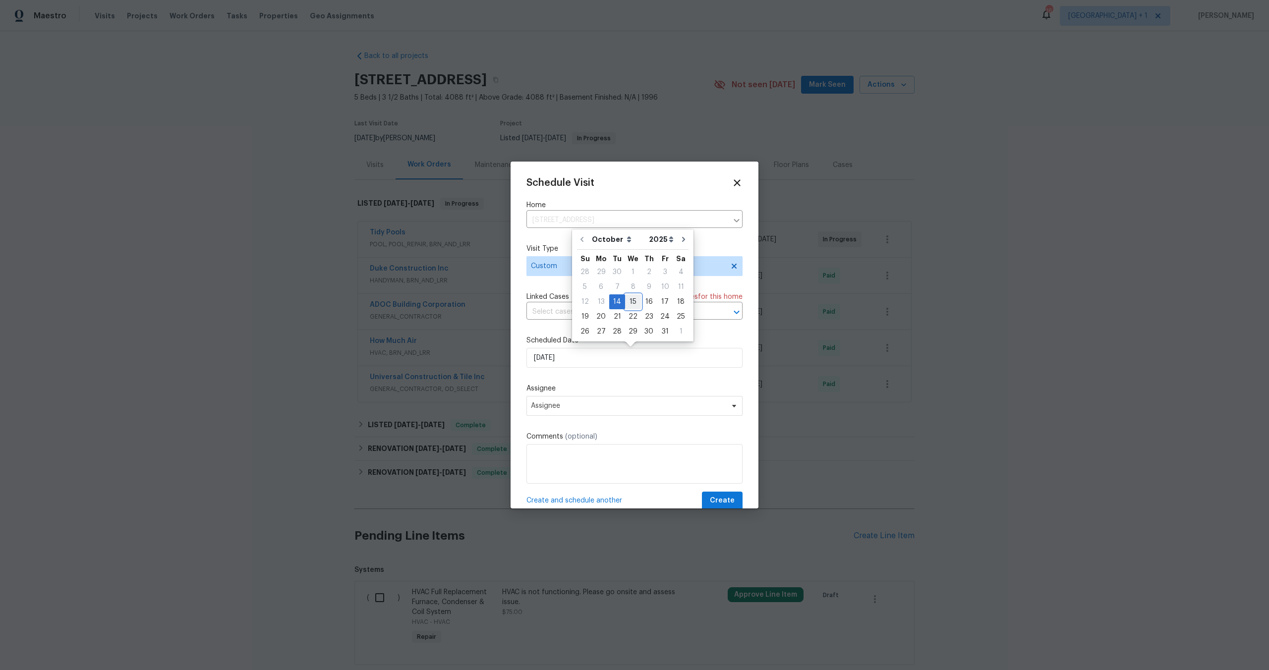
click at [634, 298] on div "15" at bounding box center [633, 302] width 16 height 14
type input "[DATE]"
click at [575, 408] on span "Assignee" at bounding box center [628, 406] width 194 height 8
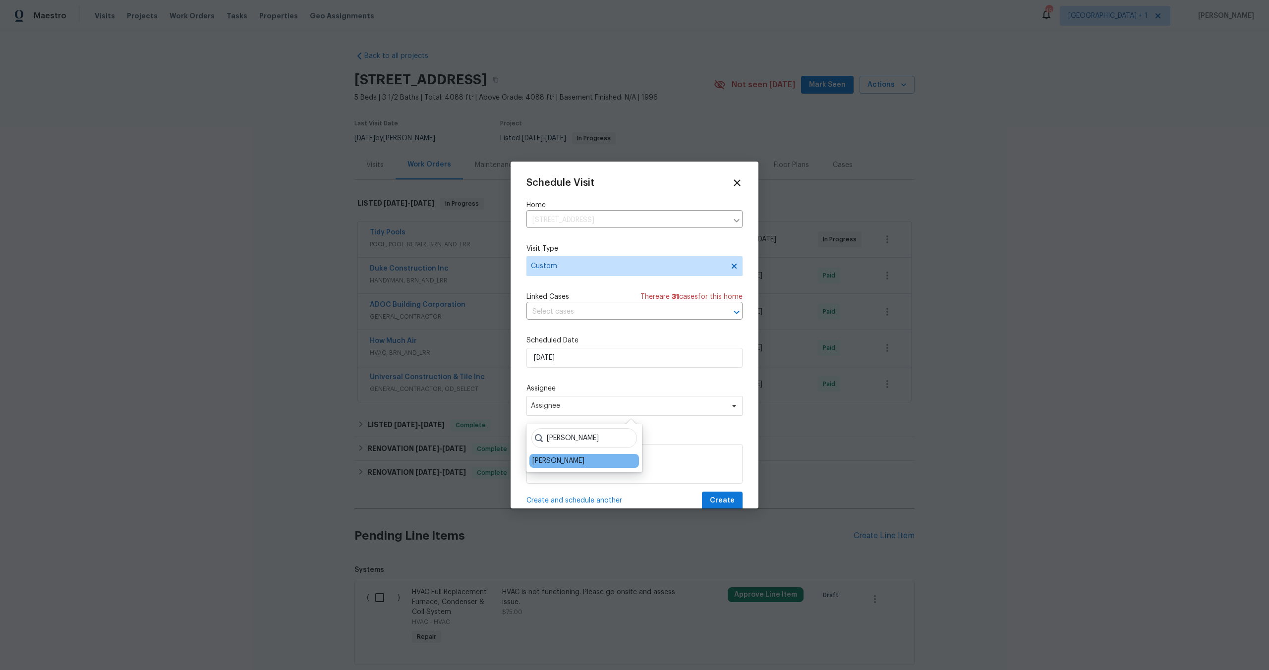
type input "[PERSON_NAME]"
click at [538, 458] on div "[PERSON_NAME]" at bounding box center [558, 461] width 52 height 10
click at [727, 502] on button "Create" at bounding box center [722, 501] width 41 height 18
